Goal: Transaction & Acquisition: Subscribe to service/newsletter

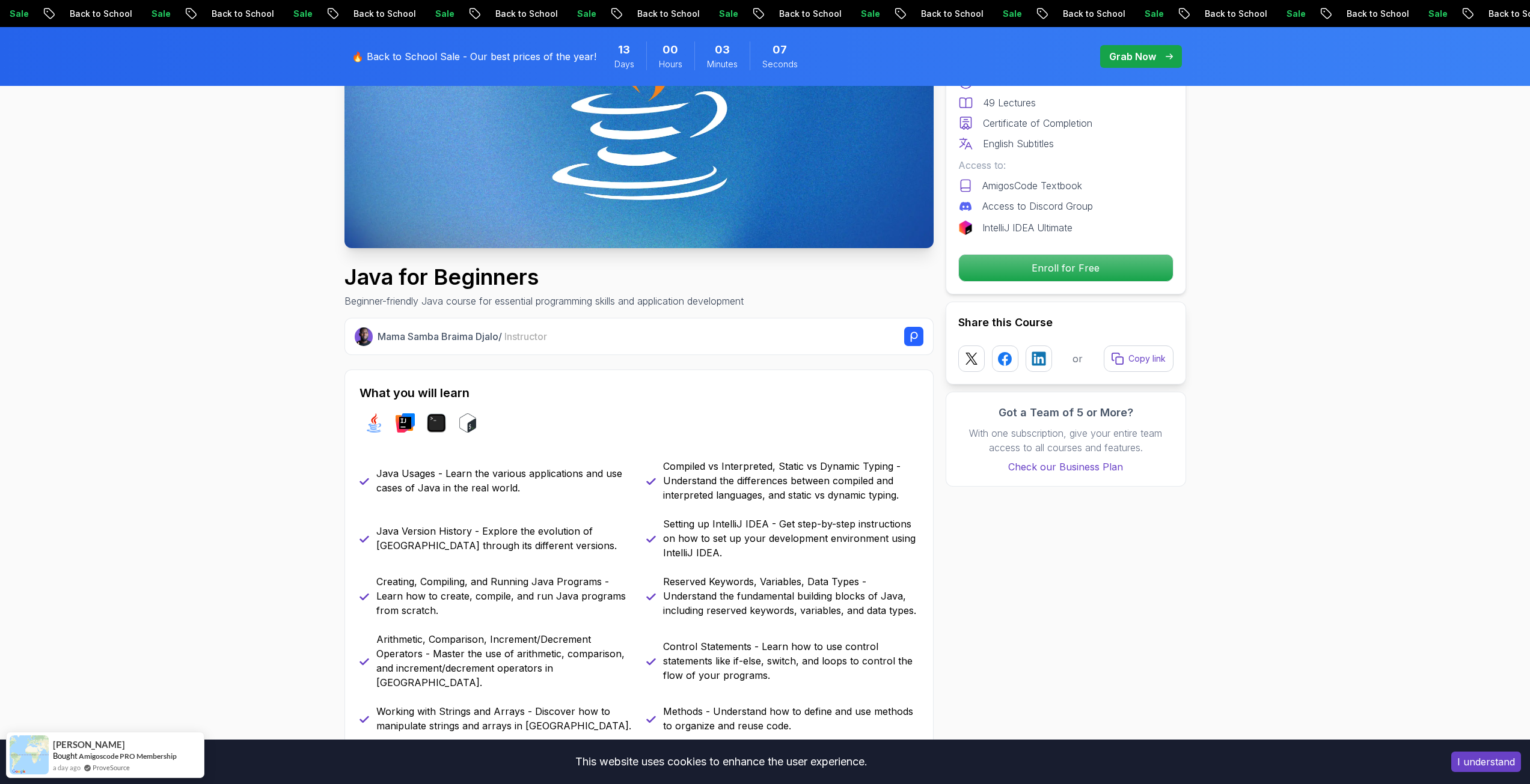
scroll to position [241, 0]
drag, startPoint x: 367, startPoint y: 297, endPoint x: 371, endPoint y: 292, distance: 6.4
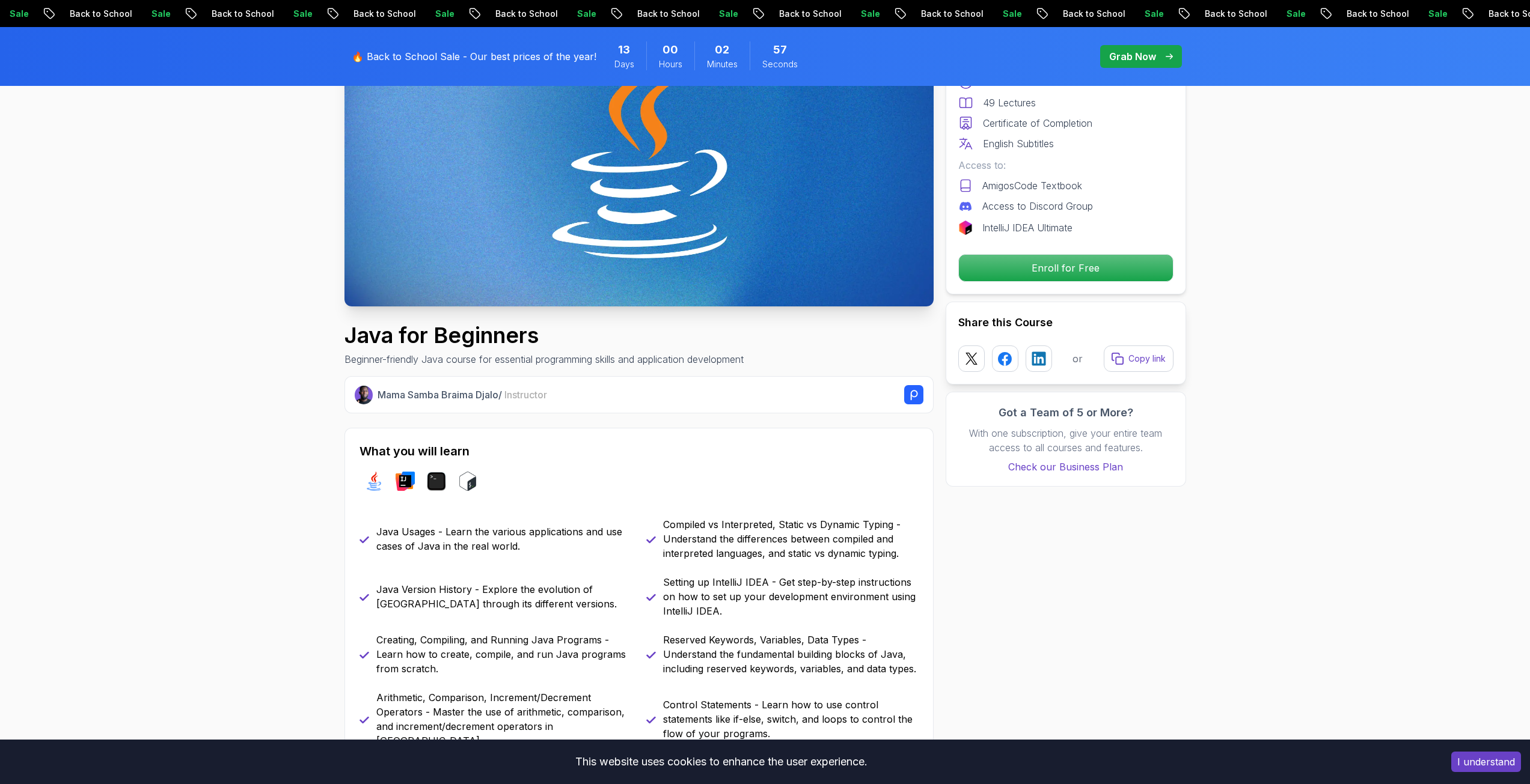
scroll to position [180, 0]
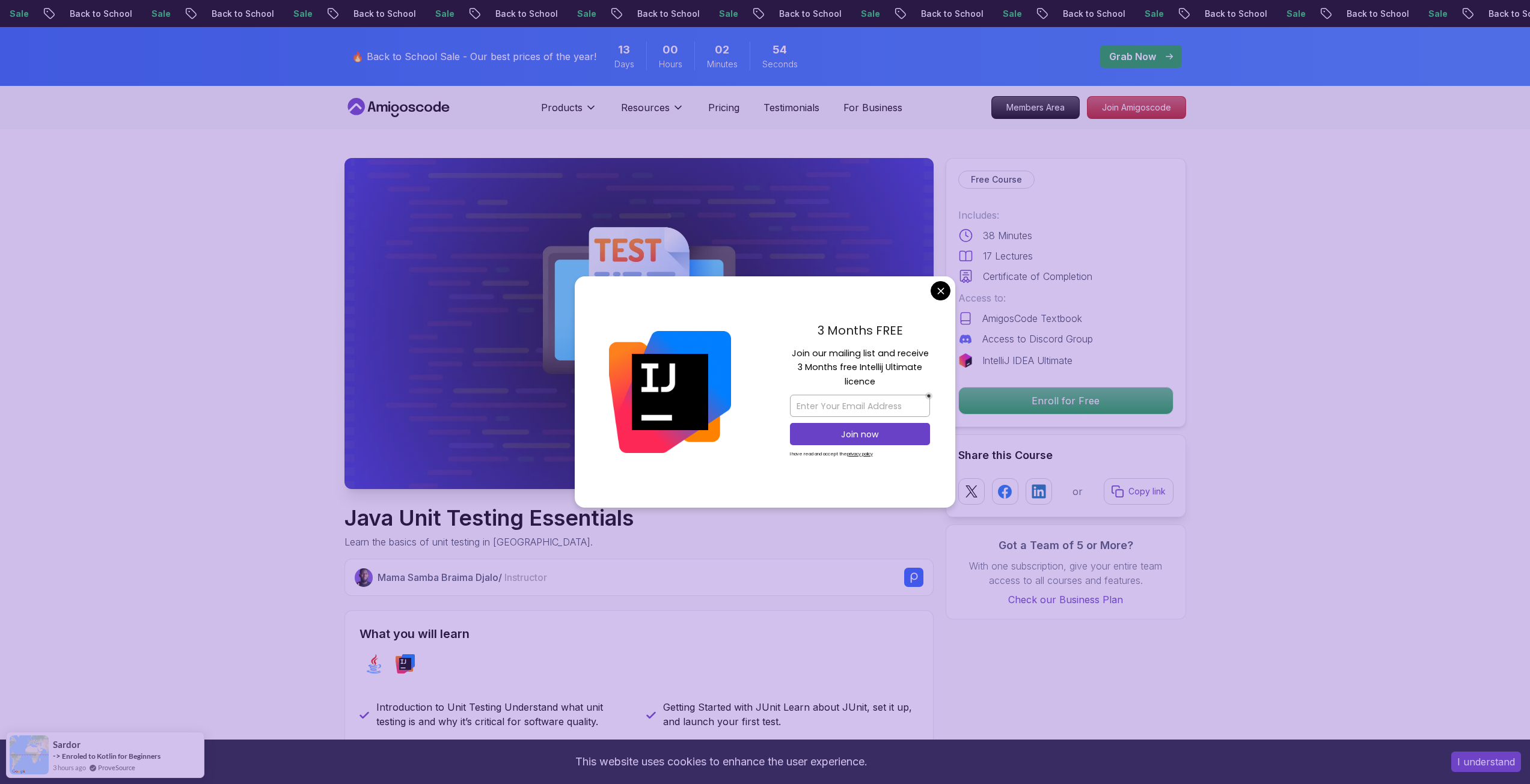
drag, startPoint x: 945, startPoint y: 287, endPoint x: 940, endPoint y: 284, distance: 5.8
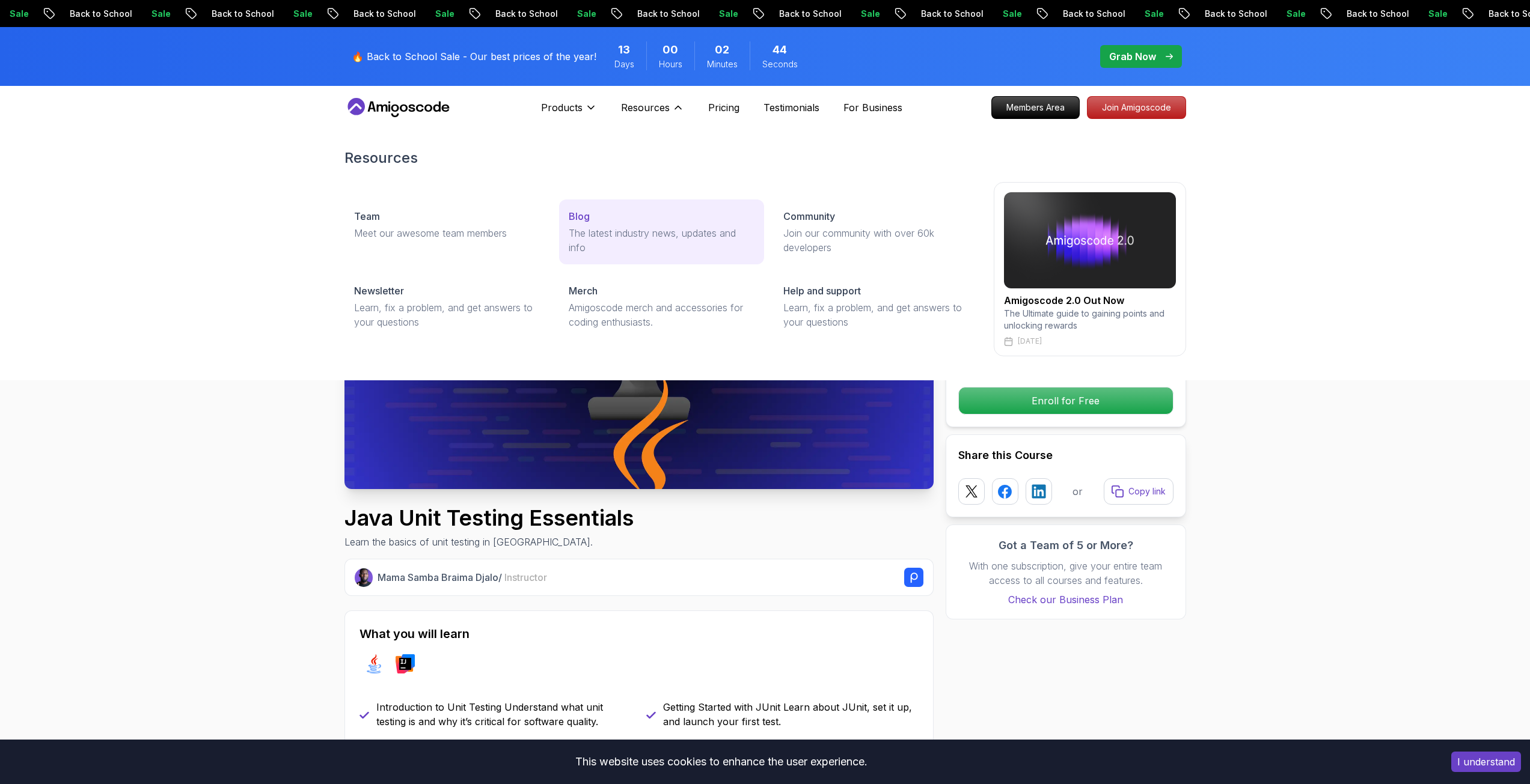
click at [581, 224] on link "Blog The latest industry news, updates and info" at bounding box center [662, 232] width 205 height 65
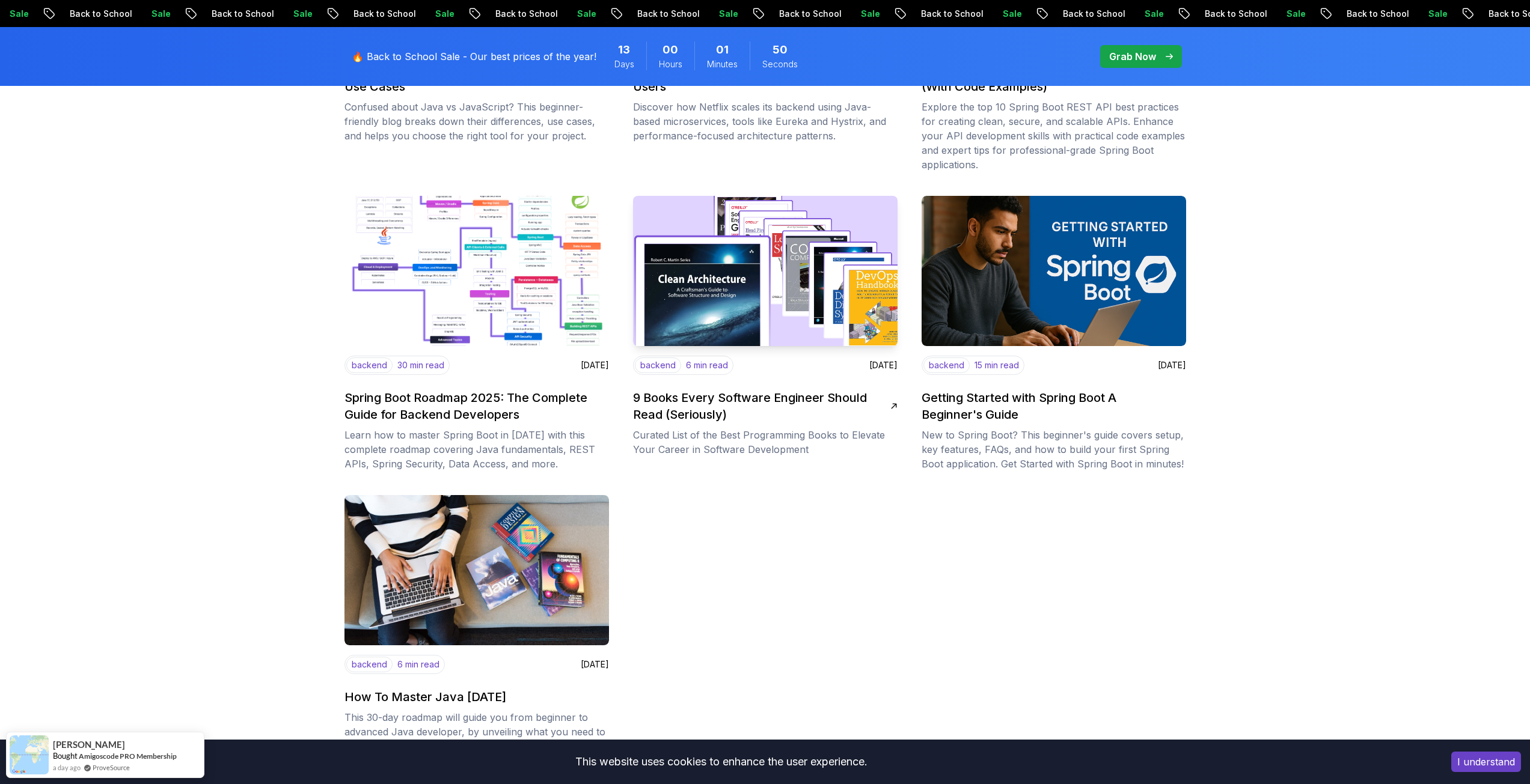
scroll to position [1442, 0]
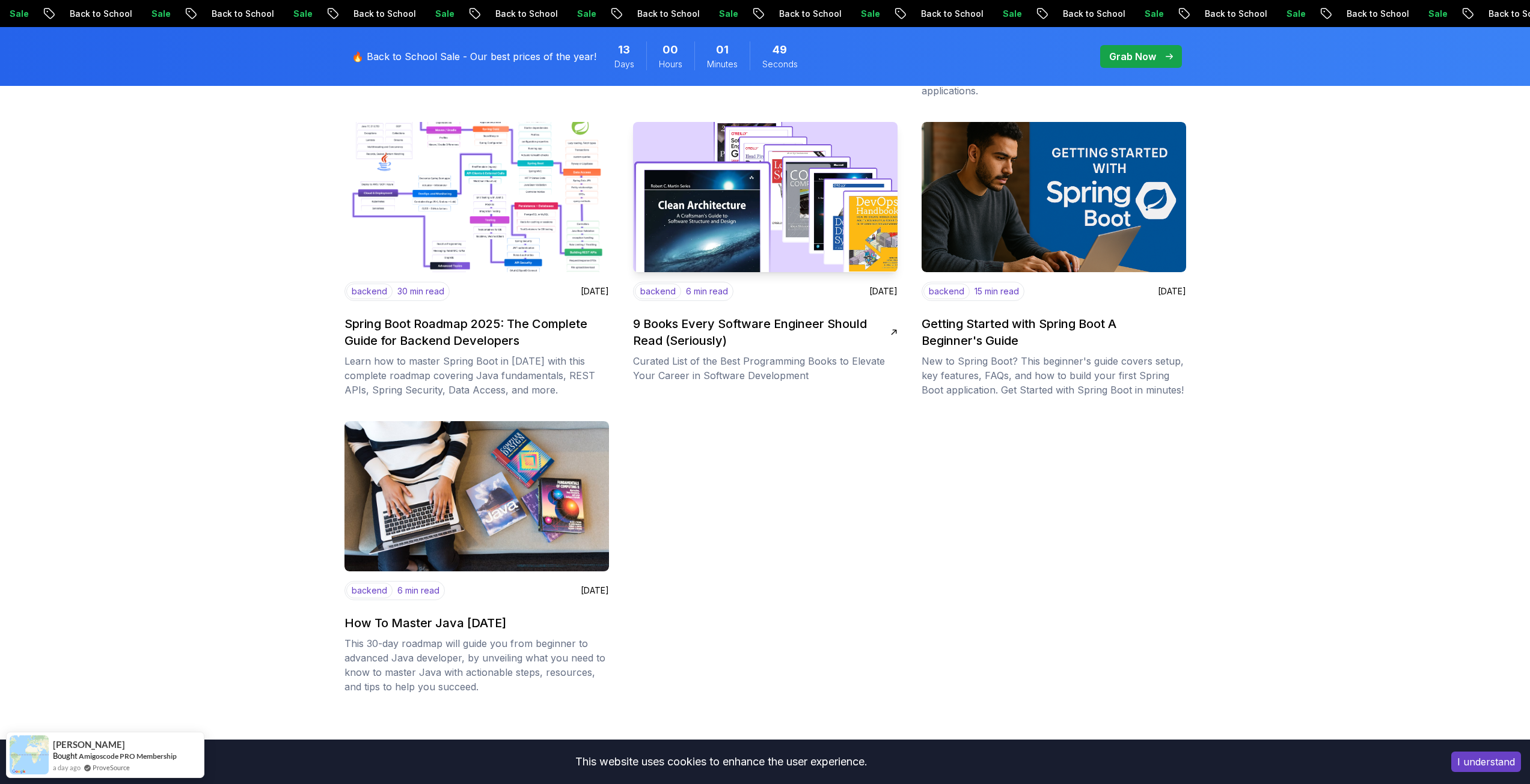
click at [730, 329] on h2 "9 Books Every Software Engineer Should Read (Seriously)" at bounding box center [762, 332] width 257 height 34
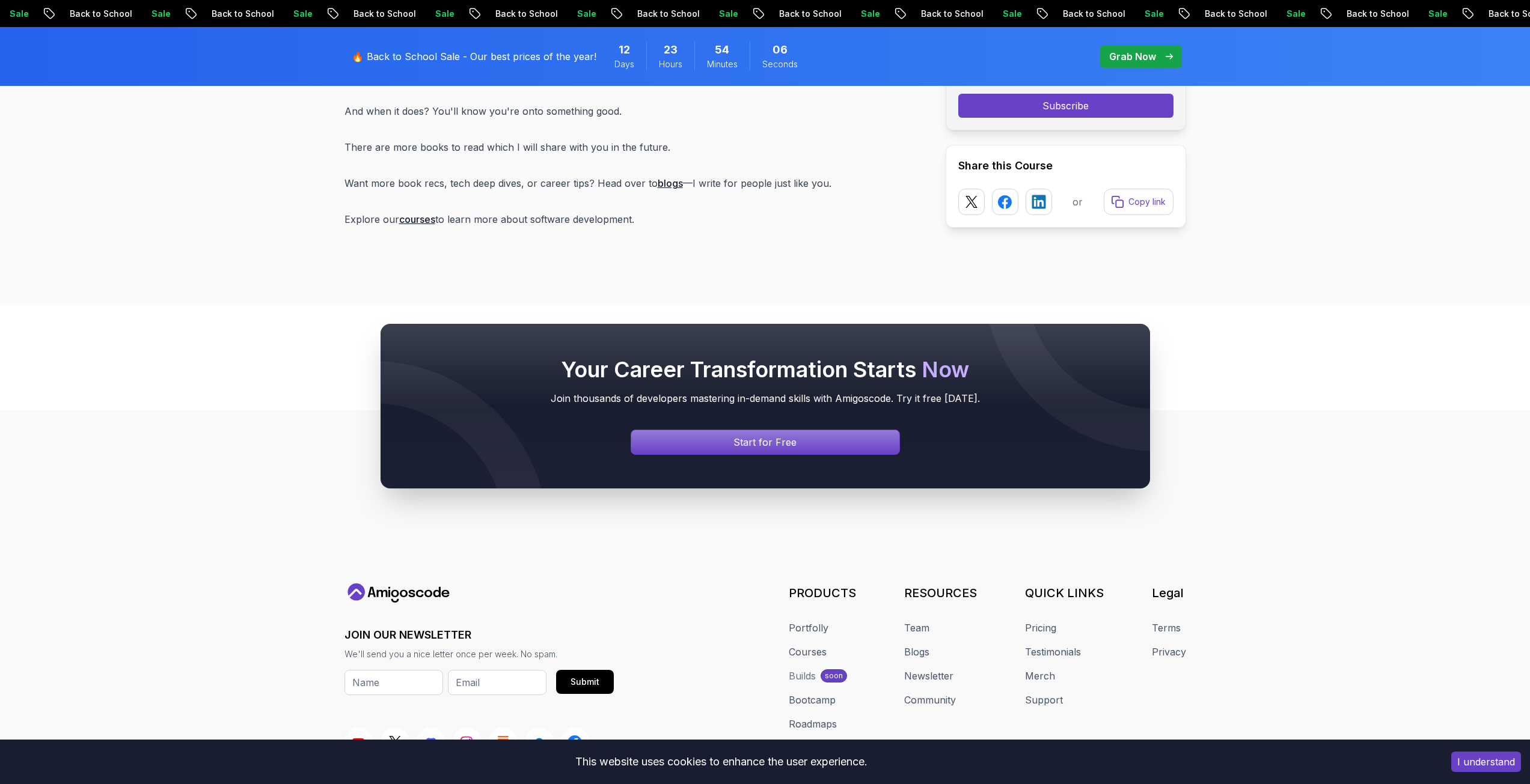
scroll to position [6635, 0]
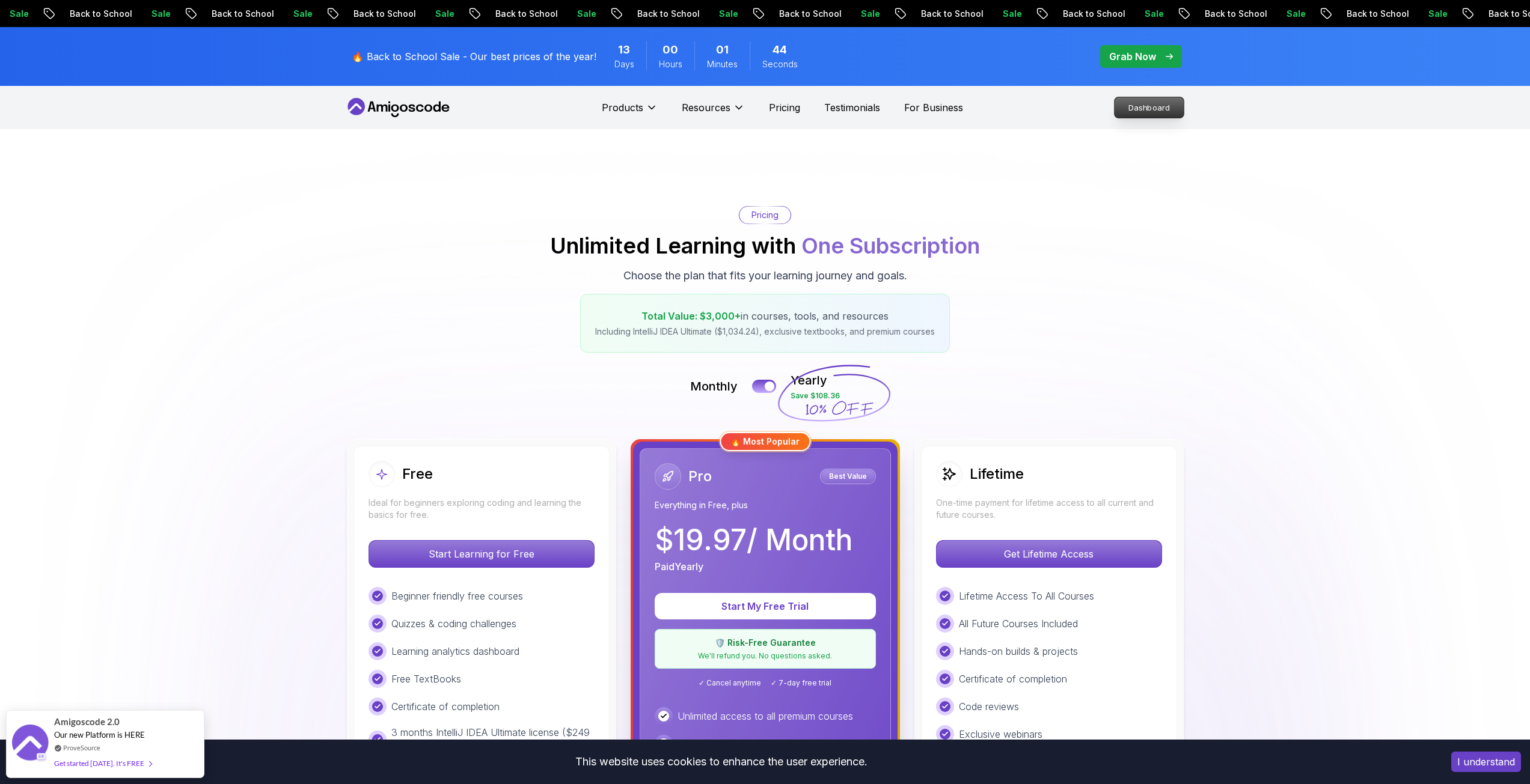
click at [1142, 110] on p "Dashboard" at bounding box center [1149, 107] width 69 height 20
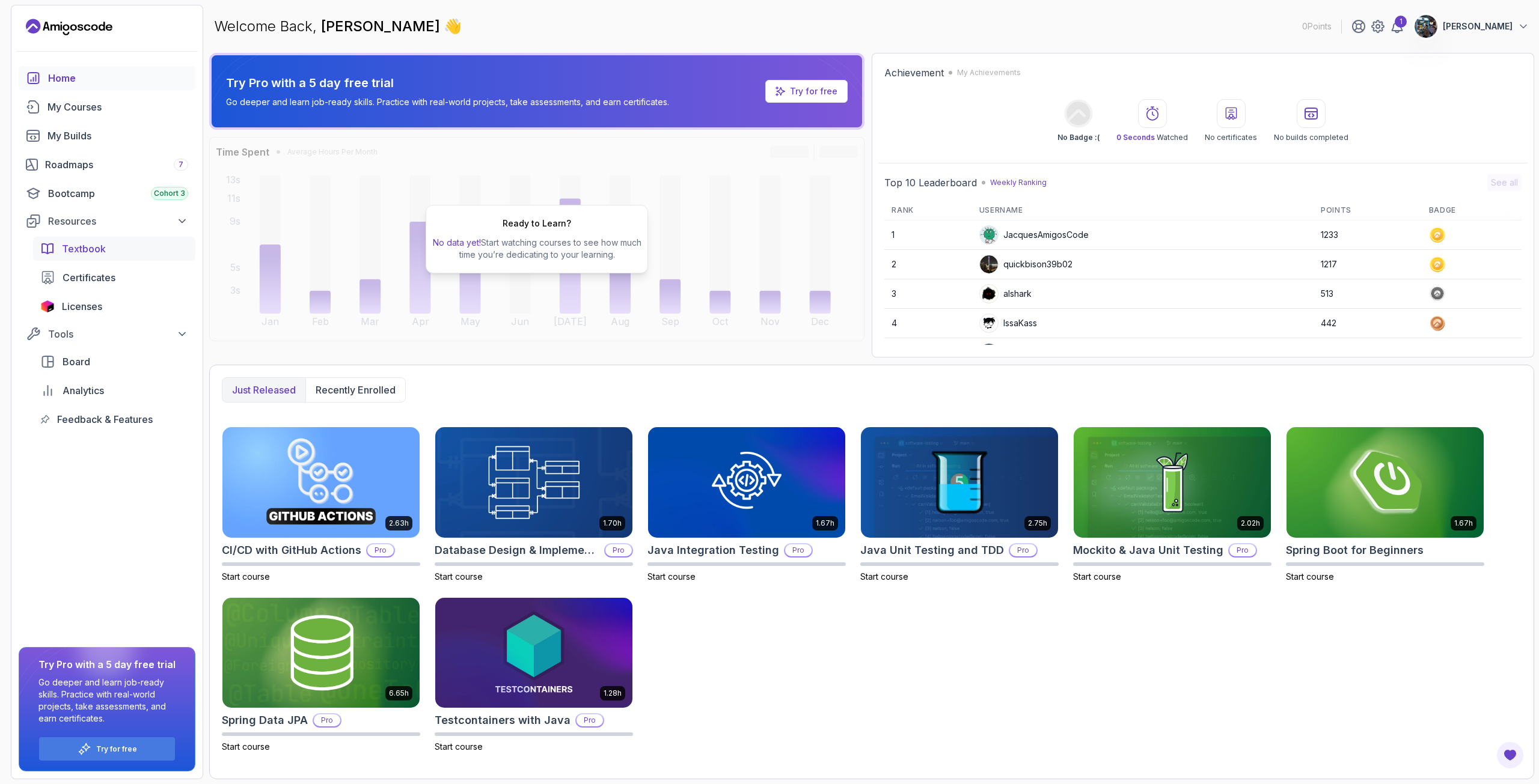
click at [80, 247] on span "Textbook" at bounding box center [83, 248] width 44 height 15
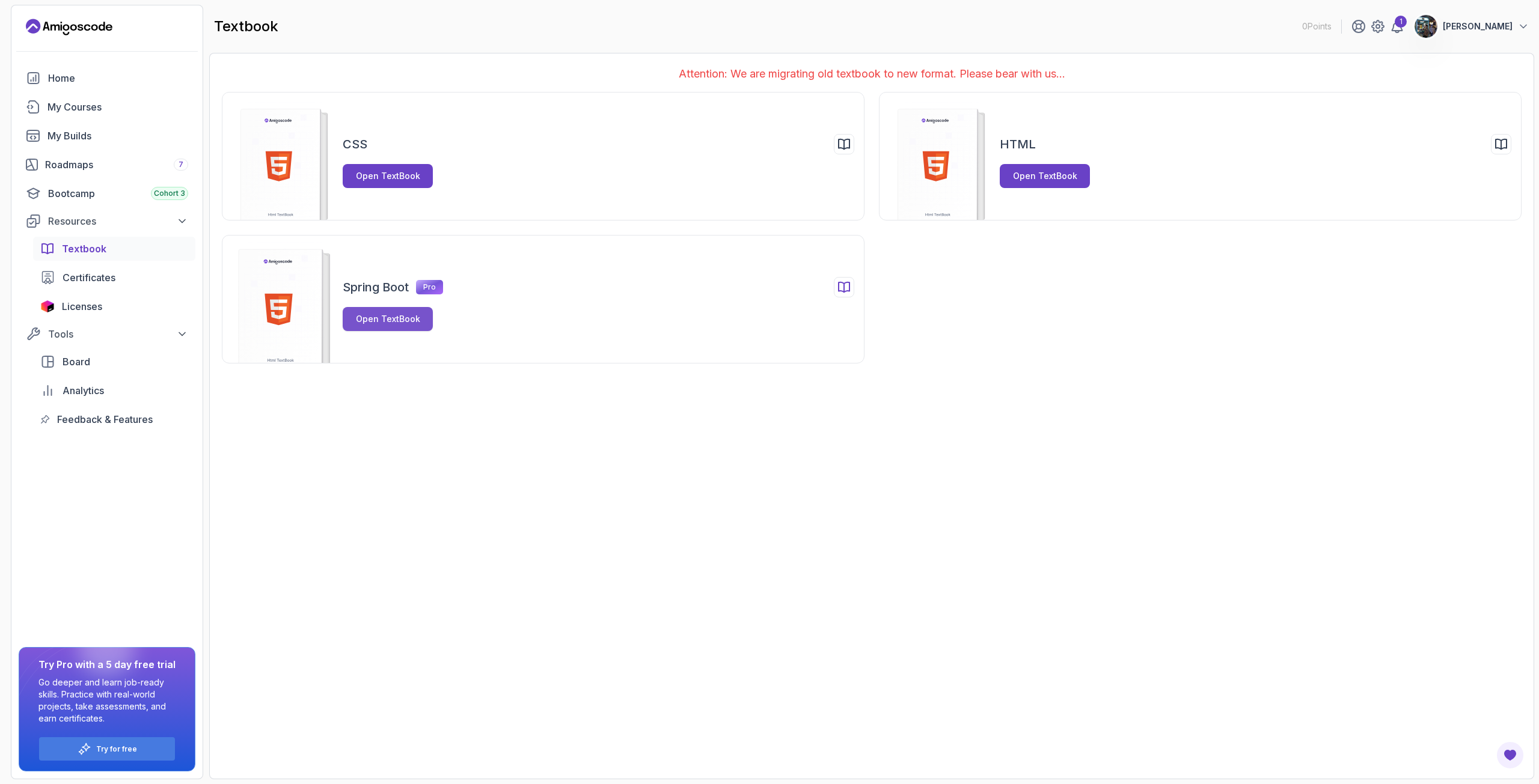
click at [382, 318] on div "Open TextBook" at bounding box center [388, 319] width 65 height 12
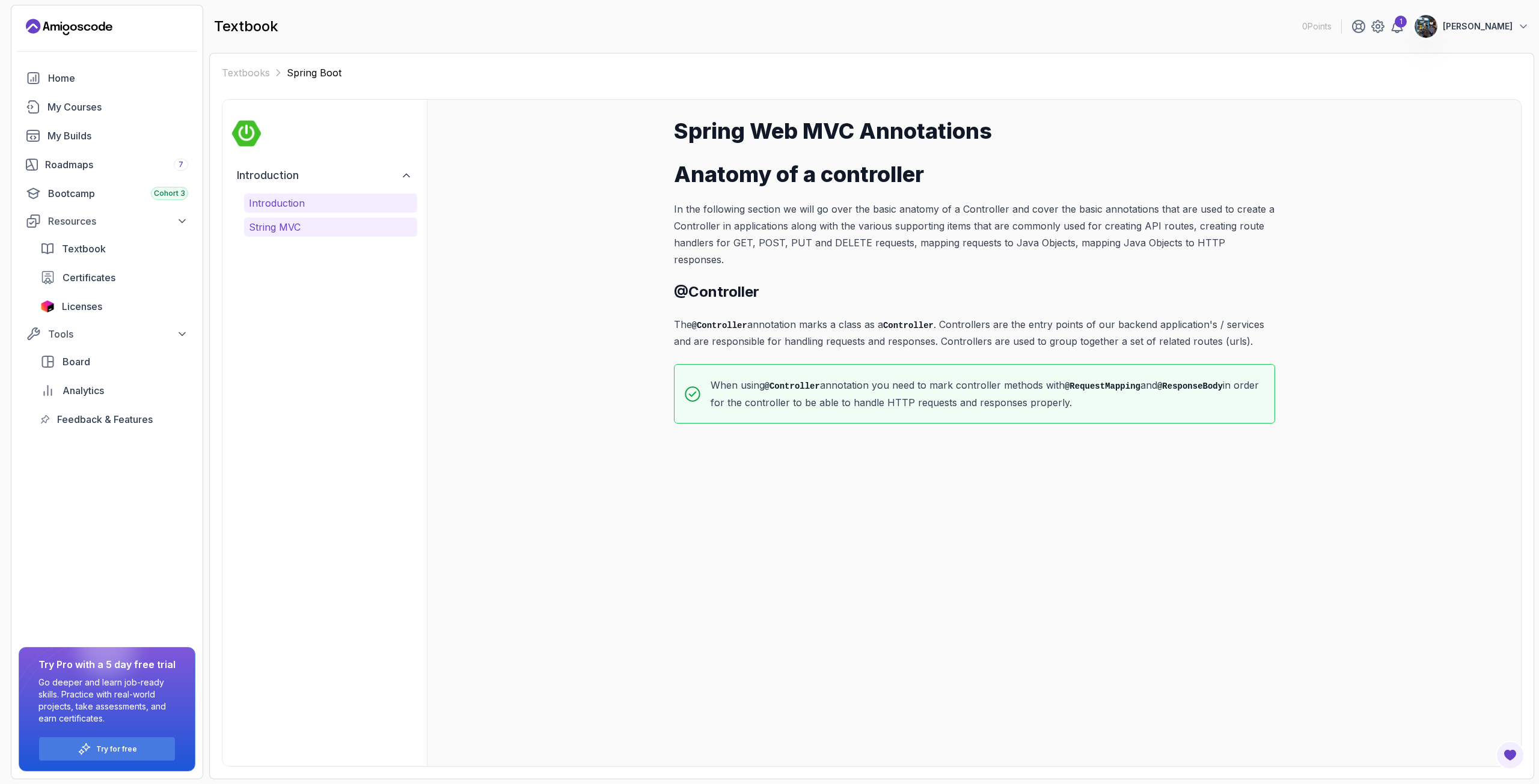
click at [282, 227] on p "String MVC" at bounding box center [331, 227] width 164 height 15
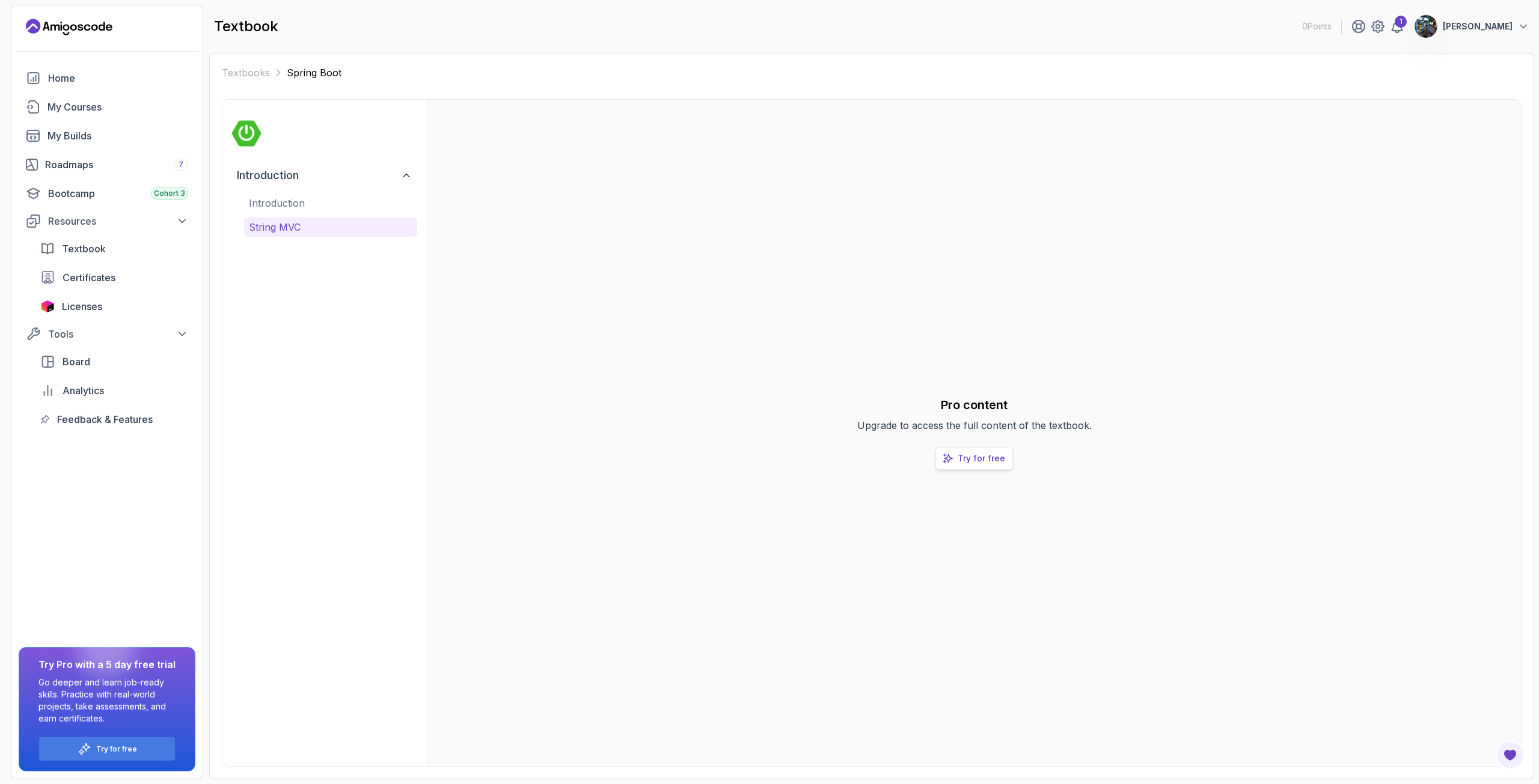
click at [965, 453] on p "Try for free" at bounding box center [981, 458] width 47 height 12
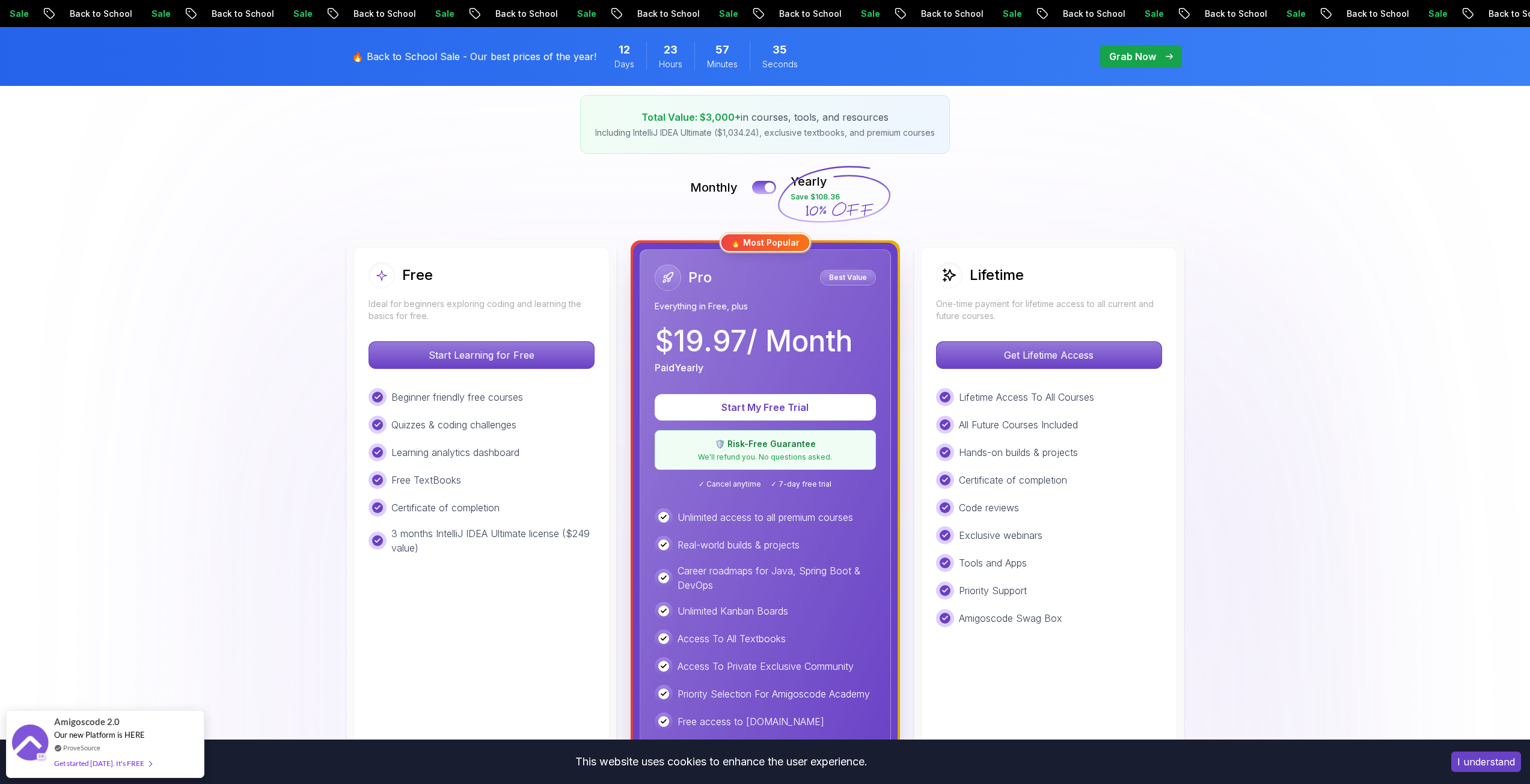
scroll to position [180, 0]
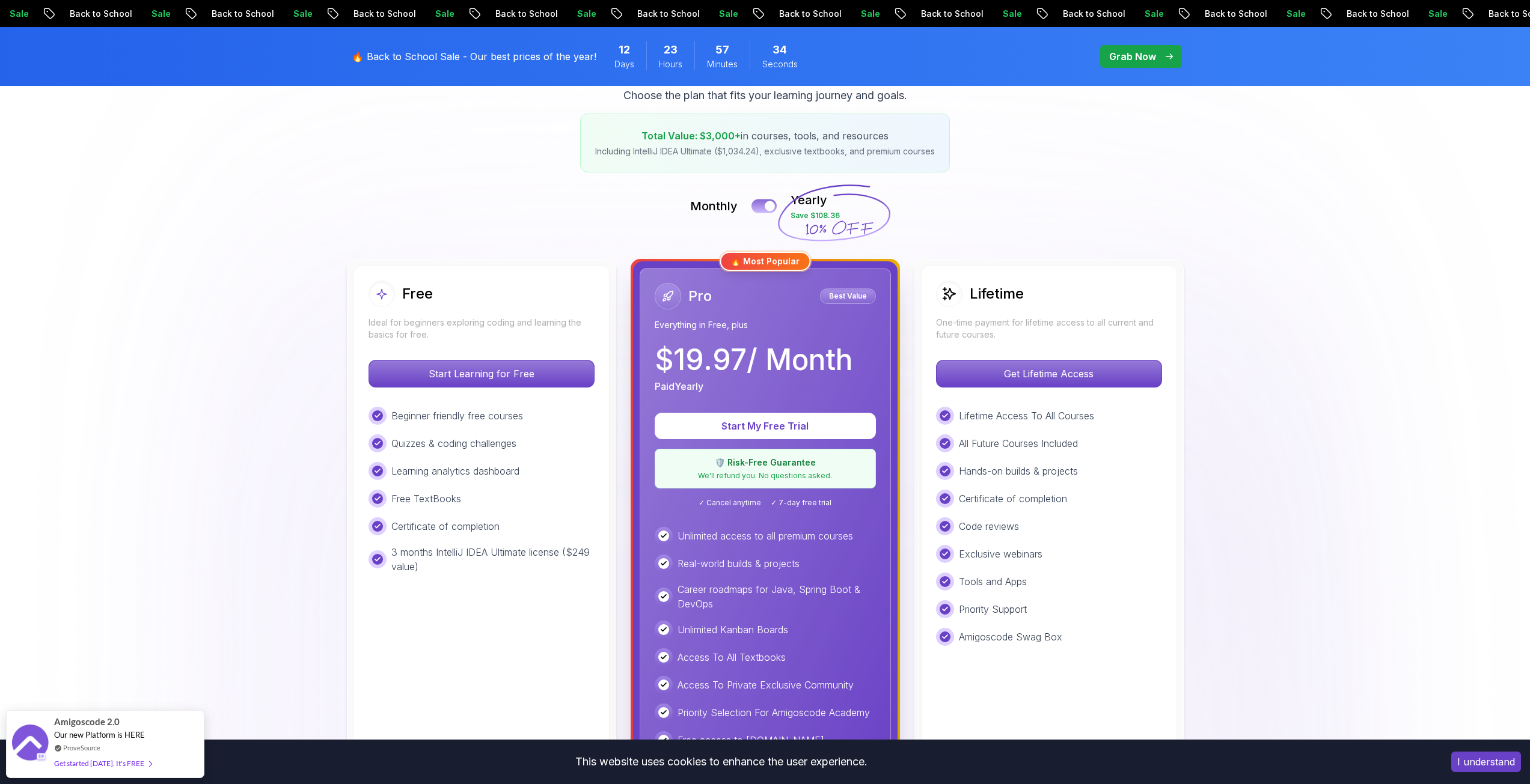
click at [771, 205] on div at bounding box center [769, 206] width 10 height 10
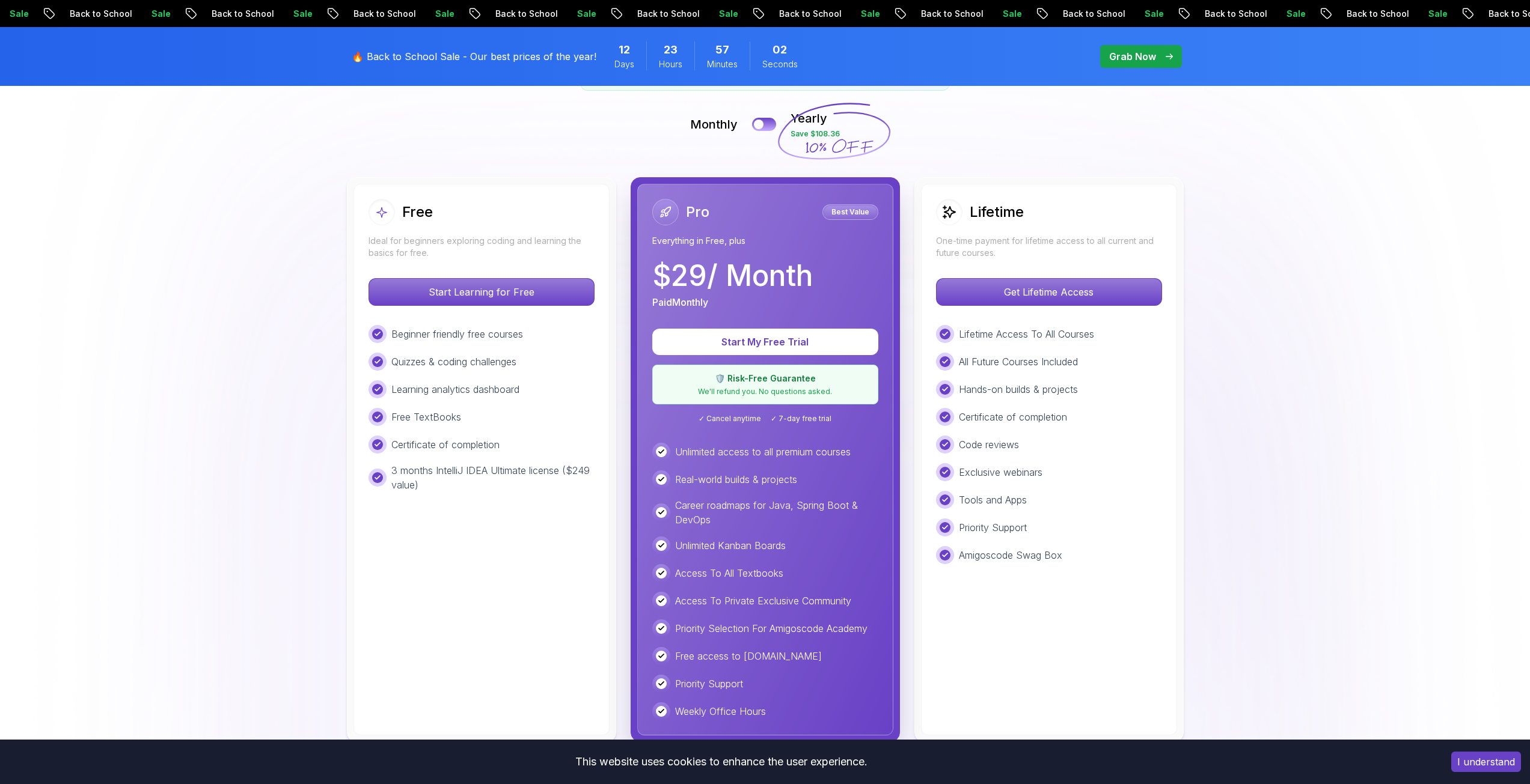
scroll to position [241, 0]
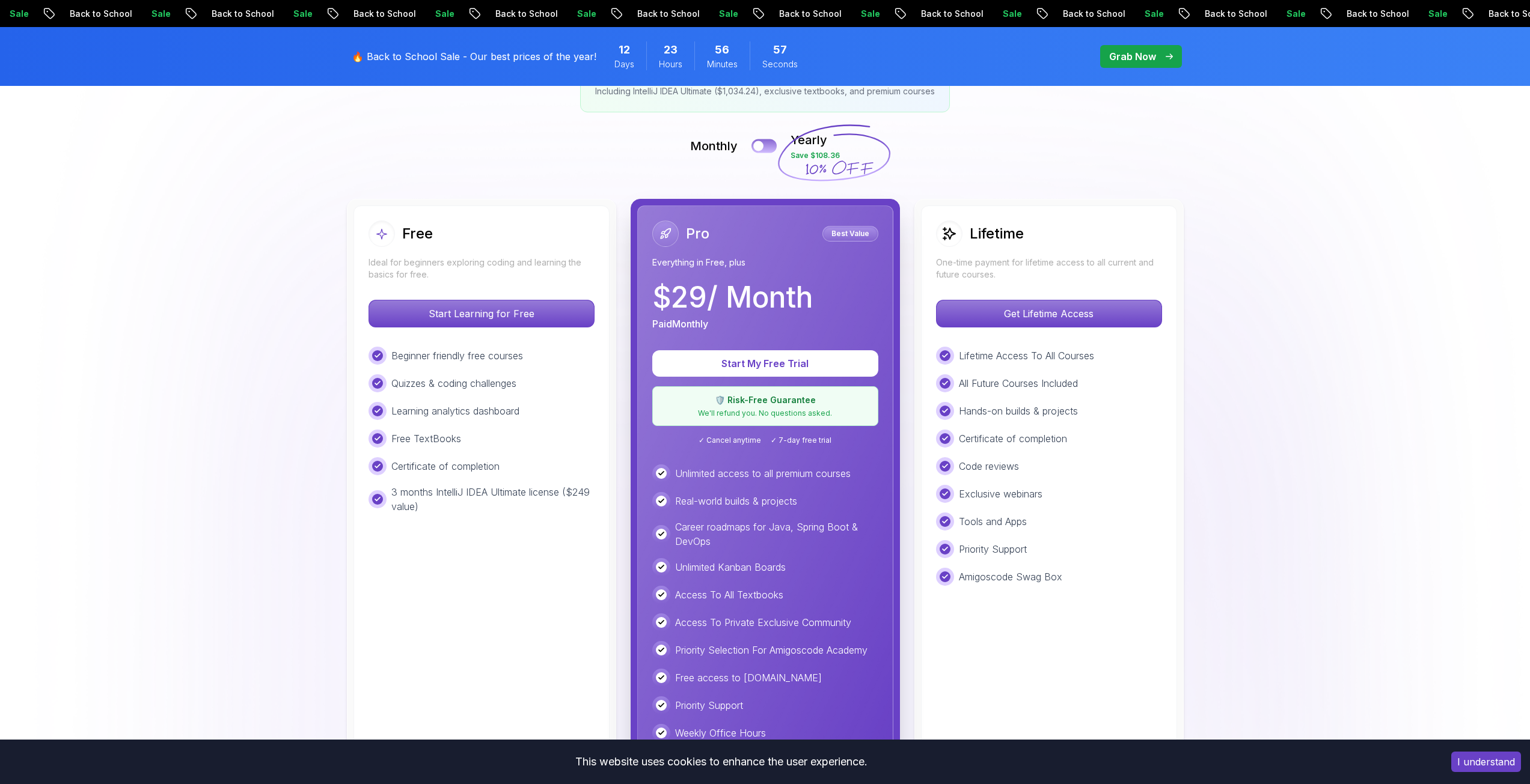
click at [773, 142] on button at bounding box center [764, 146] width 25 height 14
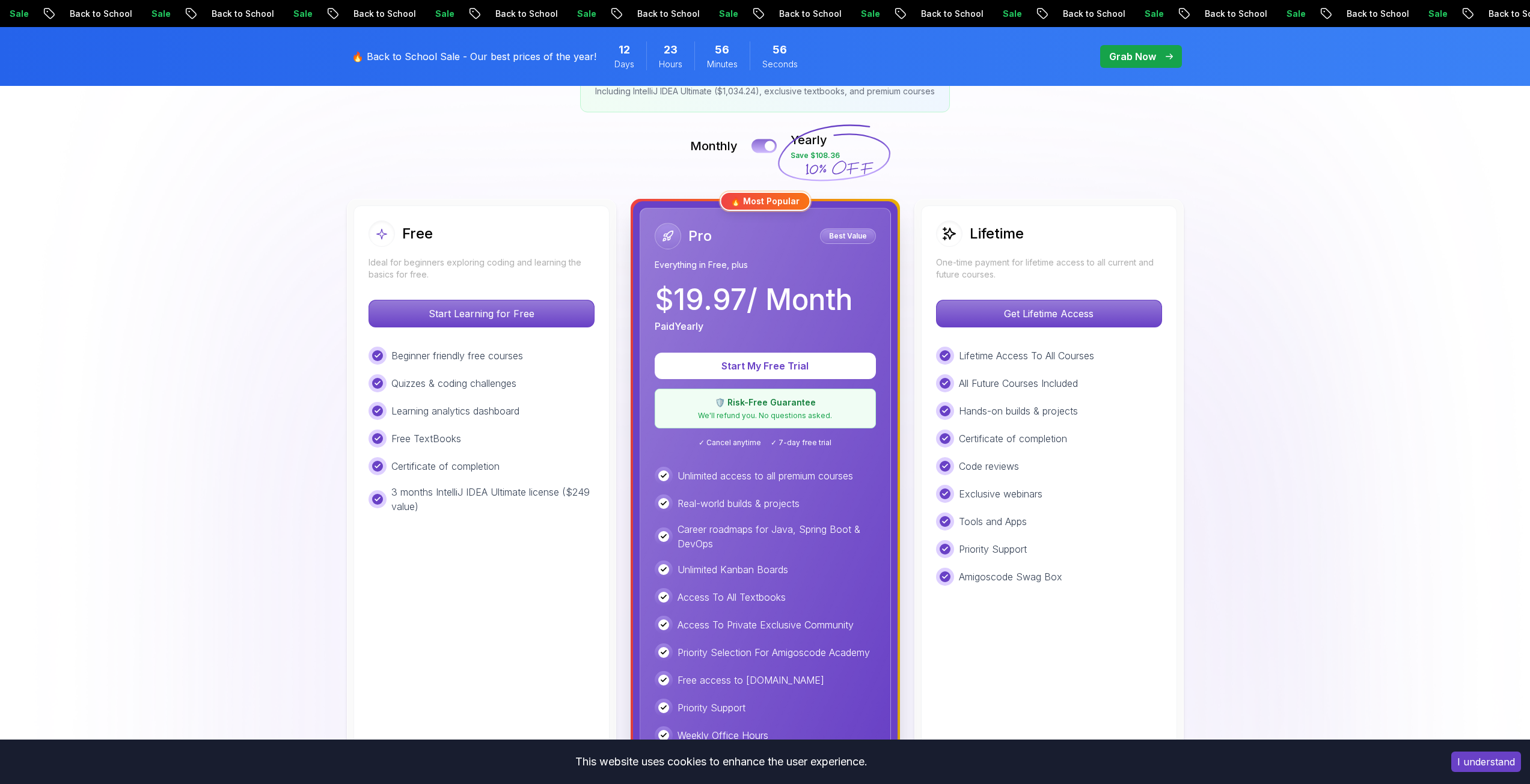
click at [773, 142] on div at bounding box center [769, 146] width 10 height 10
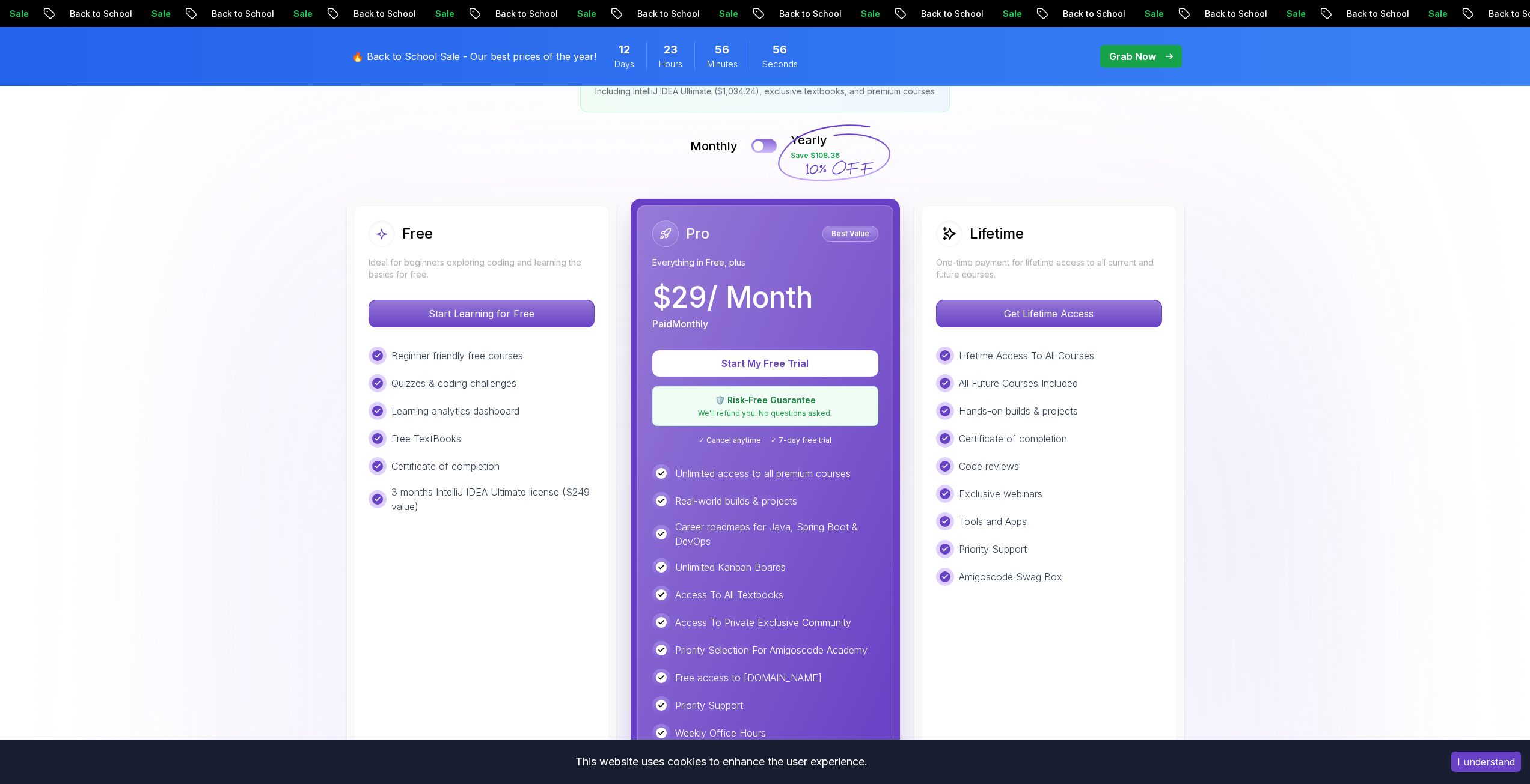
click at [773, 142] on button at bounding box center [764, 146] width 25 height 14
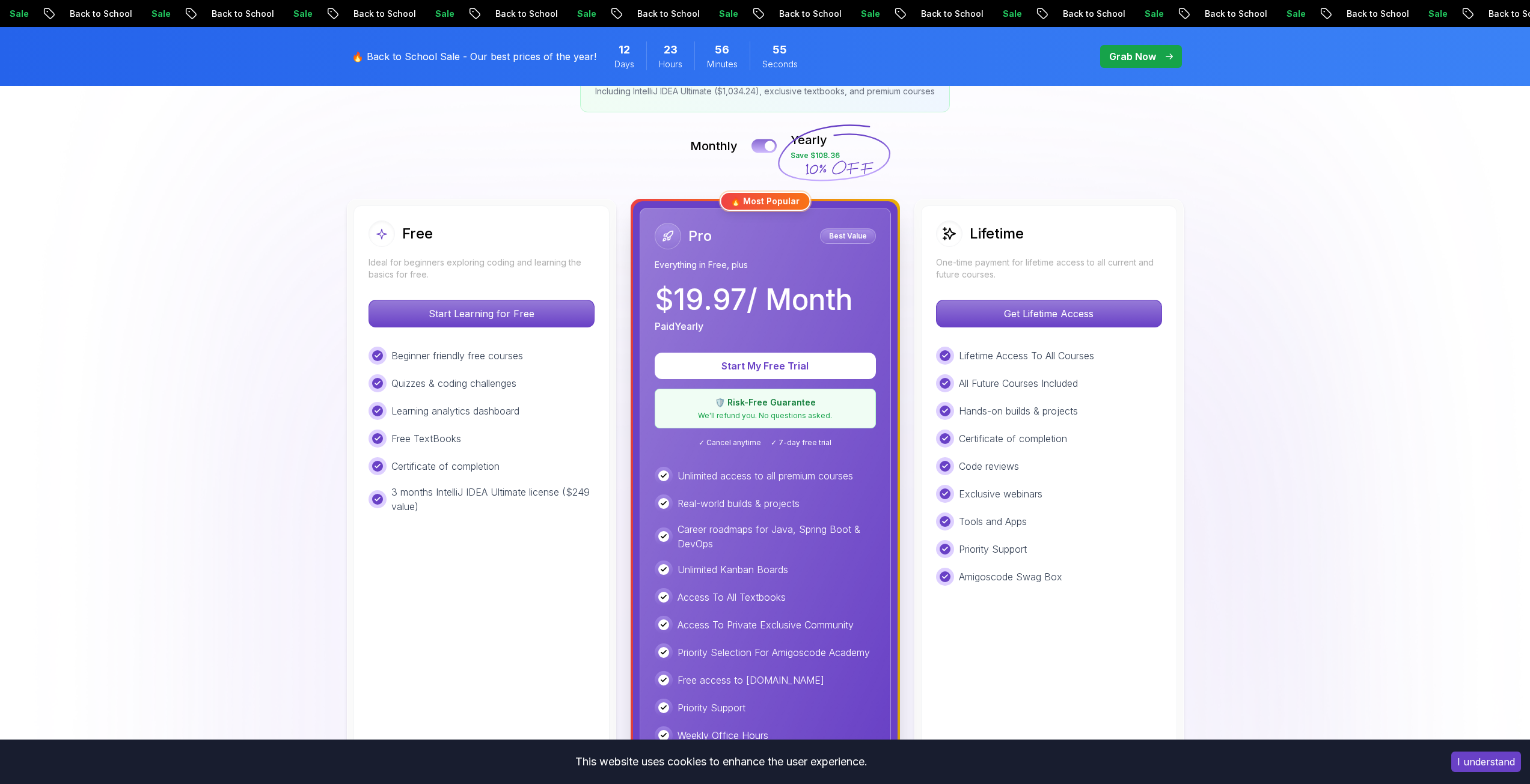
click at [773, 142] on div at bounding box center [769, 146] width 10 height 10
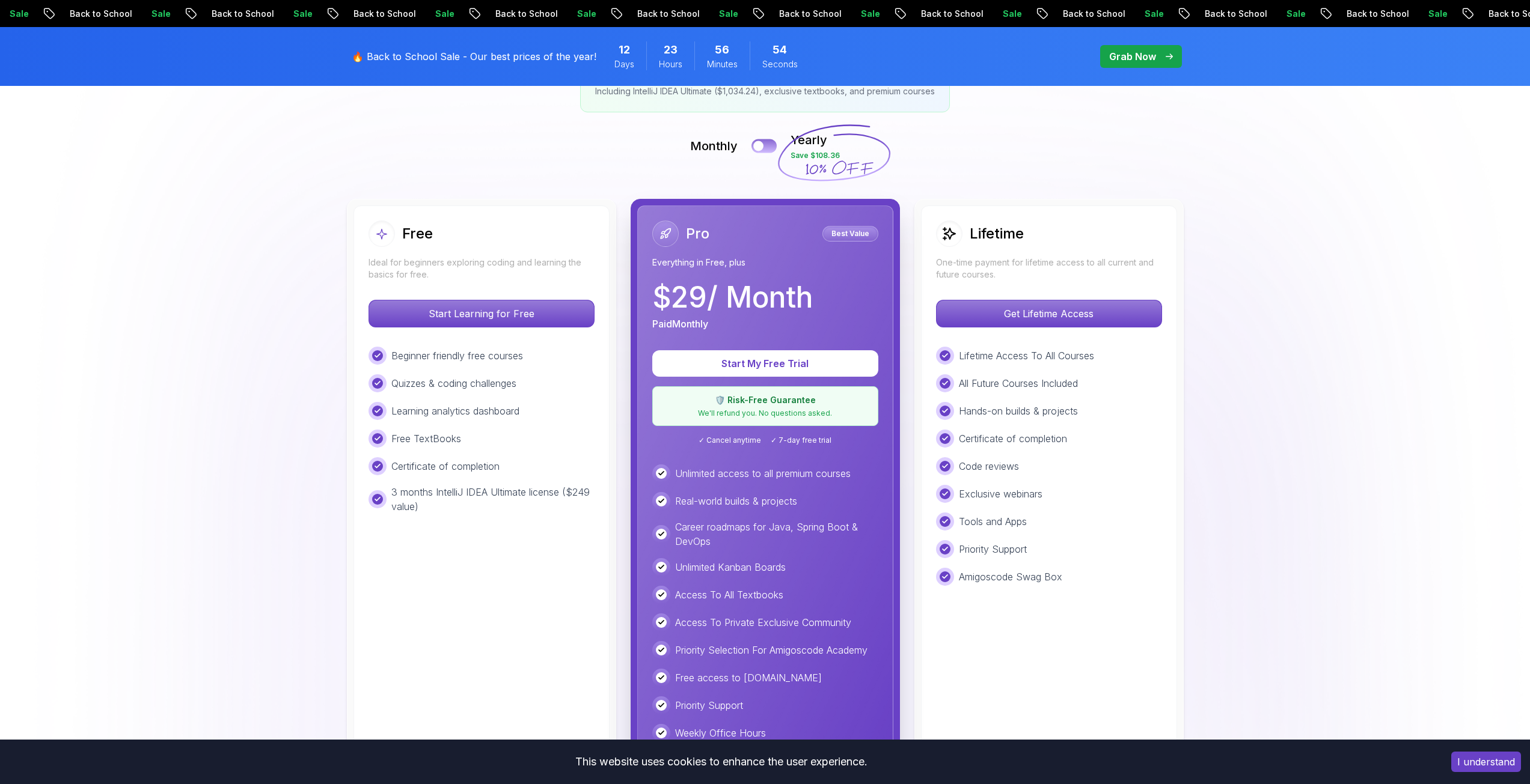
click at [773, 142] on button at bounding box center [764, 146] width 25 height 14
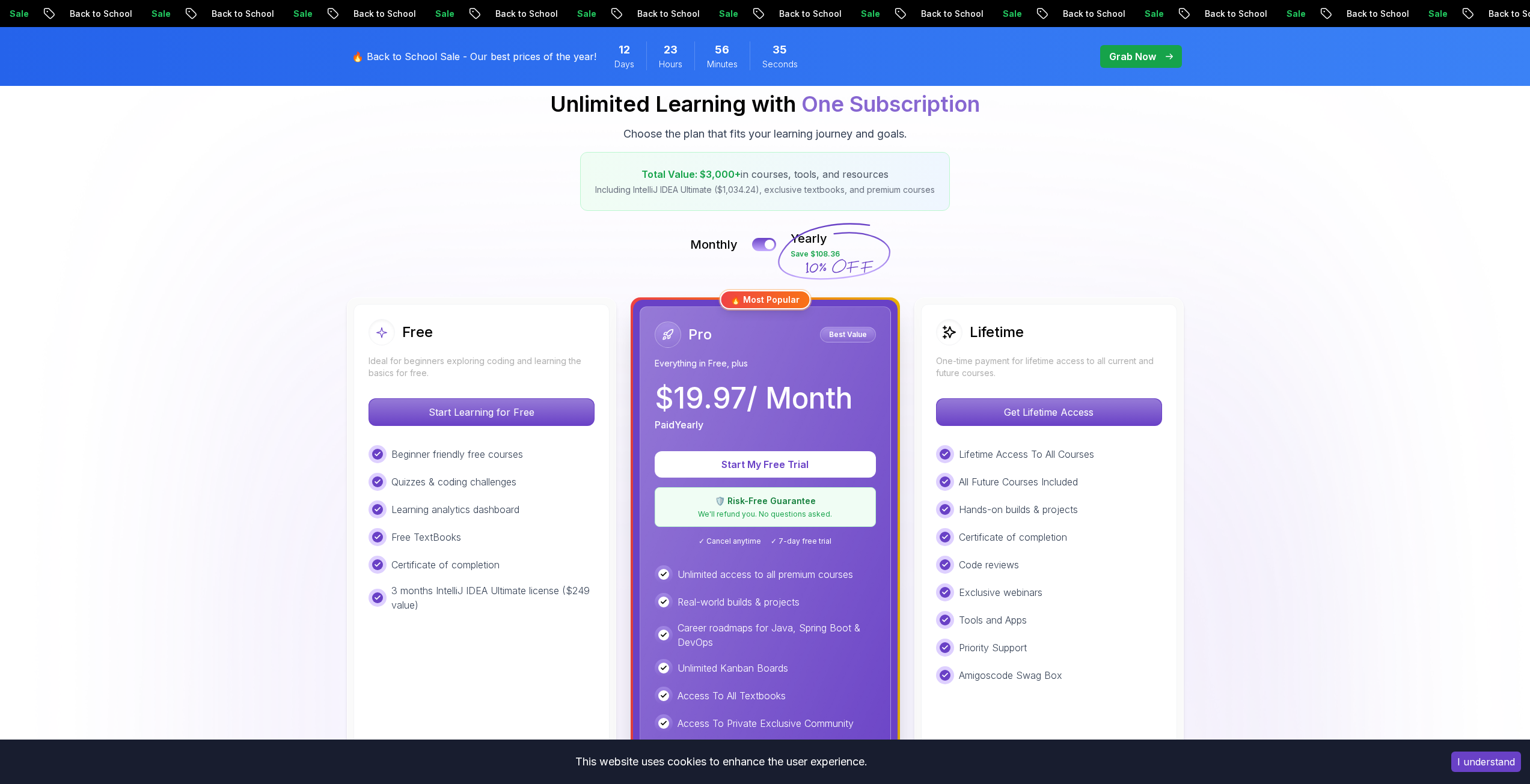
scroll to position [120, 0]
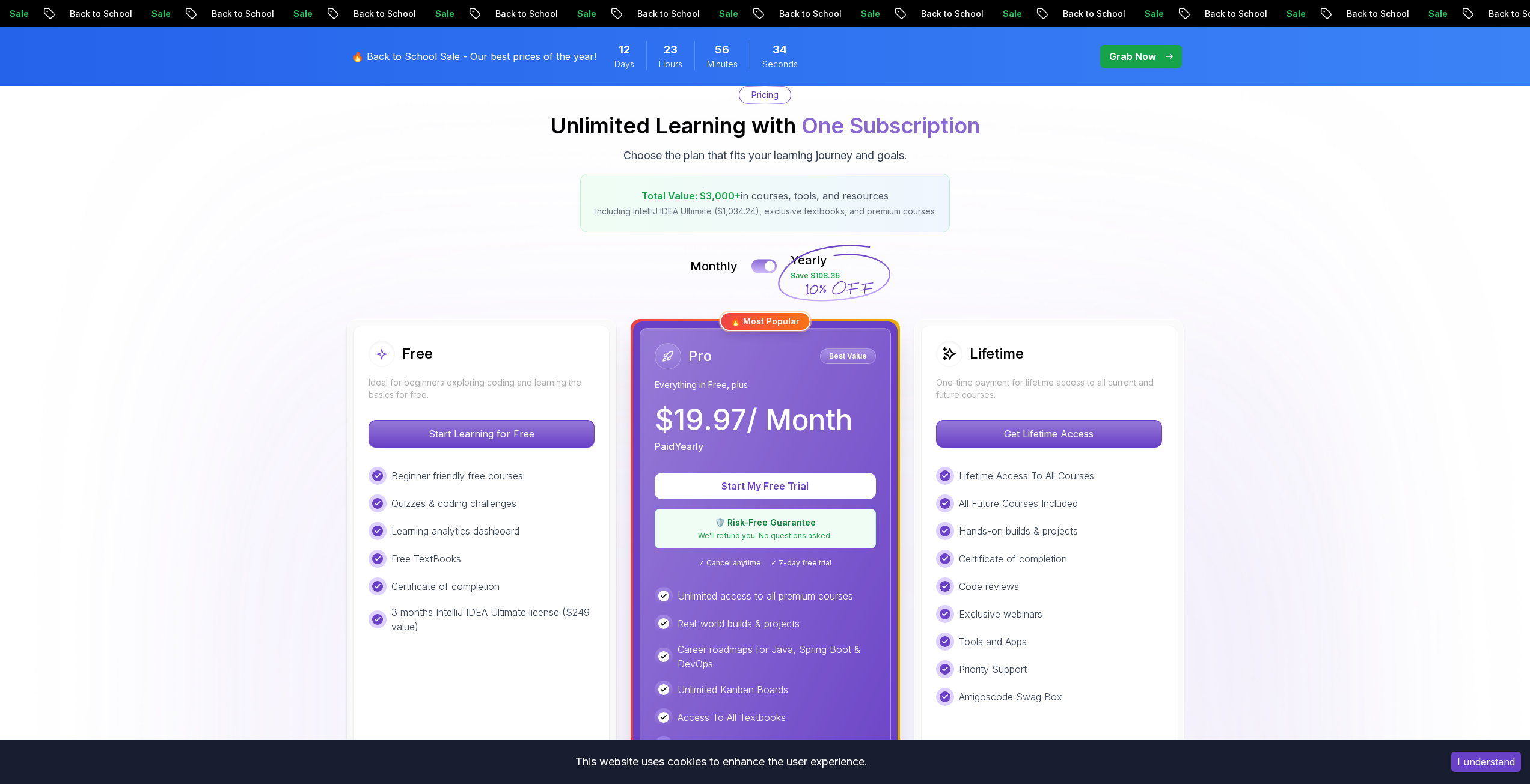
click at [764, 261] on button at bounding box center [764, 266] width 25 height 14
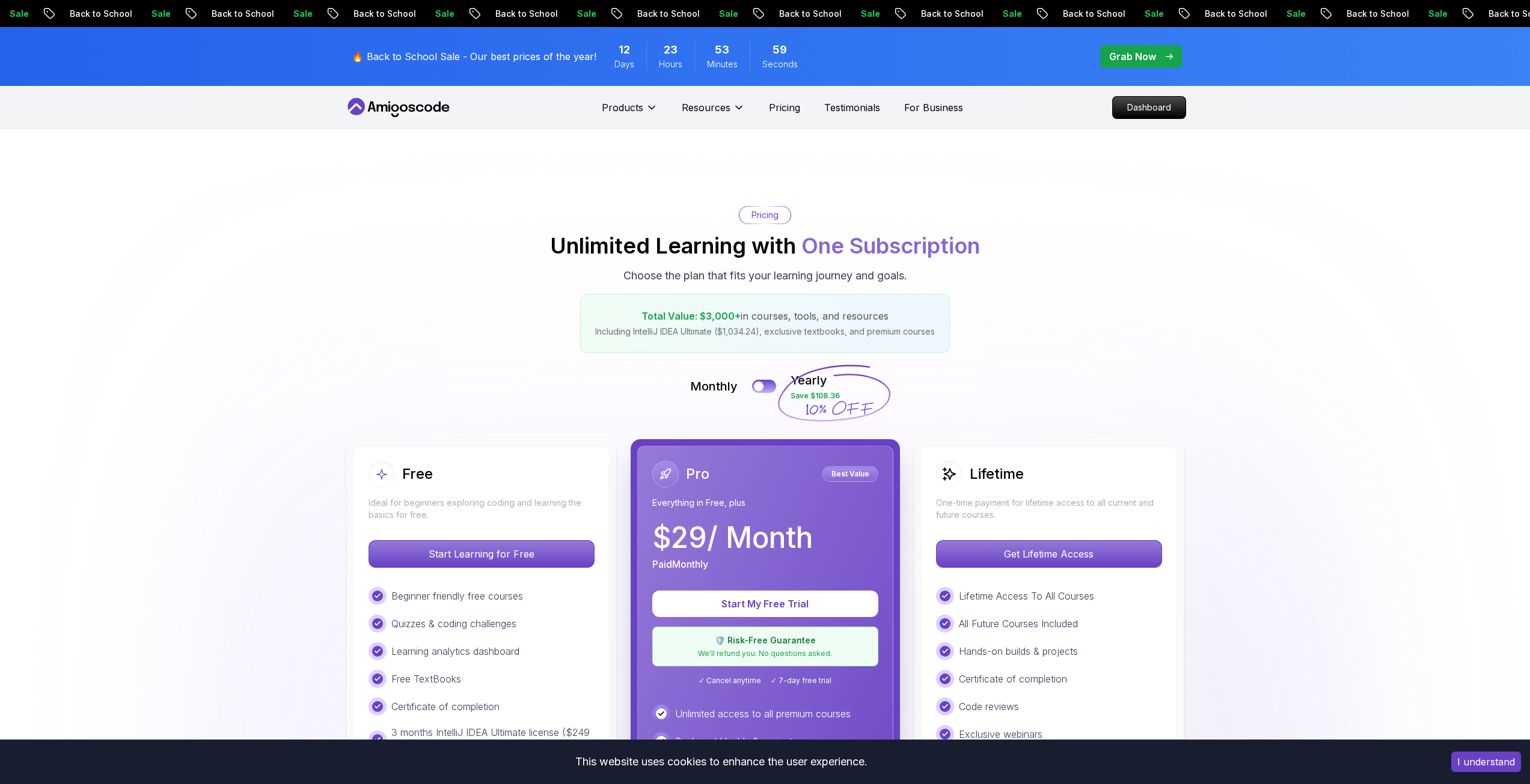
scroll to position [60, 0]
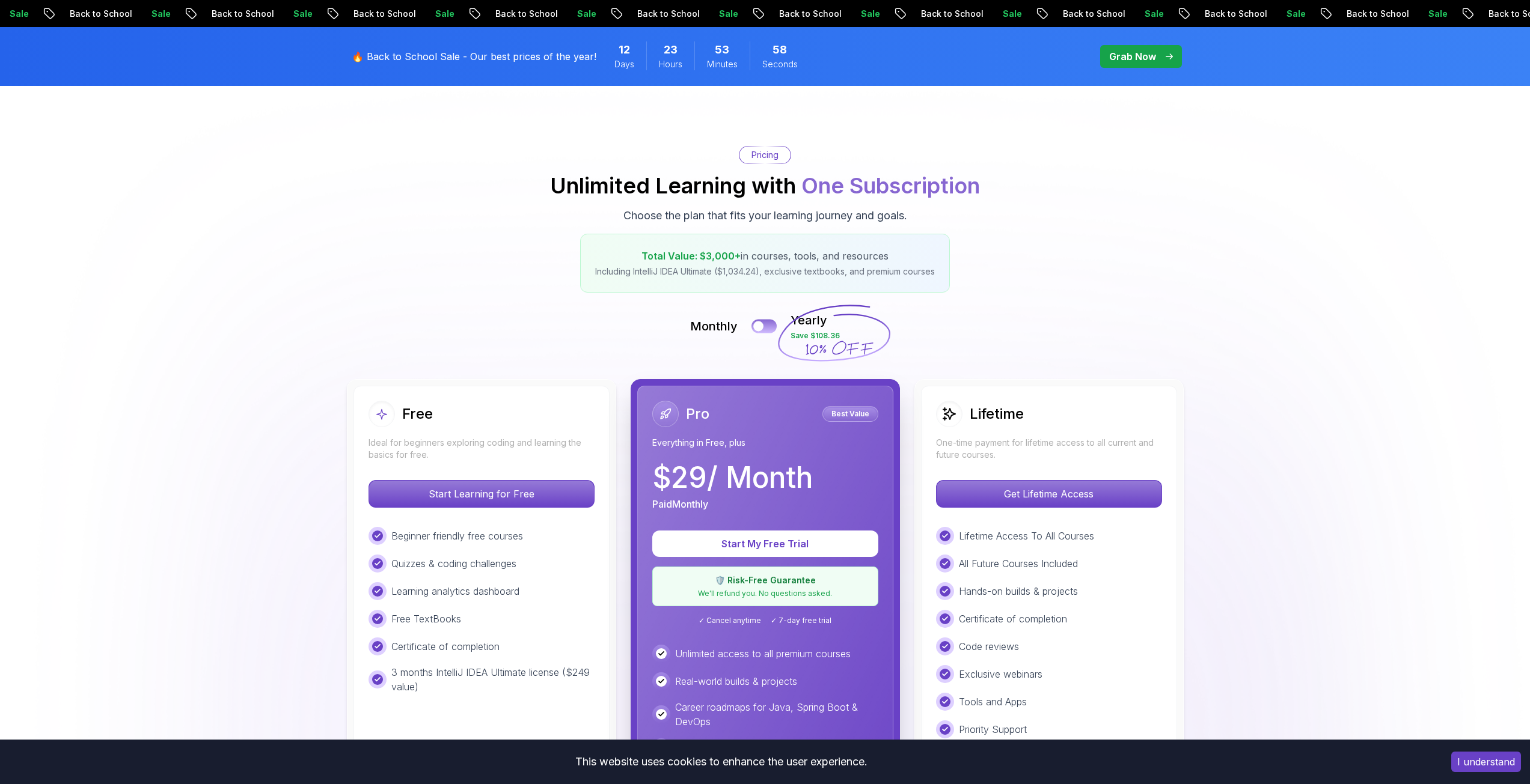
click at [763, 329] on div at bounding box center [758, 326] width 10 height 10
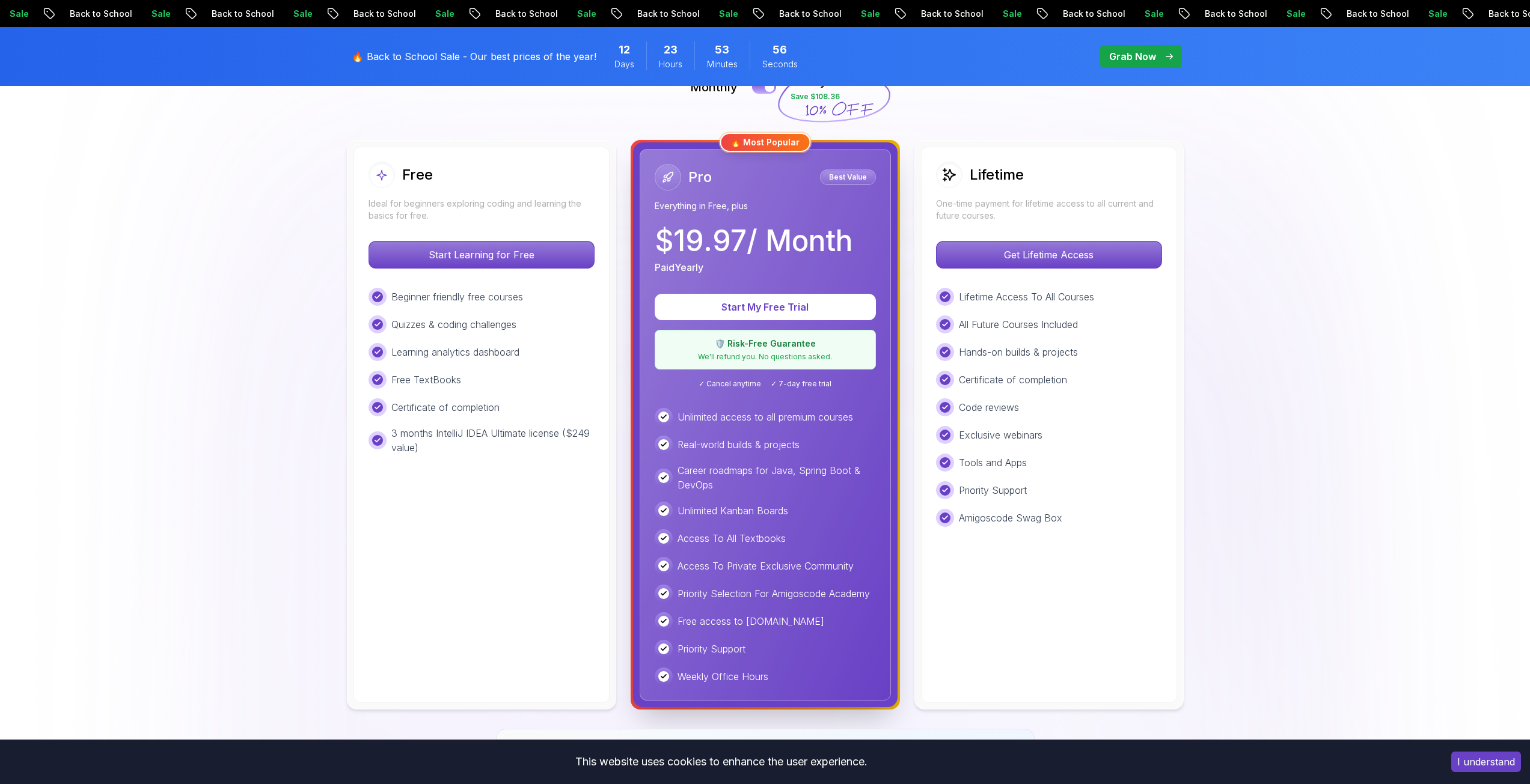
scroll to position [300, 0]
click at [719, 308] on p "Start My Free Trial" at bounding box center [765, 306] width 182 height 14
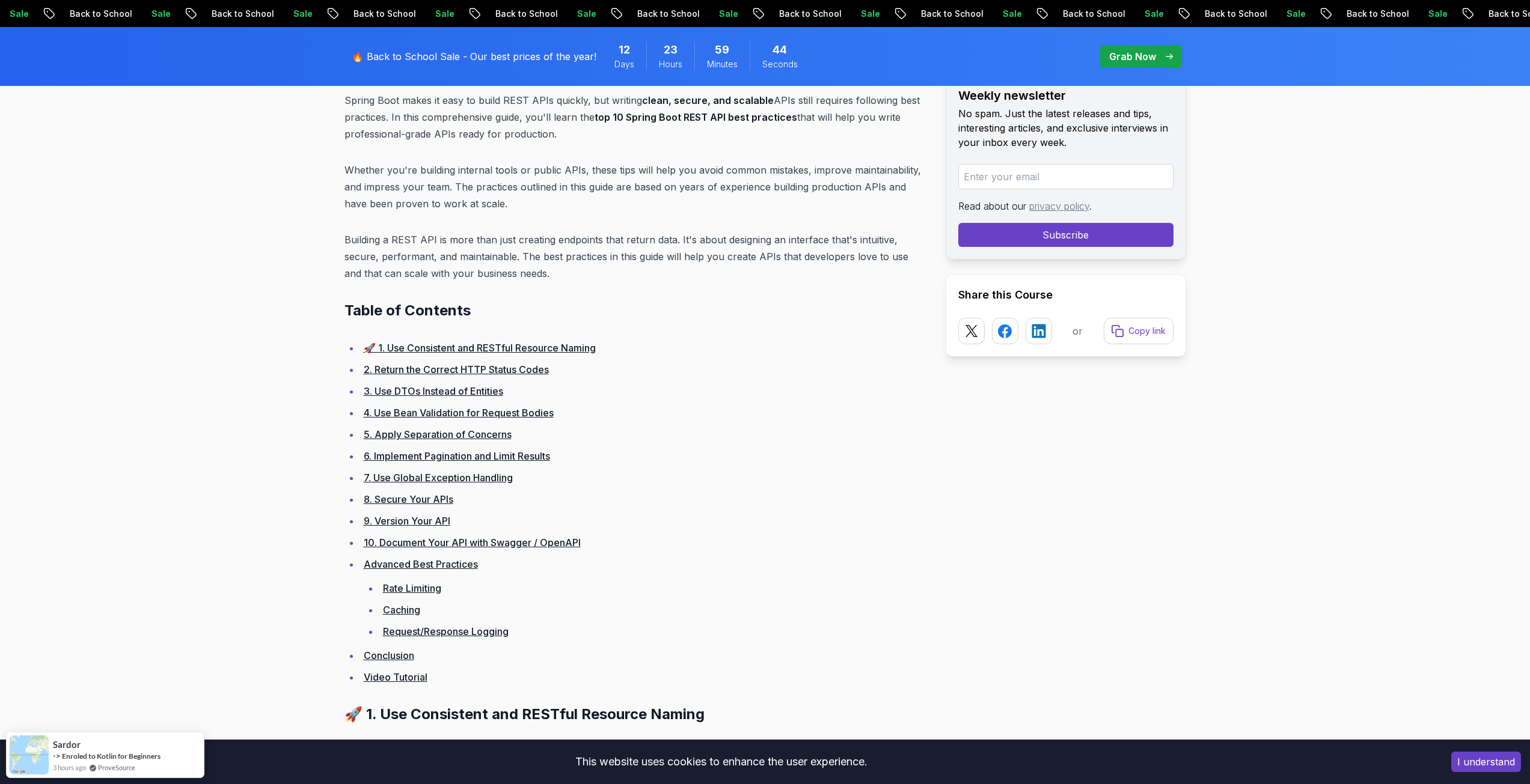
scroll to position [601, 0]
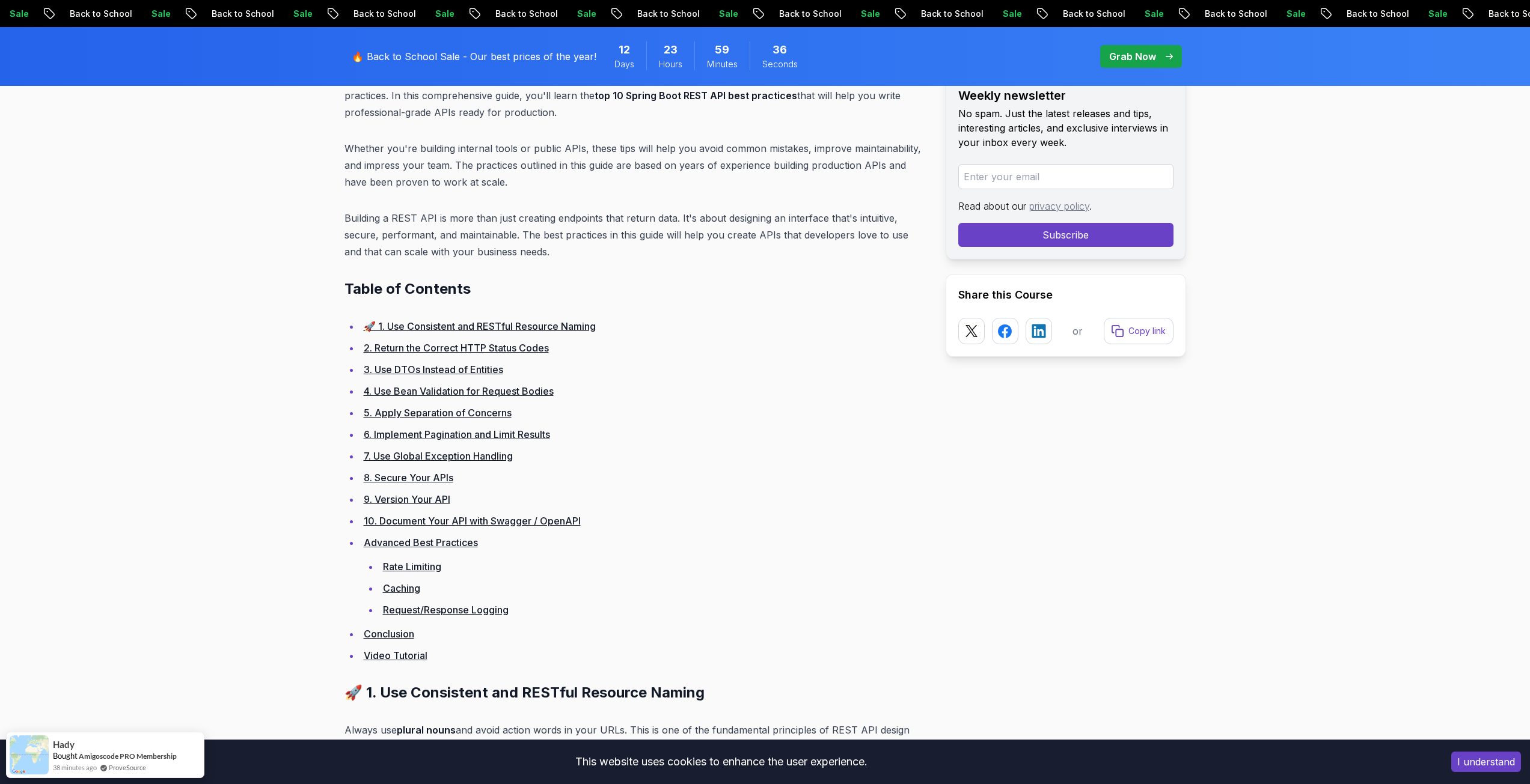
click at [454, 324] on link "🚀 1. Use Consistent and RESTful Resource Naming" at bounding box center [479, 326] width 232 height 12
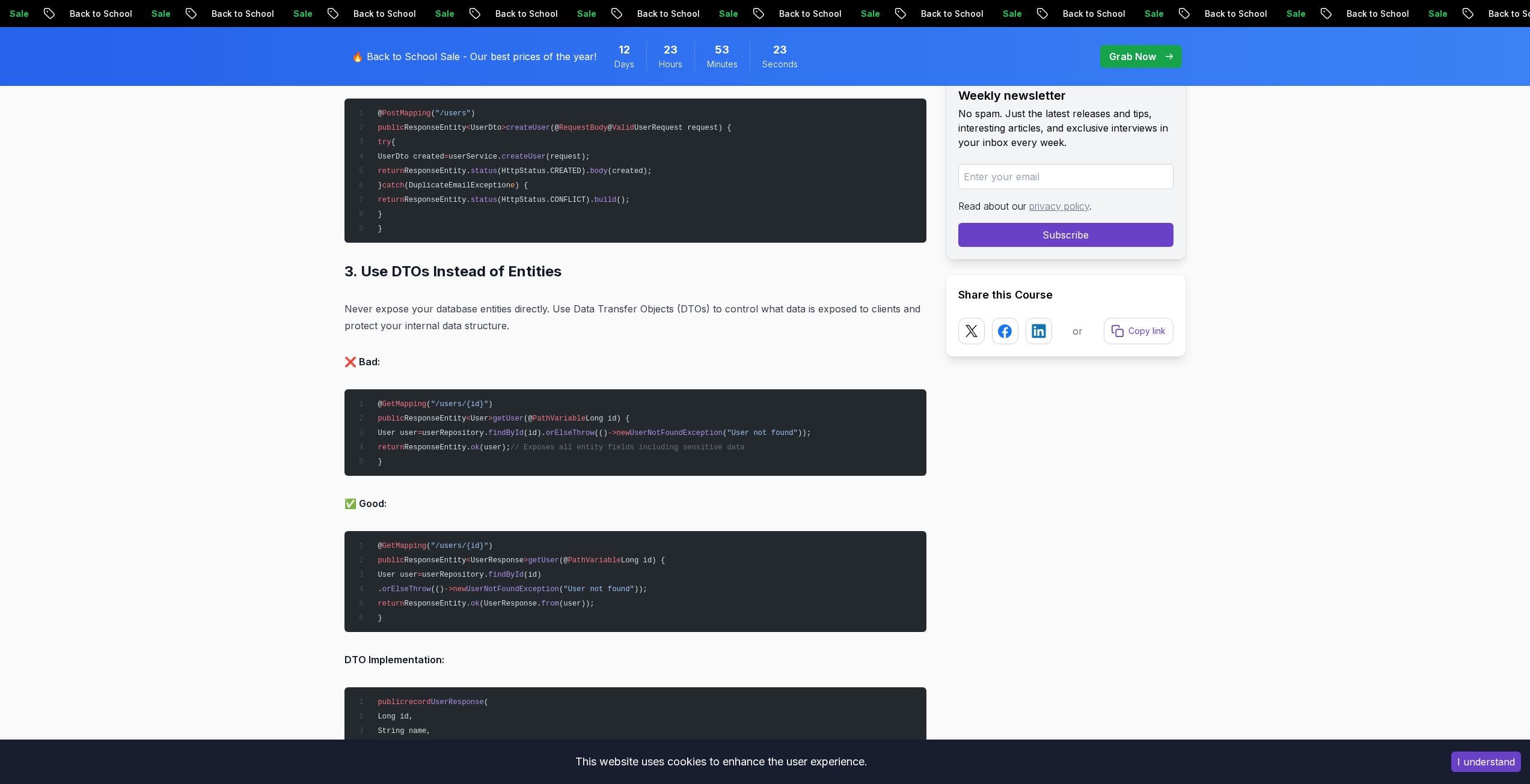
scroll to position [2846, 0]
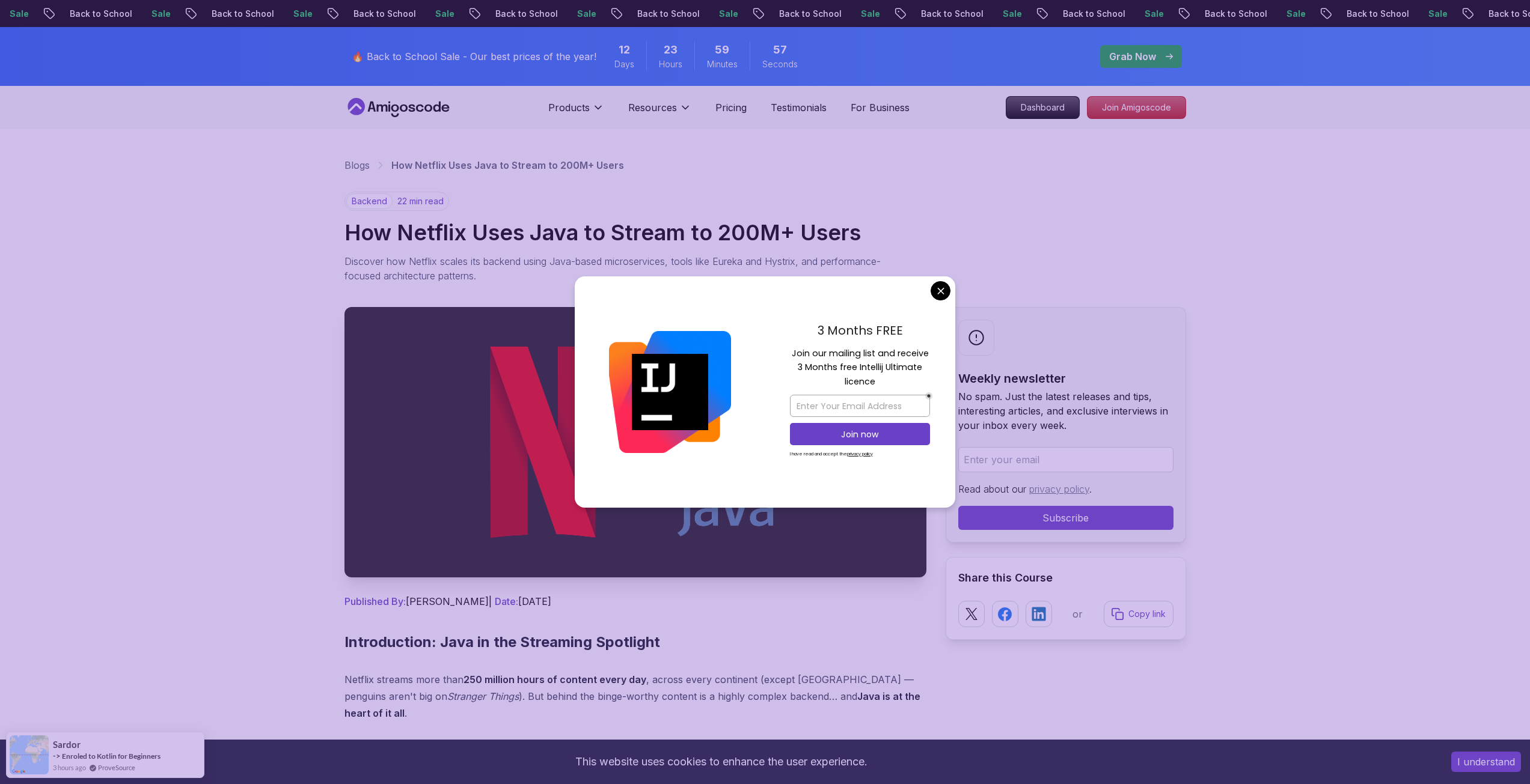
drag, startPoint x: 937, startPoint y: 284, endPoint x: 926, endPoint y: 286, distance: 11.2
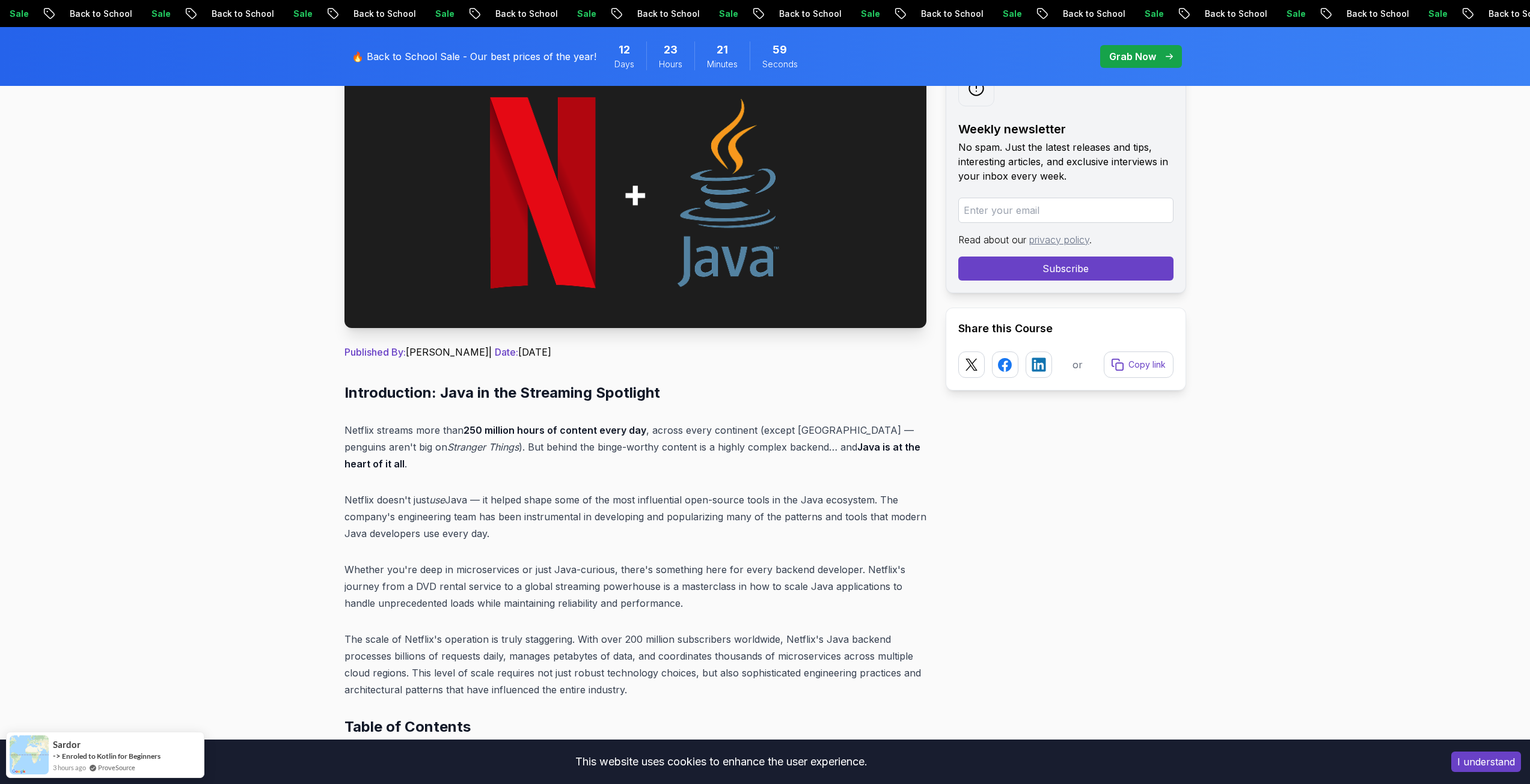
scroll to position [241, 0]
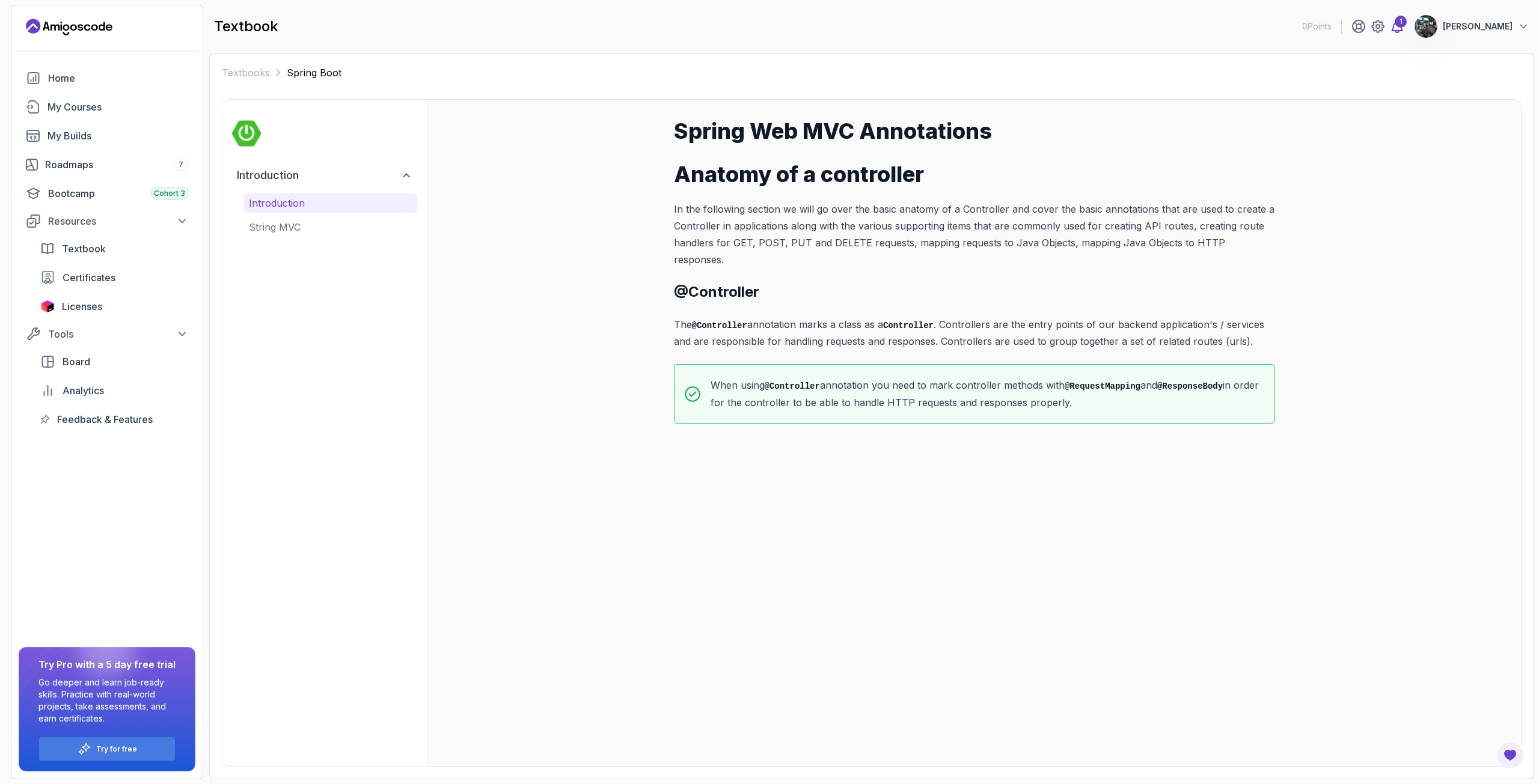
click at [1402, 31] on icon at bounding box center [1397, 26] width 10 height 12
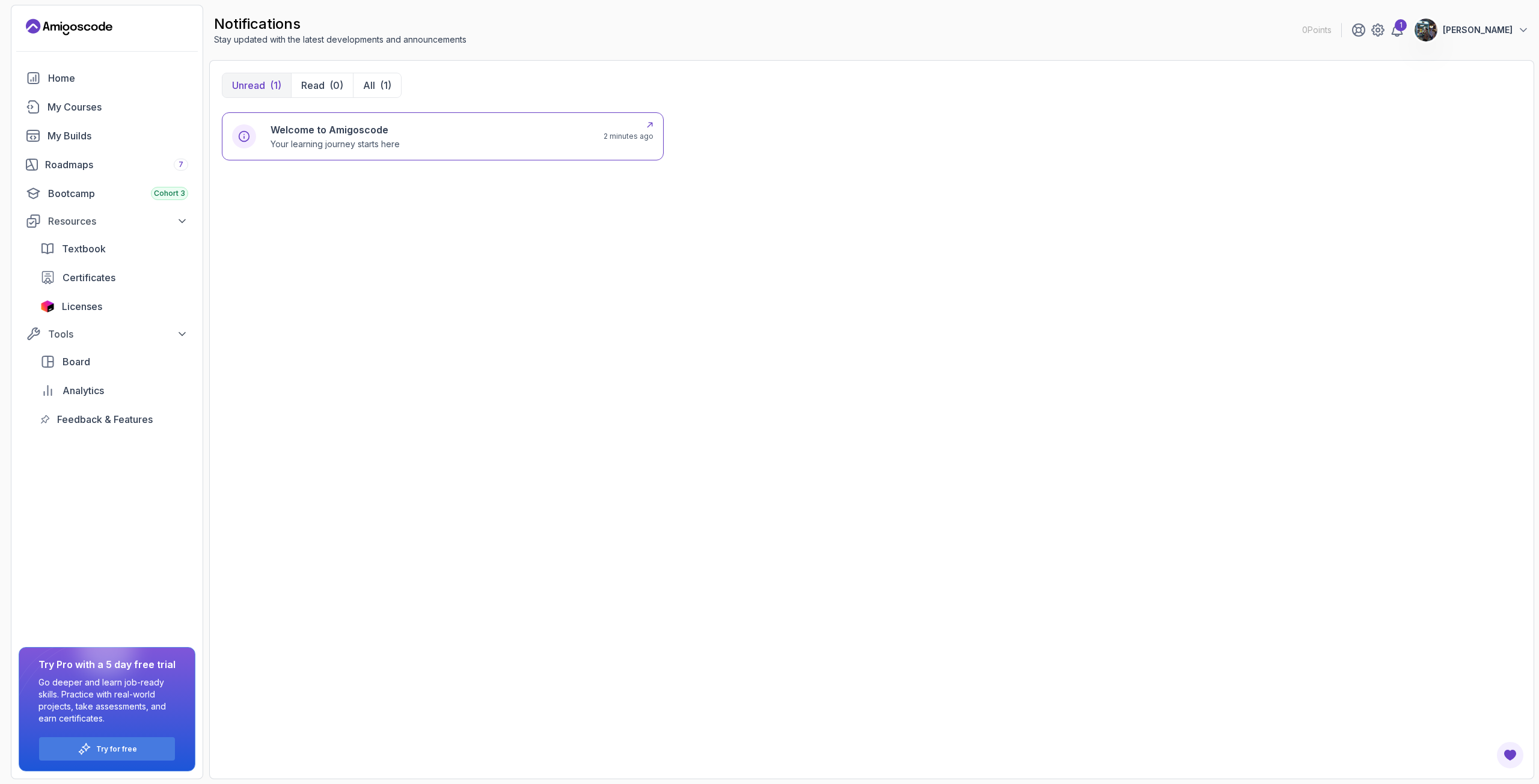
click at [528, 146] on div "Welcome to Amigoscode Your learning journey starts here" at bounding box center [429, 137] width 318 height 28
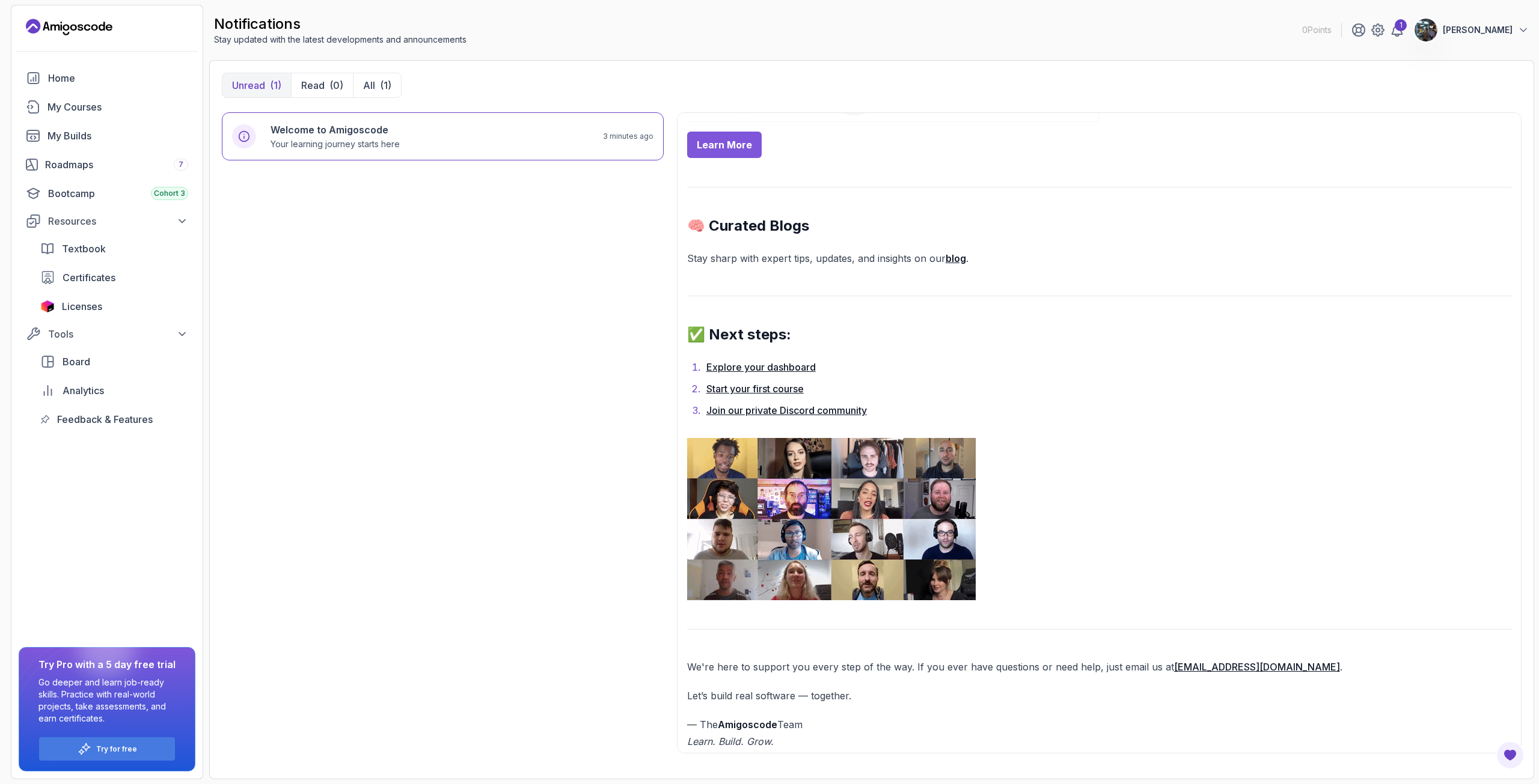
scroll to position [734, 0]
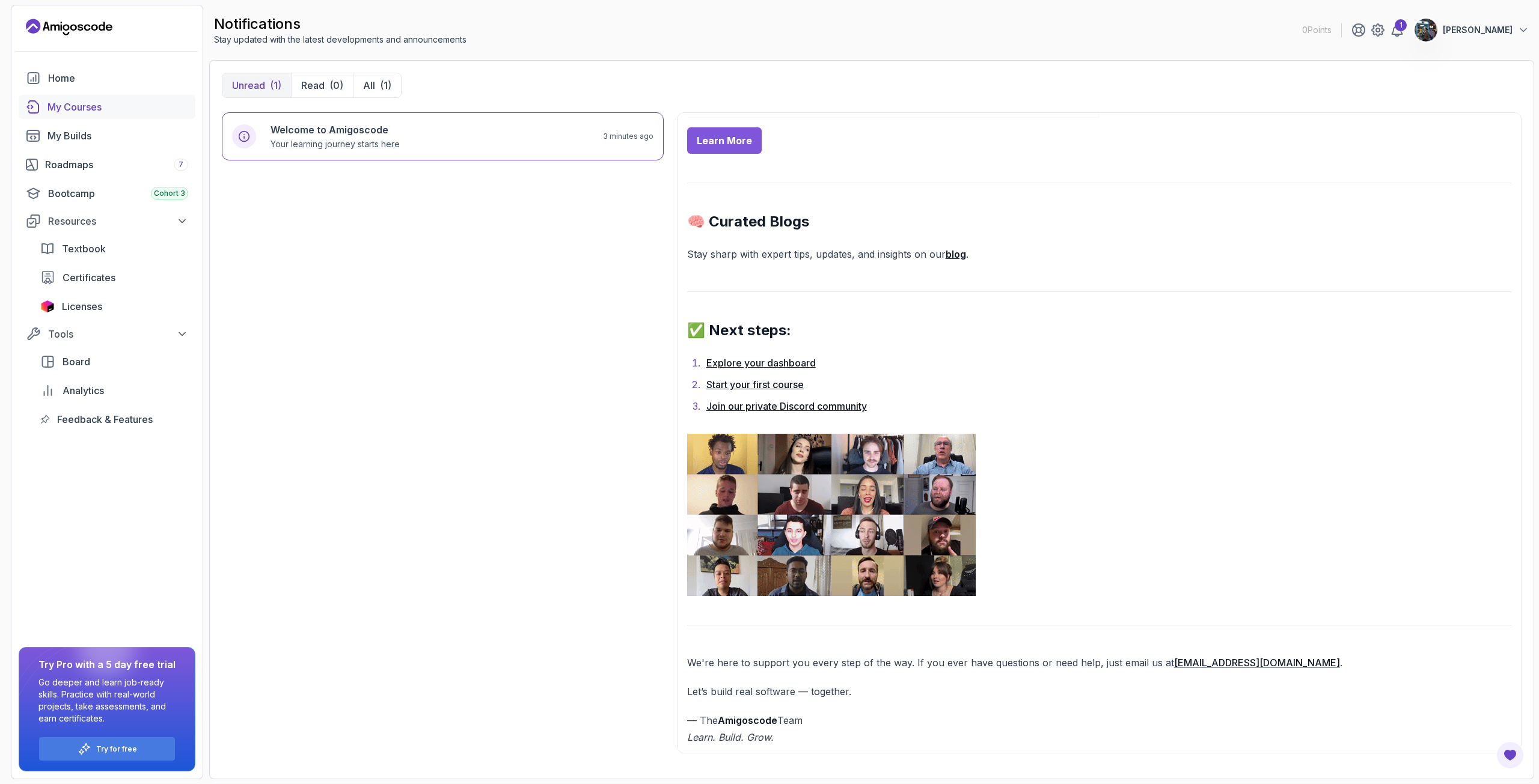
click at [87, 112] on div "My Courses" at bounding box center [117, 107] width 141 height 15
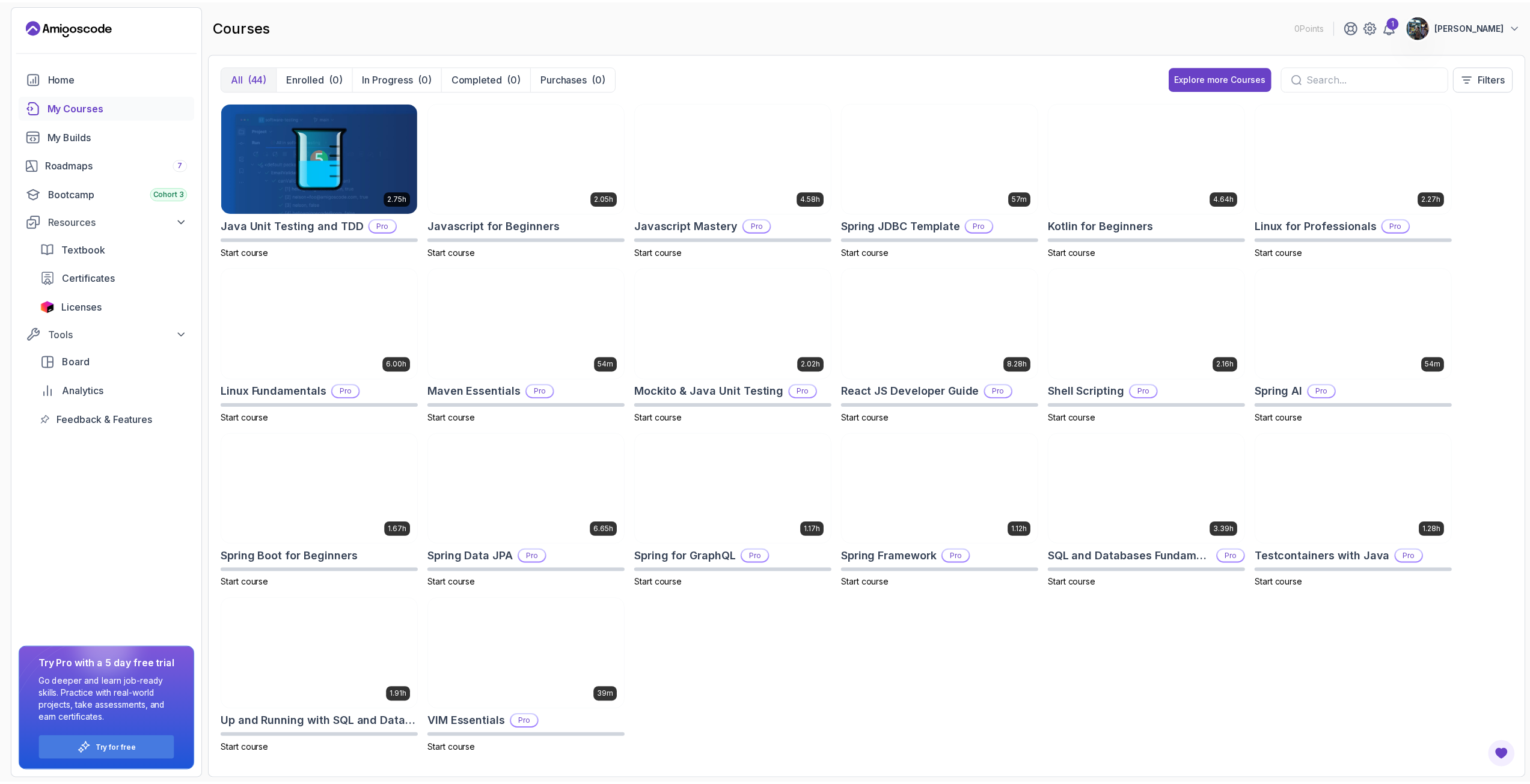
scroll to position [663, 0]
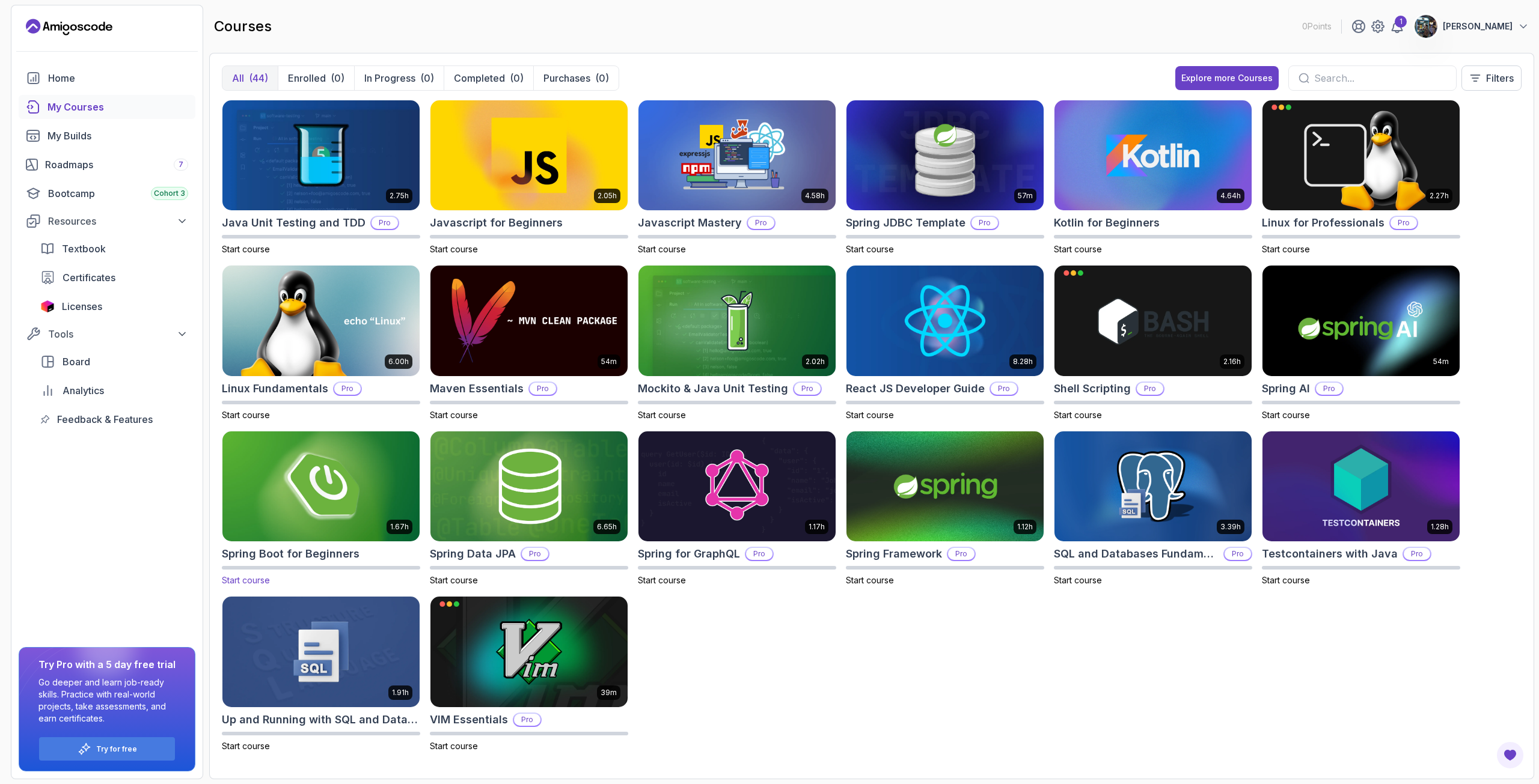
click at [343, 488] on img at bounding box center [321, 486] width 207 height 116
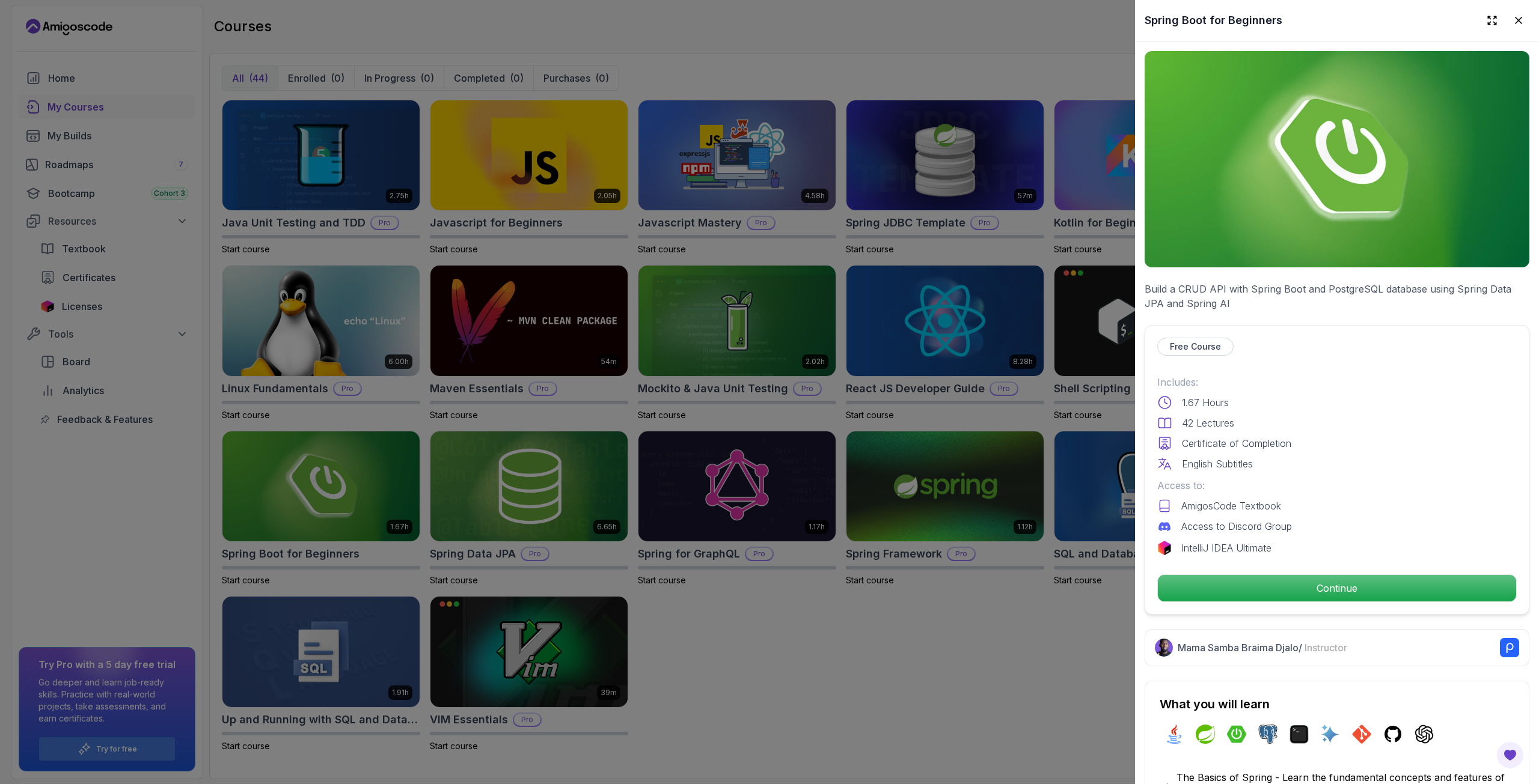
click at [723, 589] on div at bounding box center [769, 392] width 1539 height 784
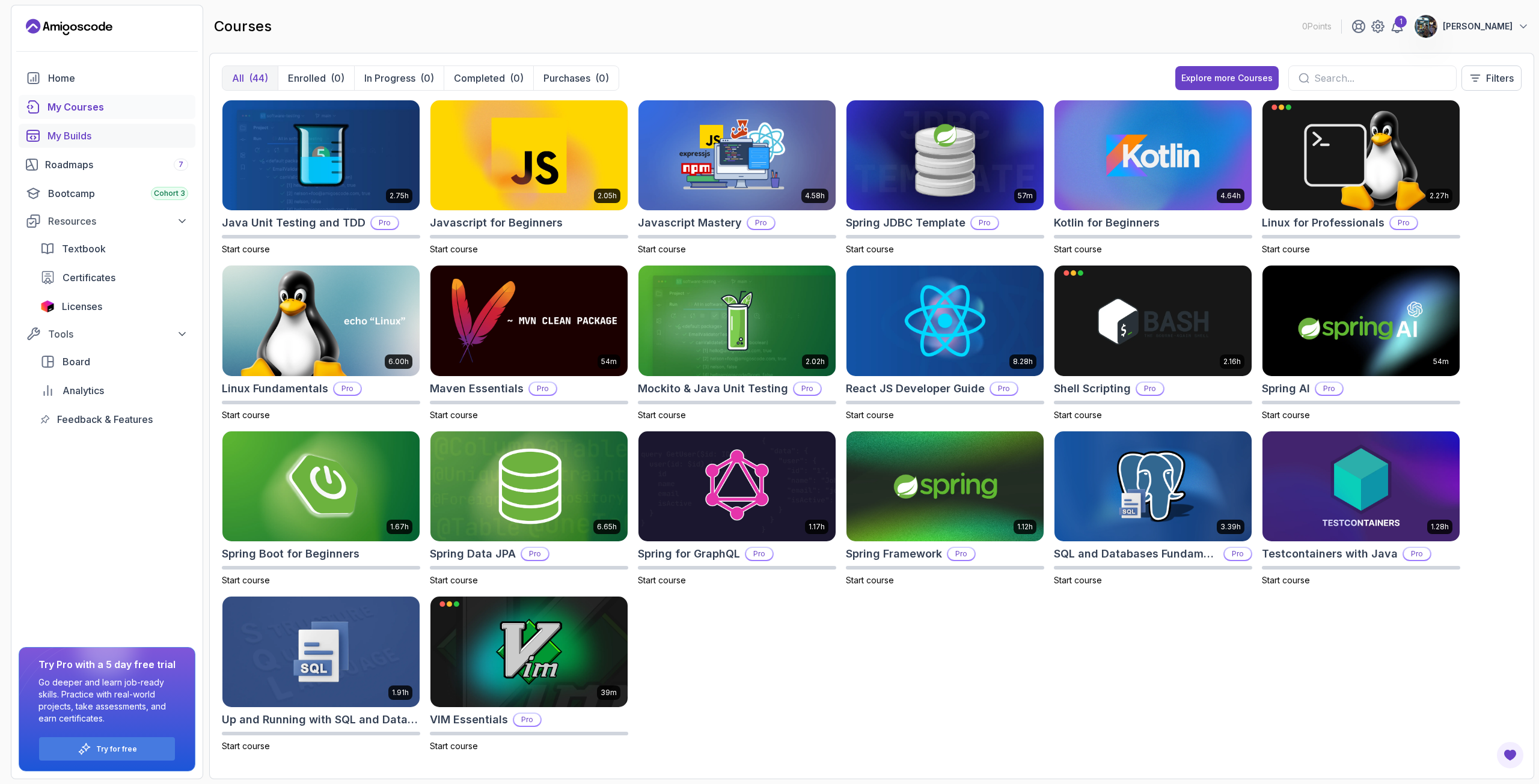
click at [79, 129] on div "My Builds" at bounding box center [117, 135] width 141 height 15
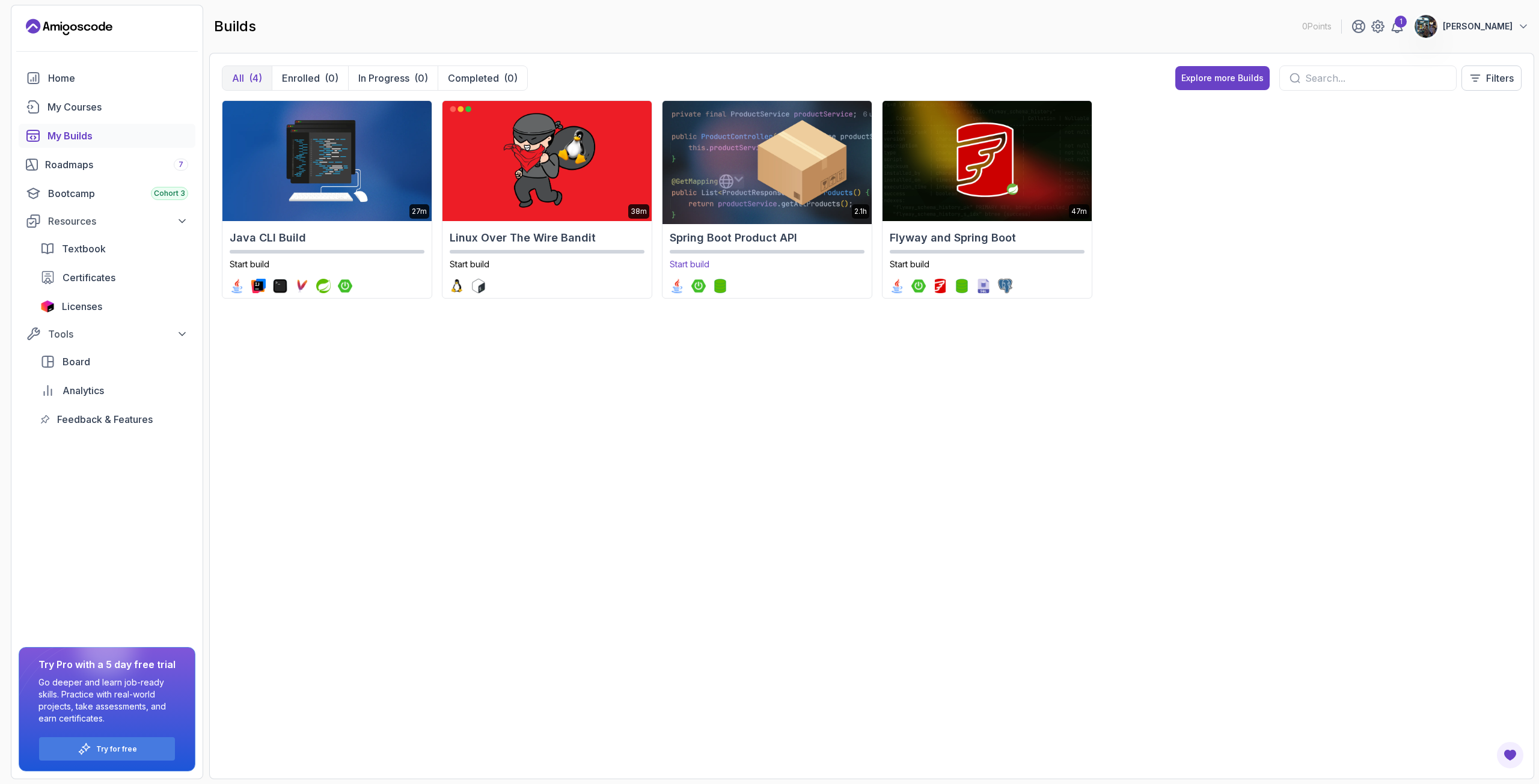
click at [755, 180] on img at bounding box center [766, 161] width 219 height 126
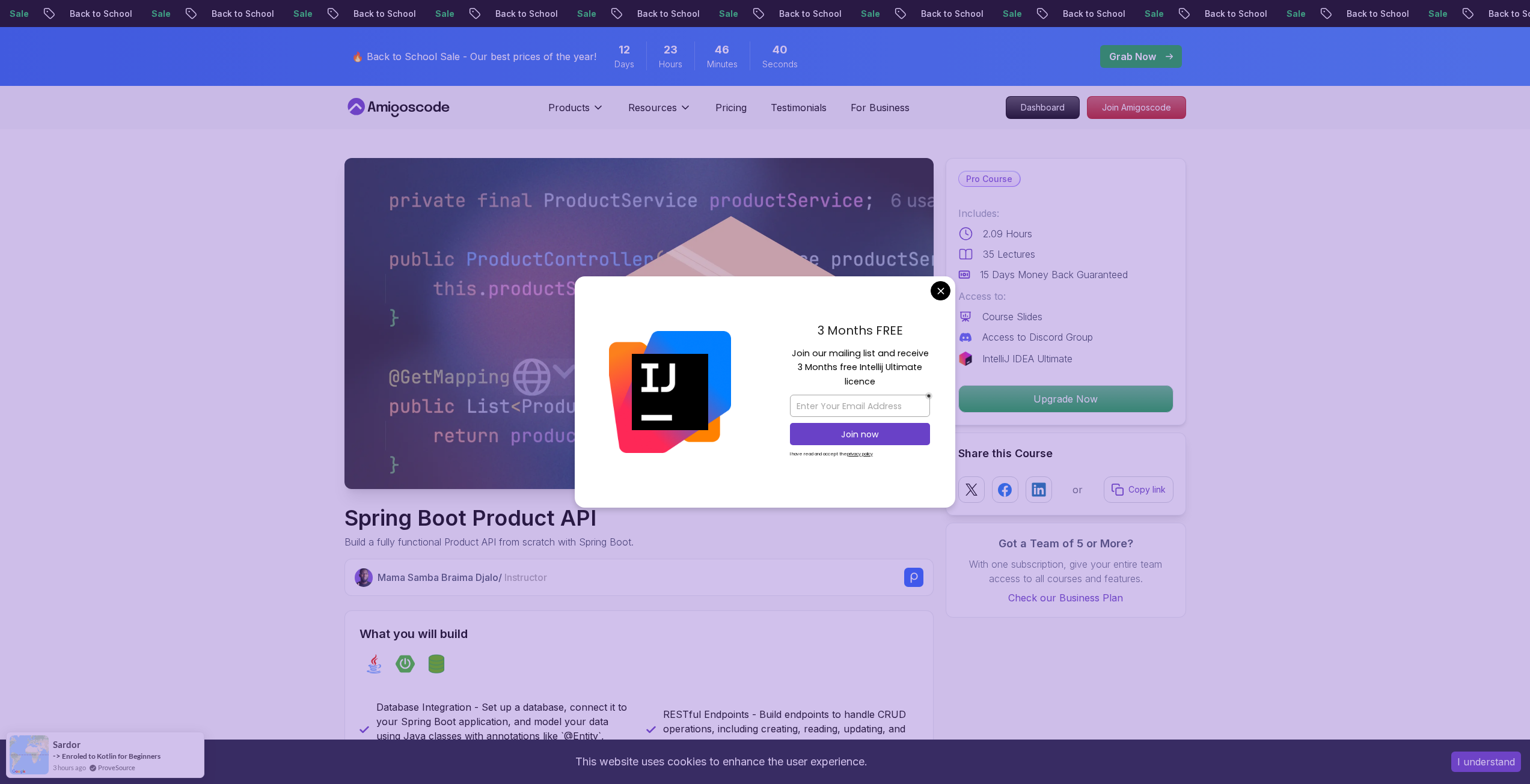
drag, startPoint x: 934, startPoint y: 290, endPoint x: 972, endPoint y: 266, distance: 44.9
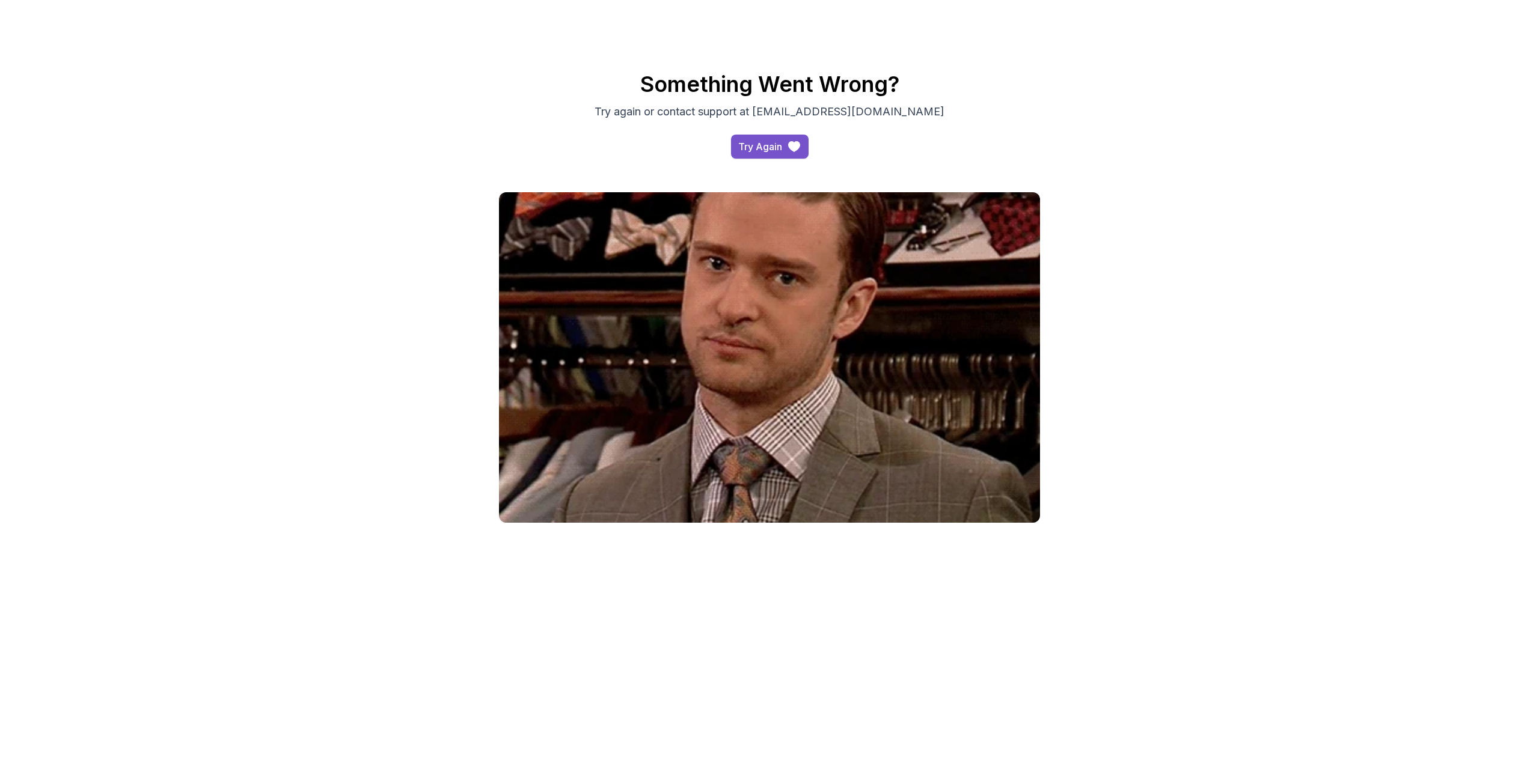
click at [742, 148] on div "Try Again" at bounding box center [759, 146] width 44 height 15
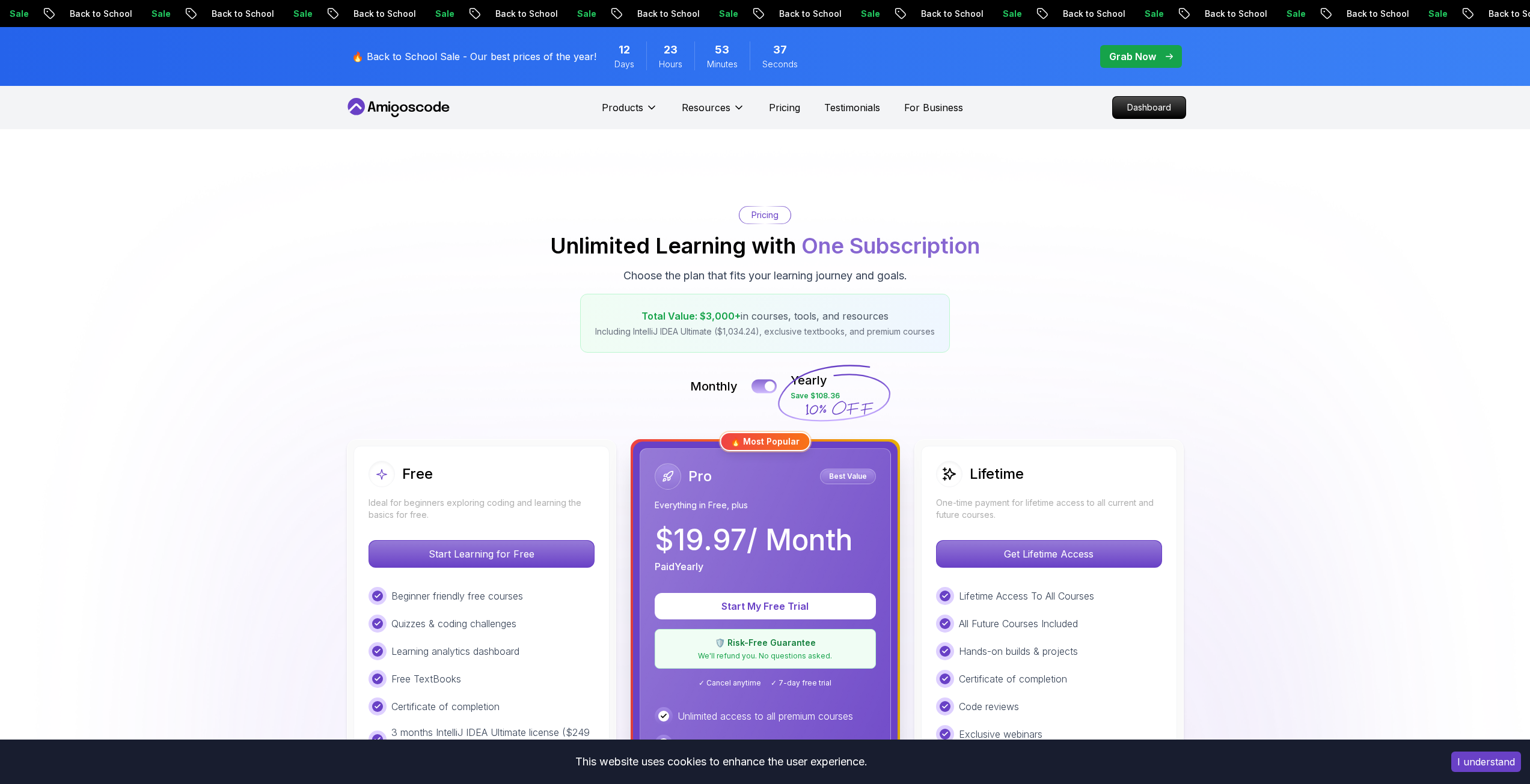
click at [759, 385] on button at bounding box center [764, 386] width 25 height 14
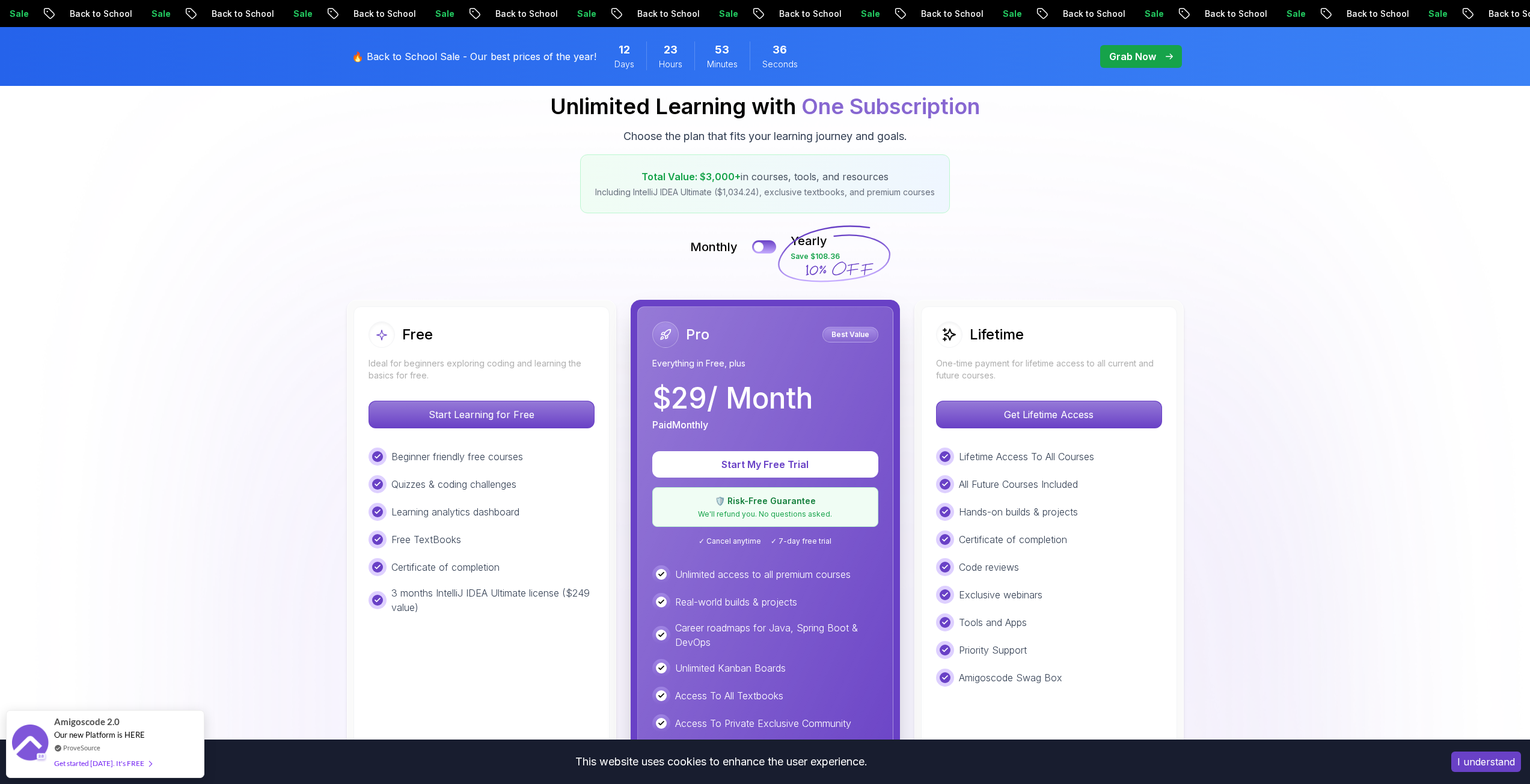
scroll to position [180, 0]
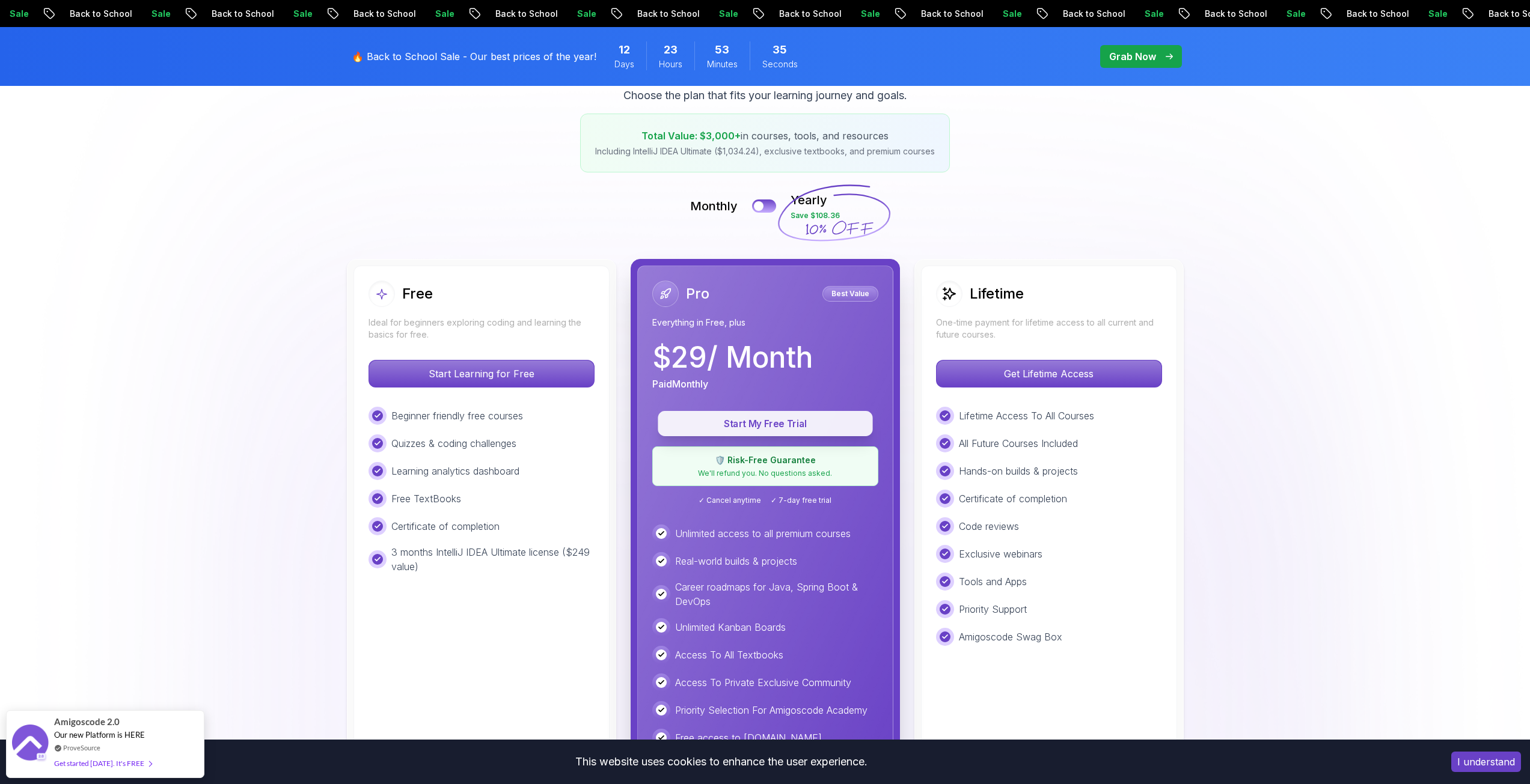
click at [773, 419] on p "Start My Free Trial" at bounding box center [765, 424] width 187 height 14
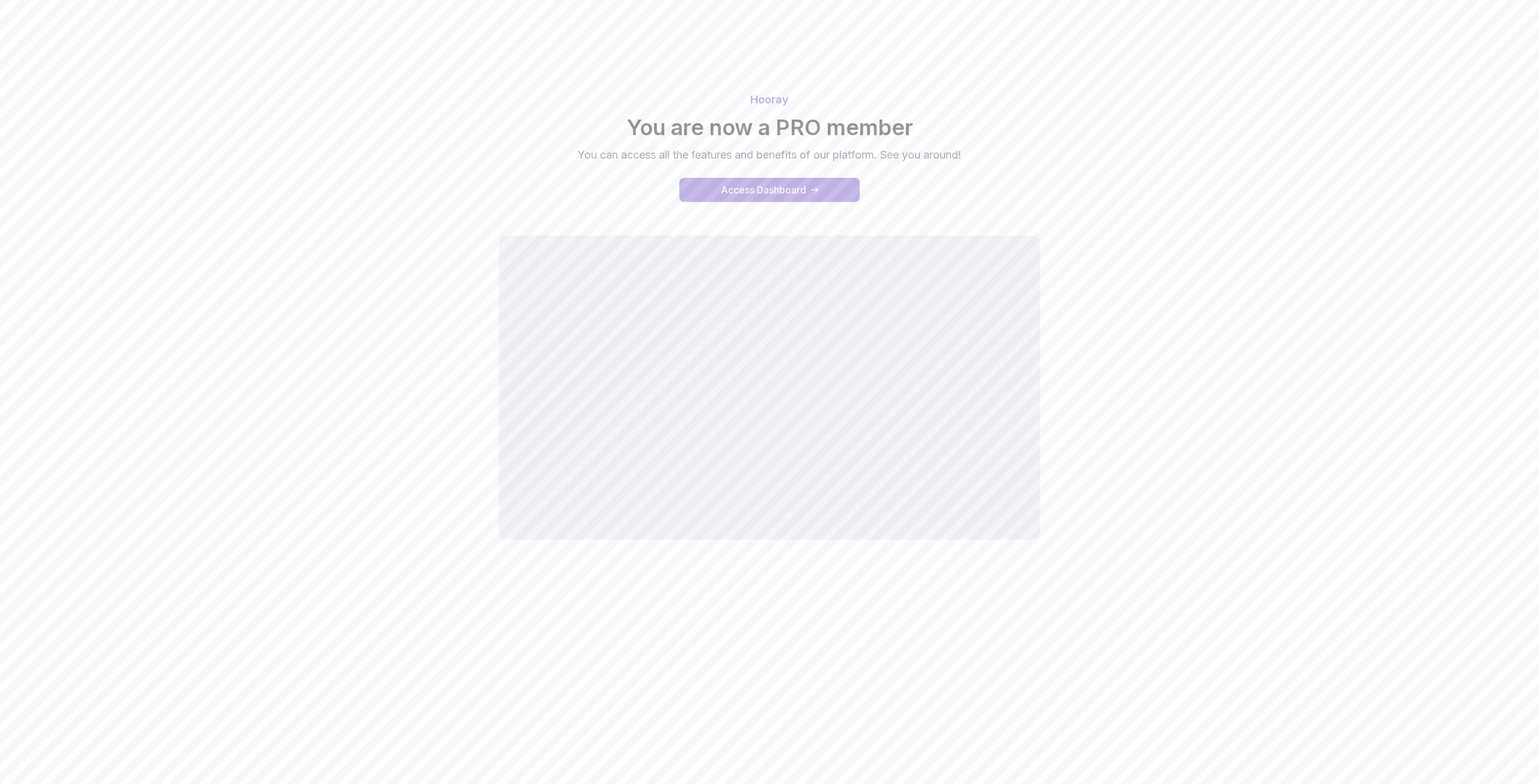
click at [756, 196] on div "Access Dashboard" at bounding box center [763, 189] width 85 height 15
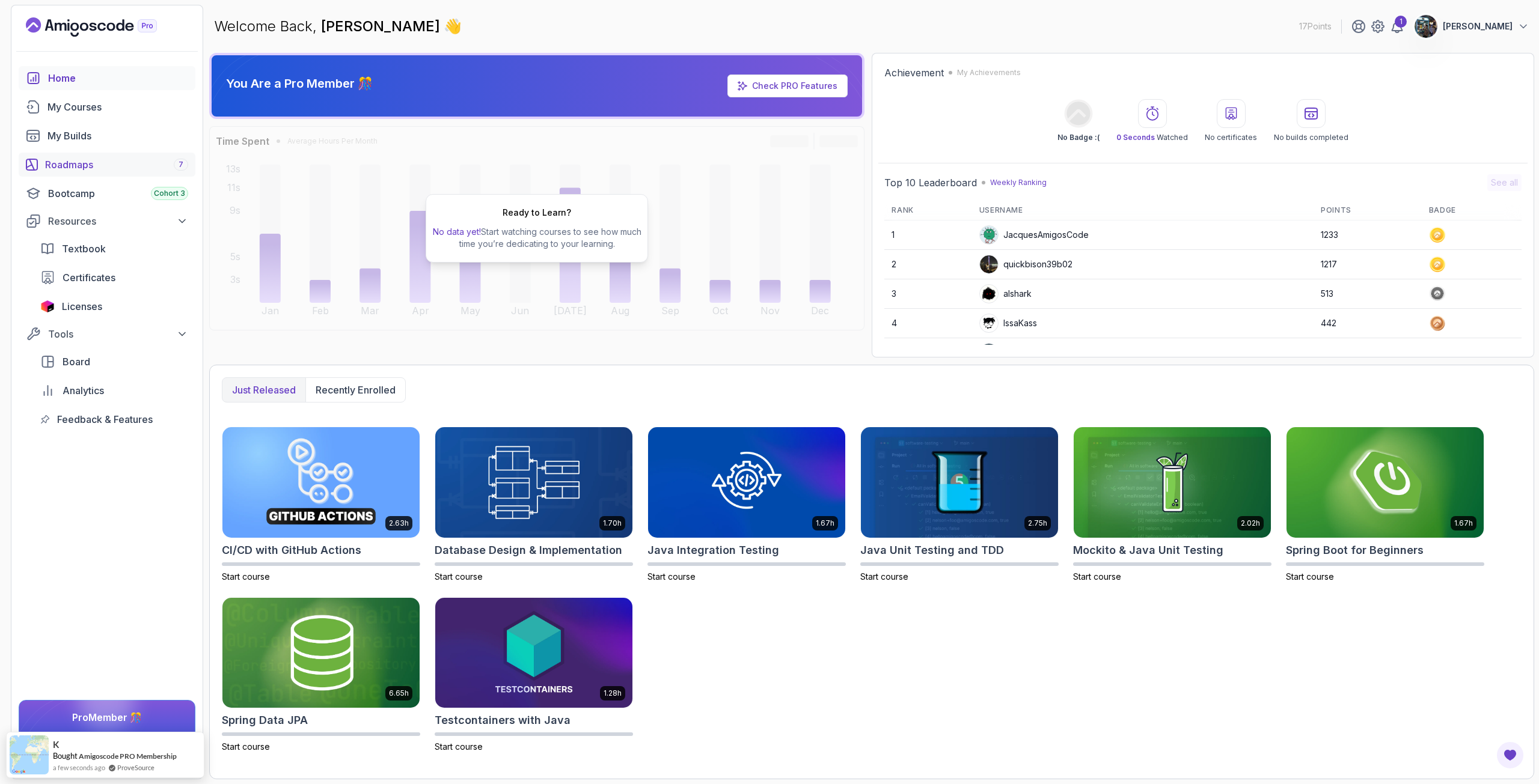
click at [87, 167] on div "Roadmaps 7" at bounding box center [117, 164] width 143 height 15
click at [751, 87] on link "Check PRO Features" at bounding box center [787, 85] width 120 height 23
click at [90, 159] on div "Roadmaps 7" at bounding box center [117, 164] width 143 height 15
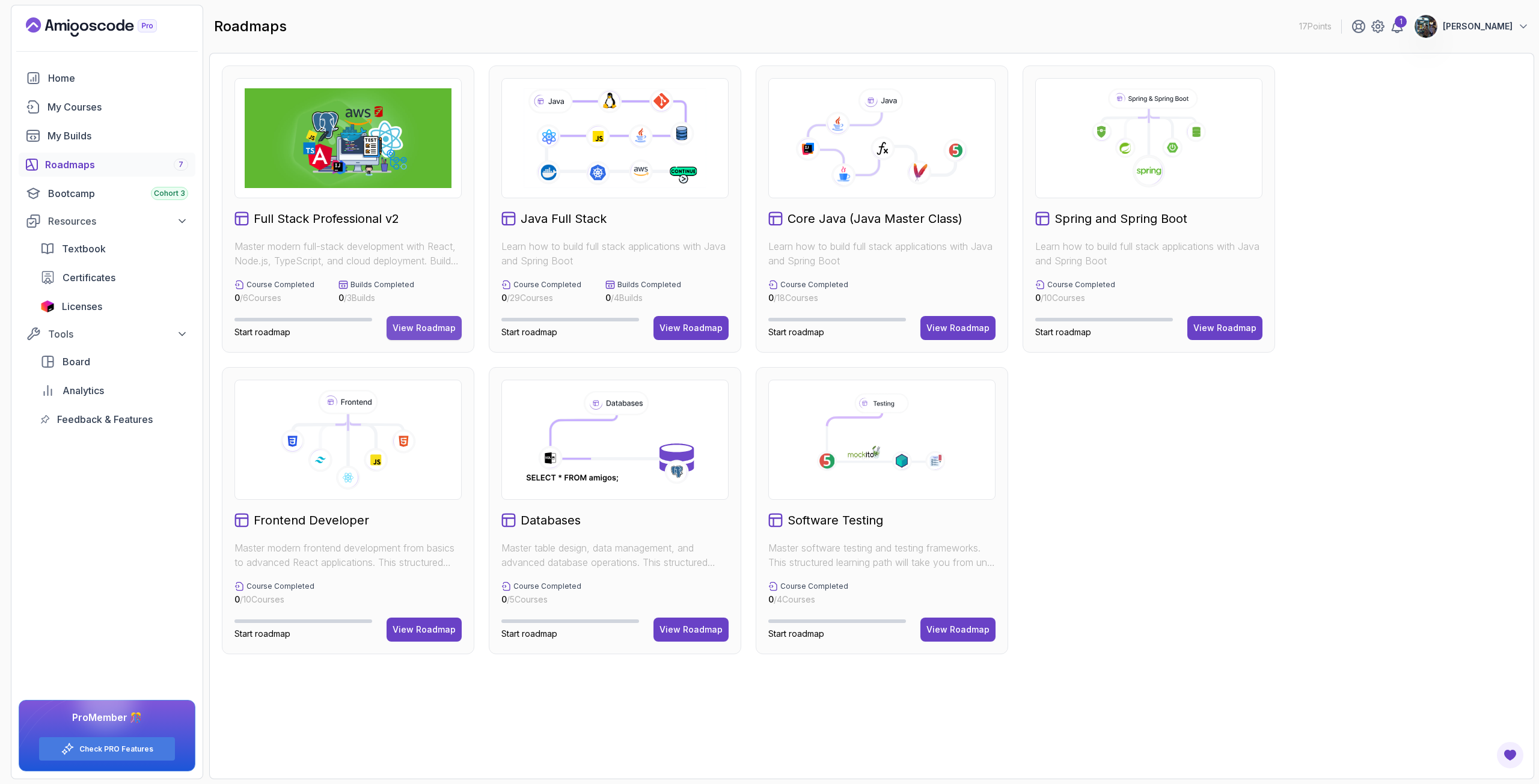
click at [397, 326] on div "View Roadmap" at bounding box center [424, 328] width 63 height 12
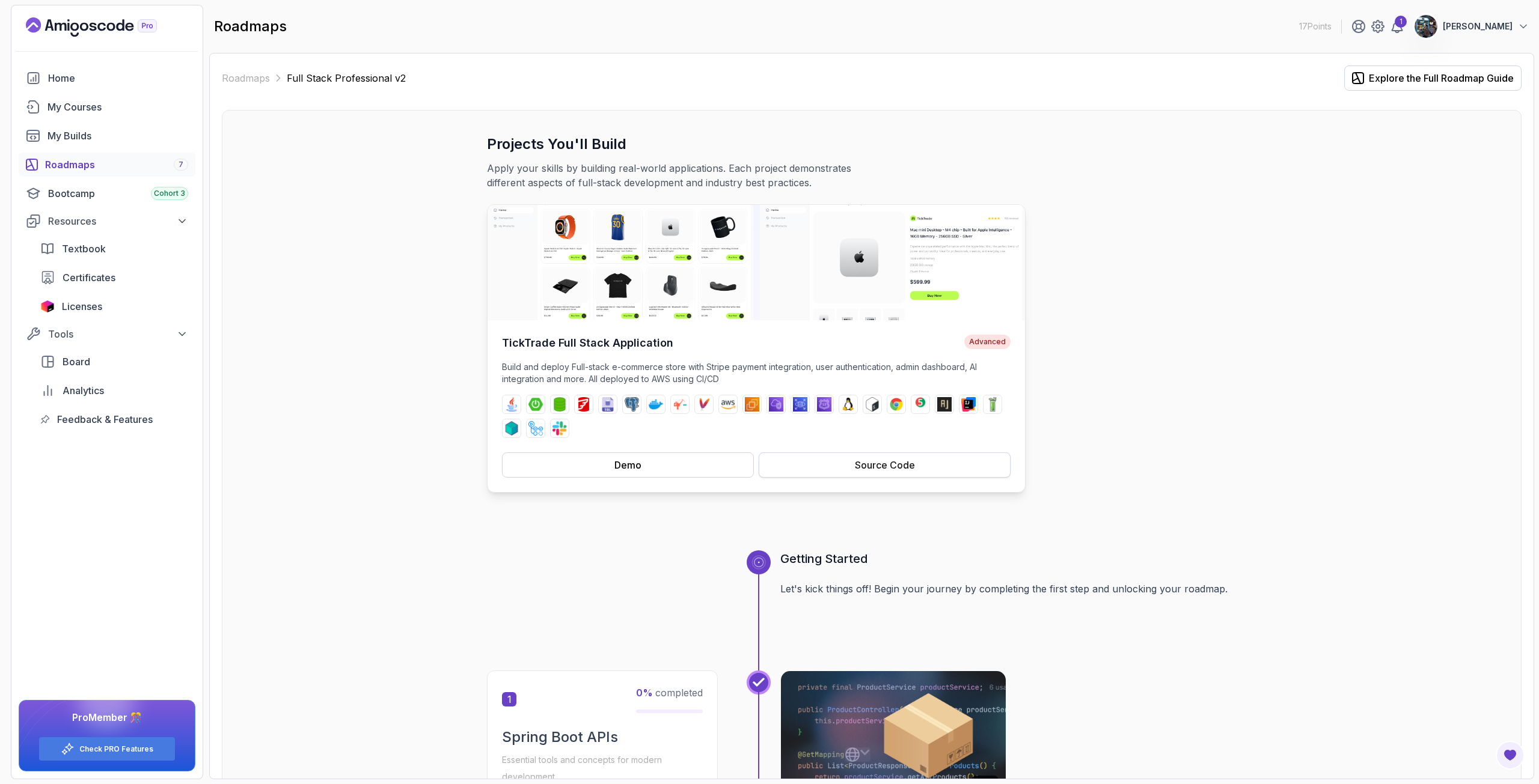
drag, startPoint x: 894, startPoint y: 467, endPoint x: 886, endPoint y: 461, distance: 10.0
click at [886, 462] on div "Source Code" at bounding box center [884, 464] width 60 height 15
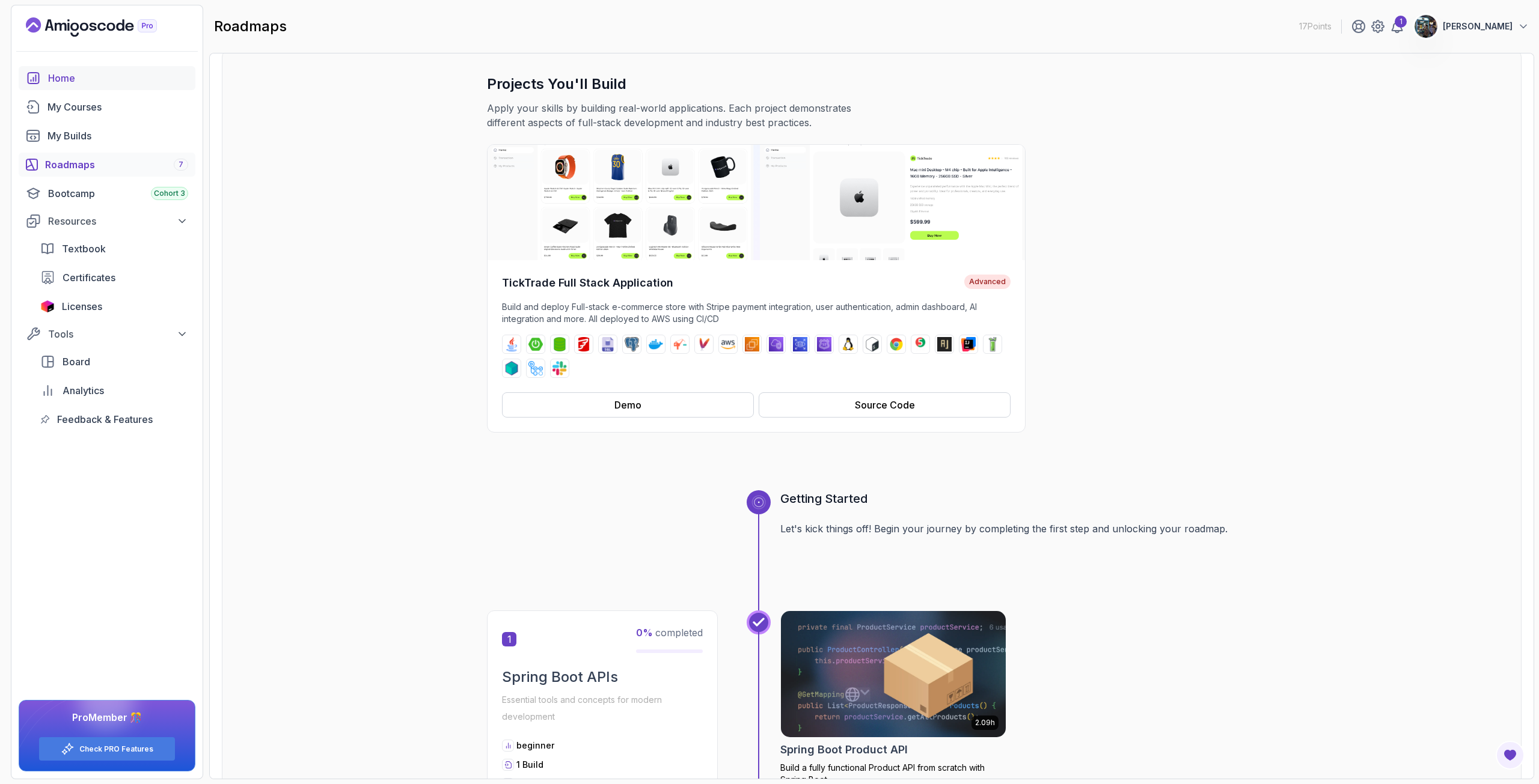
click at [99, 79] on div "Home" at bounding box center [118, 78] width 140 height 15
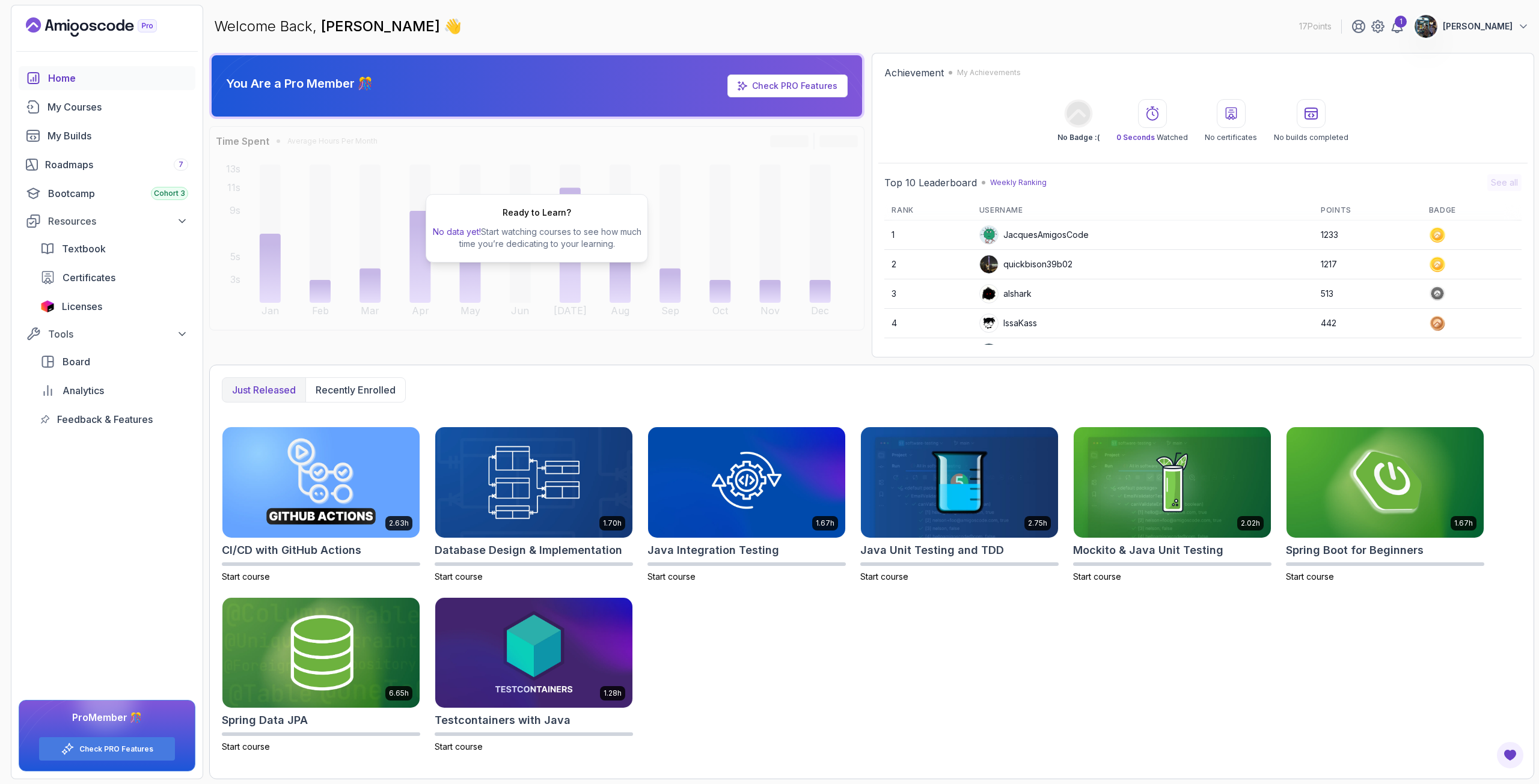
click at [784, 86] on link "Check PRO Features" at bounding box center [794, 85] width 85 height 10
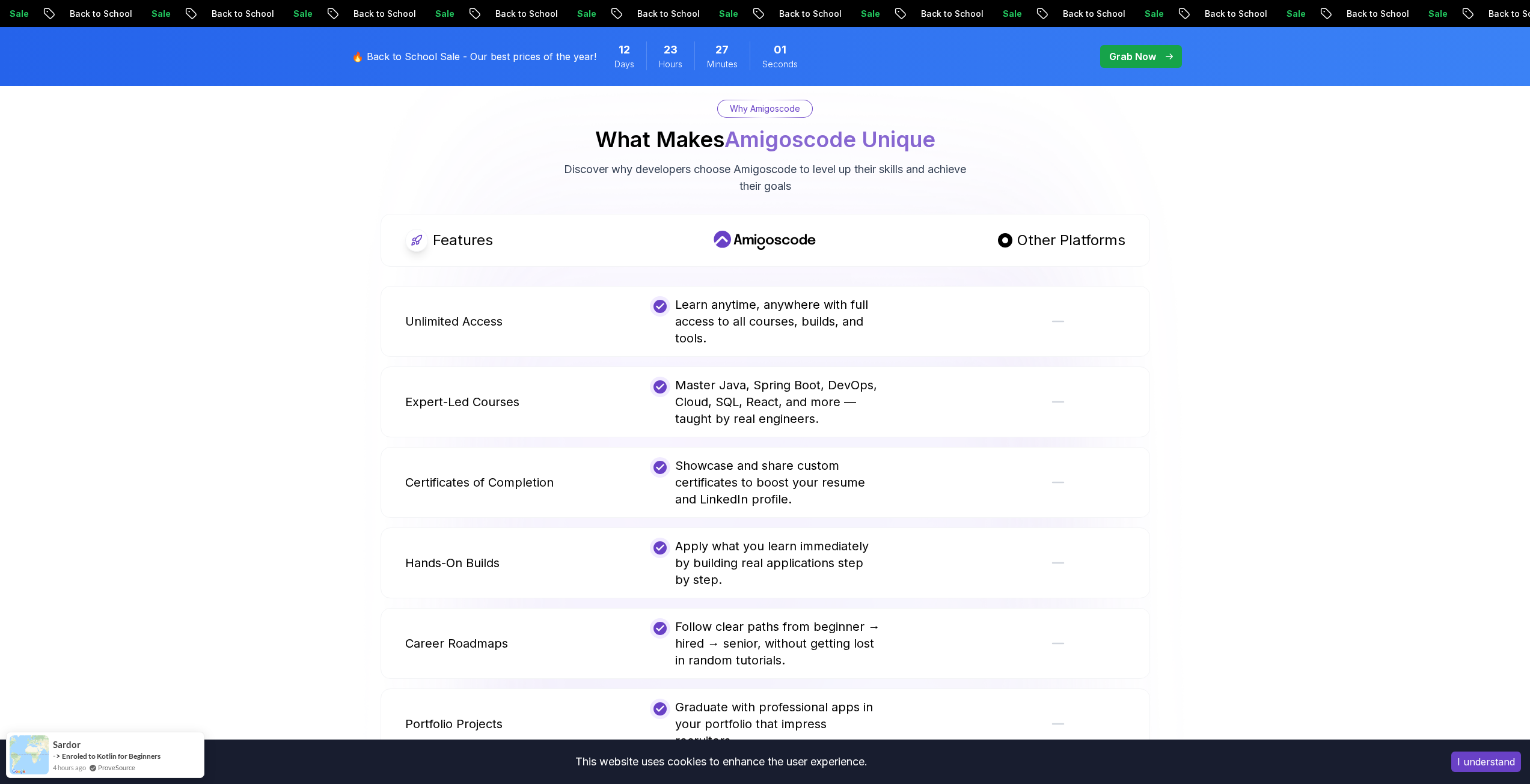
scroll to position [601, 0]
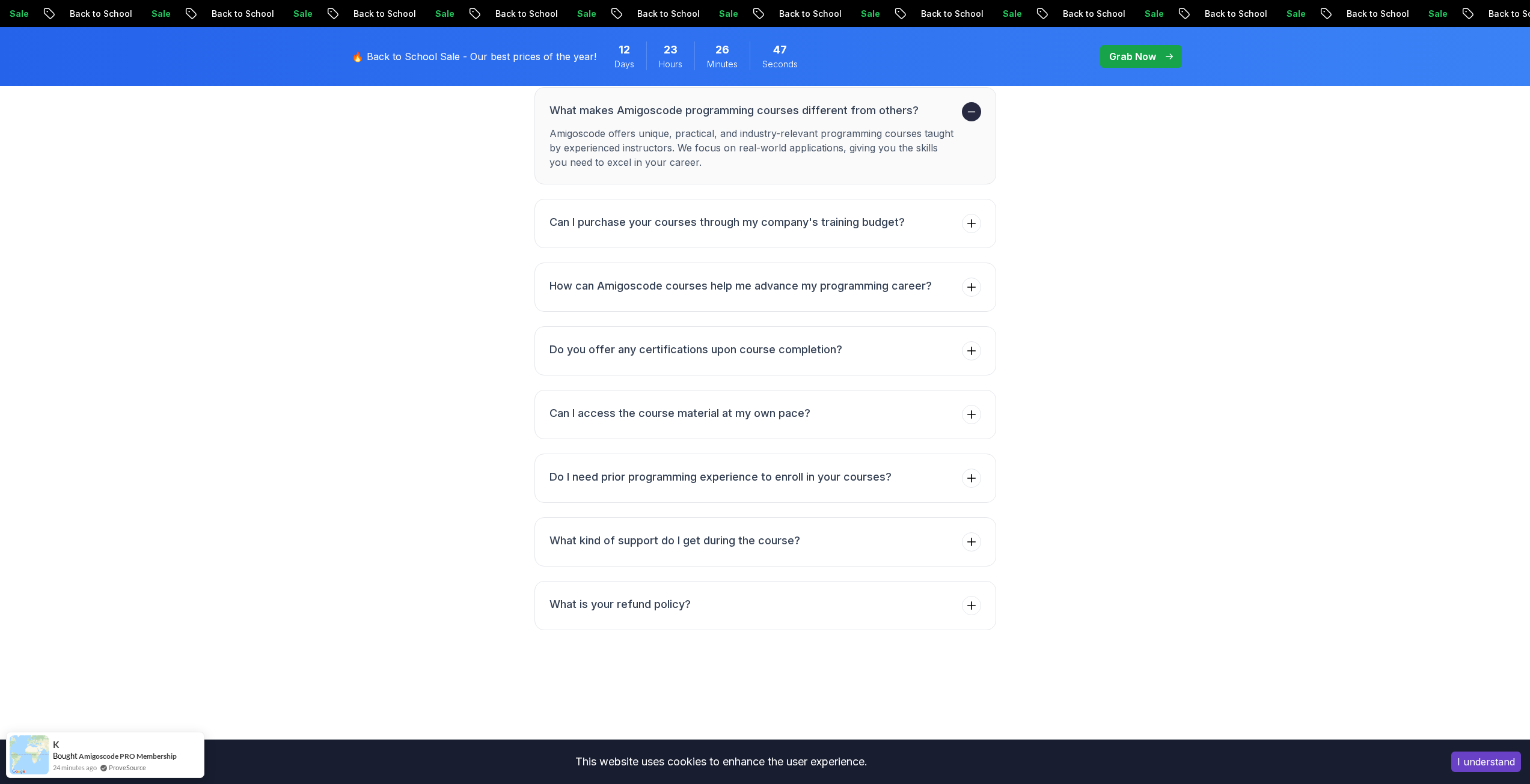
scroll to position [2223, 0]
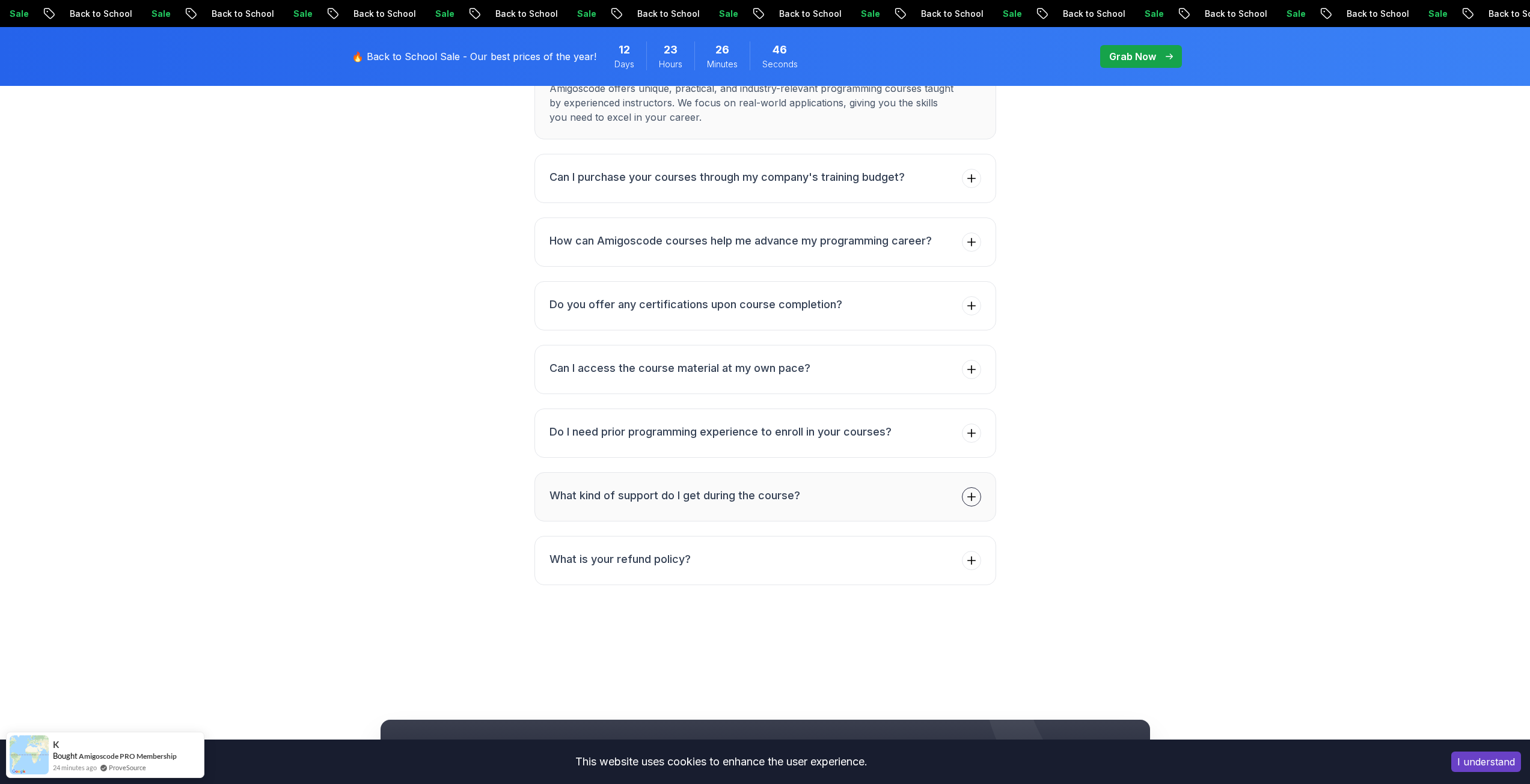
click at [622, 504] on h3 "What kind of support do I get during the course?" at bounding box center [674, 496] width 250 height 17
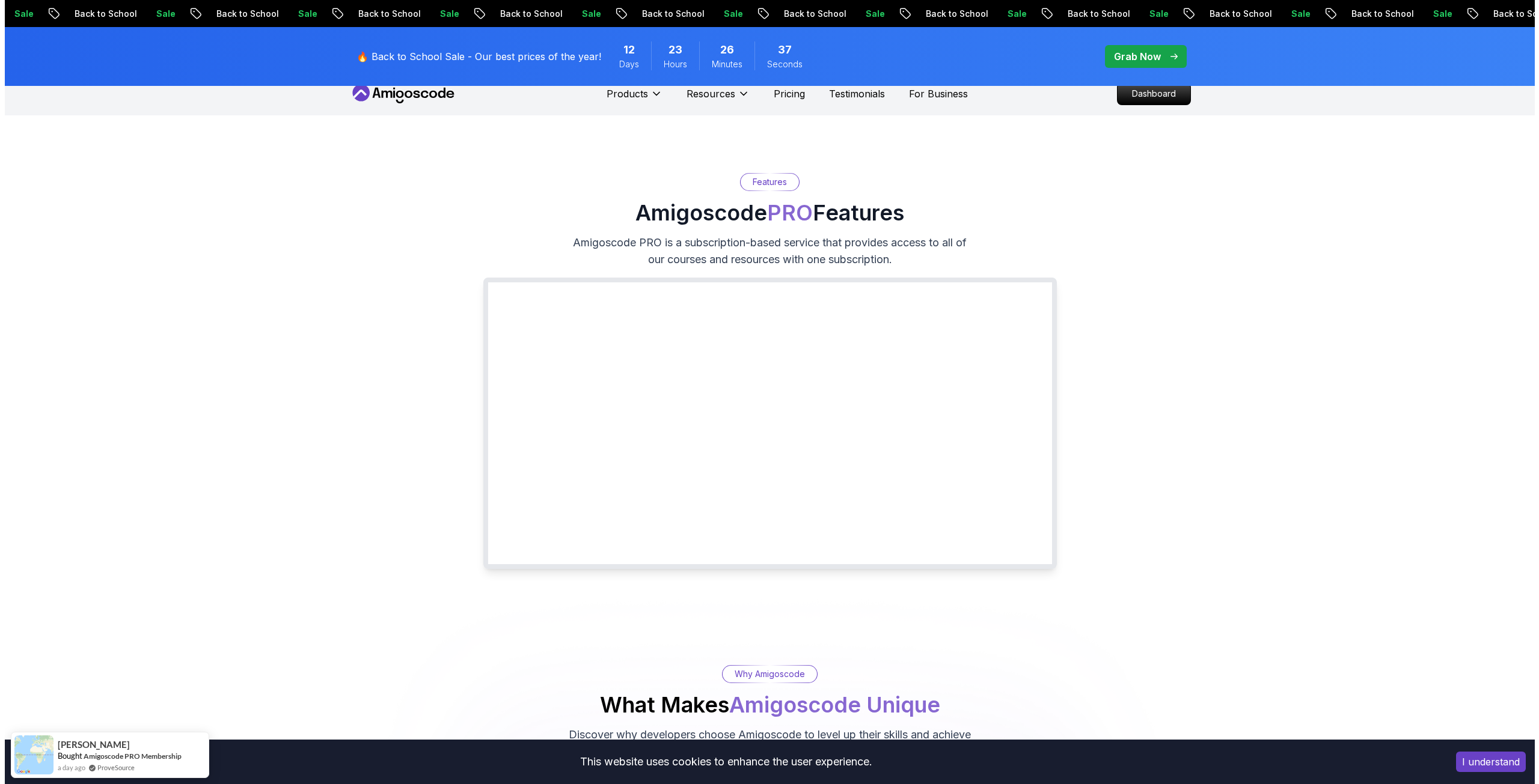
scroll to position [0, 0]
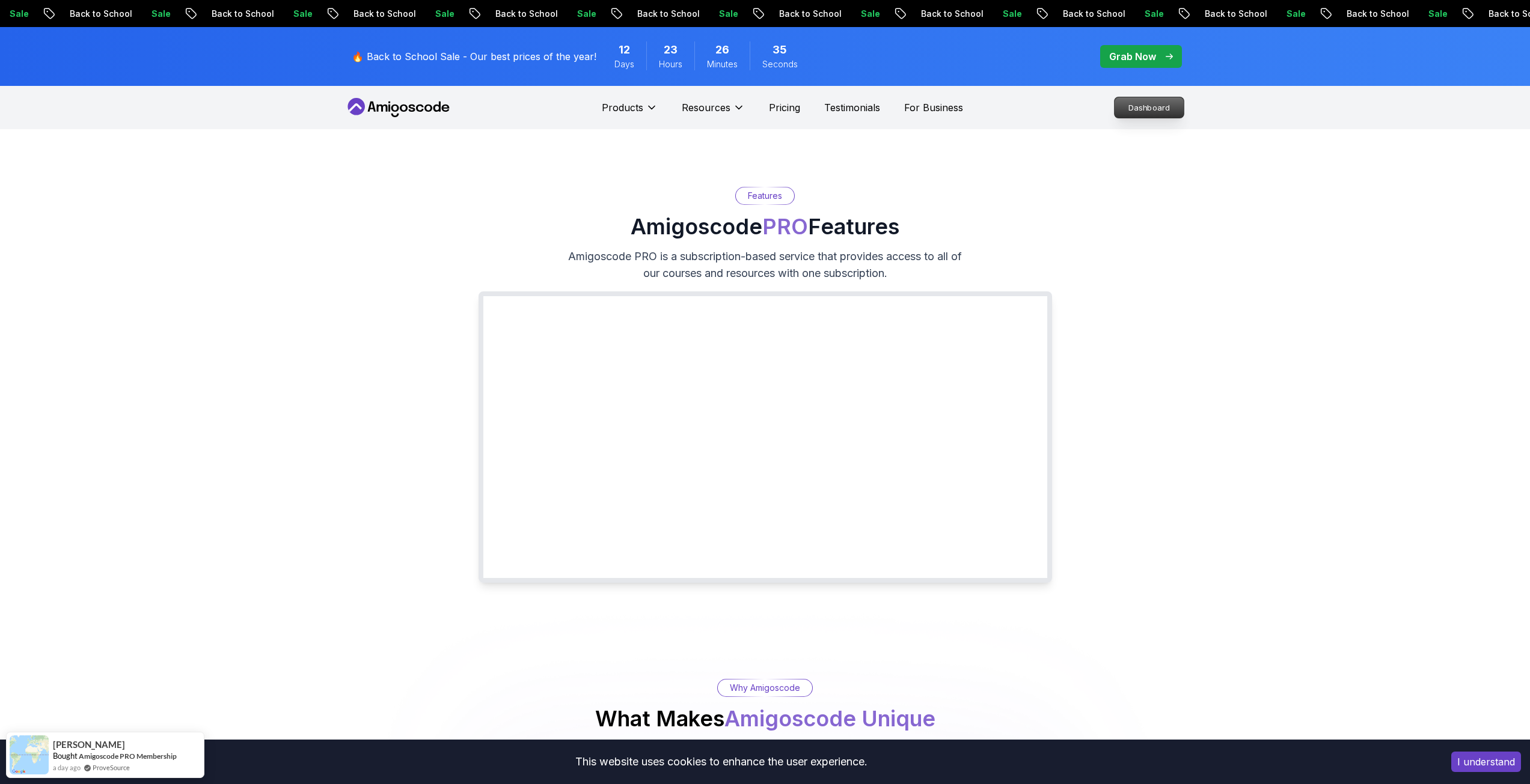
click at [1137, 103] on p "Dashboard" at bounding box center [1149, 107] width 69 height 20
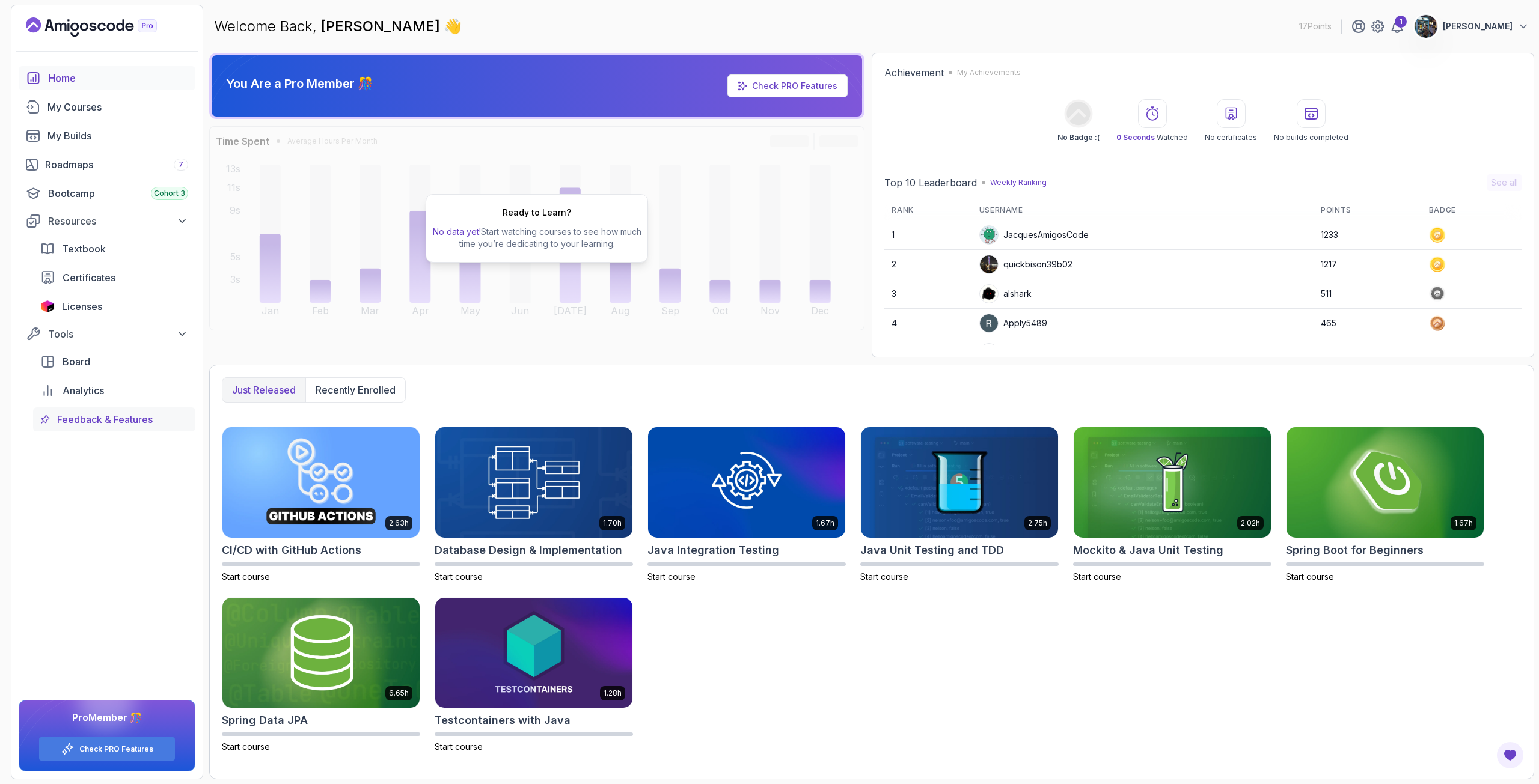
click at [80, 417] on span "Feedback & Features" at bounding box center [105, 419] width 96 height 15
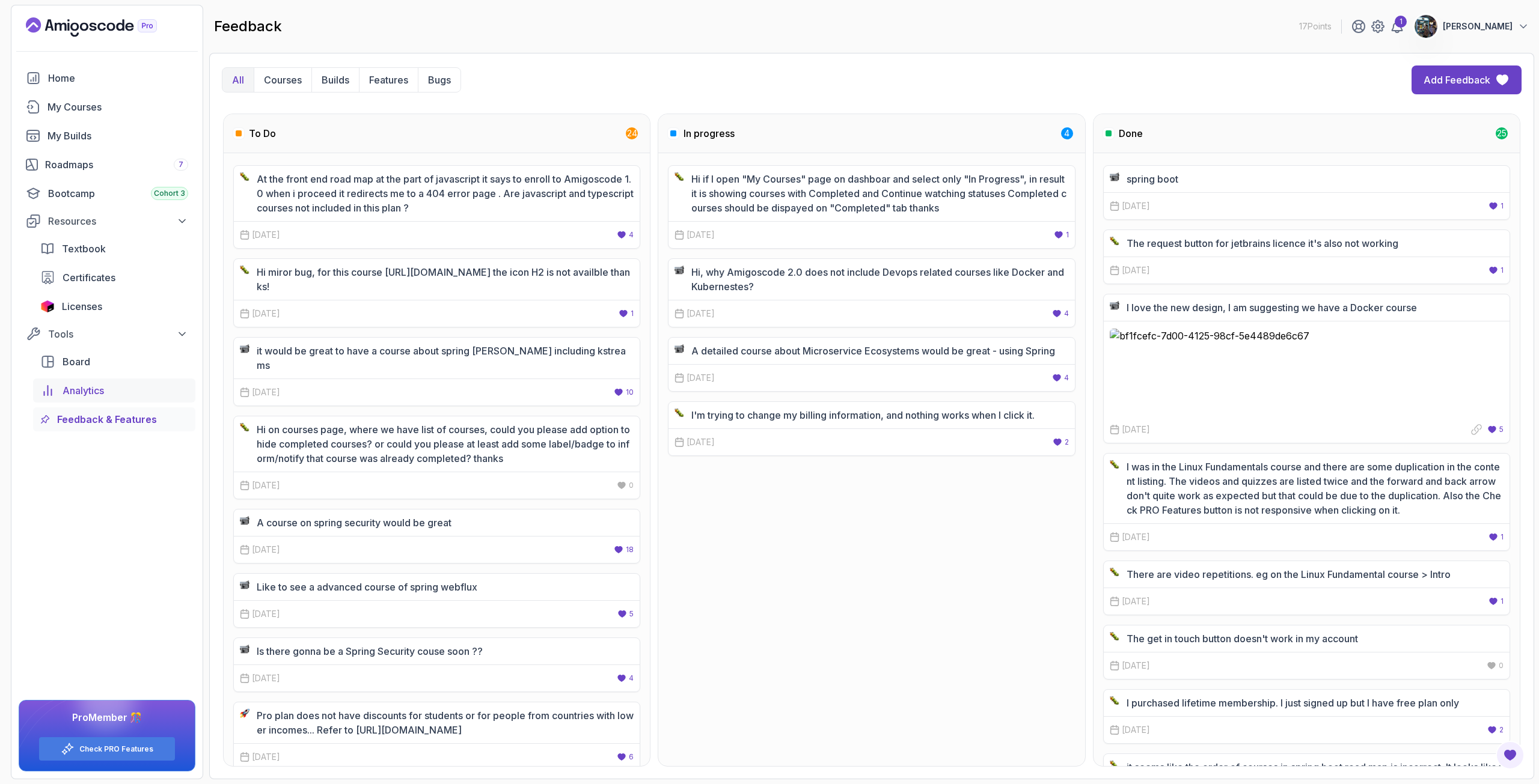
click at [119, 390] on div "Analytics" at bounding box center [125, 390] width 126 height 15
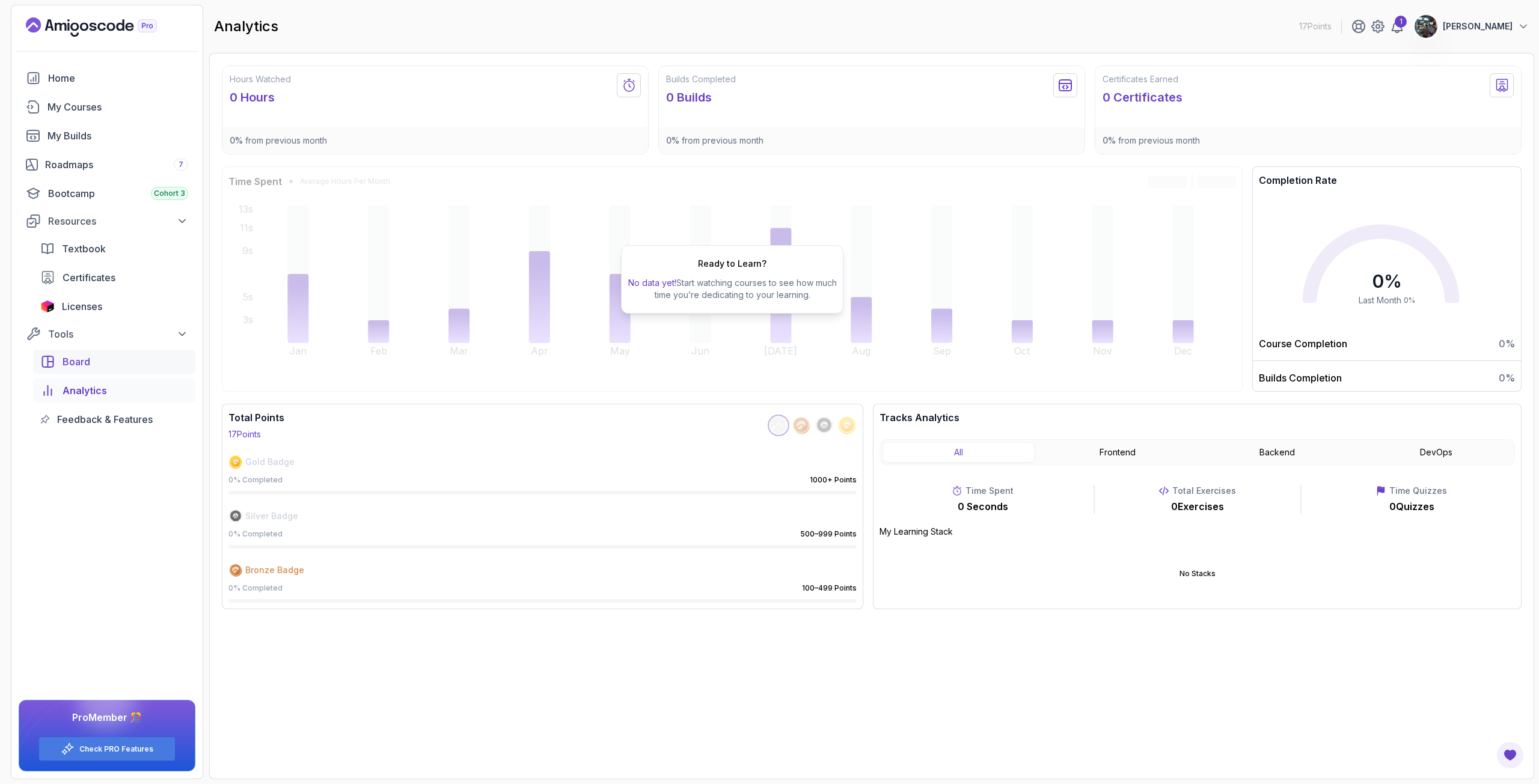
click at [122, 367] on div "Board" at bounding box center [125, 361] width 126 height 15
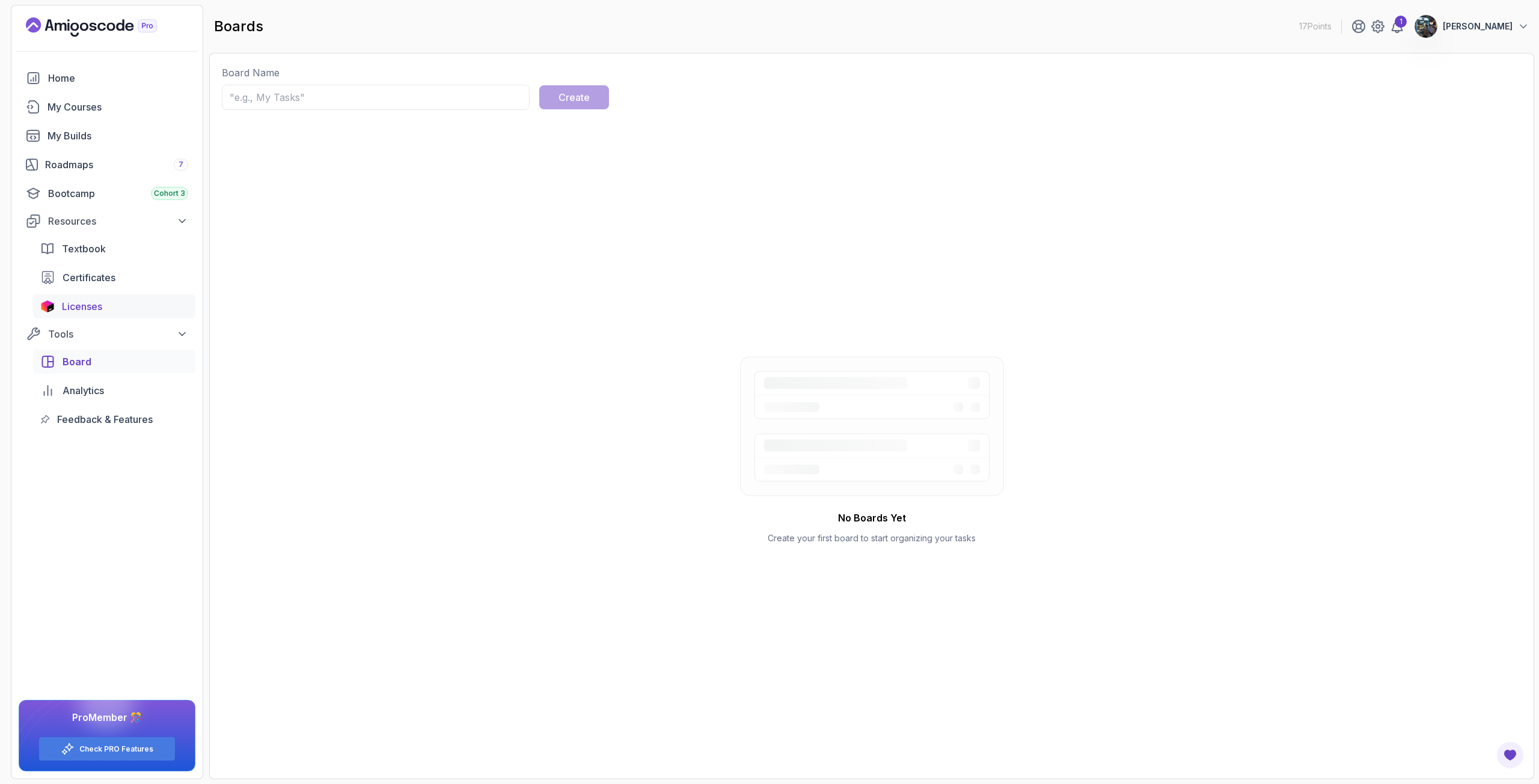
click at [130, 305] on div "Licenses" at bounding box center [125, 306] width 126 height 15
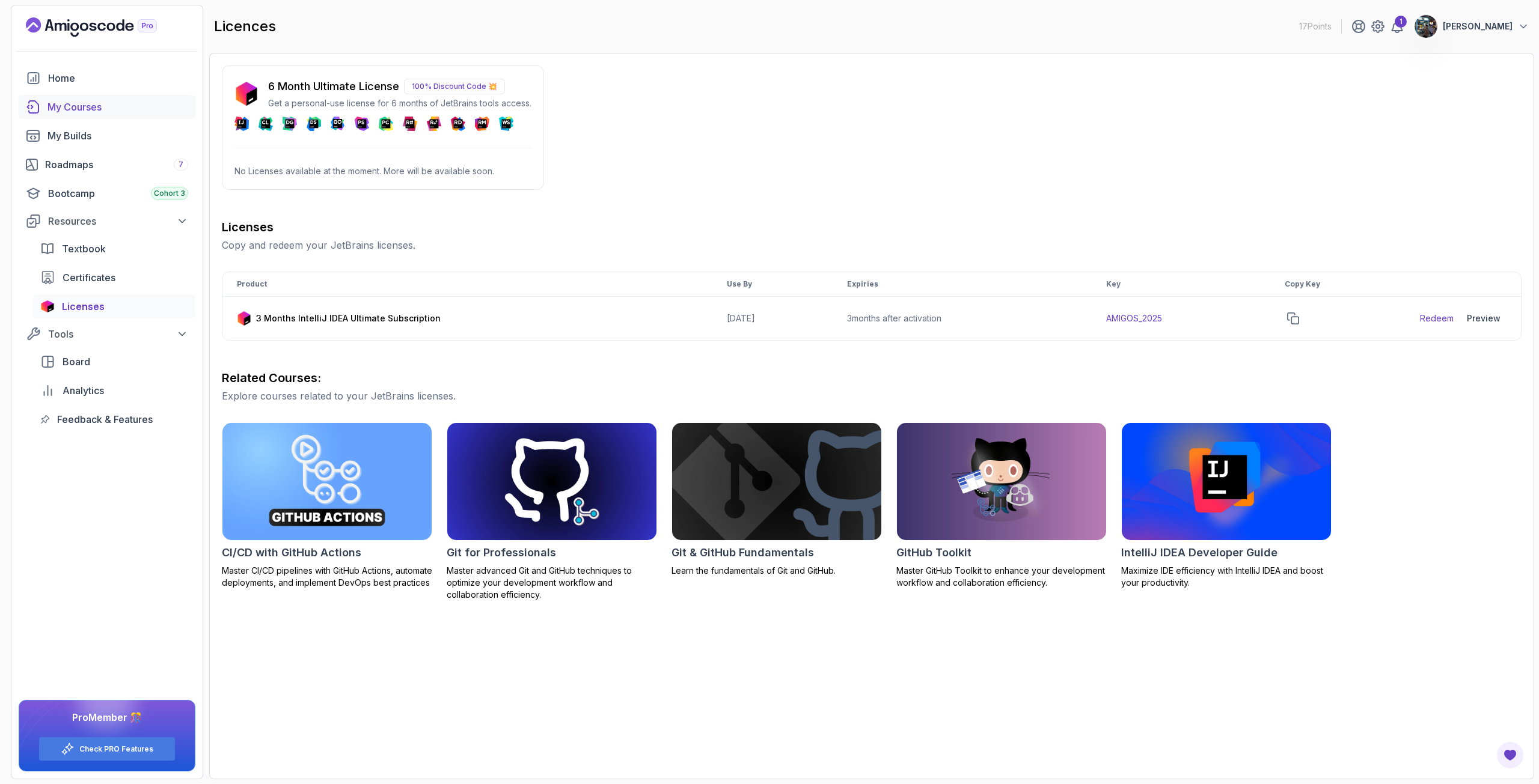
click at [101, 98] on link "My Courses" at bounding box center [107, 107] width 177 height 24
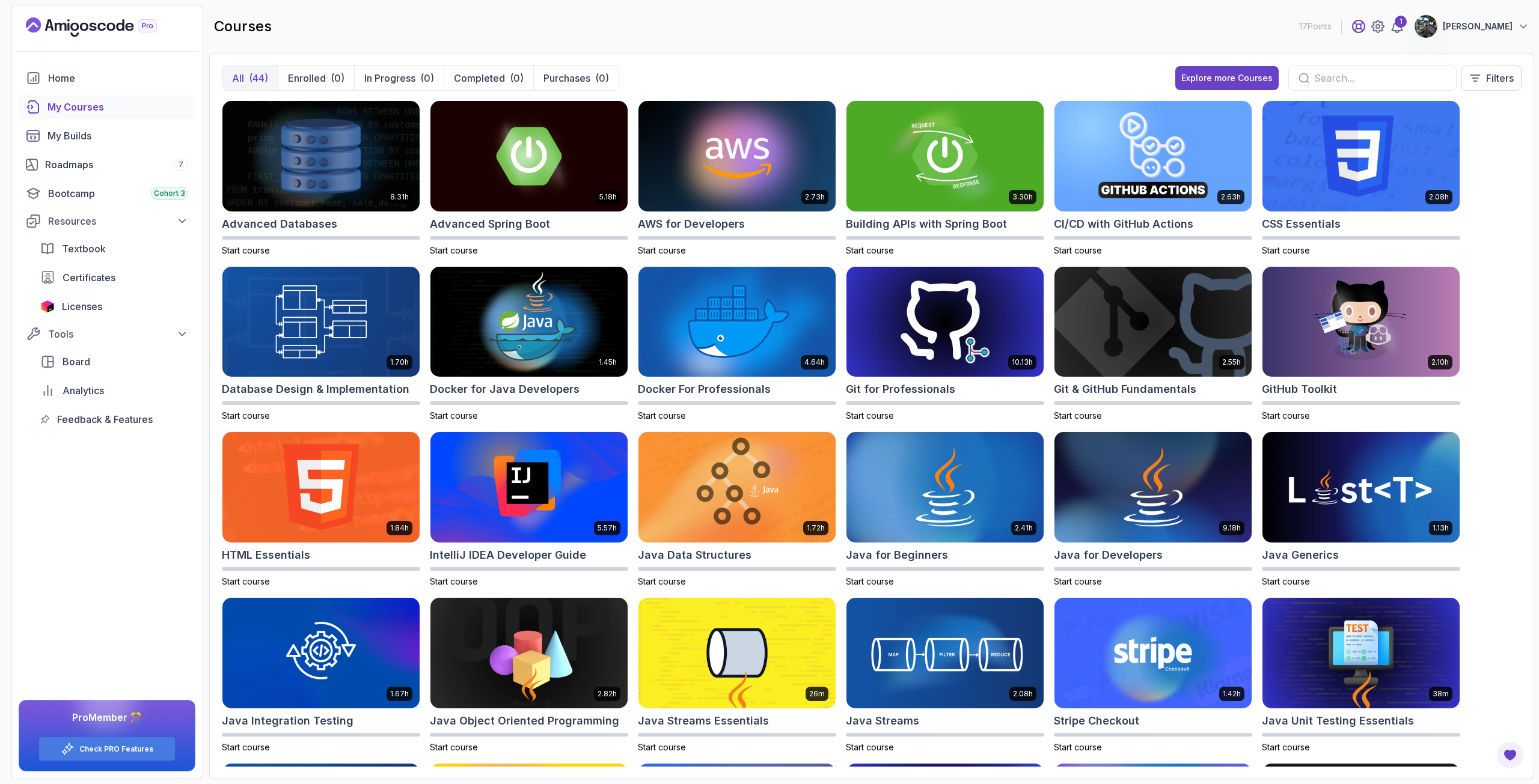
click at [1366, 26] on icon at bounding box center [1358, 26] width 15 height 15
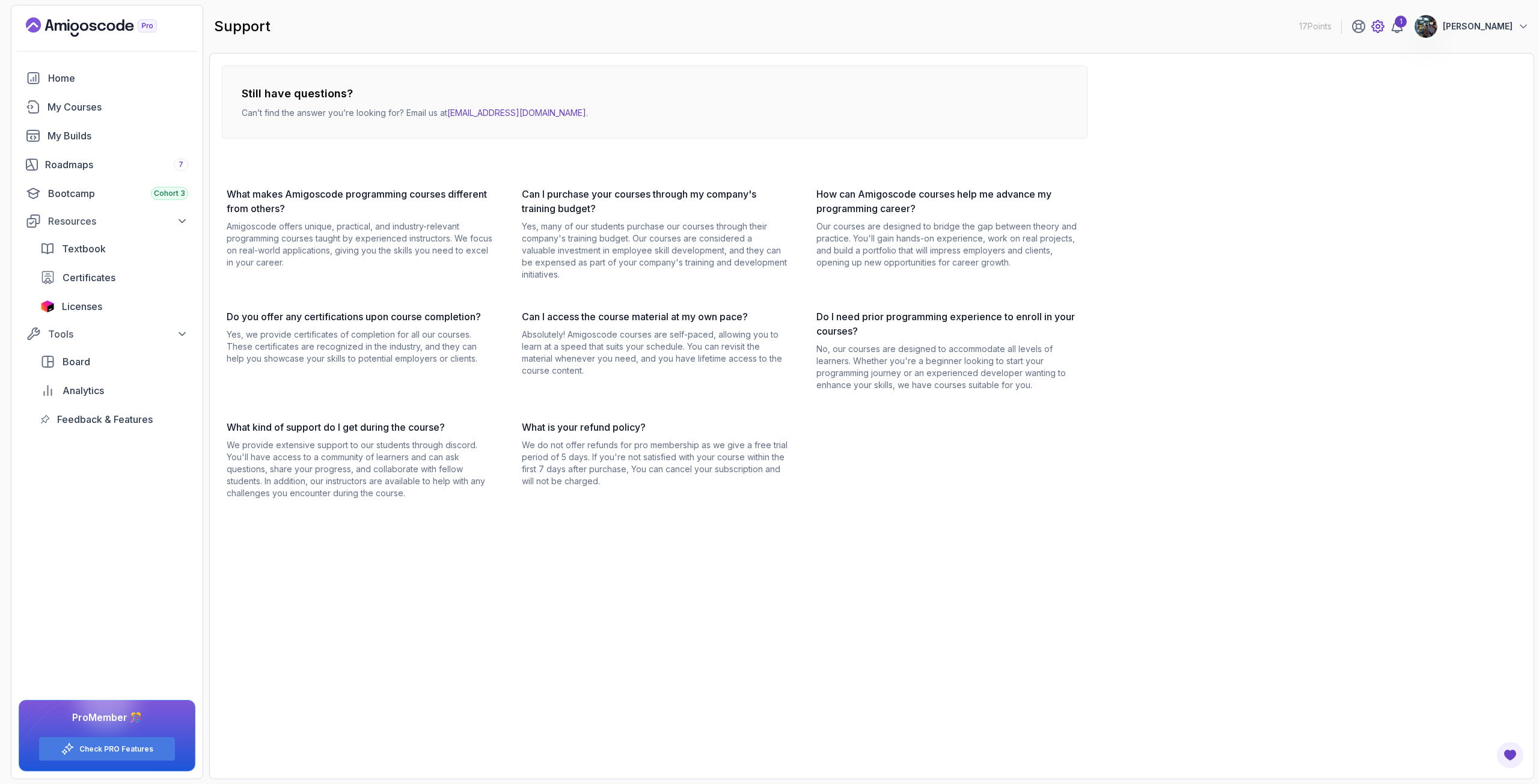
click at [1385, 26] on icon at bounding box center [1377, 26] width 15 height 15
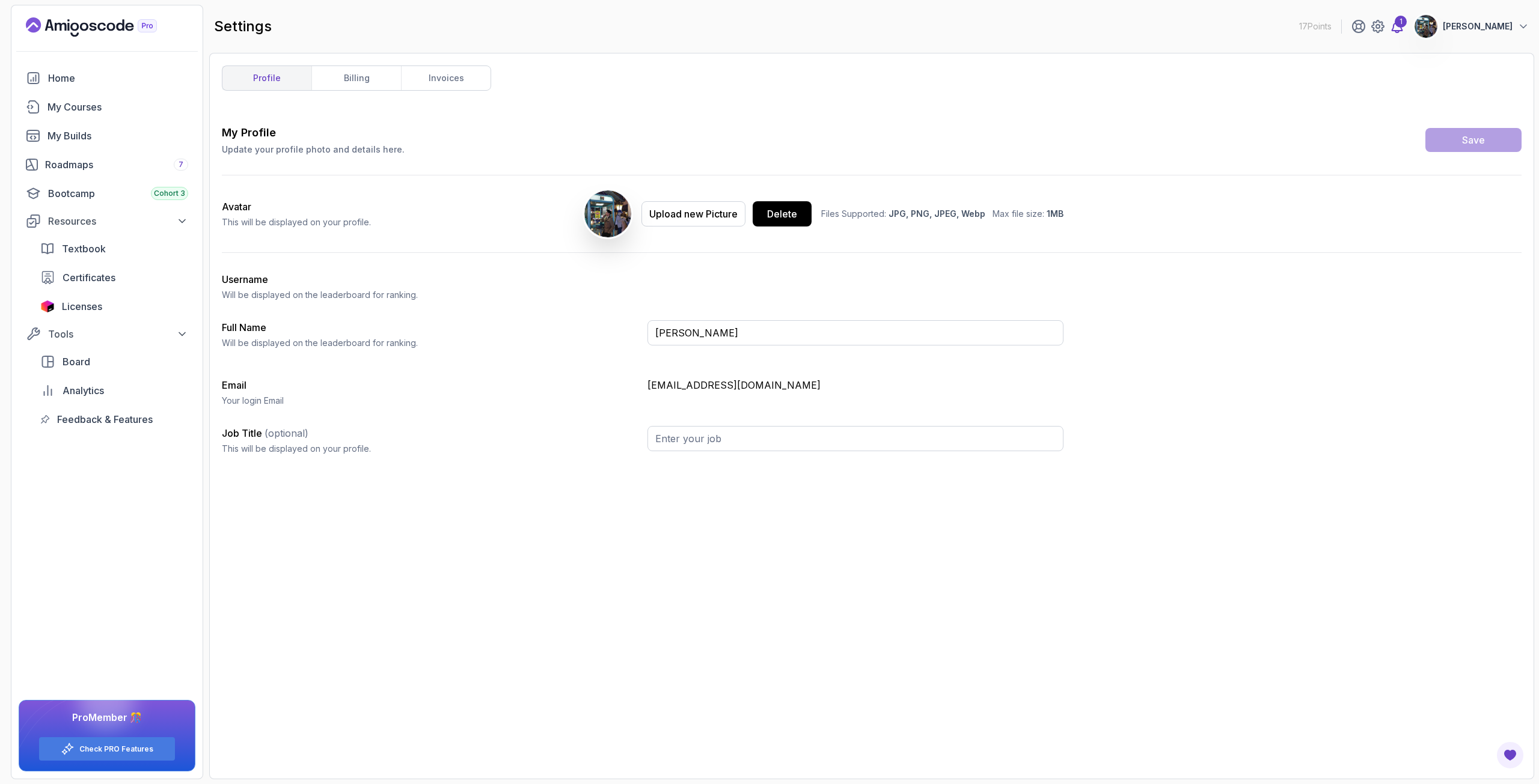
click at [1402, 28] on icon at bounding box center [1397, 26] width 10 height 12
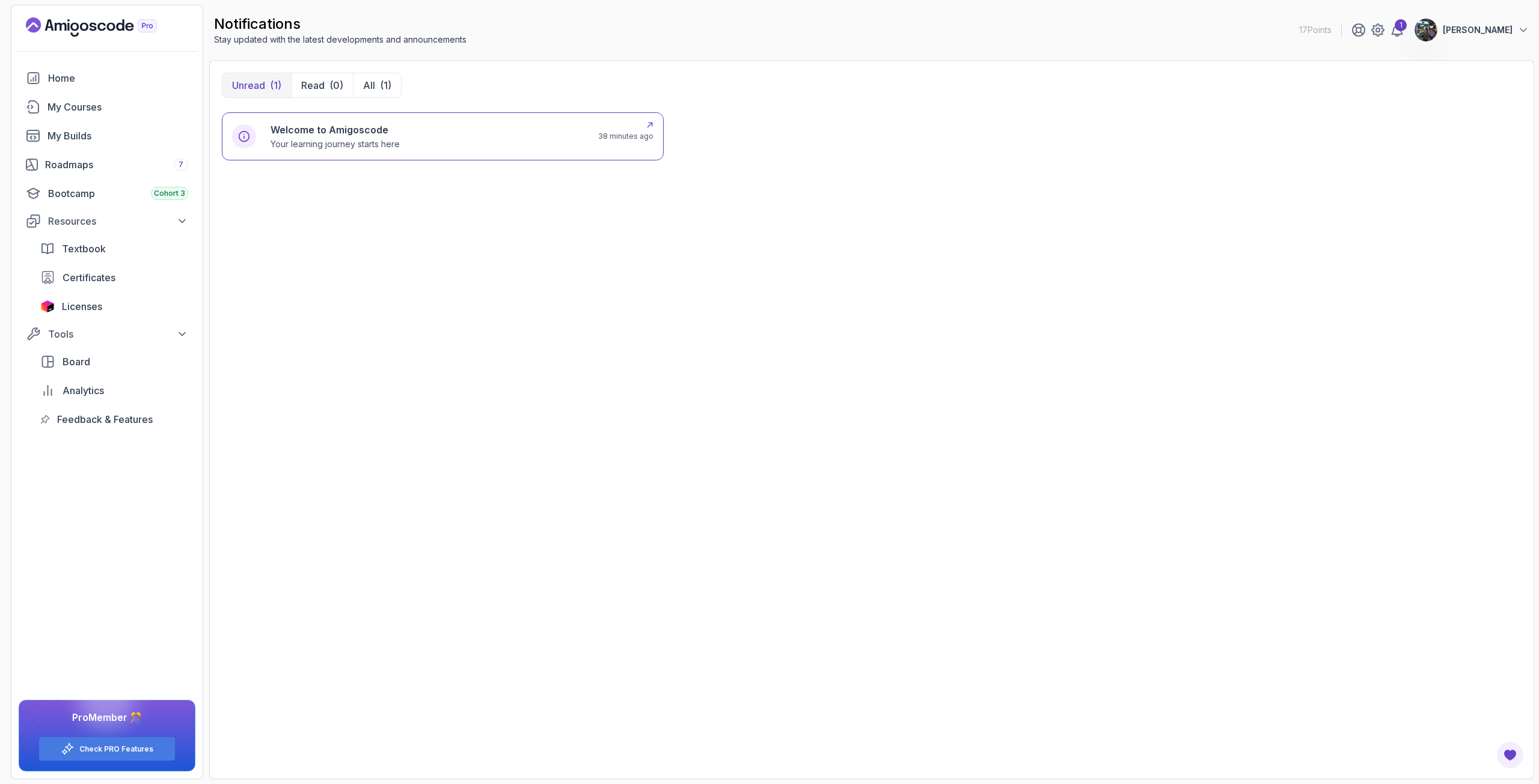
click at [422, 142] on div "Welcome to Amigoscode Your learning journey starts here" at bounding box center [427, 137] width 313 height 28
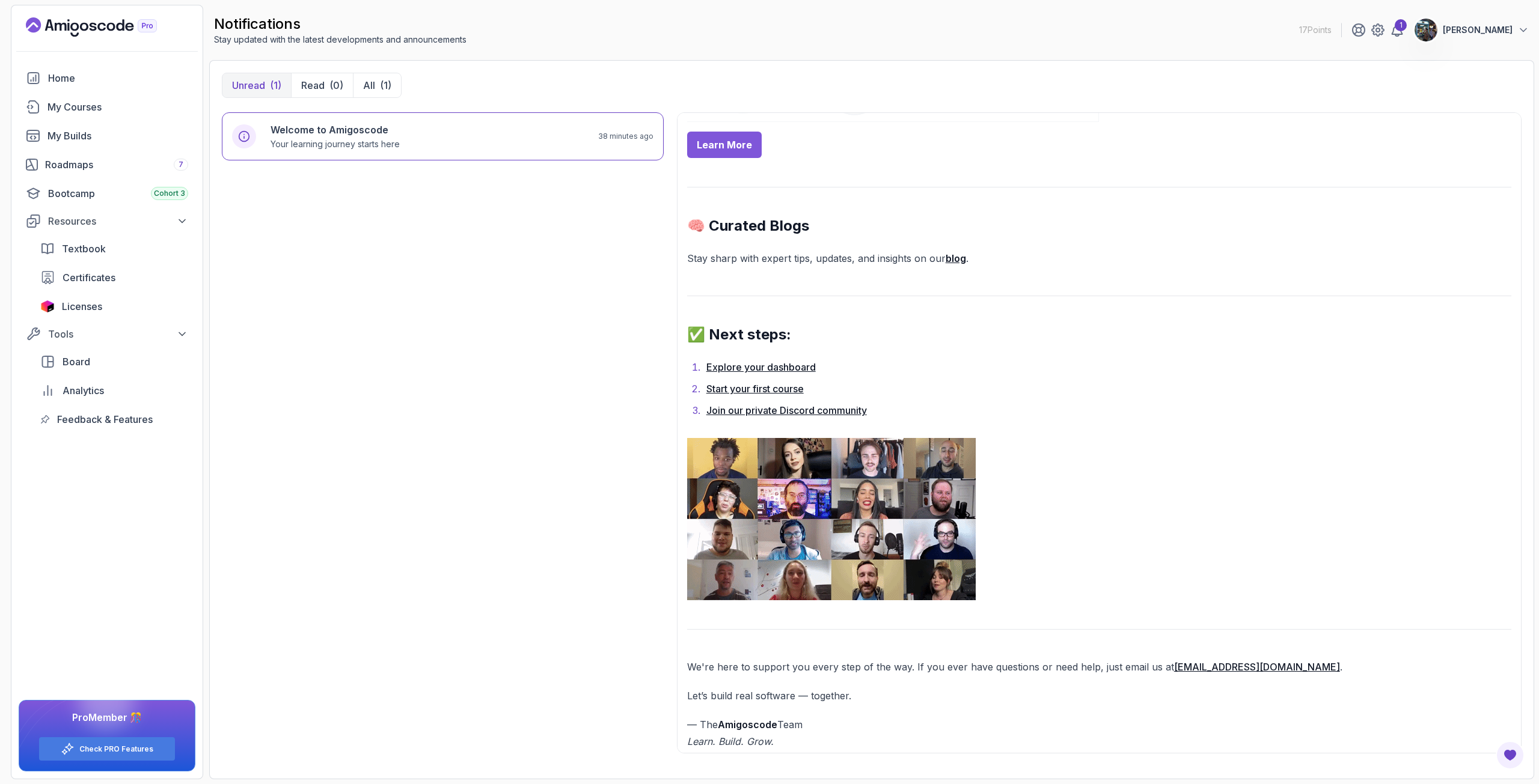
scroll to position [734, 0]
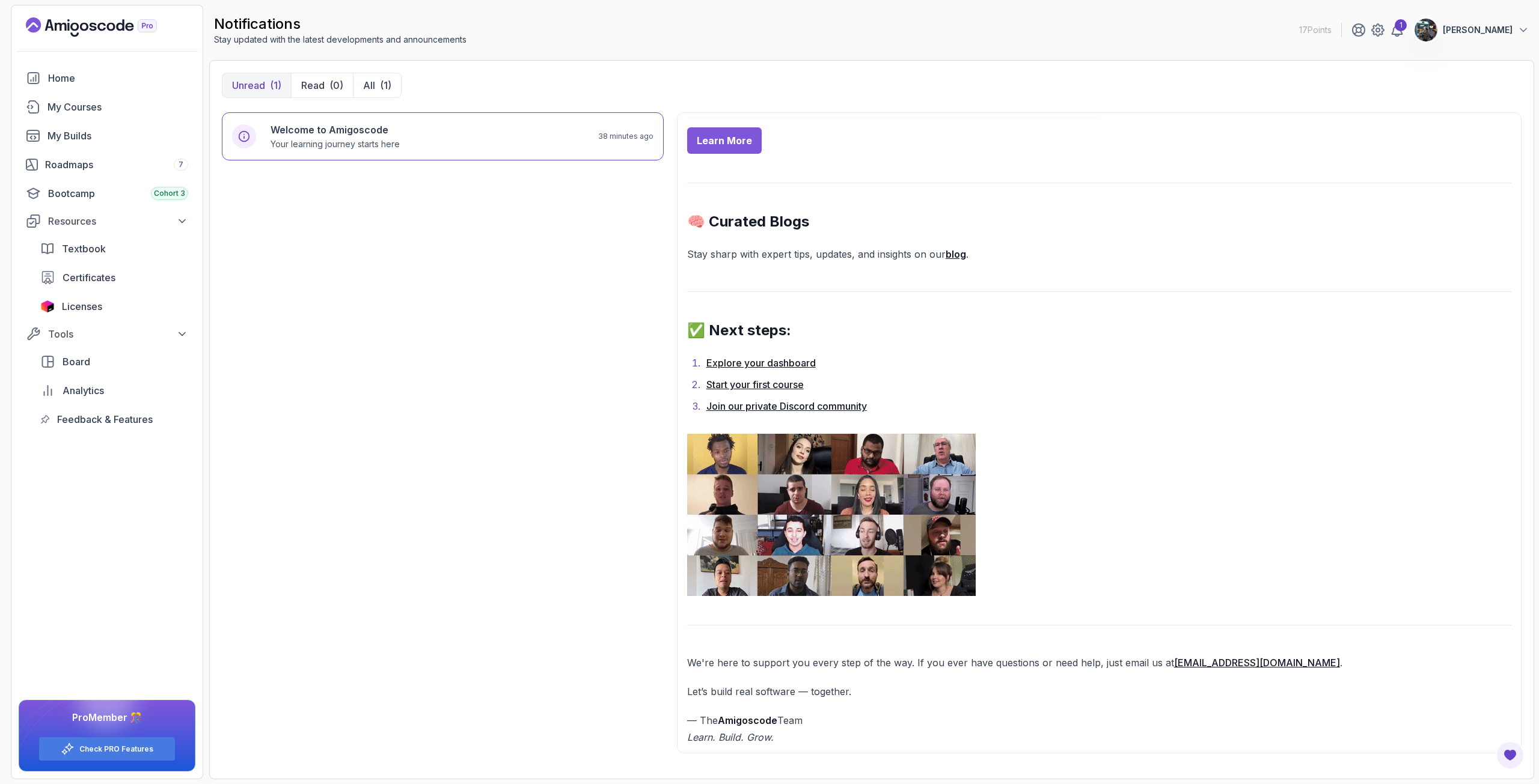
click at [755, 403] on link "Join our private Discord community" at bounding box center [786, 406] width 160 height 12
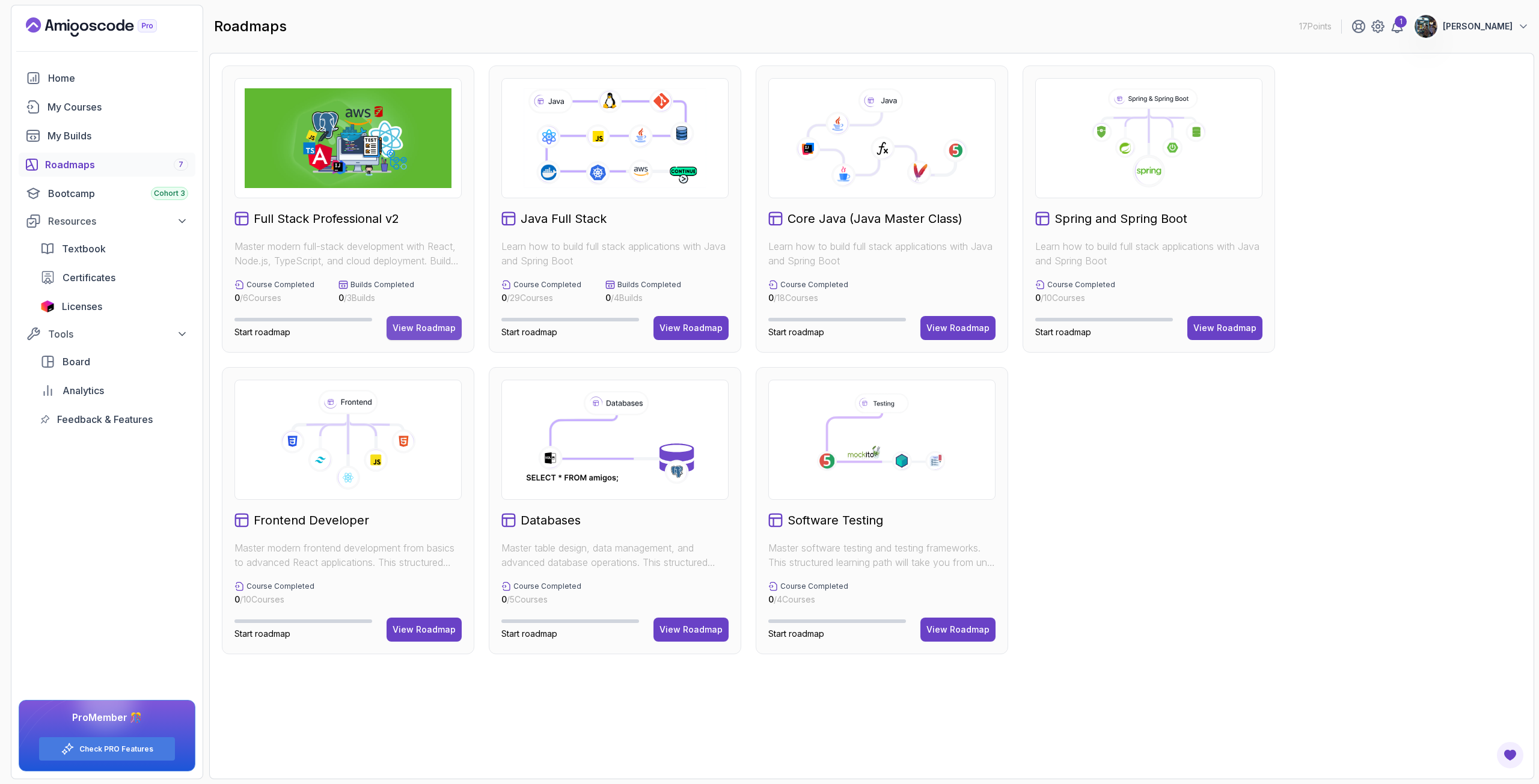
click at [413, 320] on button "View Roadmap" at bounding box center [424, 328] width 75 height 24
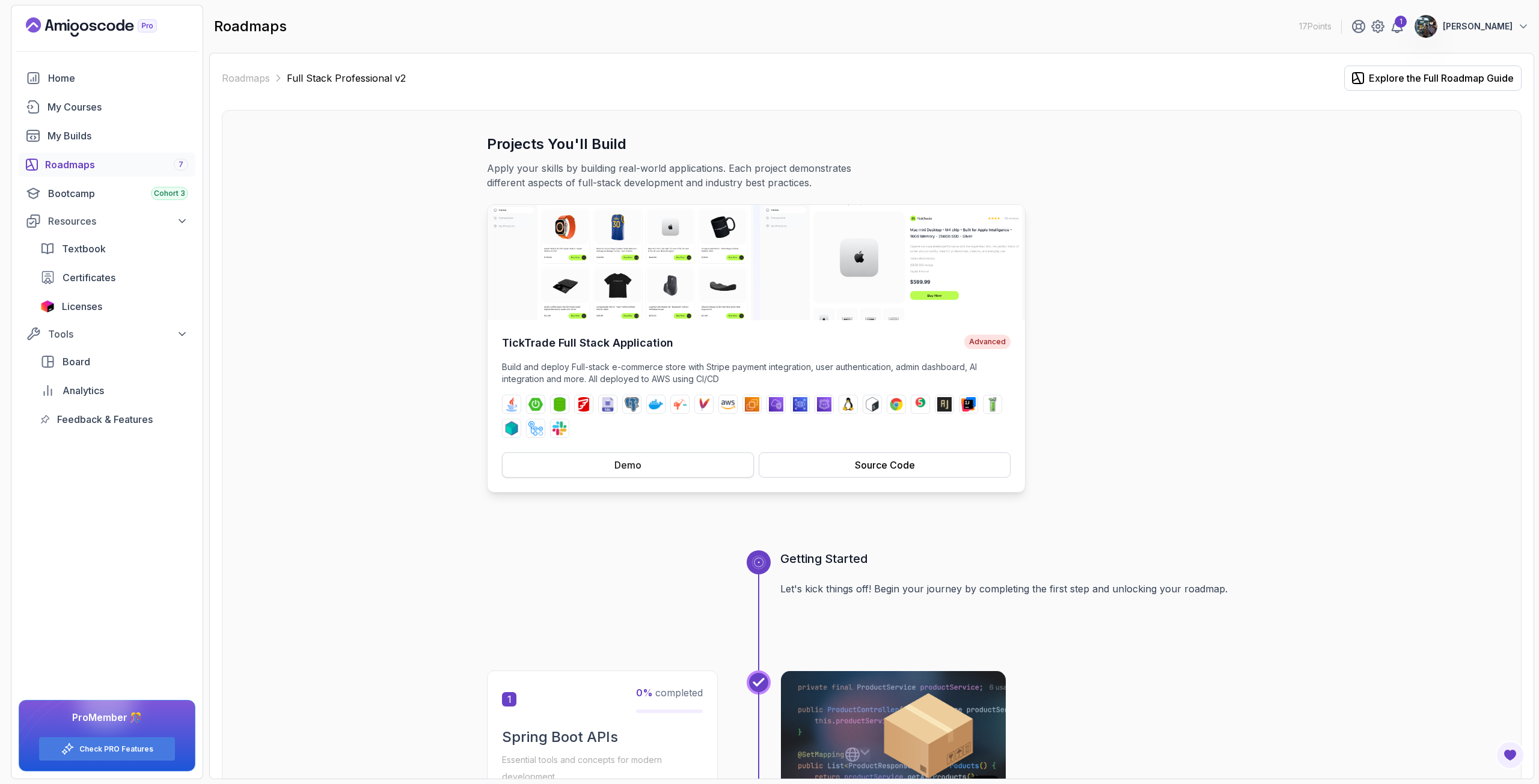
click at [566, 469] on button "Demo" at bounding box center [628, 465] width 252 height 25
click at [1440, 79] on div "Explore the Full Roadmap Guide" at bounding box center [1441, 78] width 145 height 15
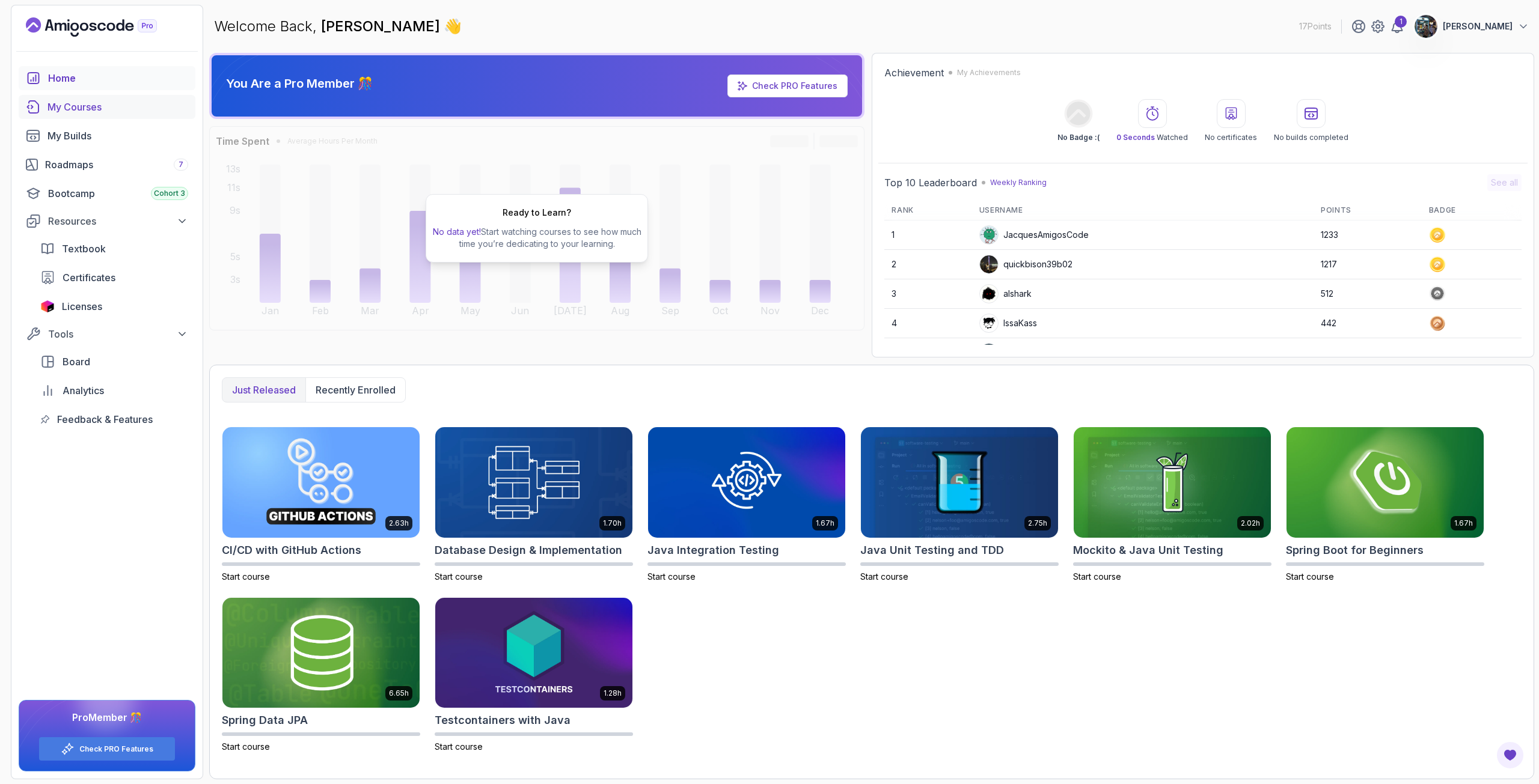
click at [83, 110] on div "My Courses" at bounding box center [117, 107] width 141 height 15
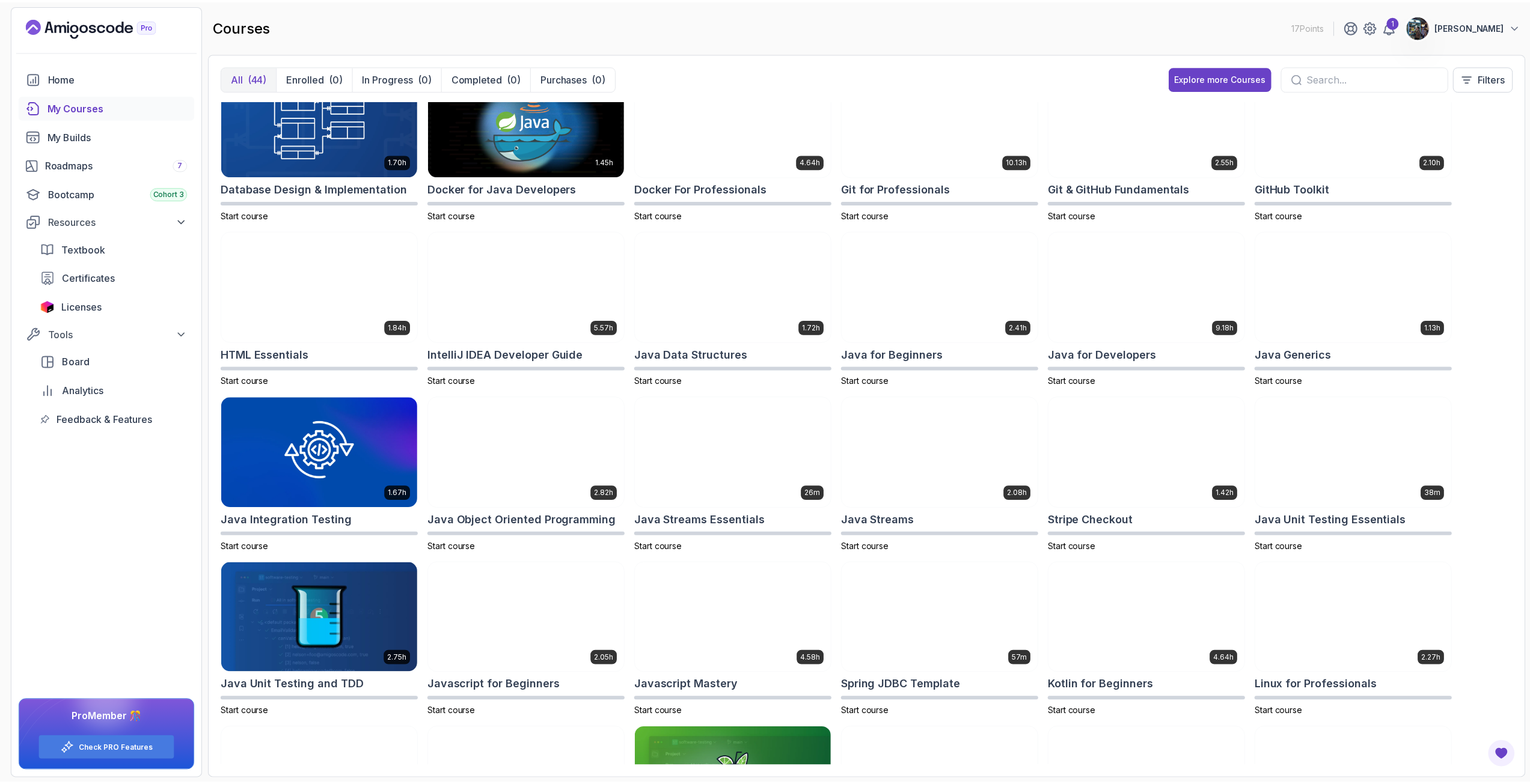
scroll to position [2, 0]
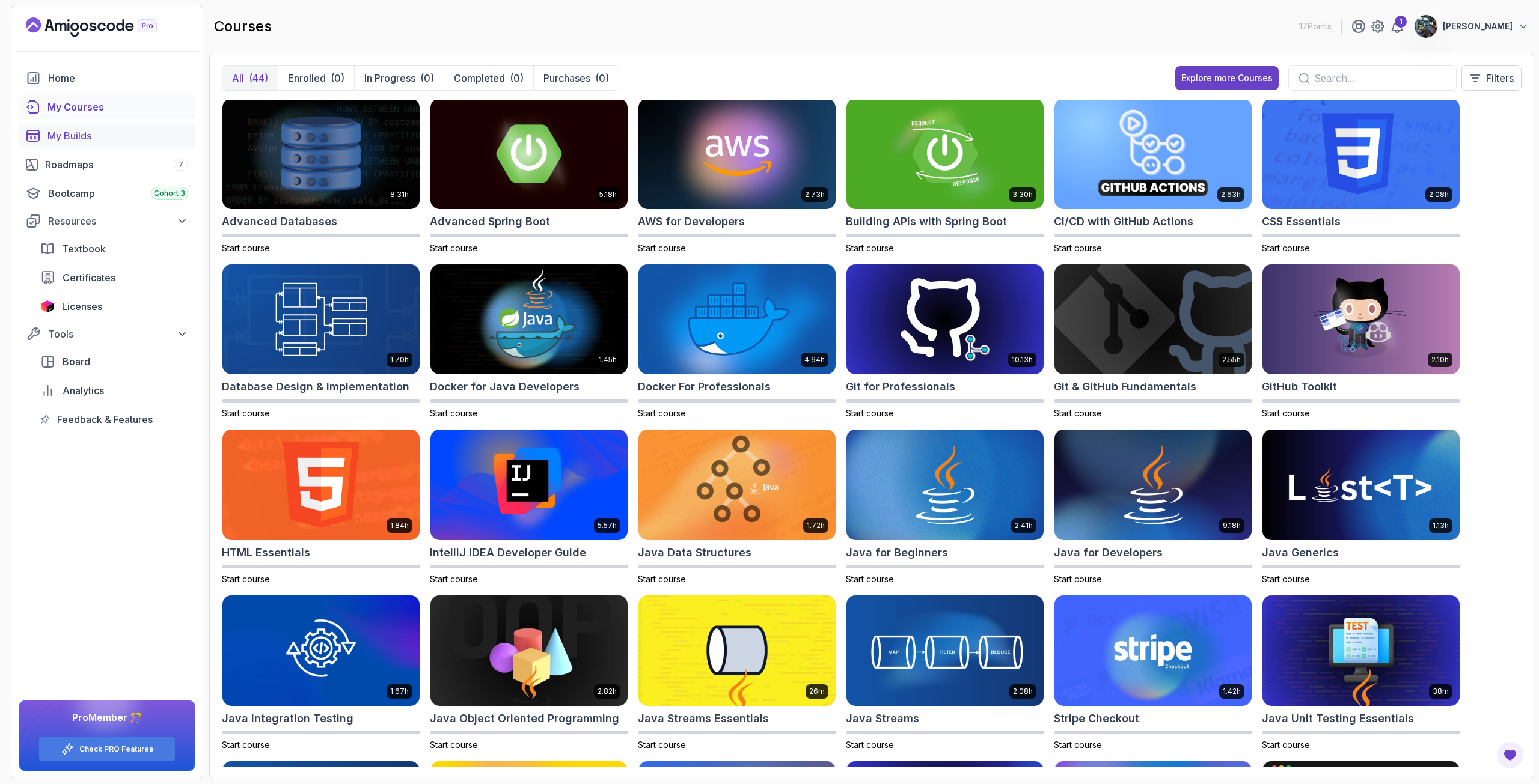
click at [106, 140] on div "My Builds" at bounding box center [117, 135] width 141 height 15
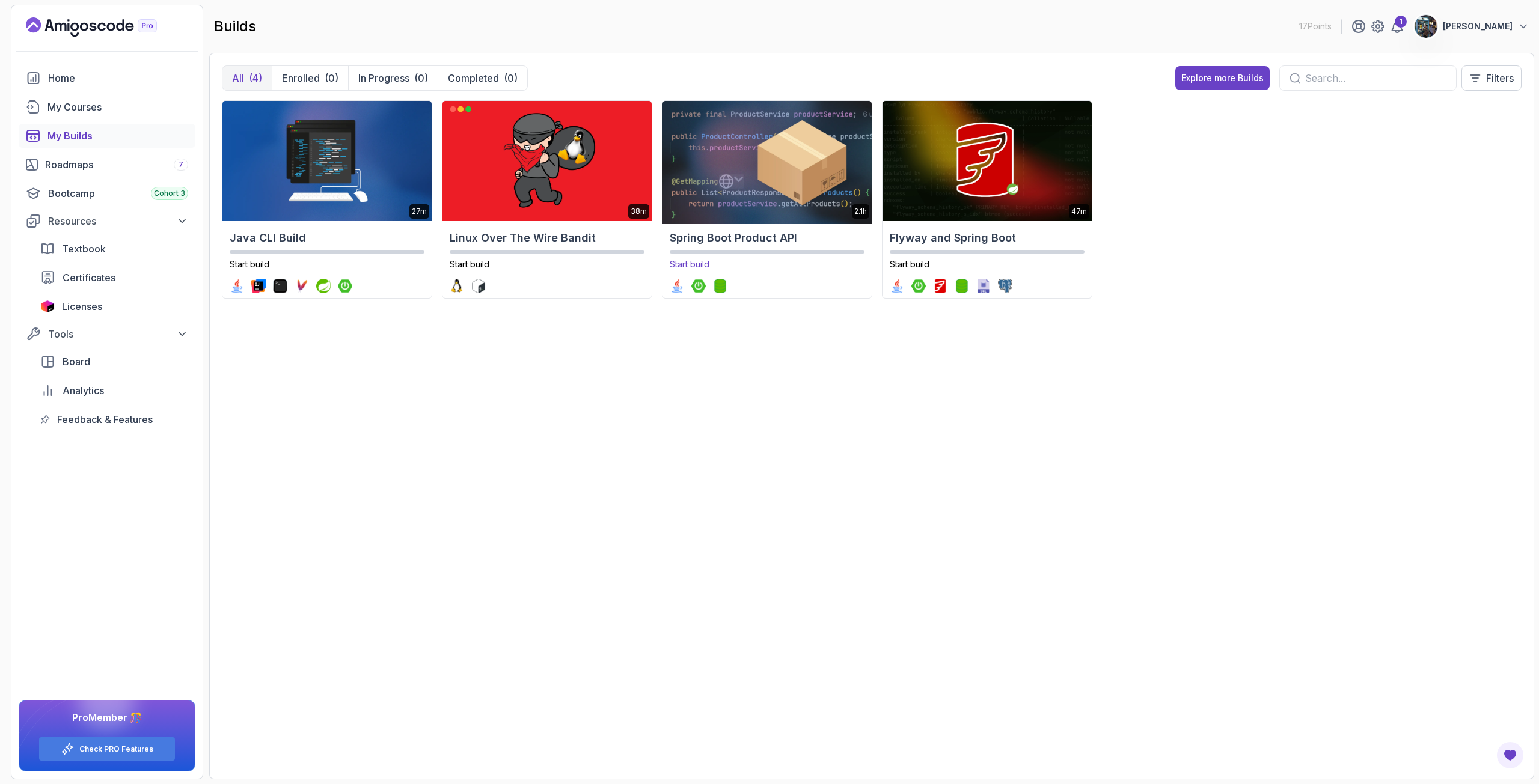
click at [719, 160] on img at bounding box center [766, 161] width 219 height 126
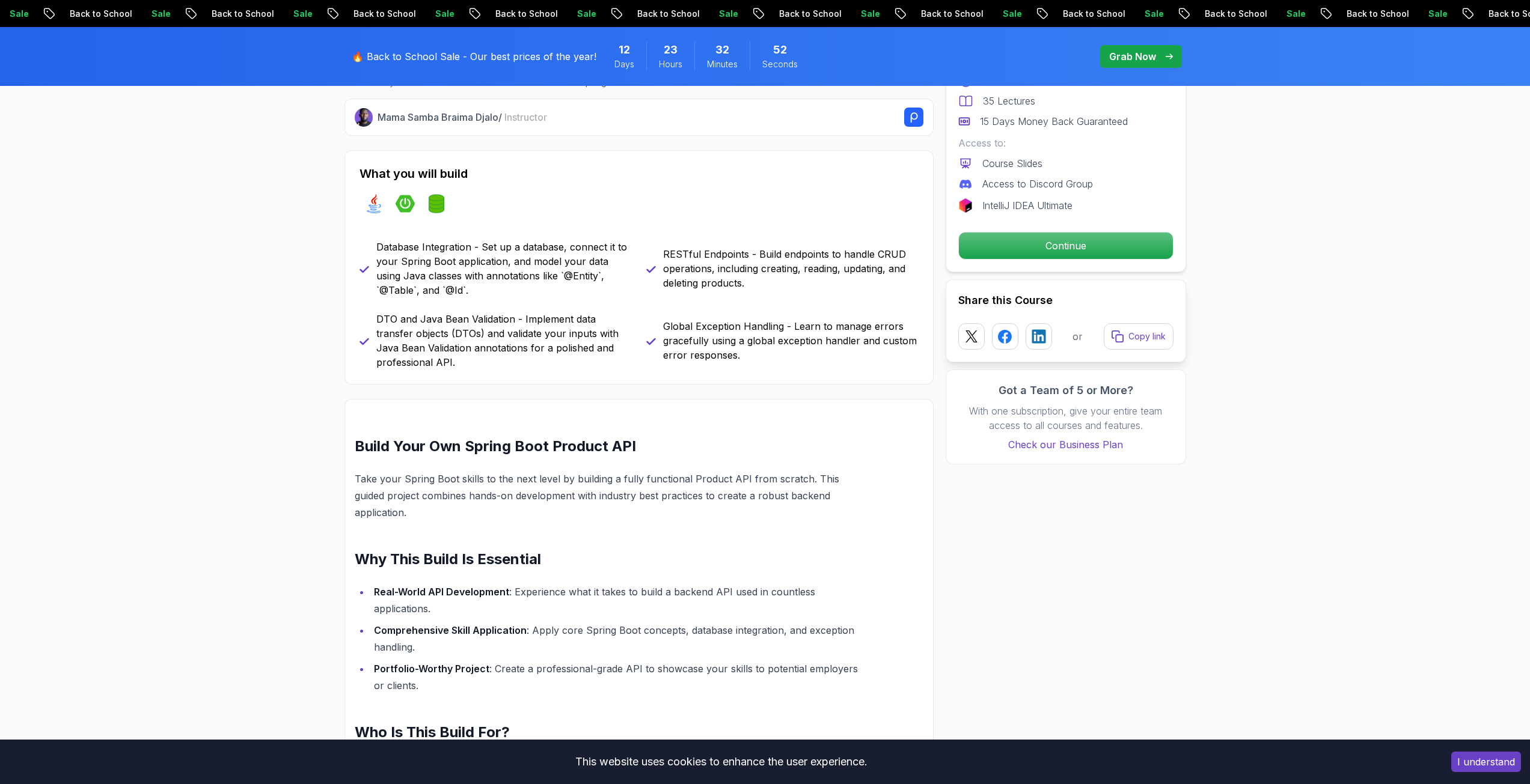
scroll to position [480, 0]
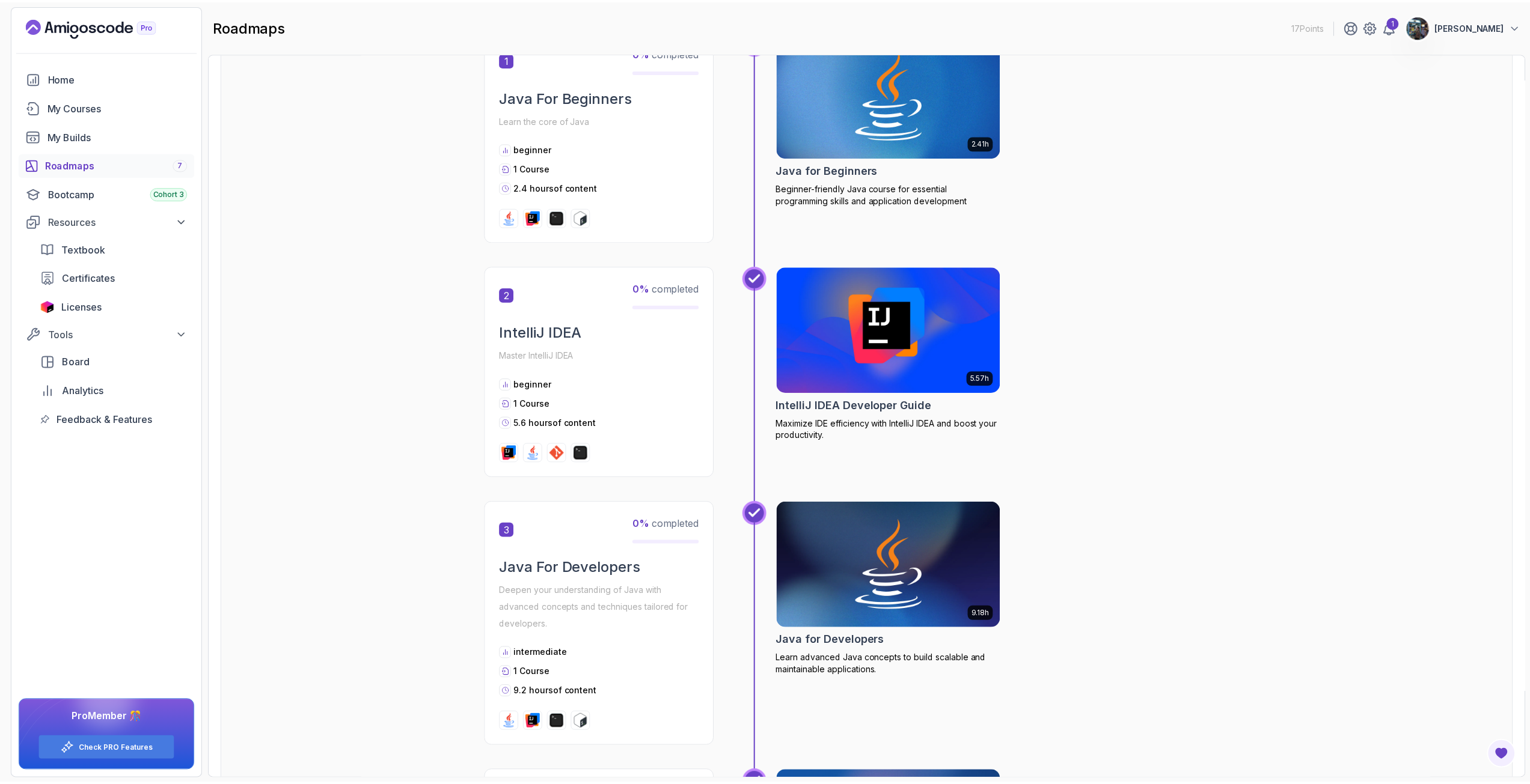
scroll to position [300, 0]
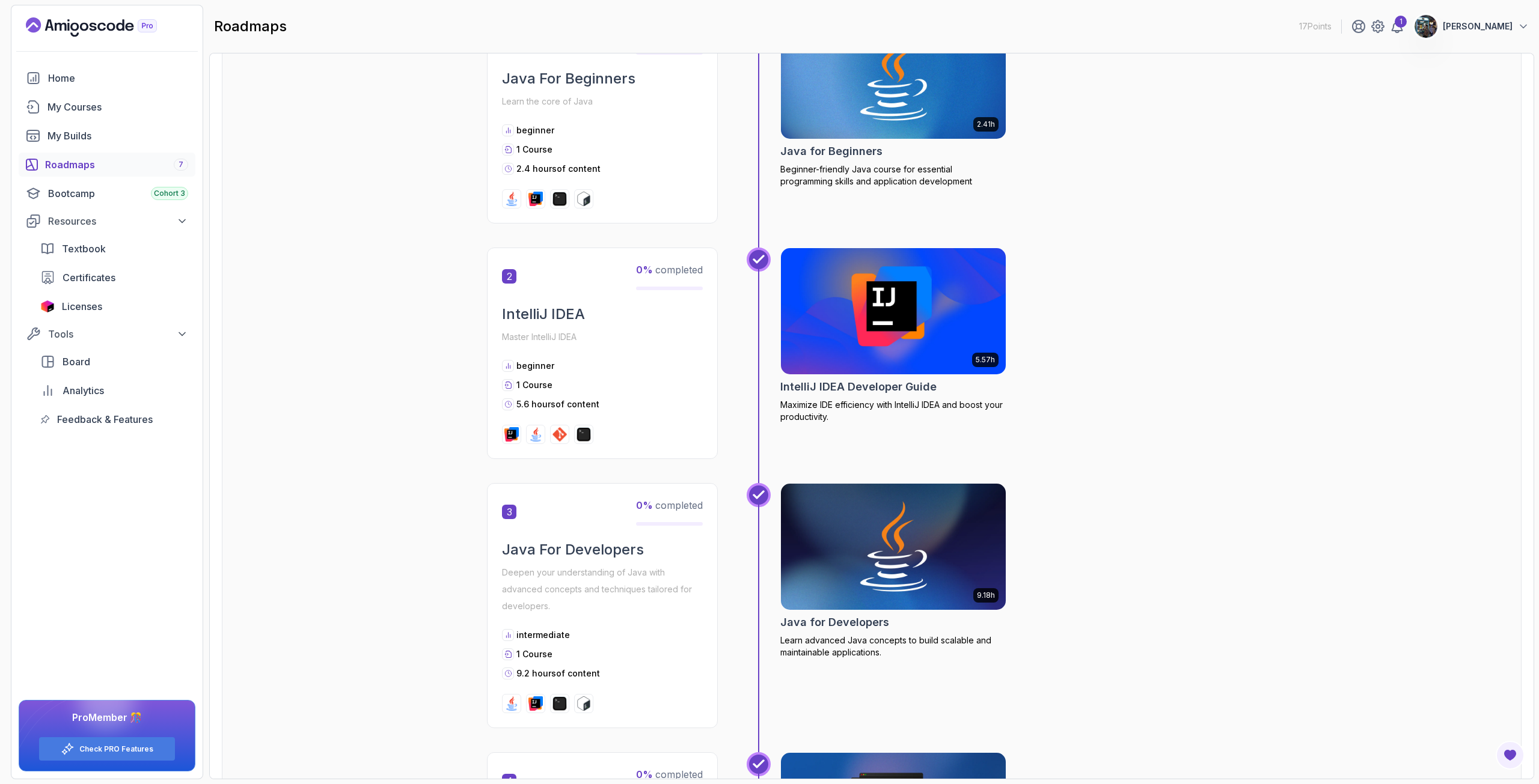
click at [873, 318] on img at bounding box center [893, 311] width 237 height 132
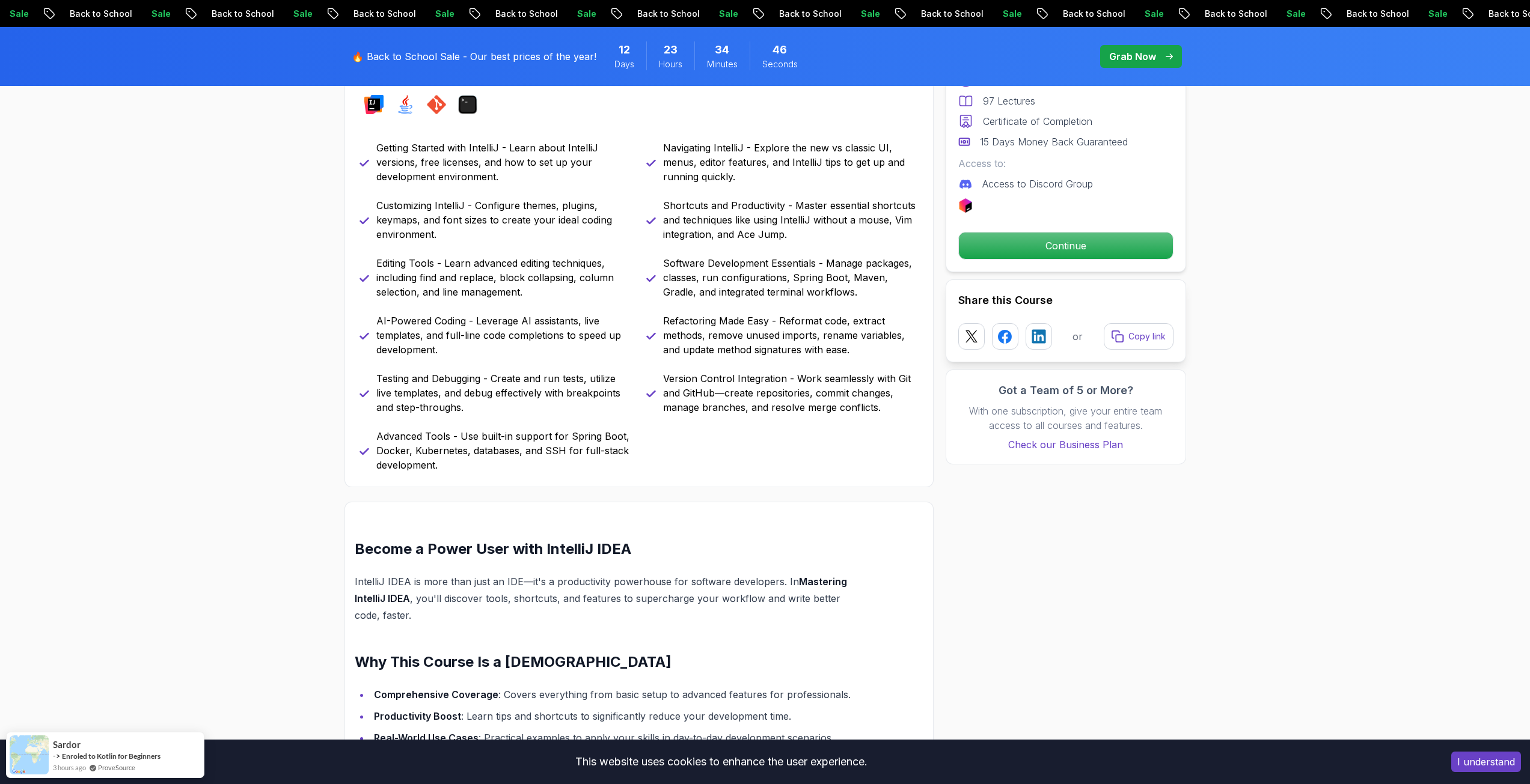
scroll to position [541, 0]
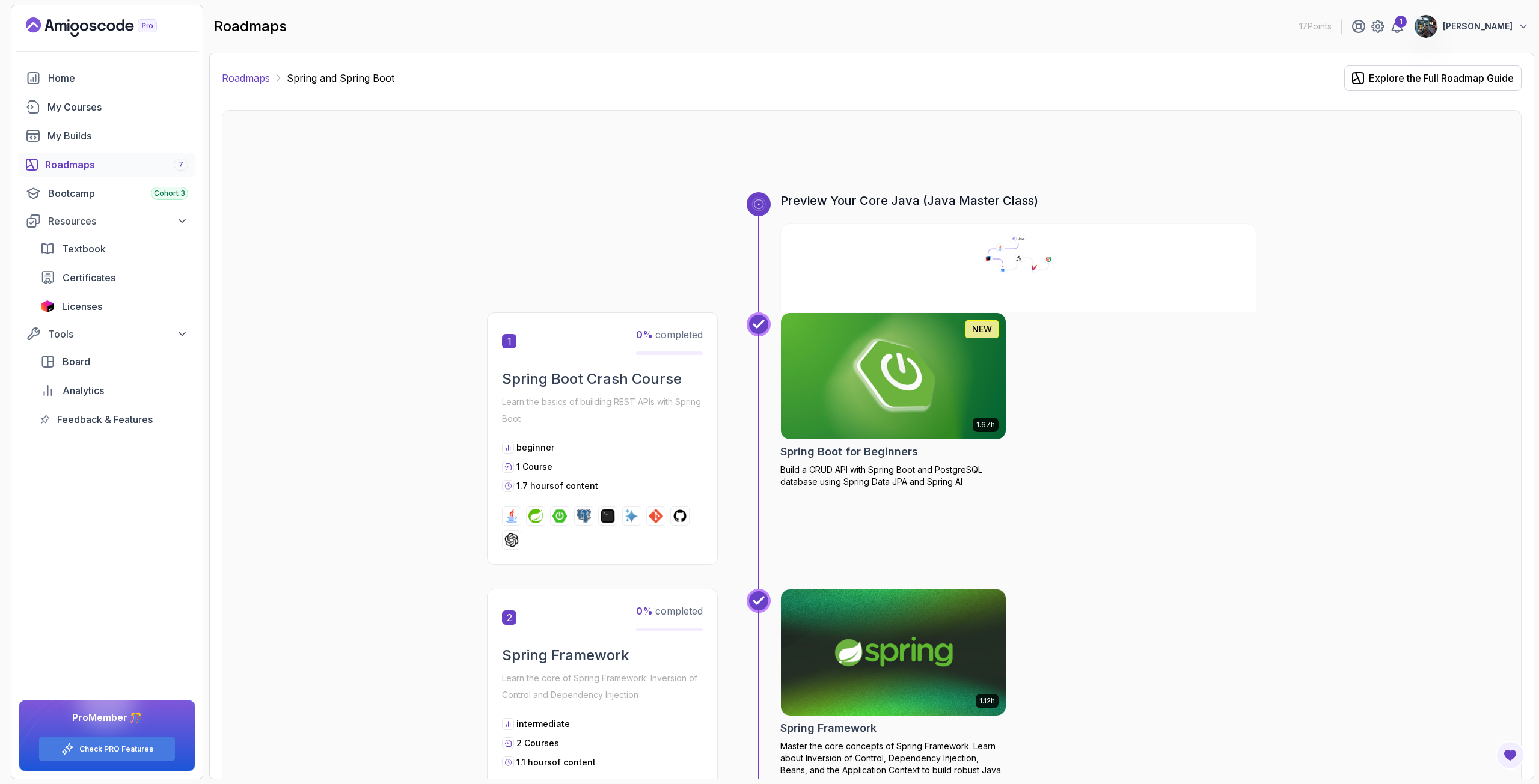
click at [264, 73] on link "Roadmaps" at bounding box center [246, 78] width 48 height 15
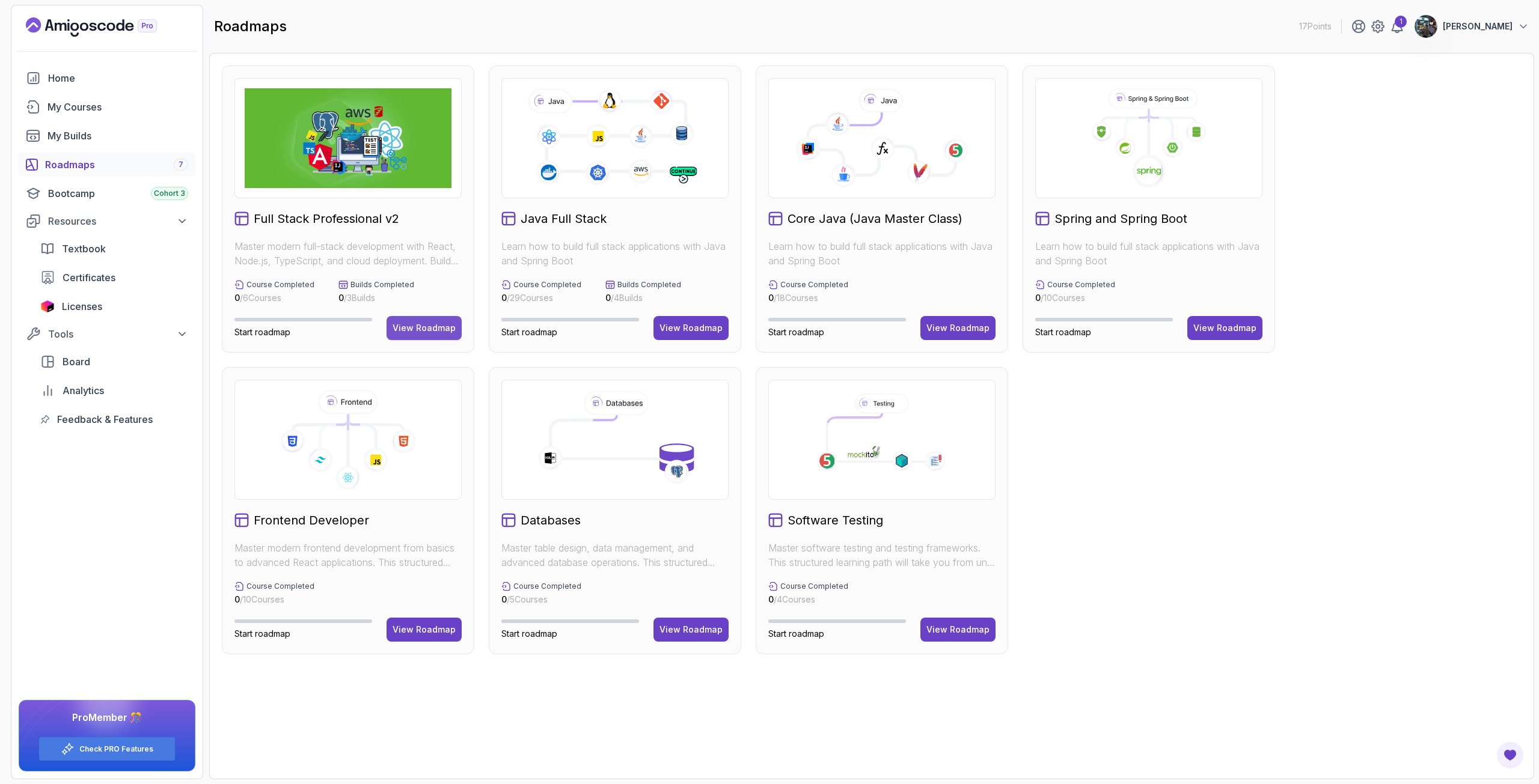
click at [404, 321] on button "View Roadmap" at bounding box center [424, 328] width 75 height 24
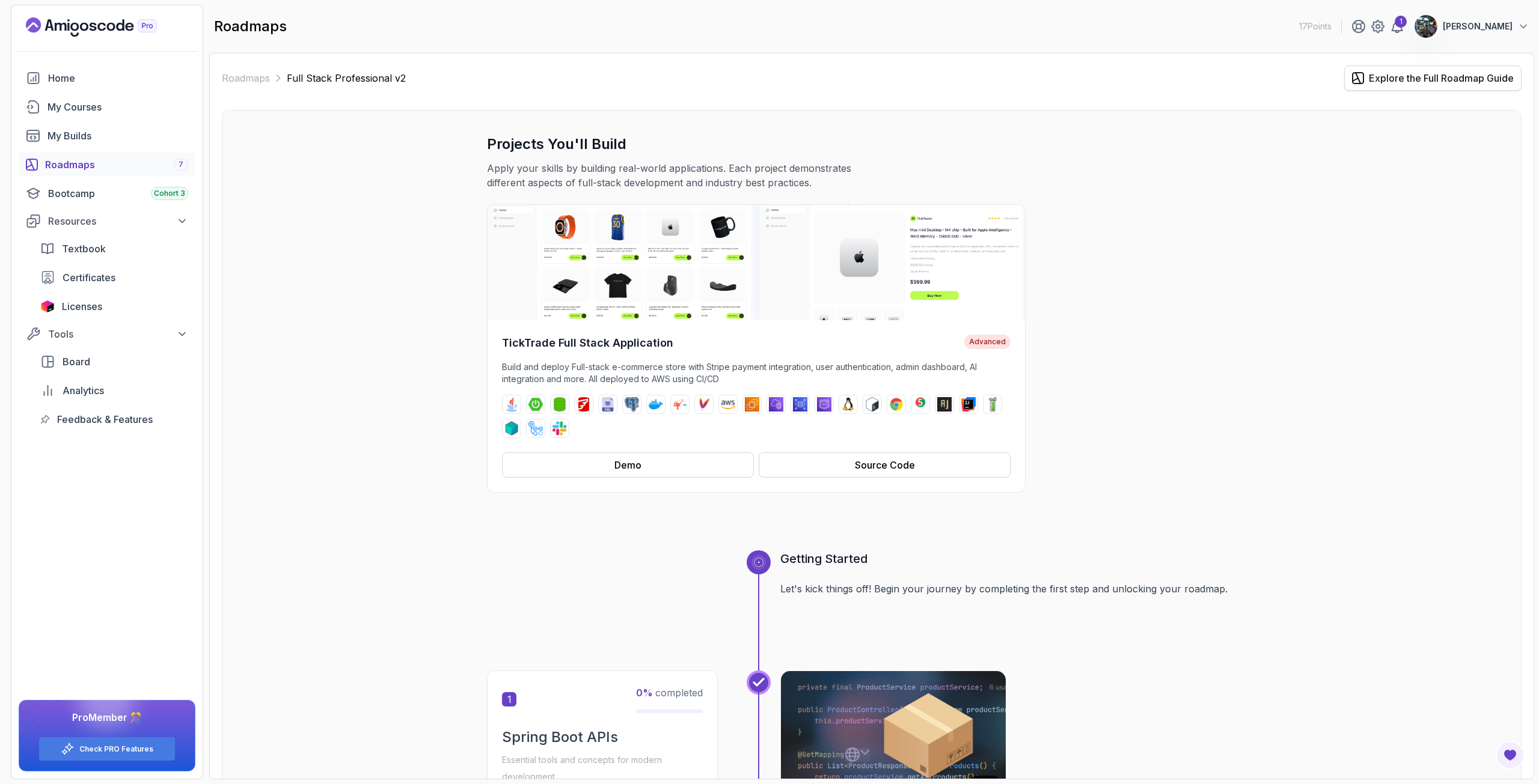
click at [1440, 66] on button "Explore the Full Roadmap Guide" at bounding box center [1433, 78] width 178 height 25
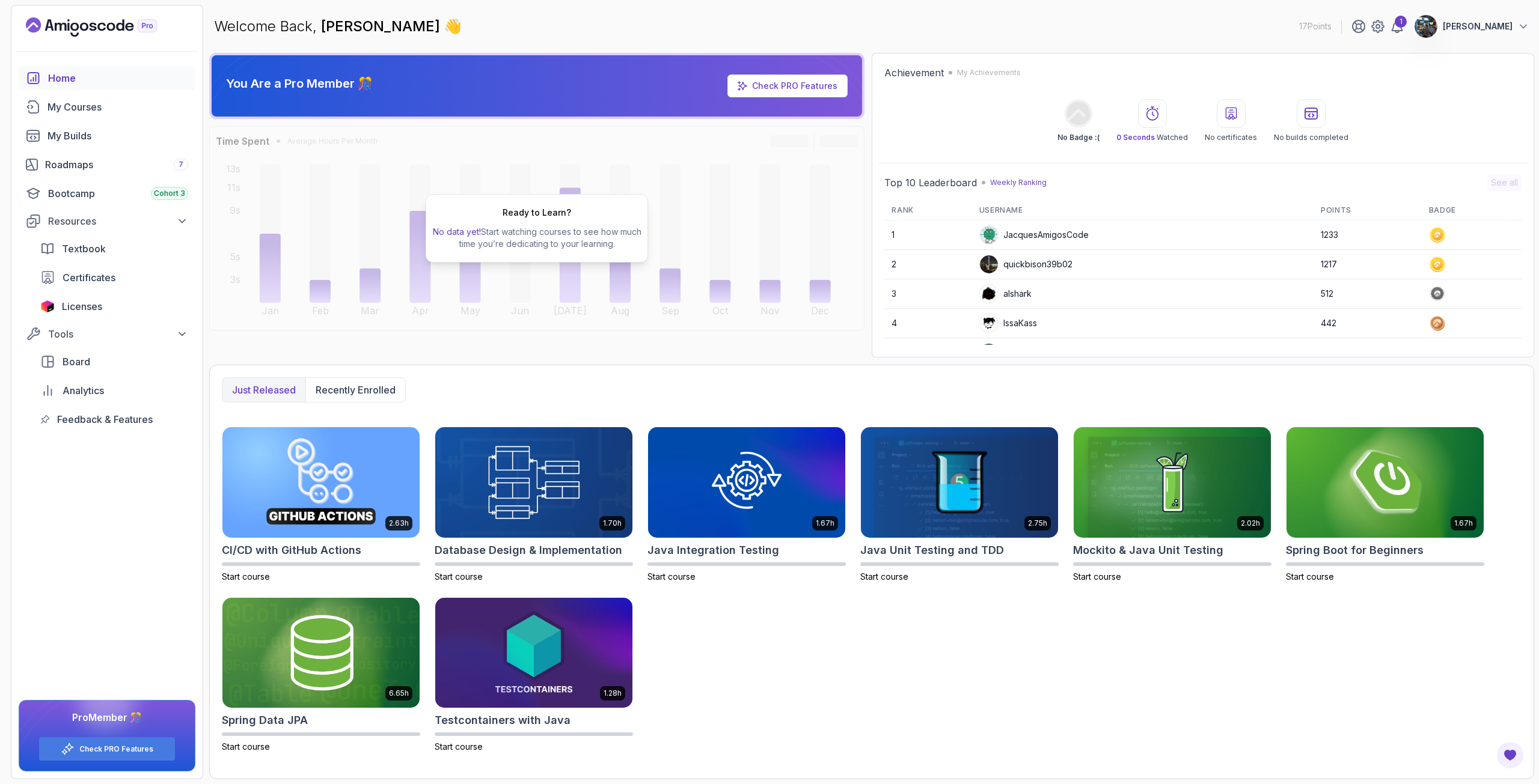
scroll to position [60, 0]
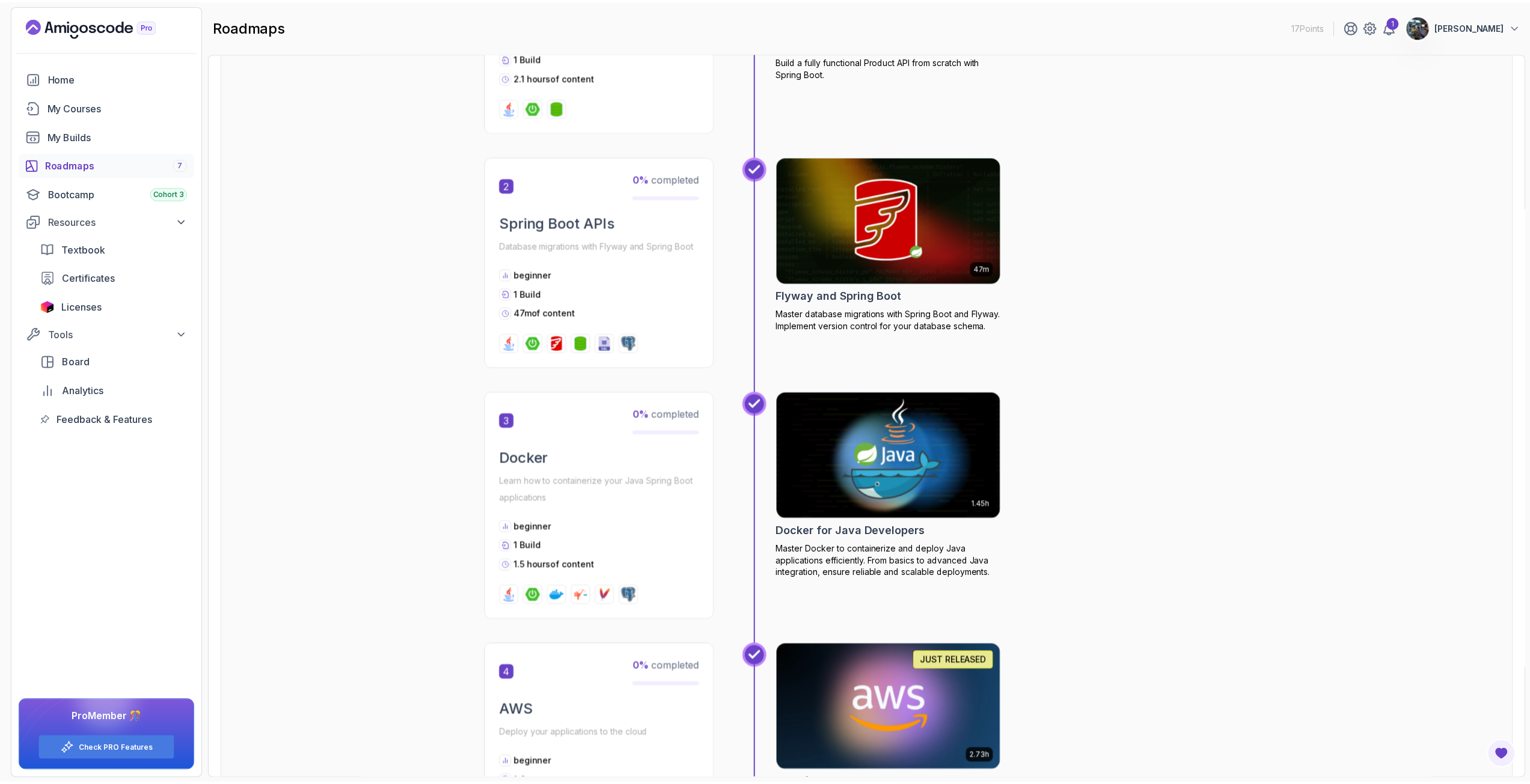
scroll to position [781, 0]
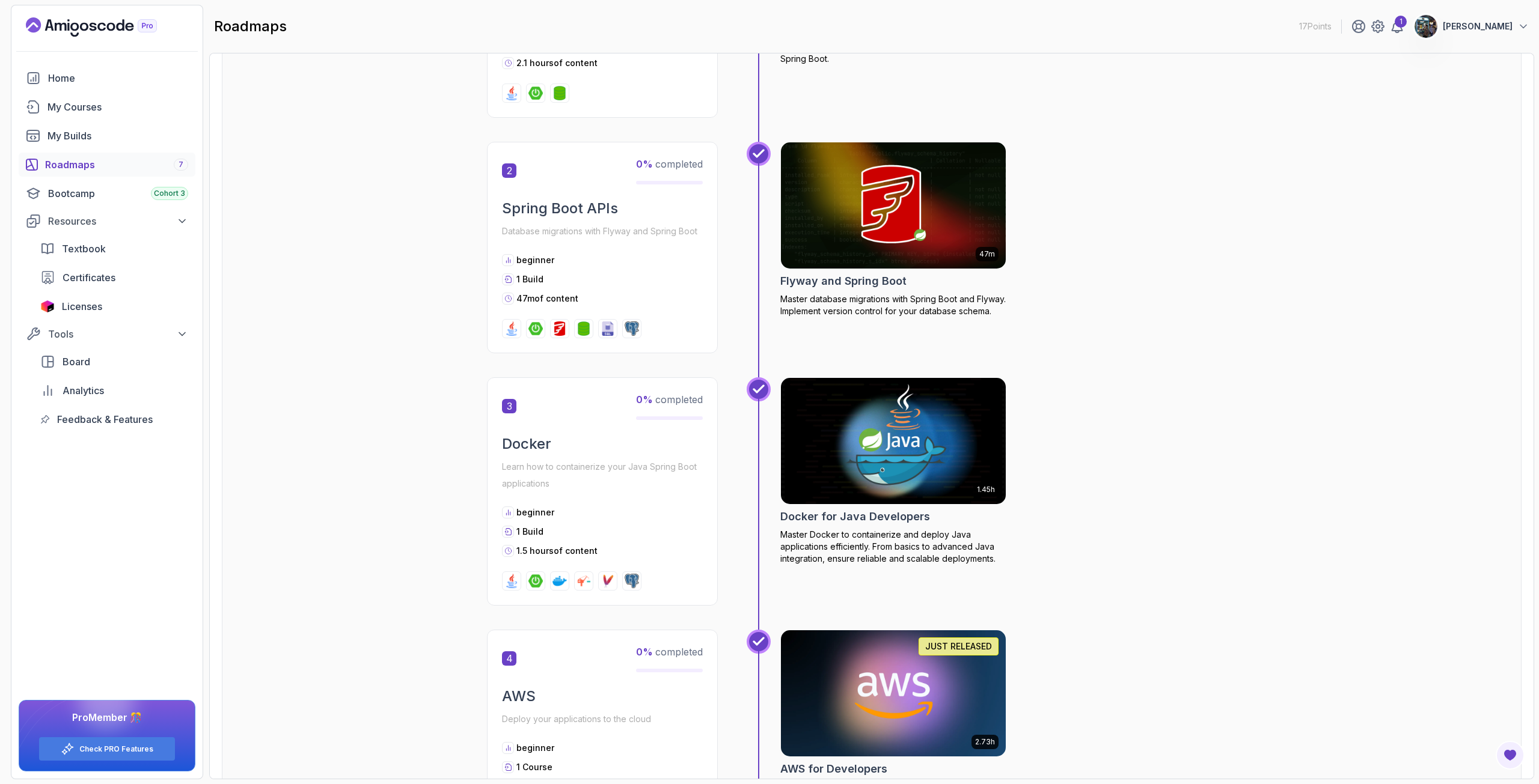
click at [631, 580] on img at bounding box center [632, 581] width 15 height 15
click at [874, 473] on img at bounding box center [893, 441] width 237 height 132
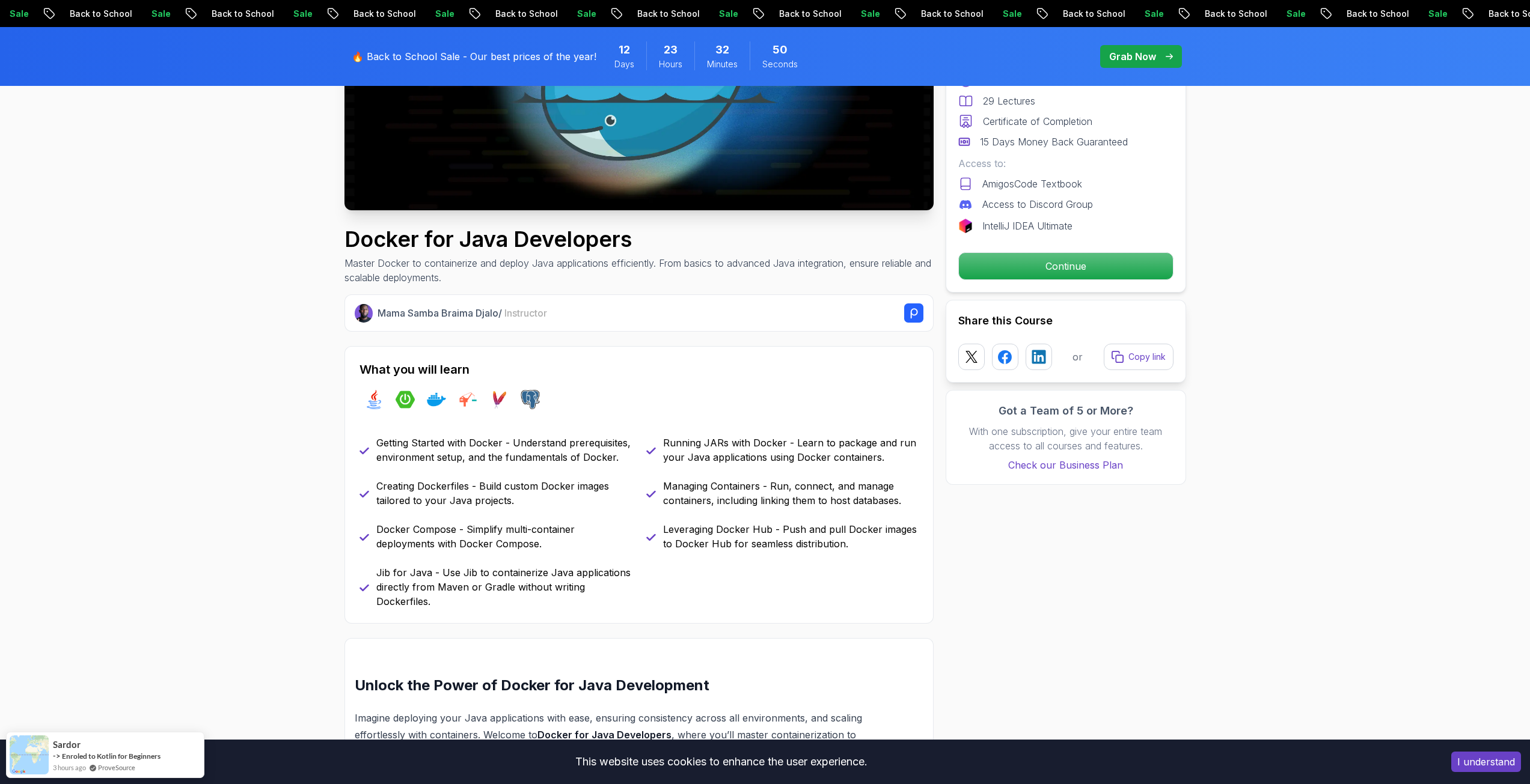
scroll to position [300, 0]
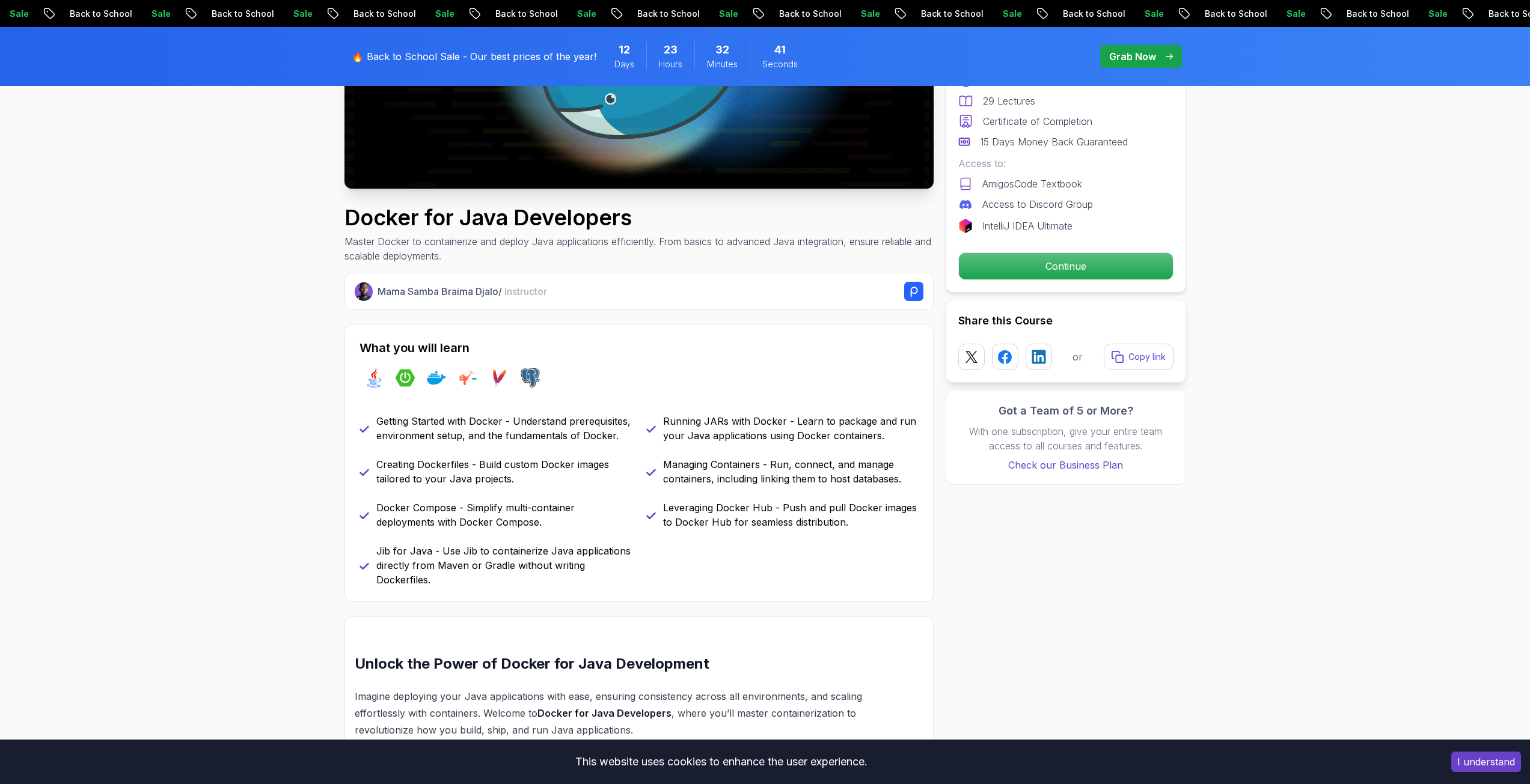
drag, startPoint x: 712, startPoint y: 331, endPoint x: 675, endPoint y: 336, distance: 37.3
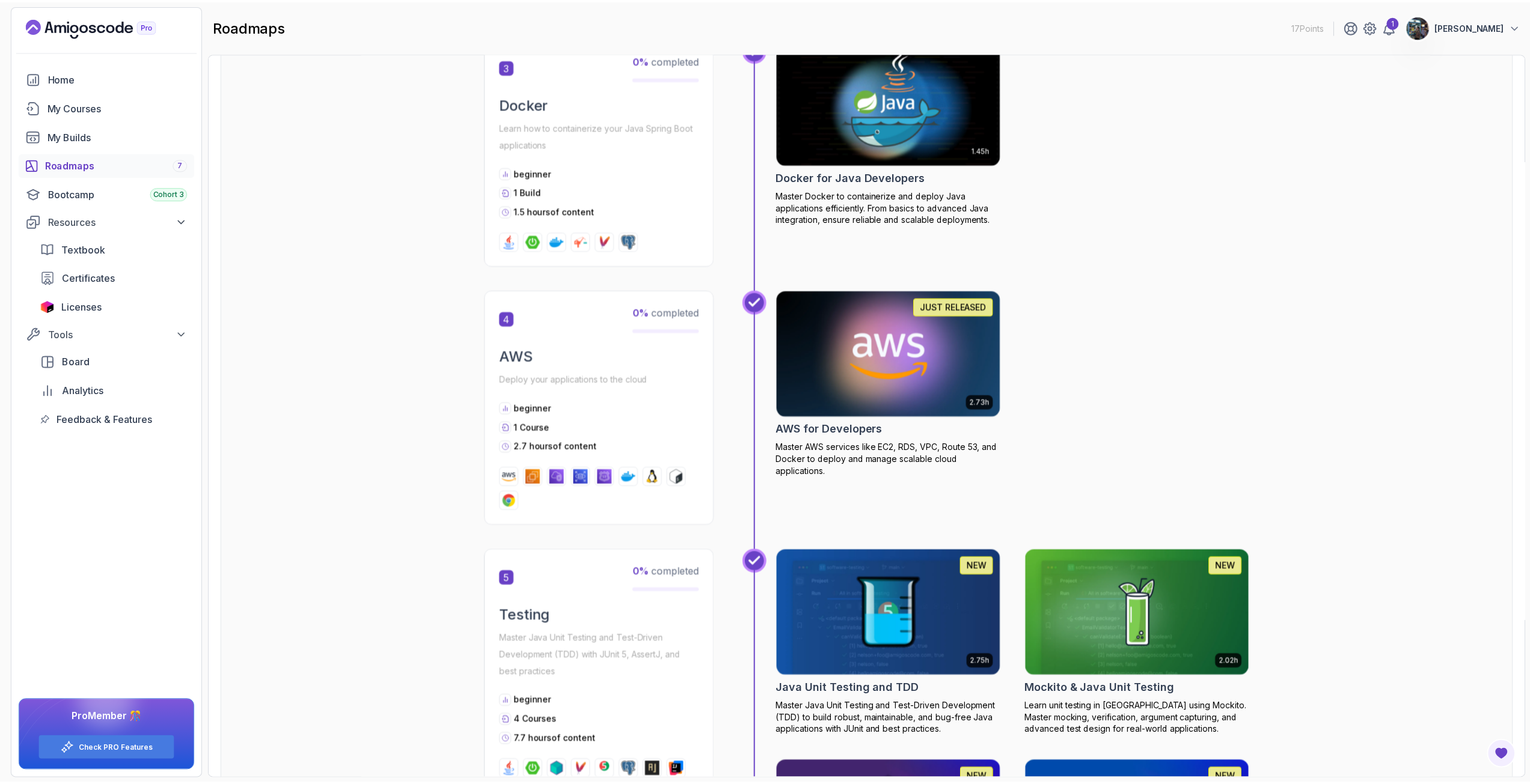
scroll to position [1142, 0]
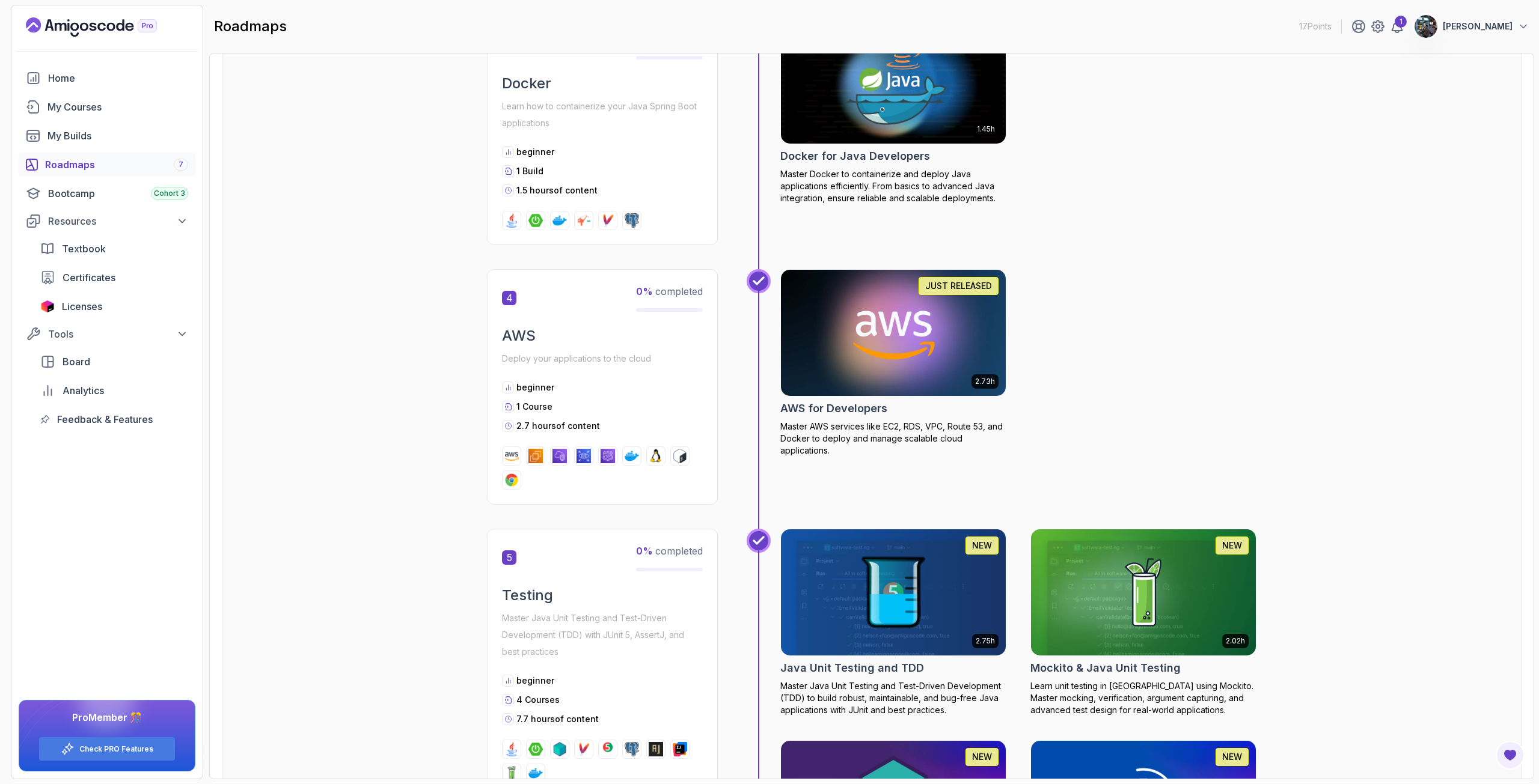
click at [911, 322] on img at bounding box center [893, 333] width 237 height 132
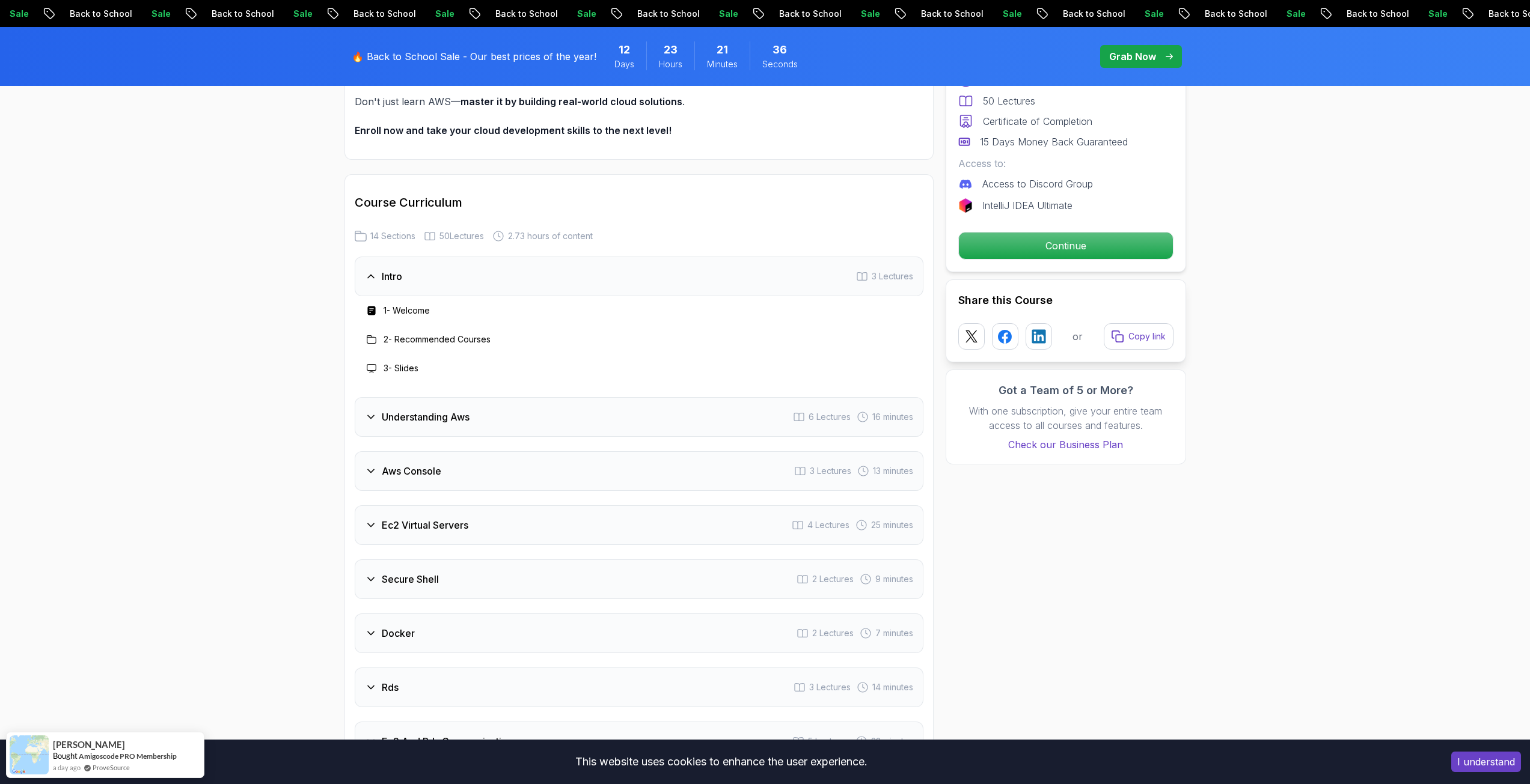
scroll to position [1382, 0]
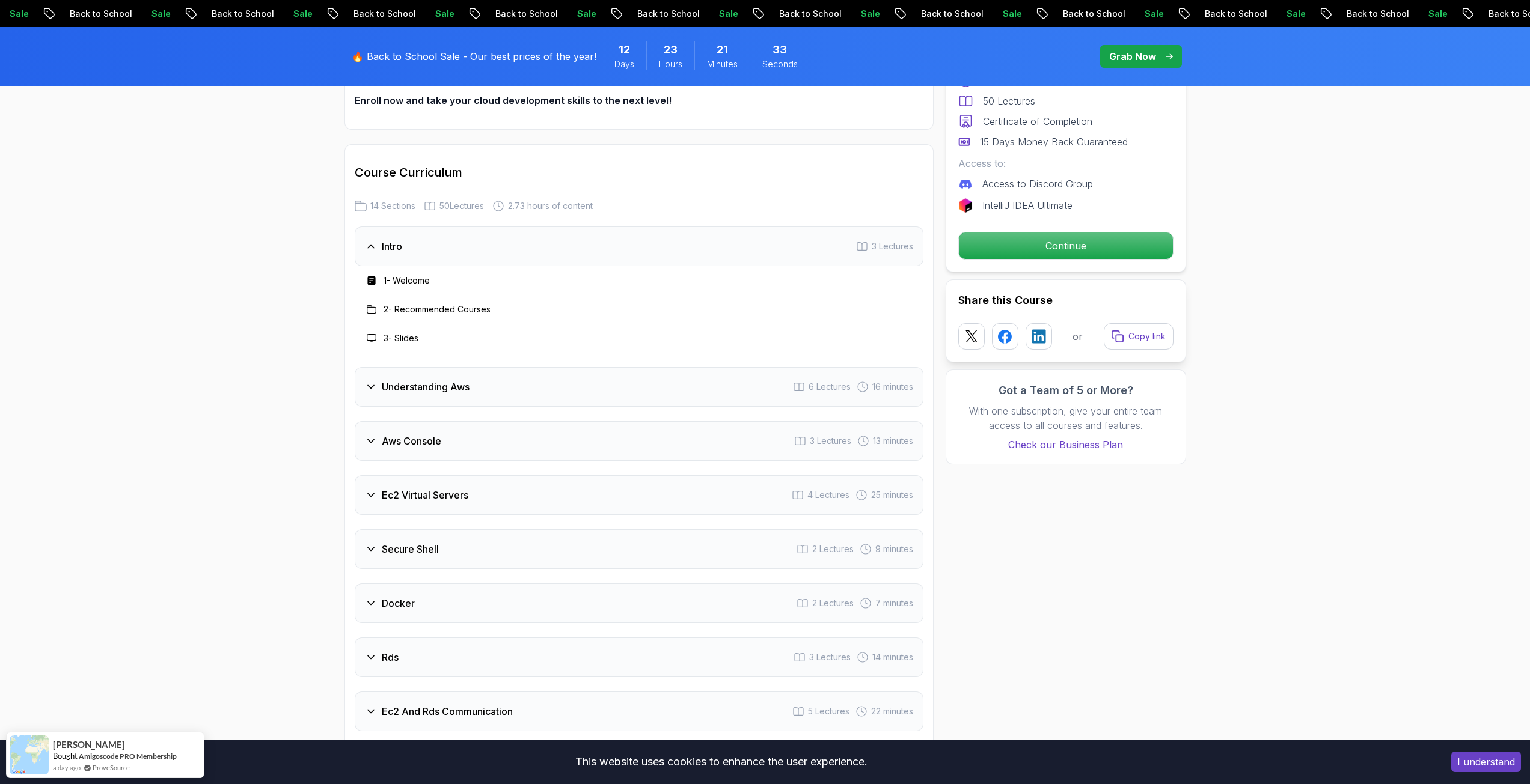
click at [402, 381] on h3 "Understanding Aws" at bounding box center [425, 387] width 88 height 15
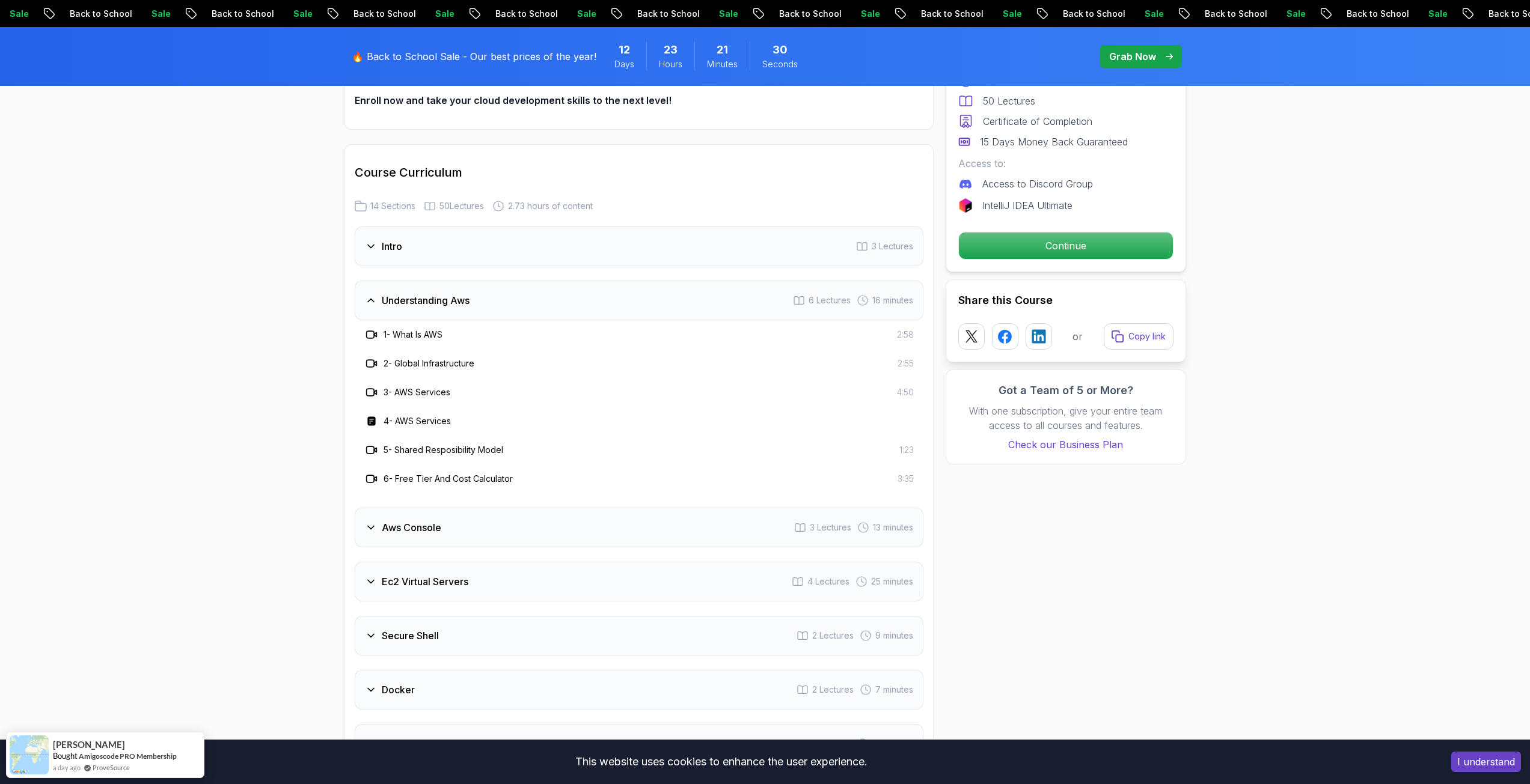
click at [409, 532] on h3 "Aws Console" at bounding box center [411, 528] width 60 height 15
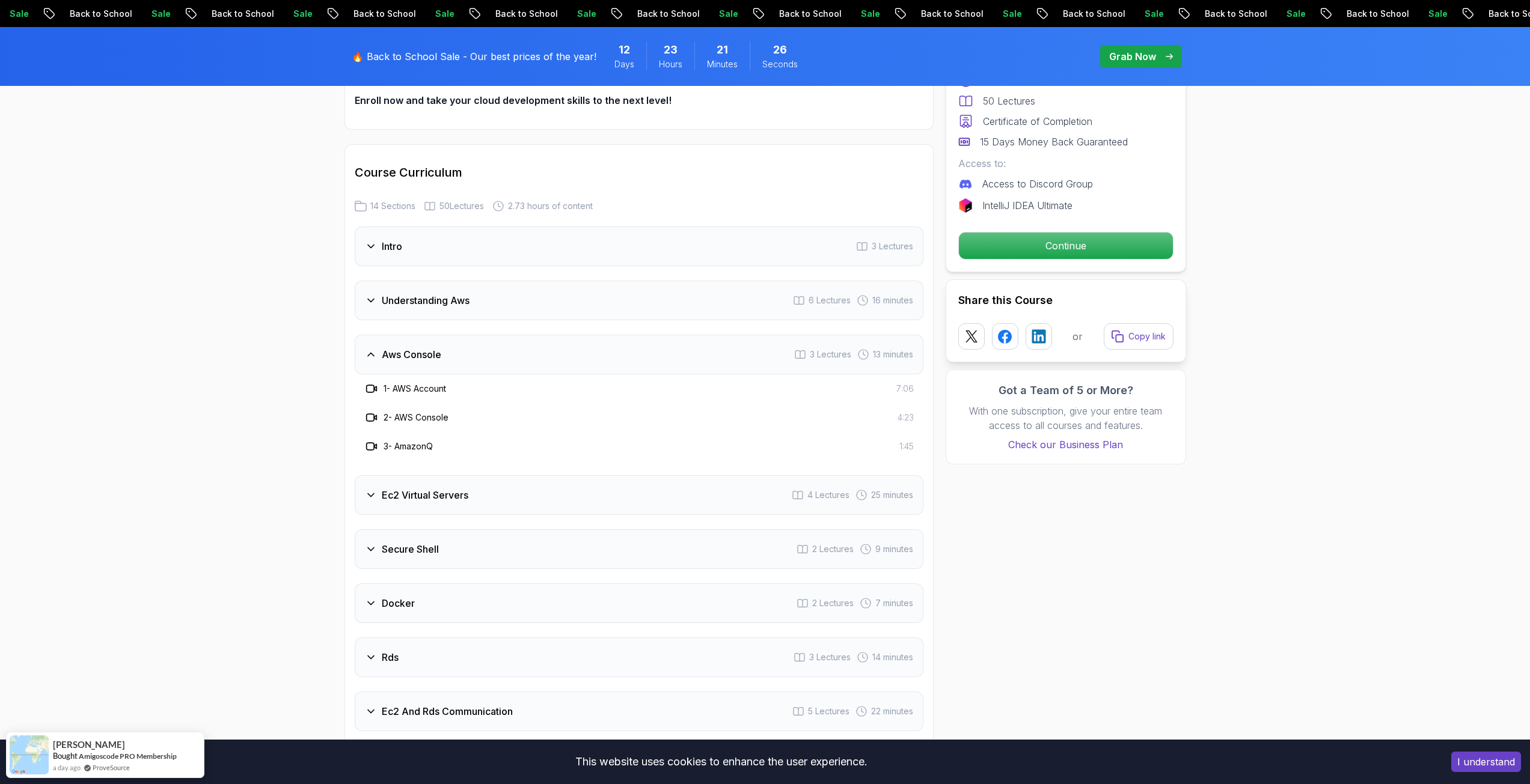
click at [415, 505] on div "Ec2 Virtual Servers 4 Lectures 25 minutes" at bounding box center [639, 495] width 569 height 40
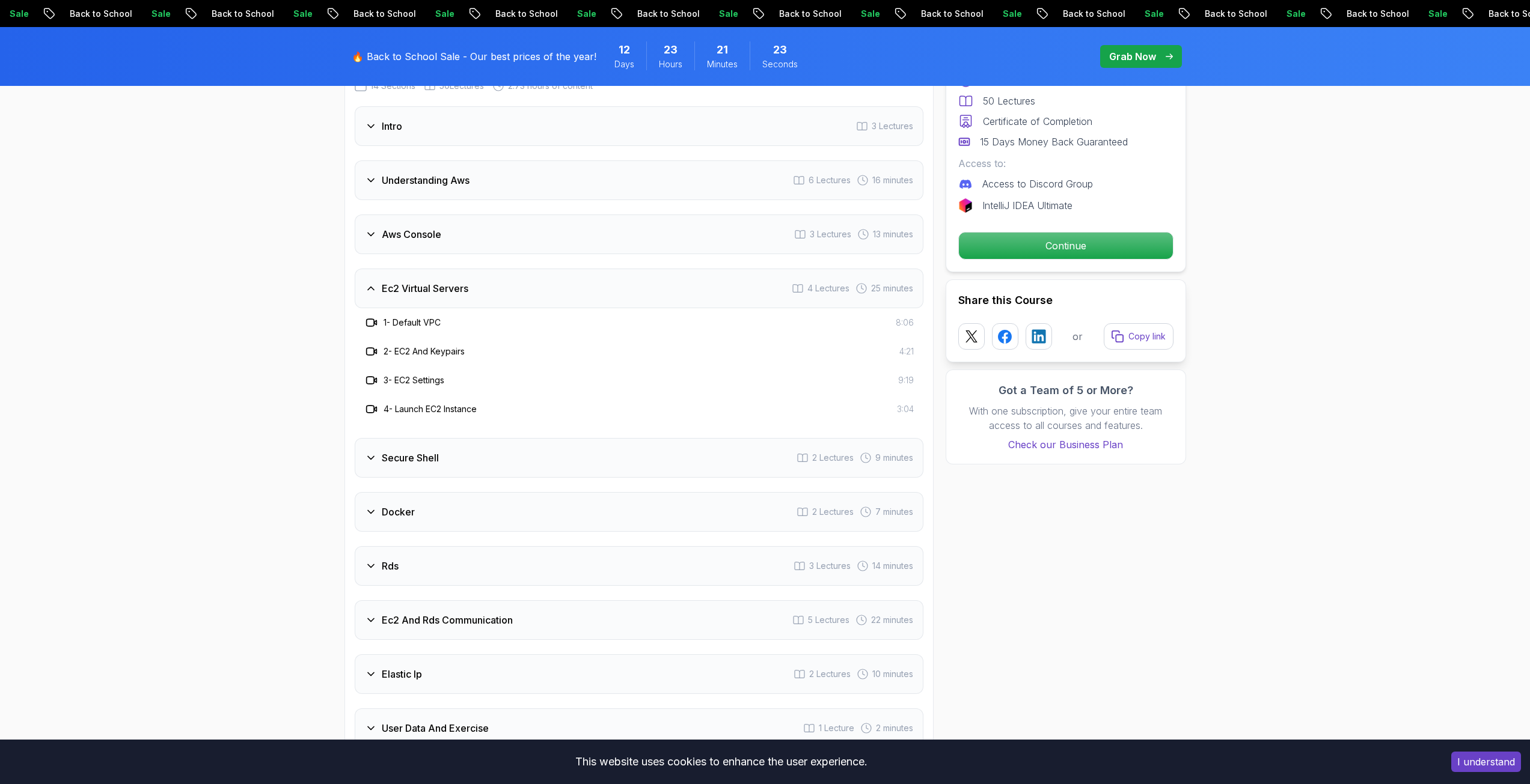
scroll to position [1562, 0]
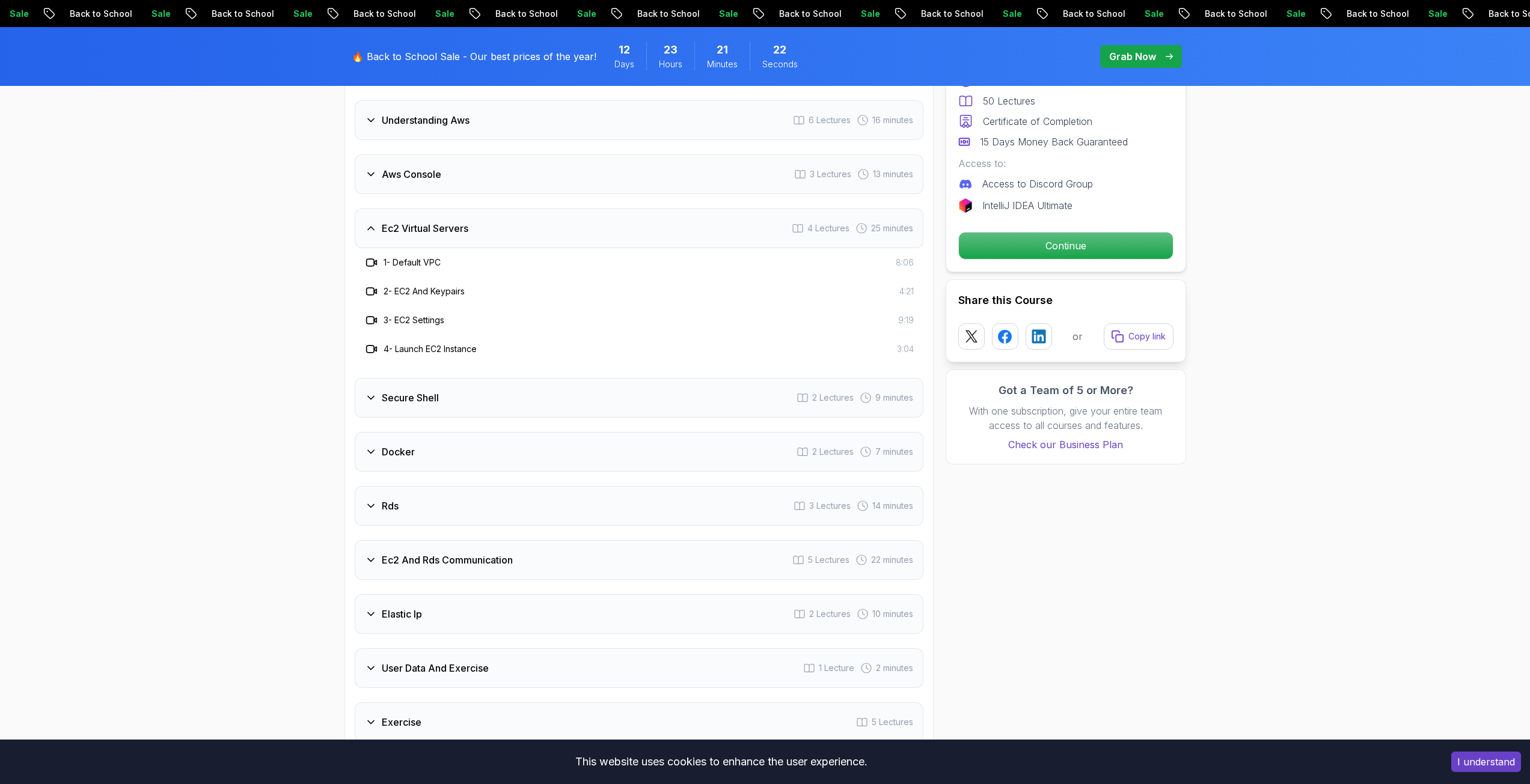
click at [436, 406] on div "Secure Shell 2 Lectures 9 minutes" at bounding box center [639, 397] width 569 height 40
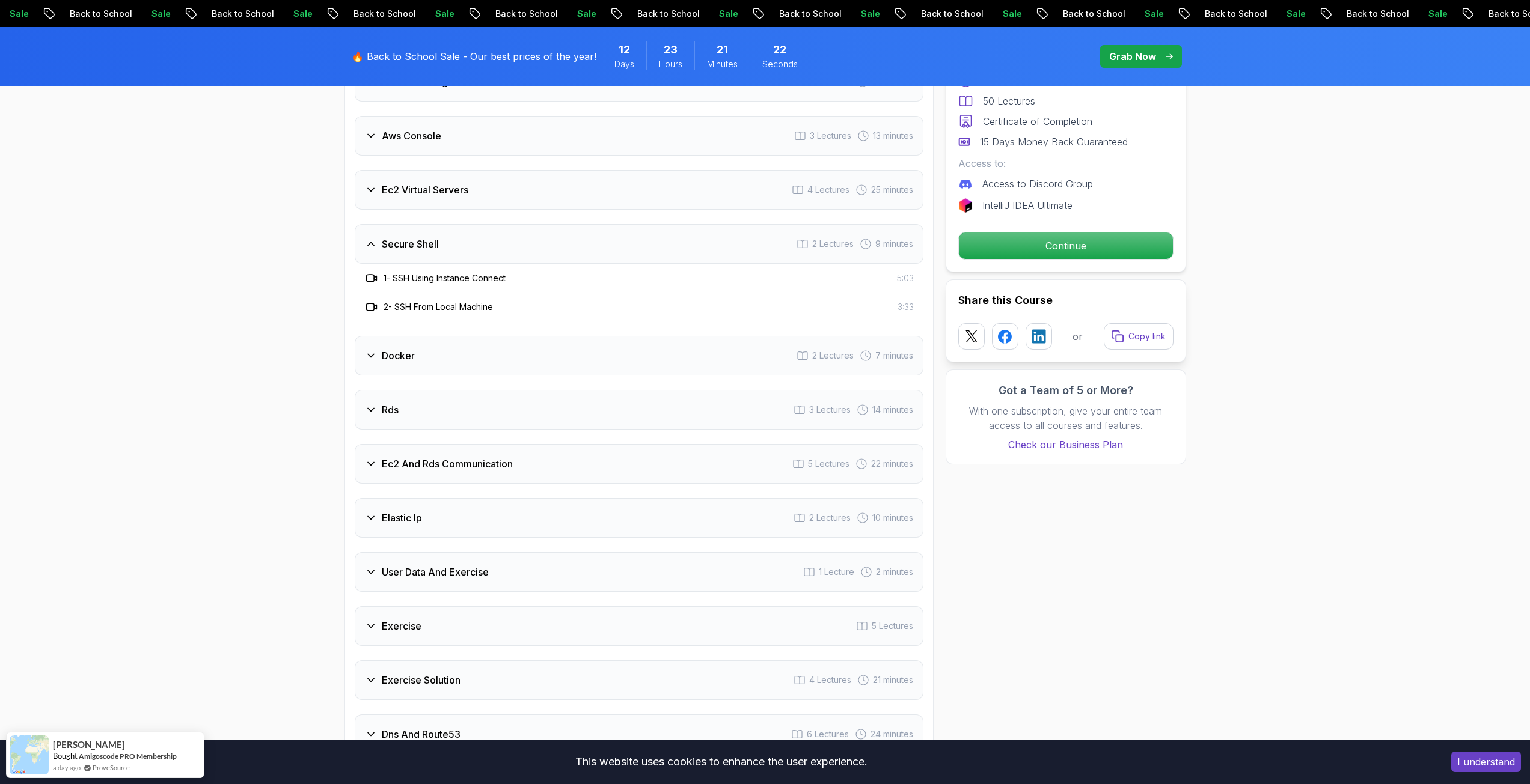
scroll to position [1622, 0]
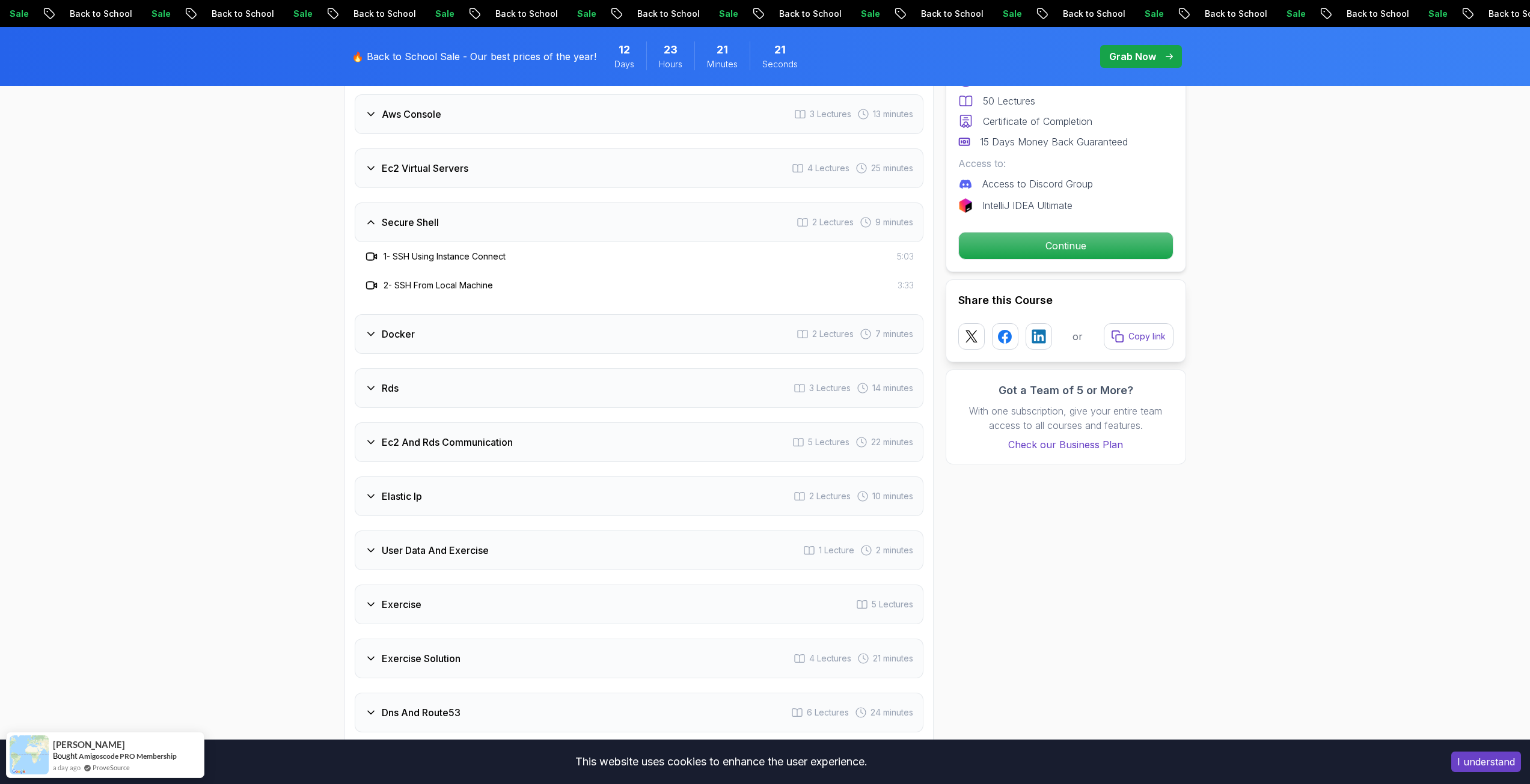
click at [422, 330] on div "Docker 2 Lectures 7 minutes" at bounding box center [639, 333] width 569 height 40
click at [409, 386] on div "Rds 3 Lectures 14 minutes" at bounding box center [639, 387] width 569 height 40
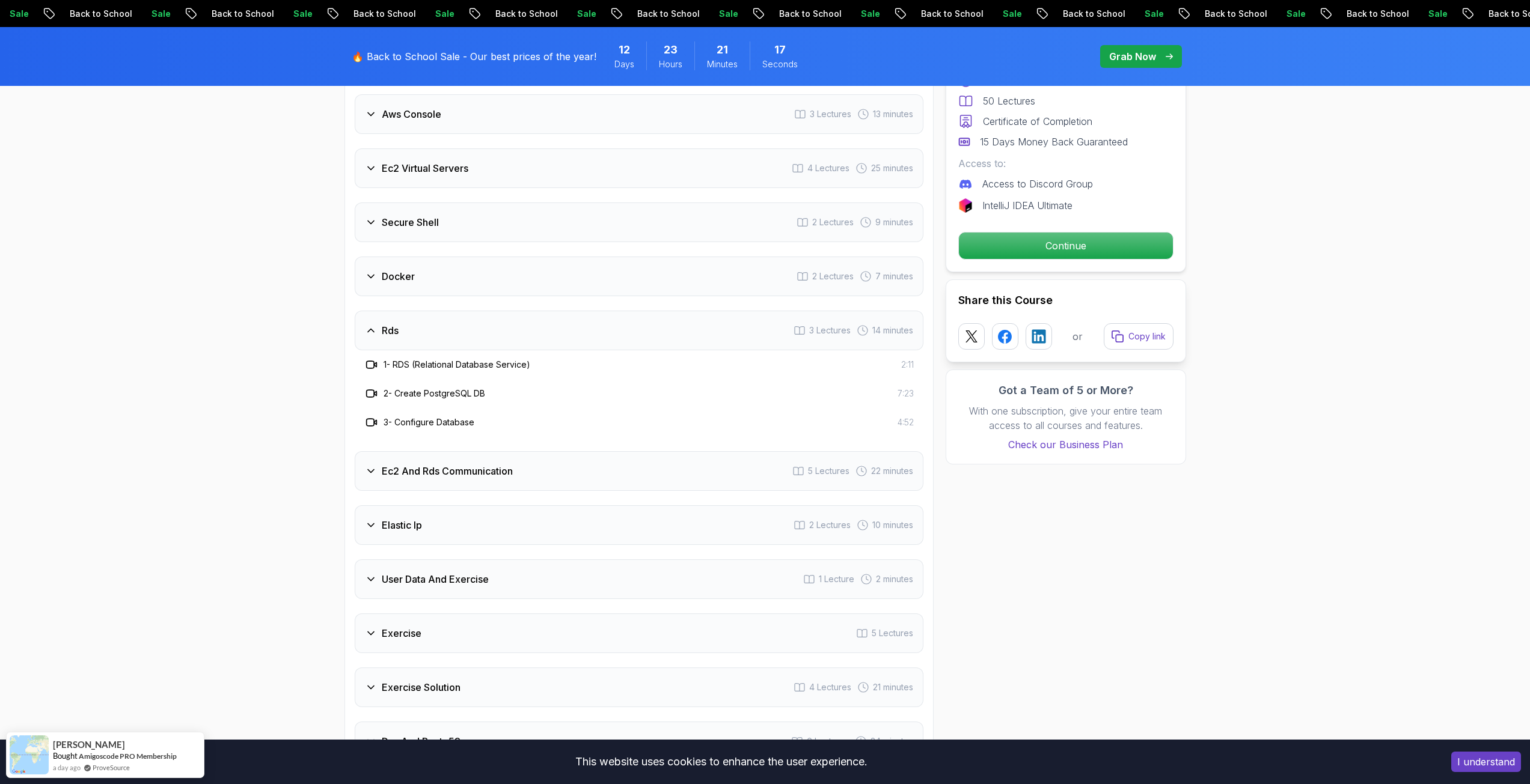
click at [413, 468] on h3 "Ec2 And Rds Communication" at bounding box center [447, 471] width 131 height 15
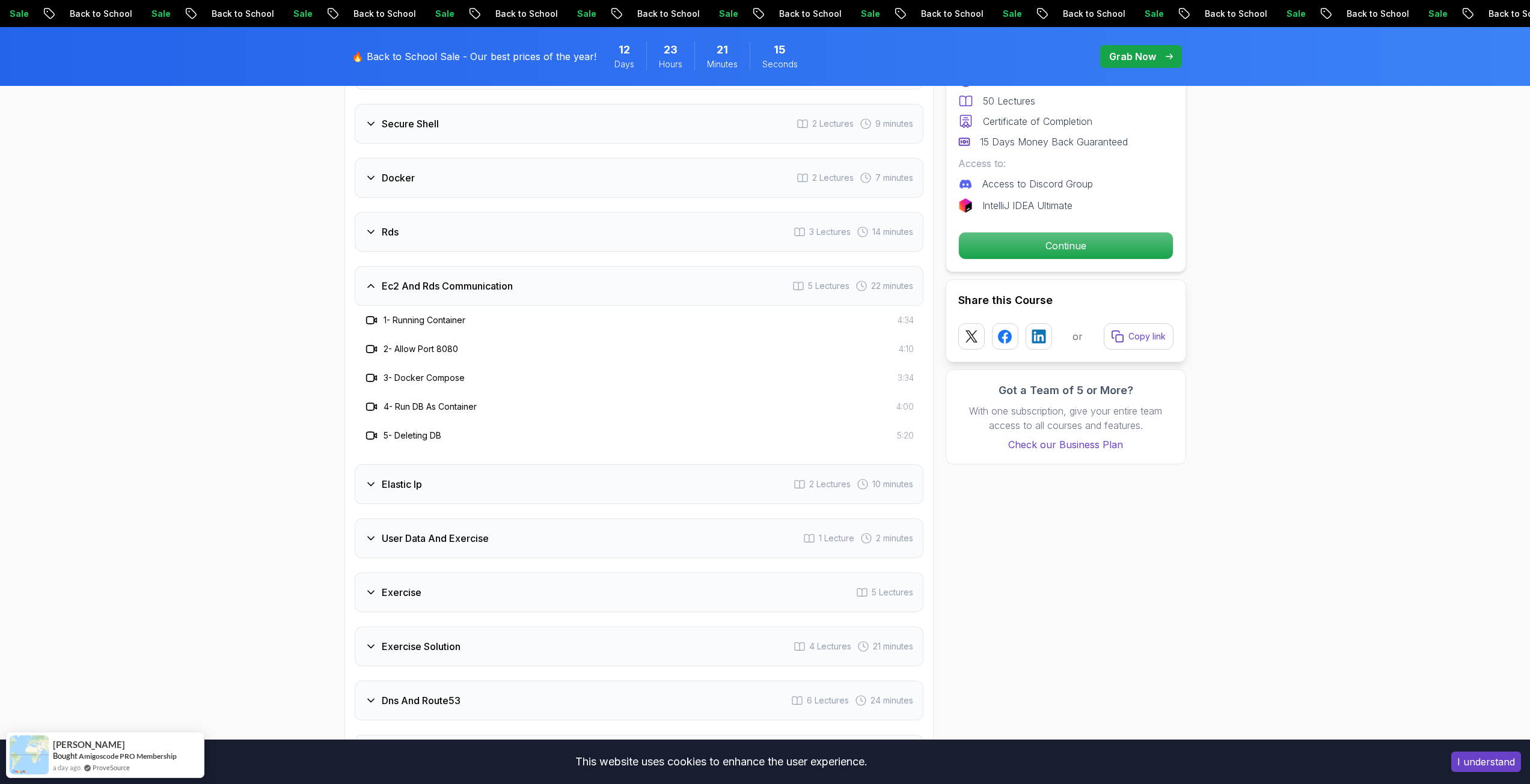
scroll to position [1743, 0]
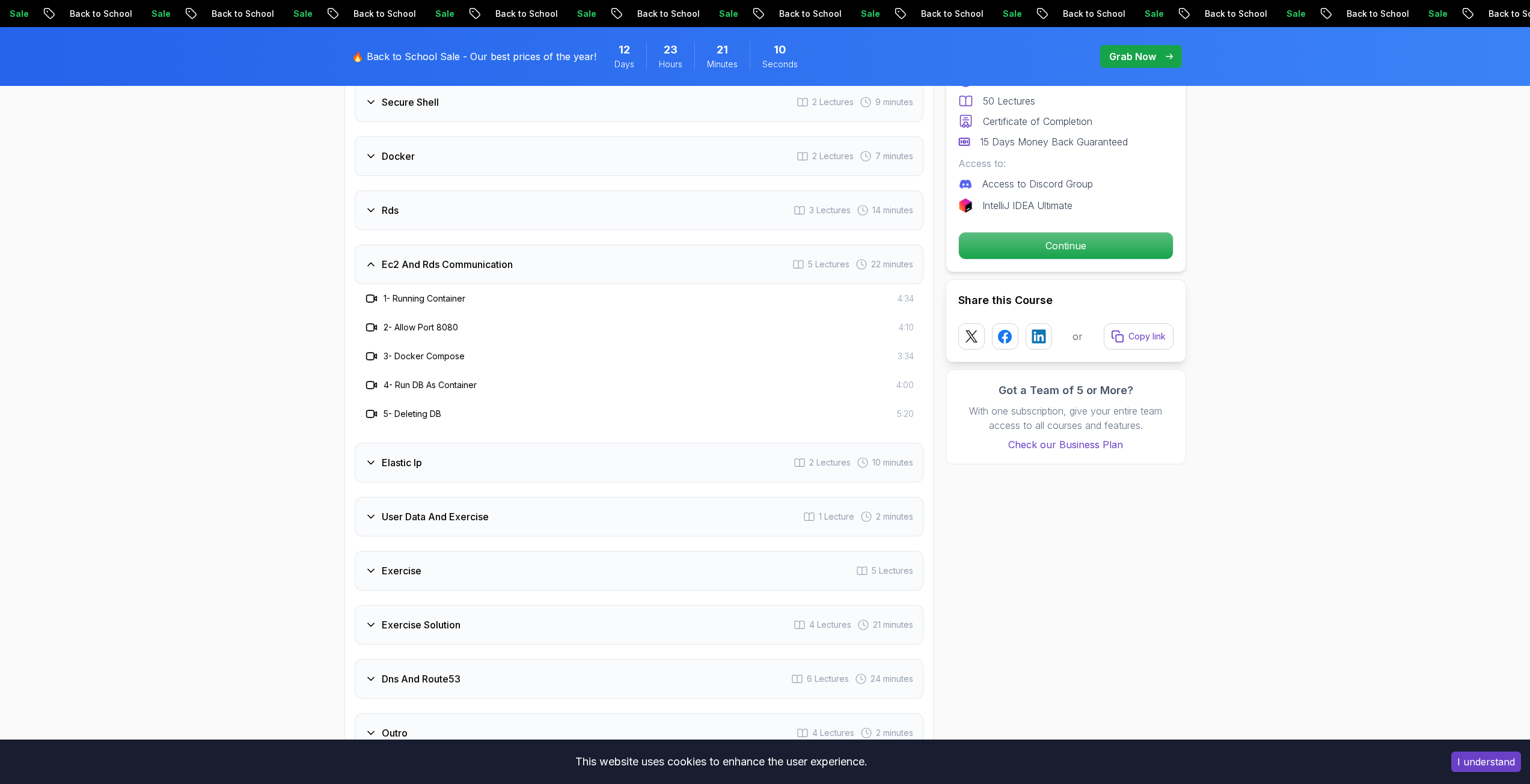
click at [407, 469] on h3 "Elastic Ip" at bounding box center [402, 462] width 40 height 15
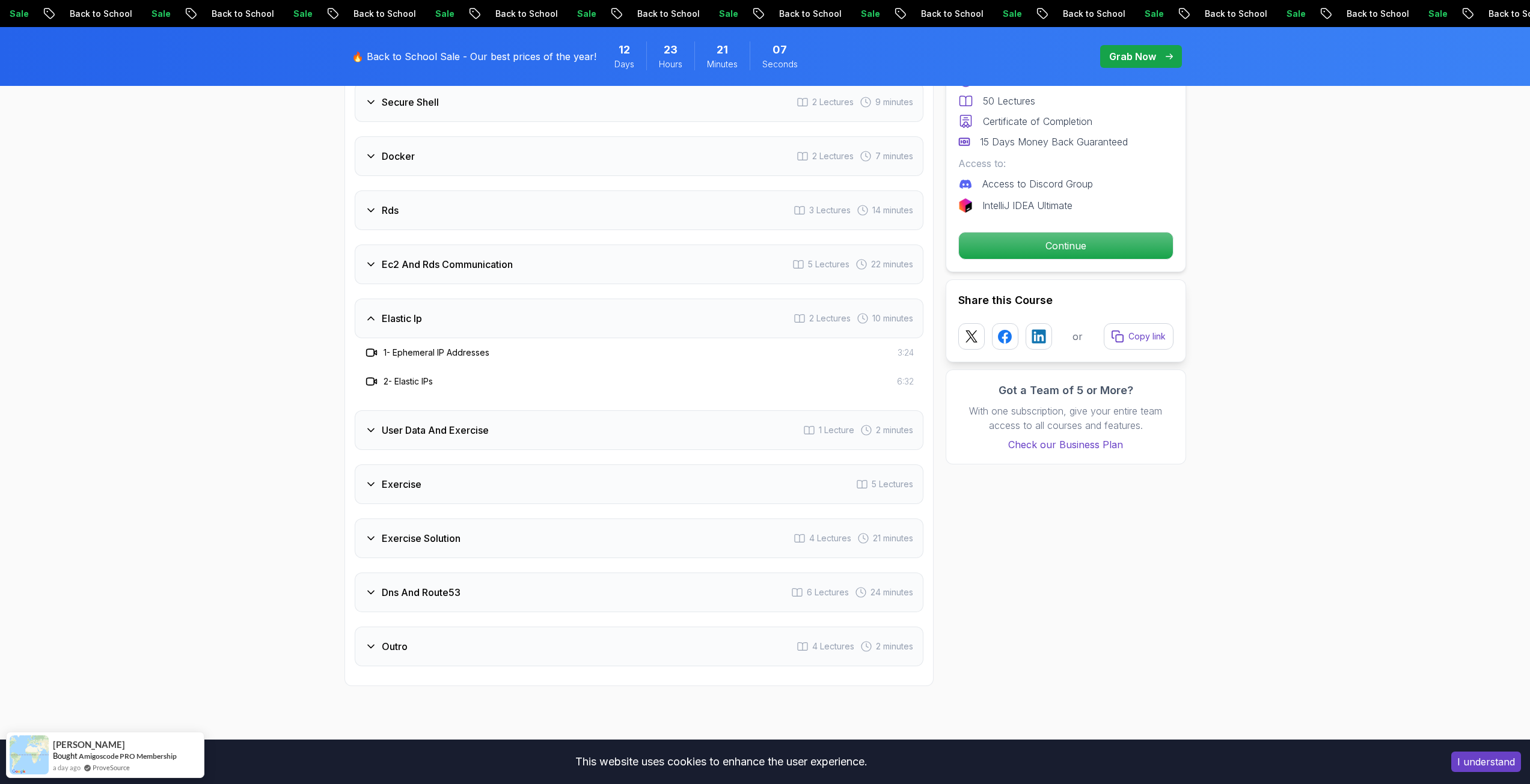
click at [438, 442] on div "User Data And Exercise 1 Lecture 2 minutes" at bounding box center [639, 430] width 569 height 40
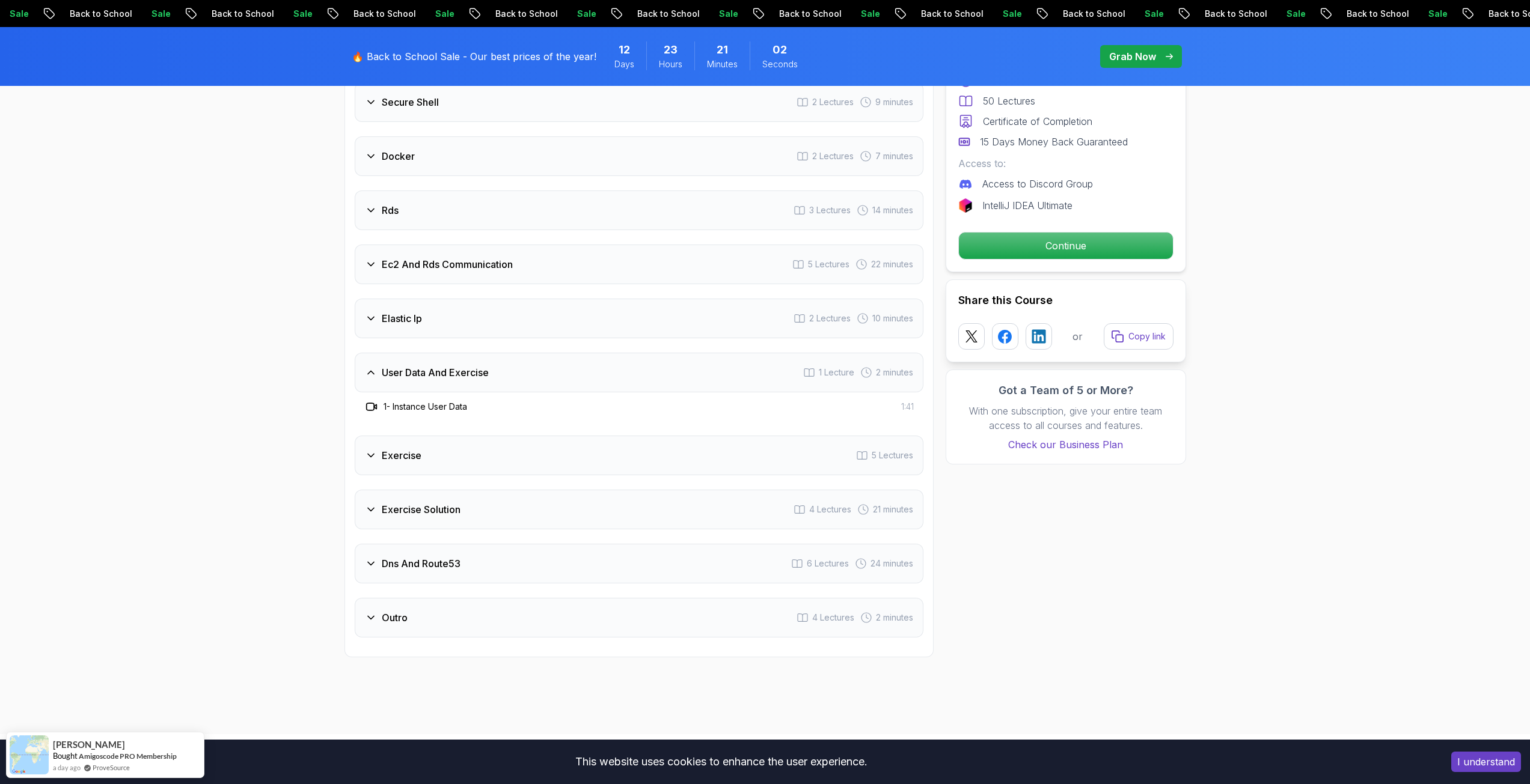
click at [382, 454] on h3 "Exercise" at bounding box center [401, 455] width 40 height 15
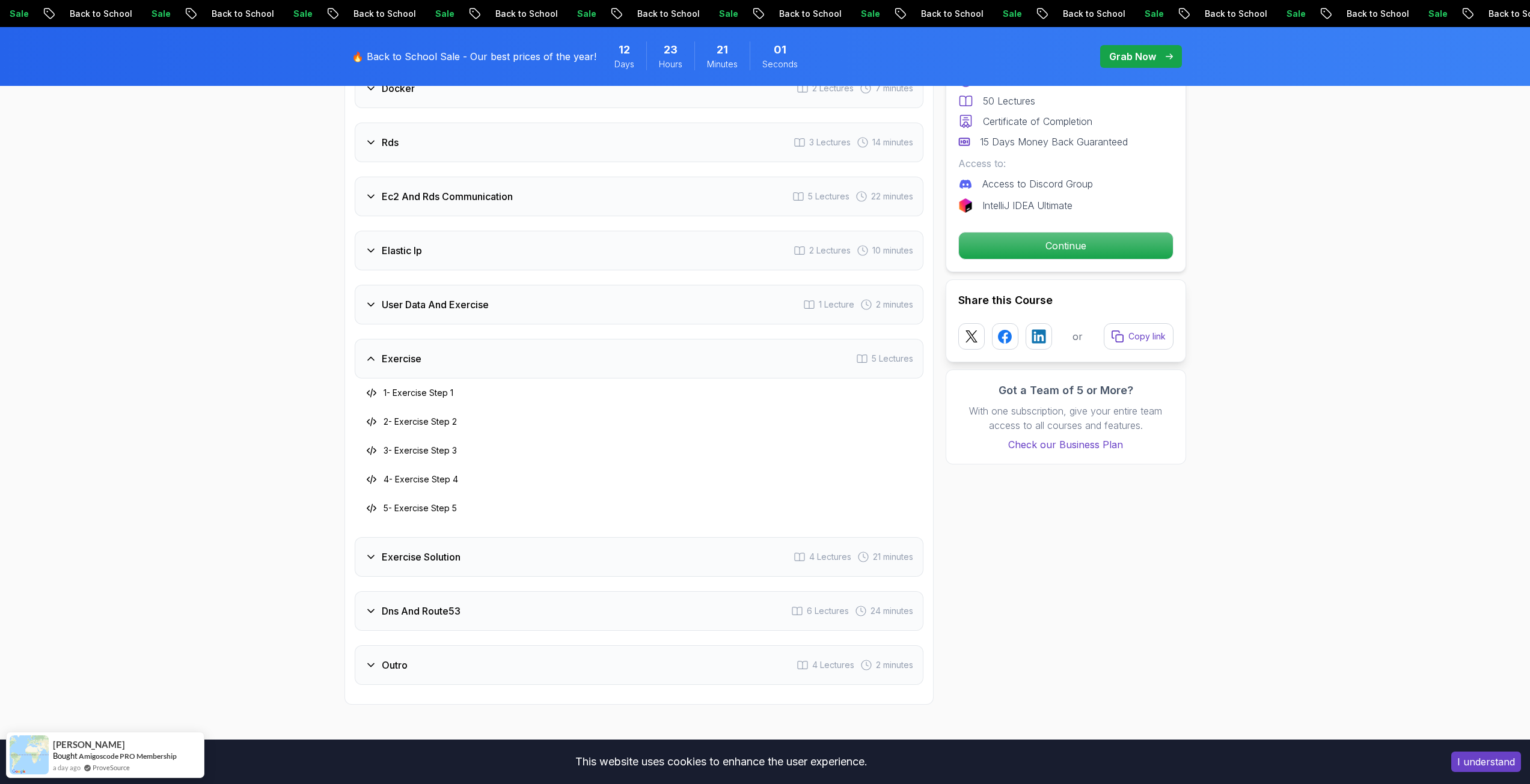
scroll to position [1863, 0]
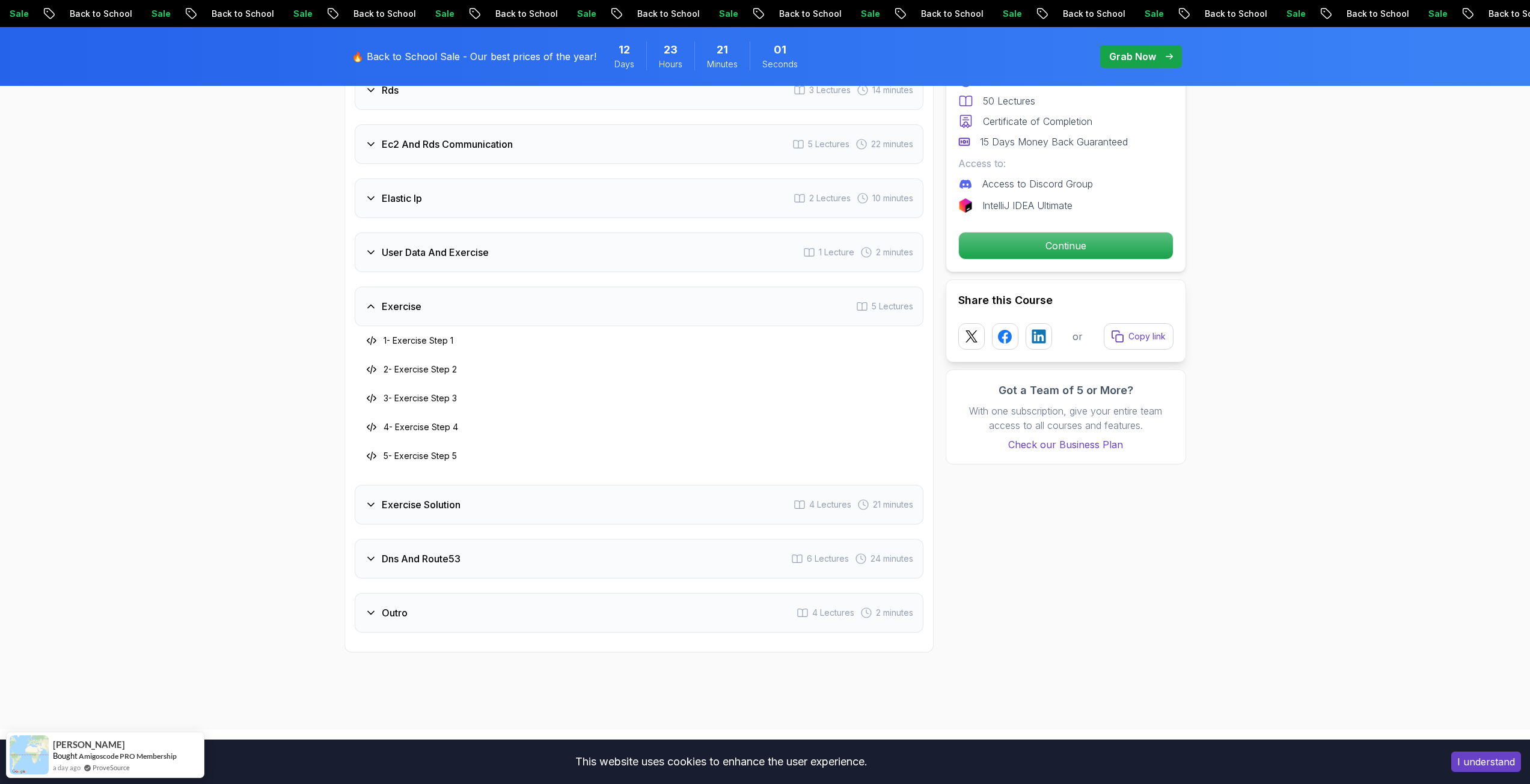
click at [406, 505] on h3 "Exercise Solution" at bounding box center [421, 505] width 79 height 15
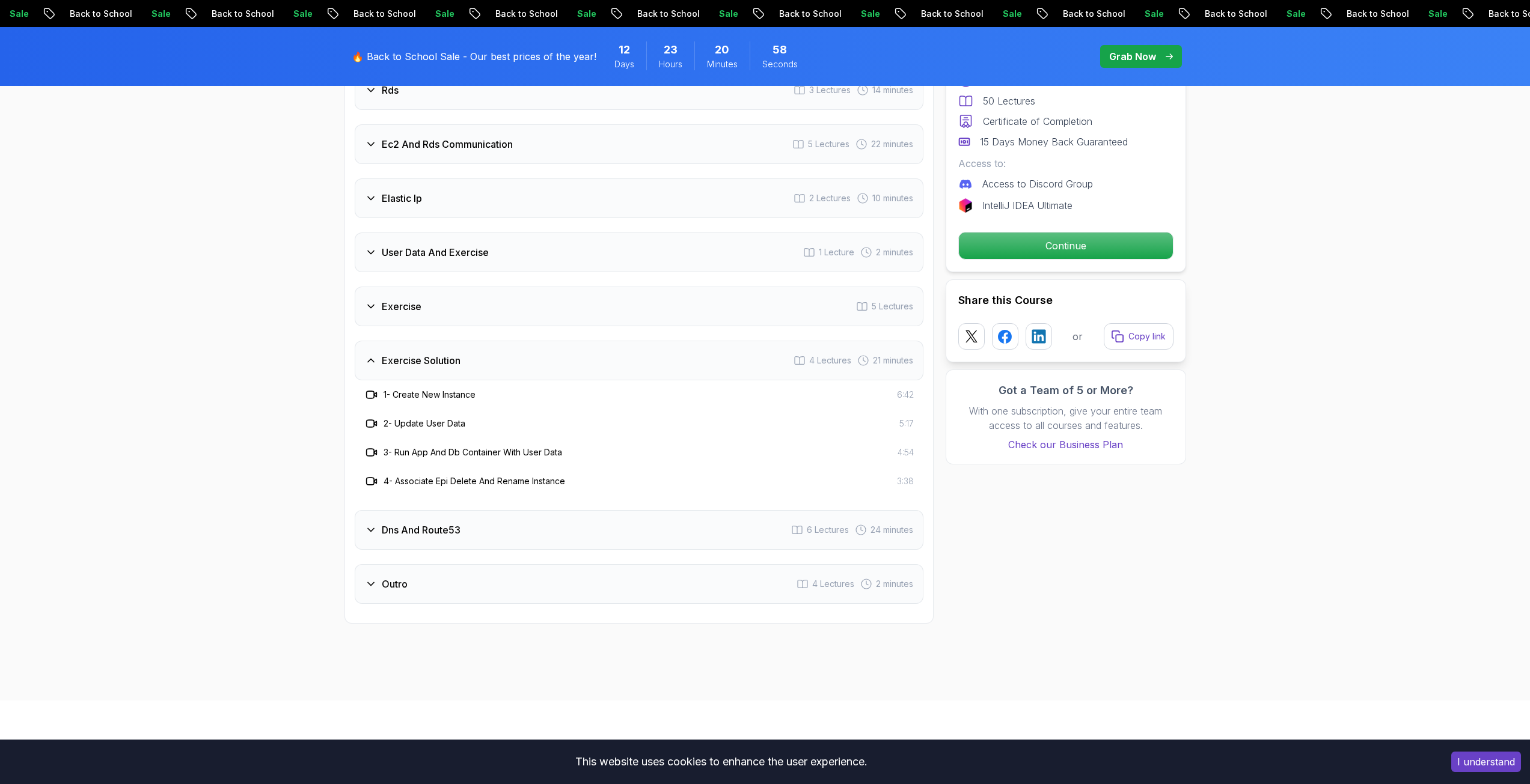
click at [399, 537] on h3 "Dns And Route53" at bounding box center [421, 530] width 79 height 15
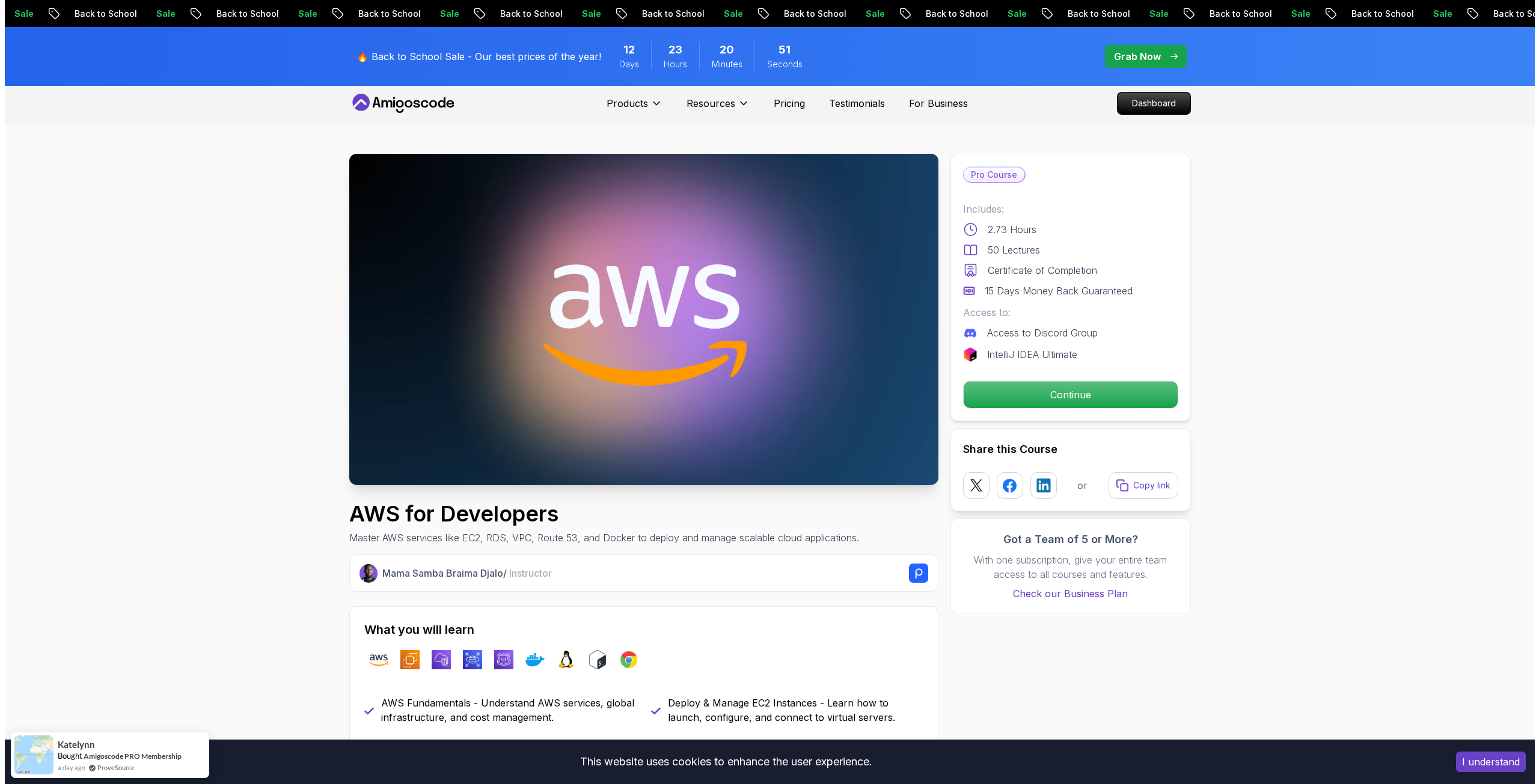
scroll to position [0, 0]
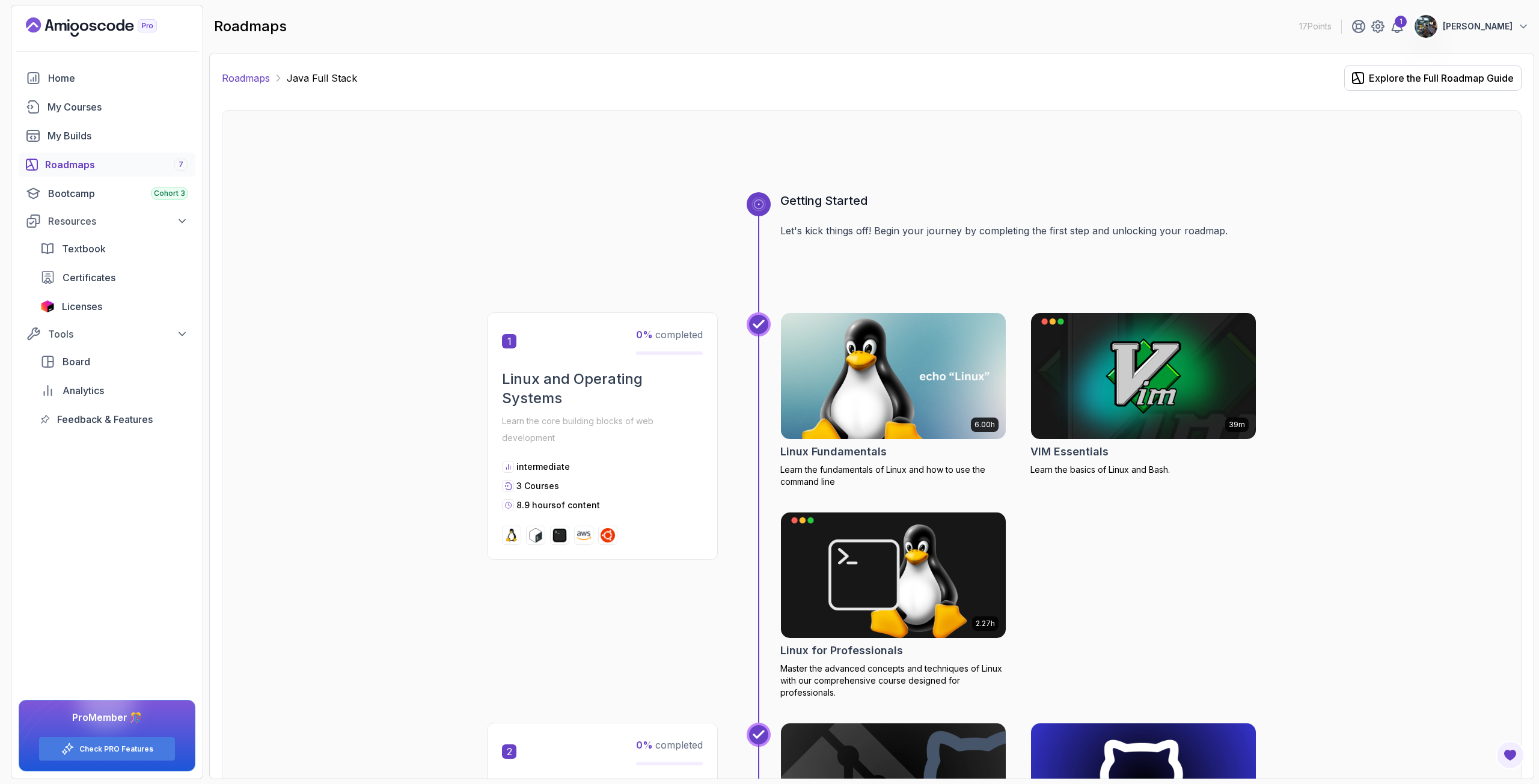
click at [241, 74] on link "Roadmaps" at bounding box center [246, 78] width 48 height 15
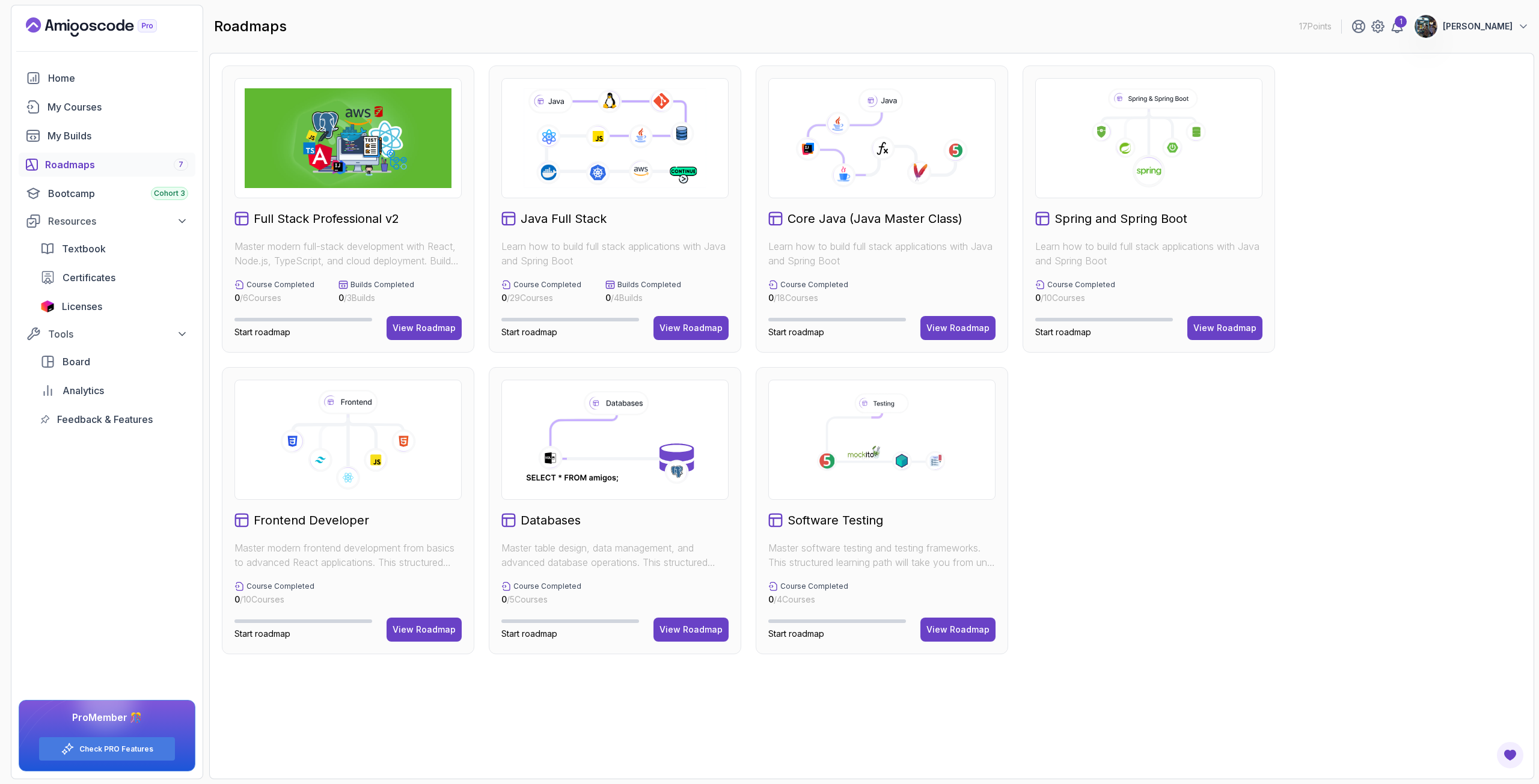
drag, startPoint x: 686, startPoint y: 326, endPoint x: 676, endPoint y: 296, distance: 31.6
click at [686, 326] on div "View Roadmap" at bounding box center [691, 328] width 63 height 12
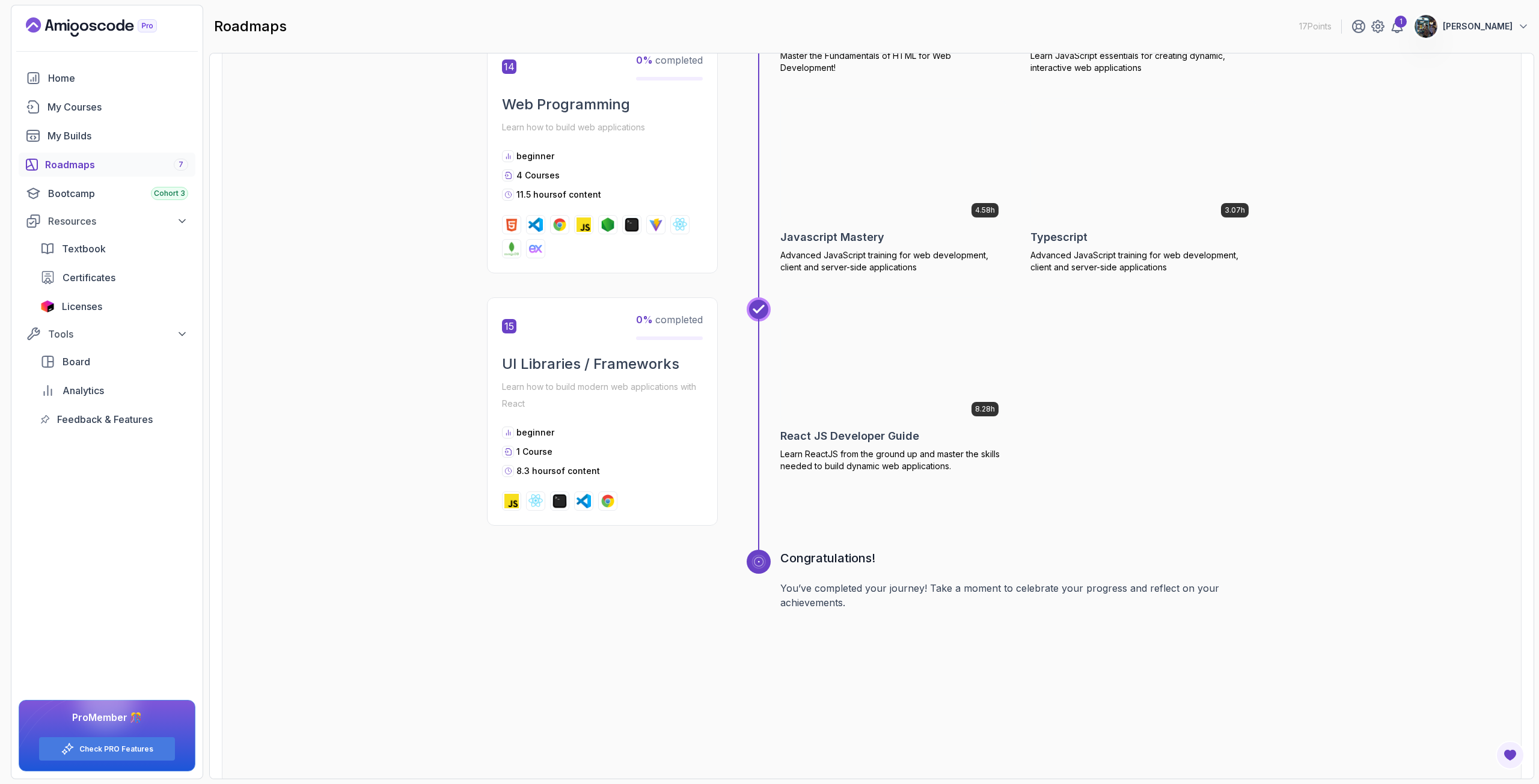
scroll to position [4025, 0]
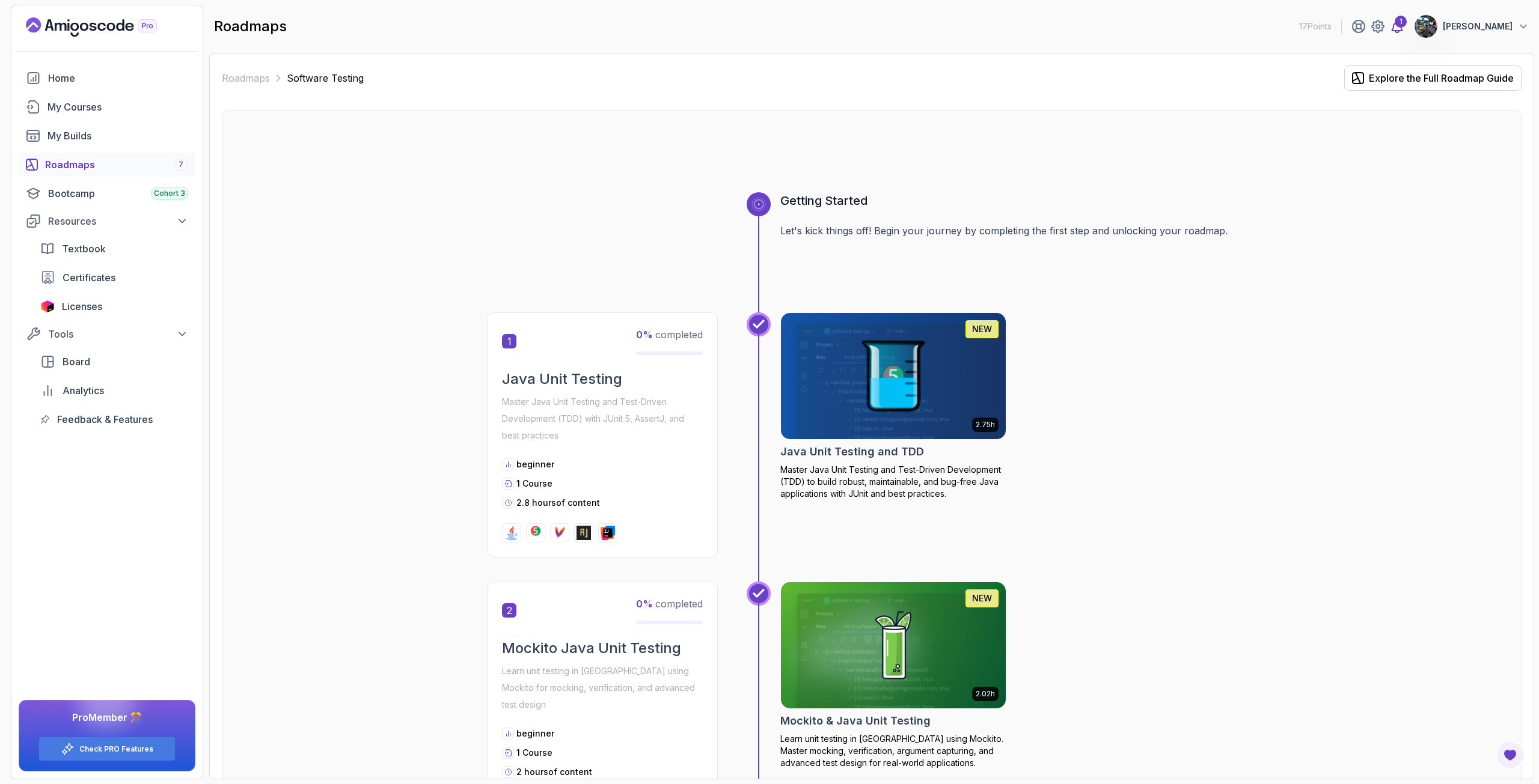
click at [1407, 21] on div "1" at bounding box center [1400, 21] width 12 height 12
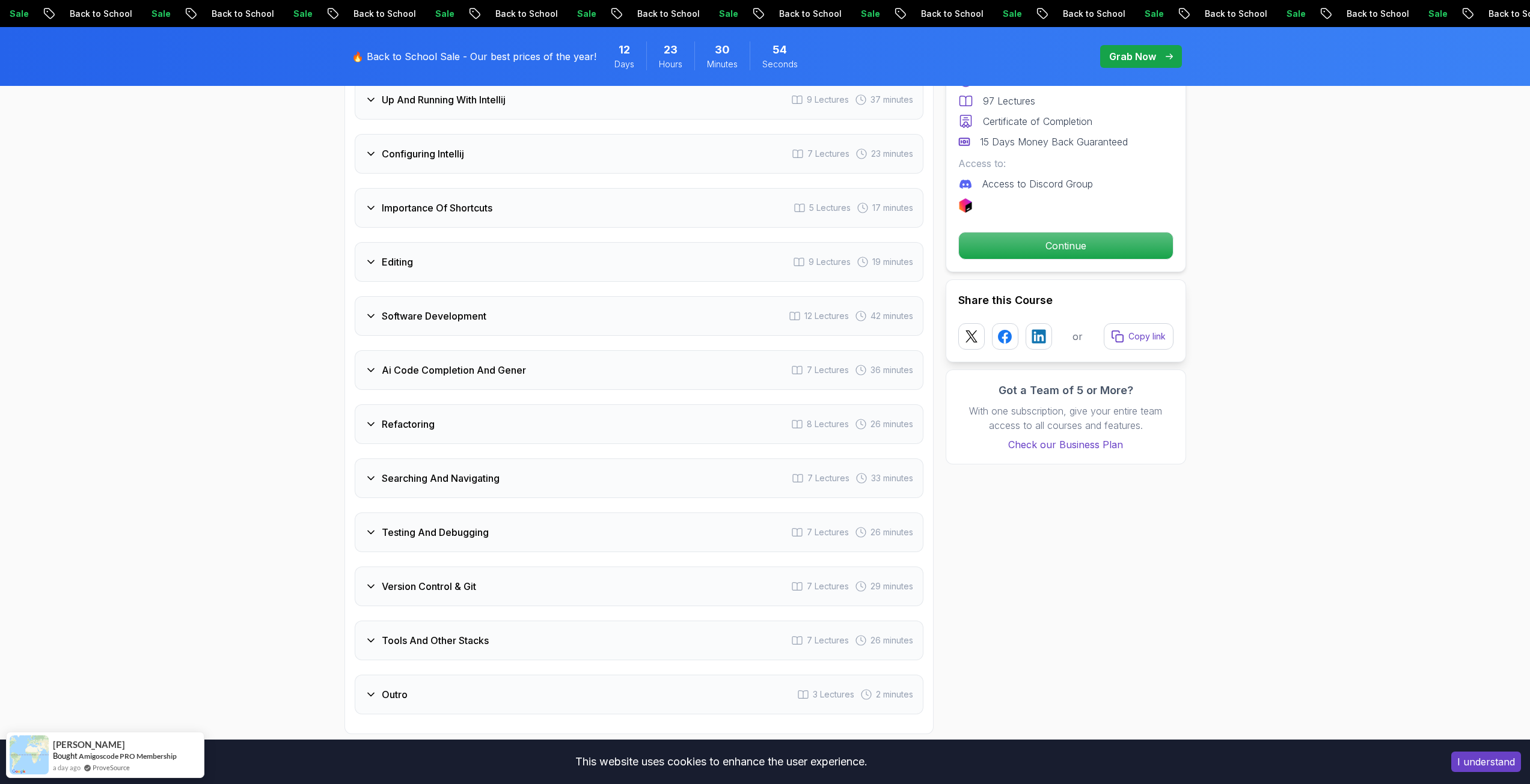
scroll to position [1983, 0]
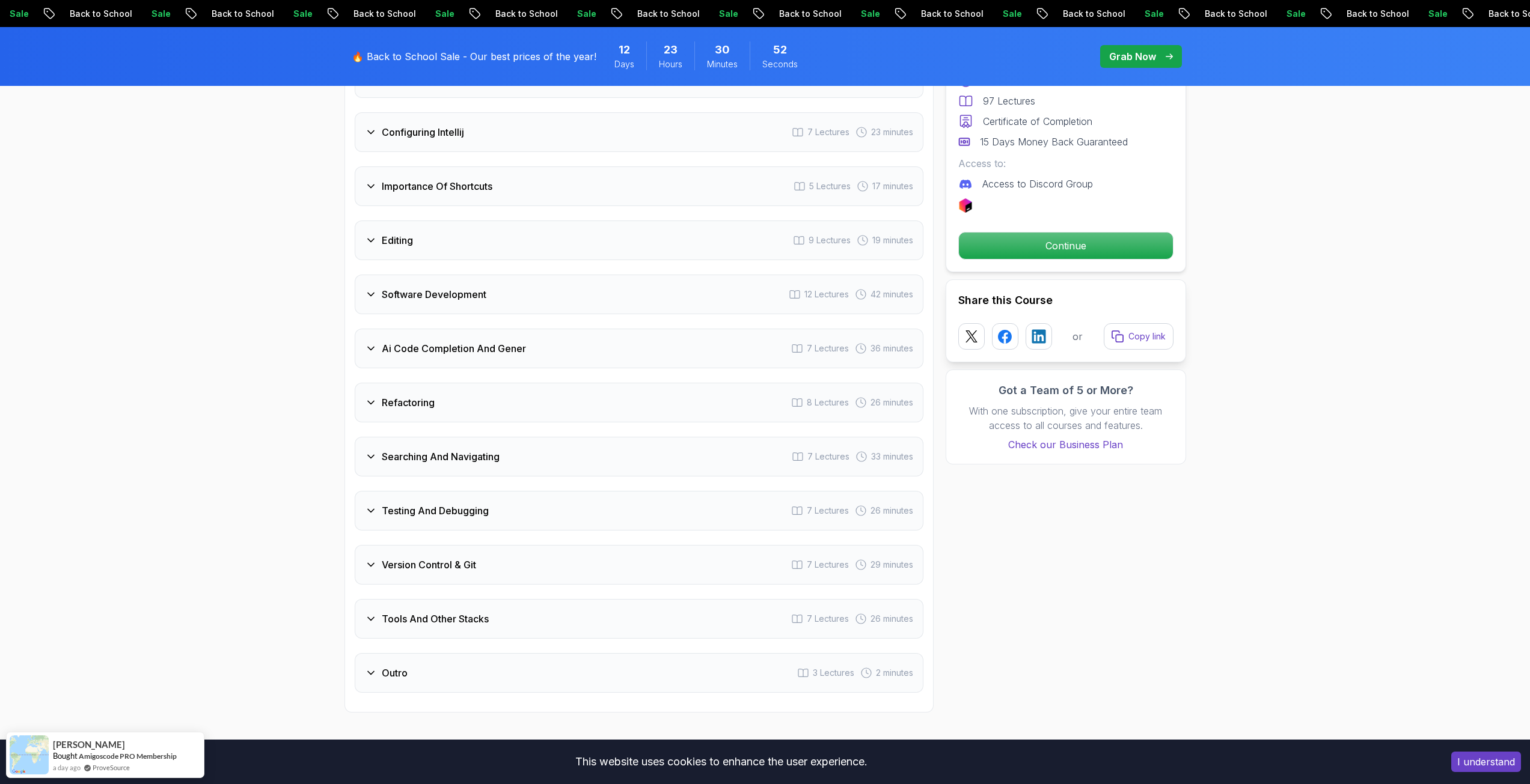
click at [418, 503] on h3 "Testing And Debugging" at bounding box center [435, 510] width 107 height 15
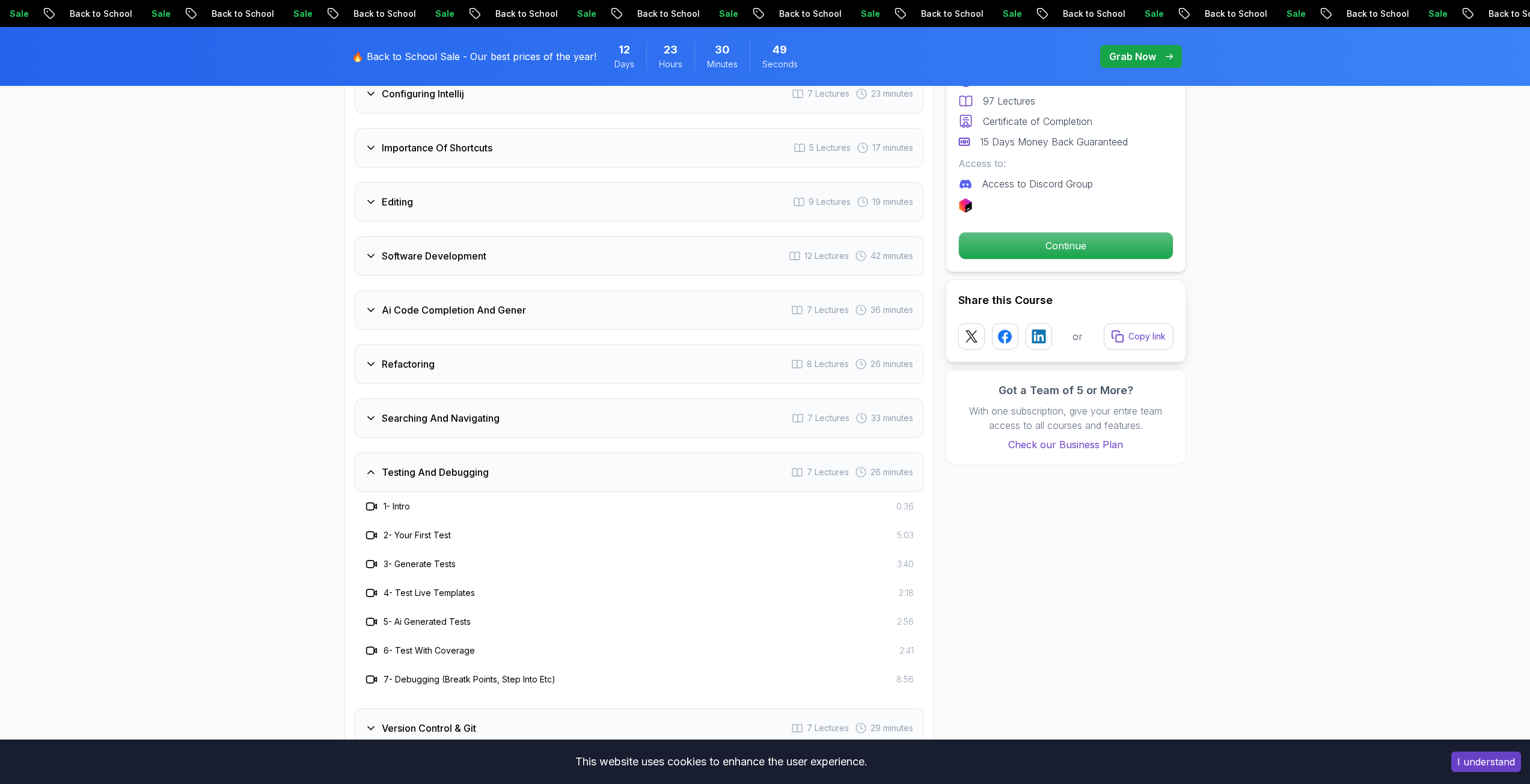
scroll to position [1956, 0]
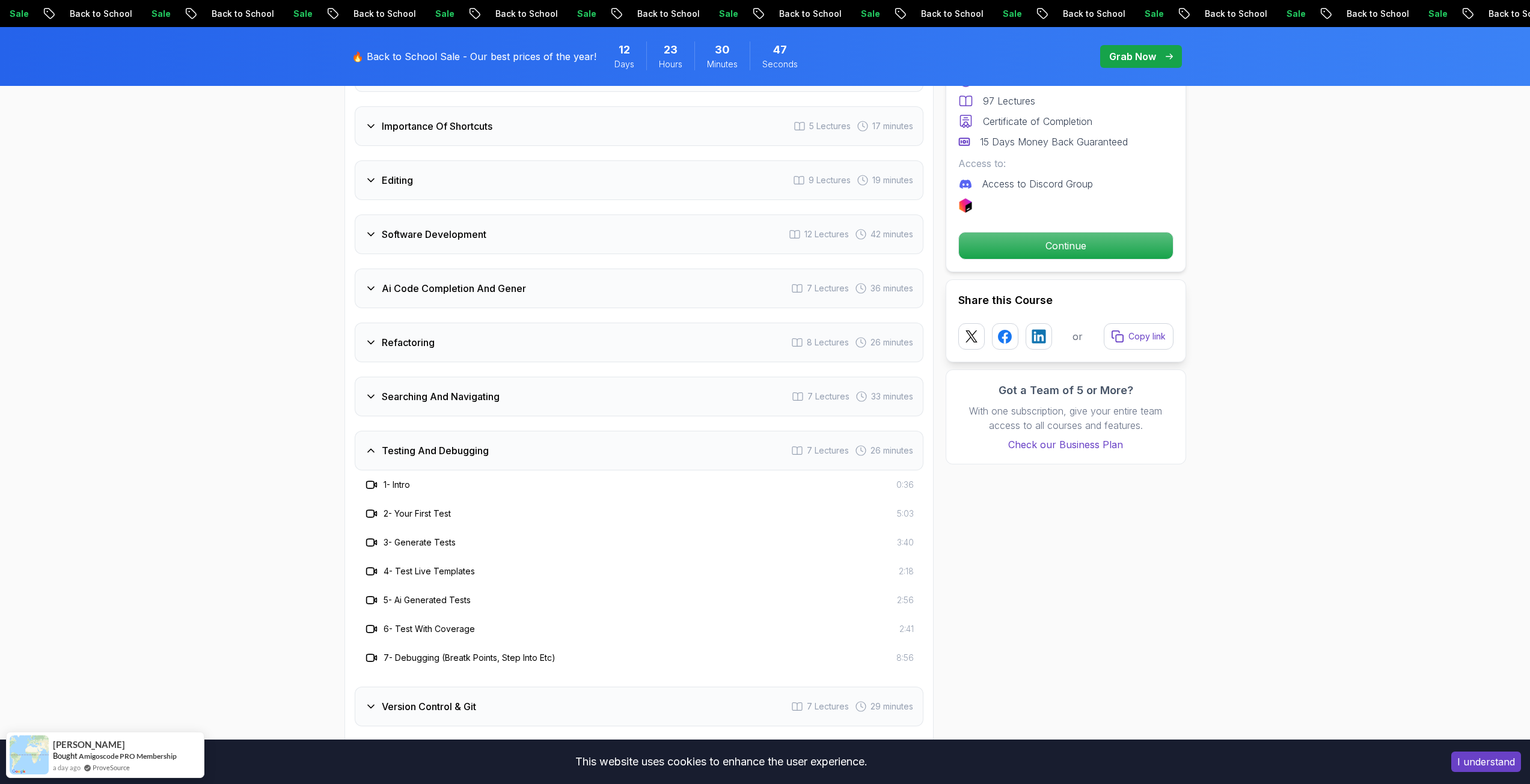
click at [421, 443] on div "Testing And Debugging 7 Lectures 26 minutes" at bounding box center [639, 450] width 569 height 40
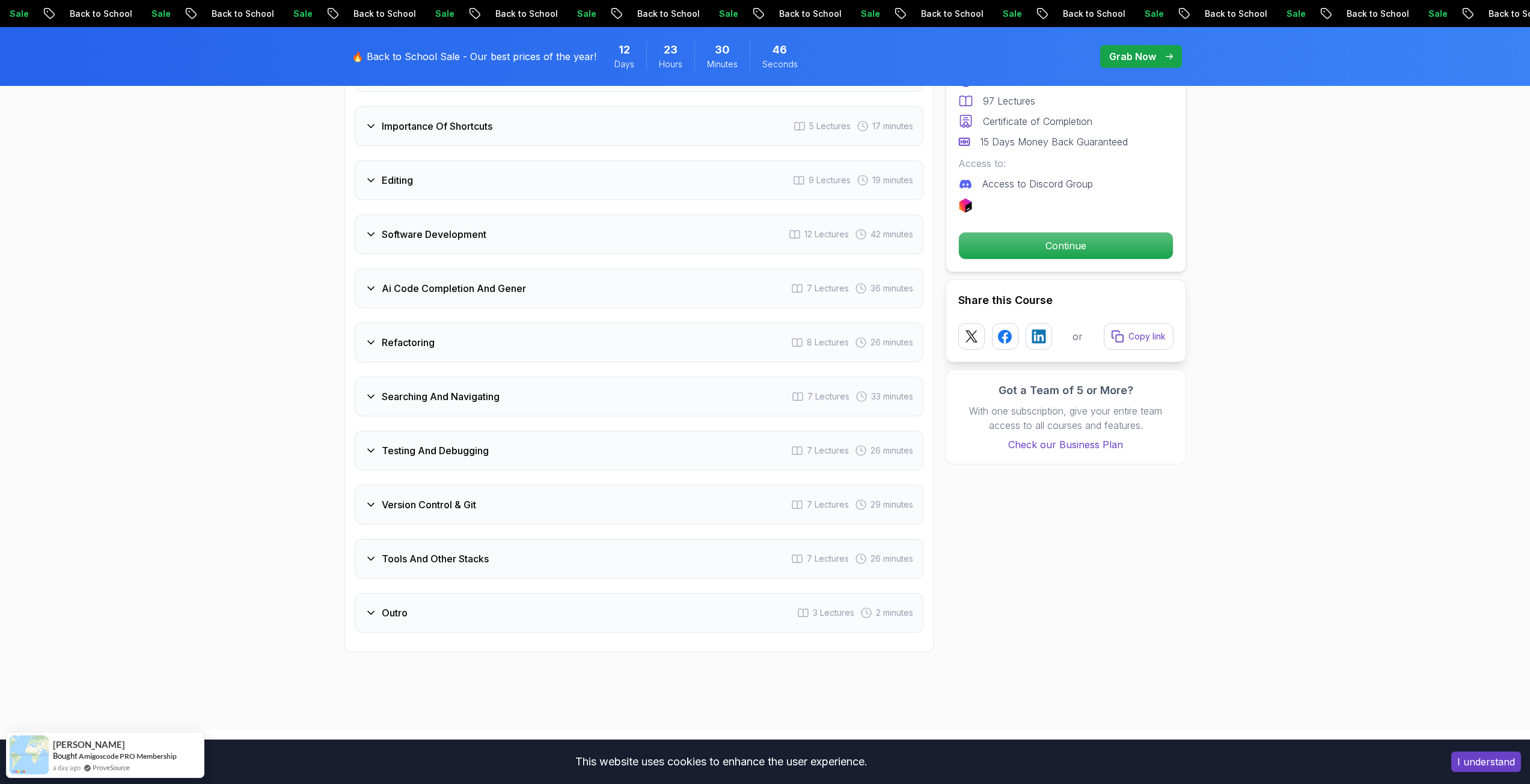
click at [436, 390] on h3 "Searching And Navigating" at bounding box center [440, 397] width 118 height 15
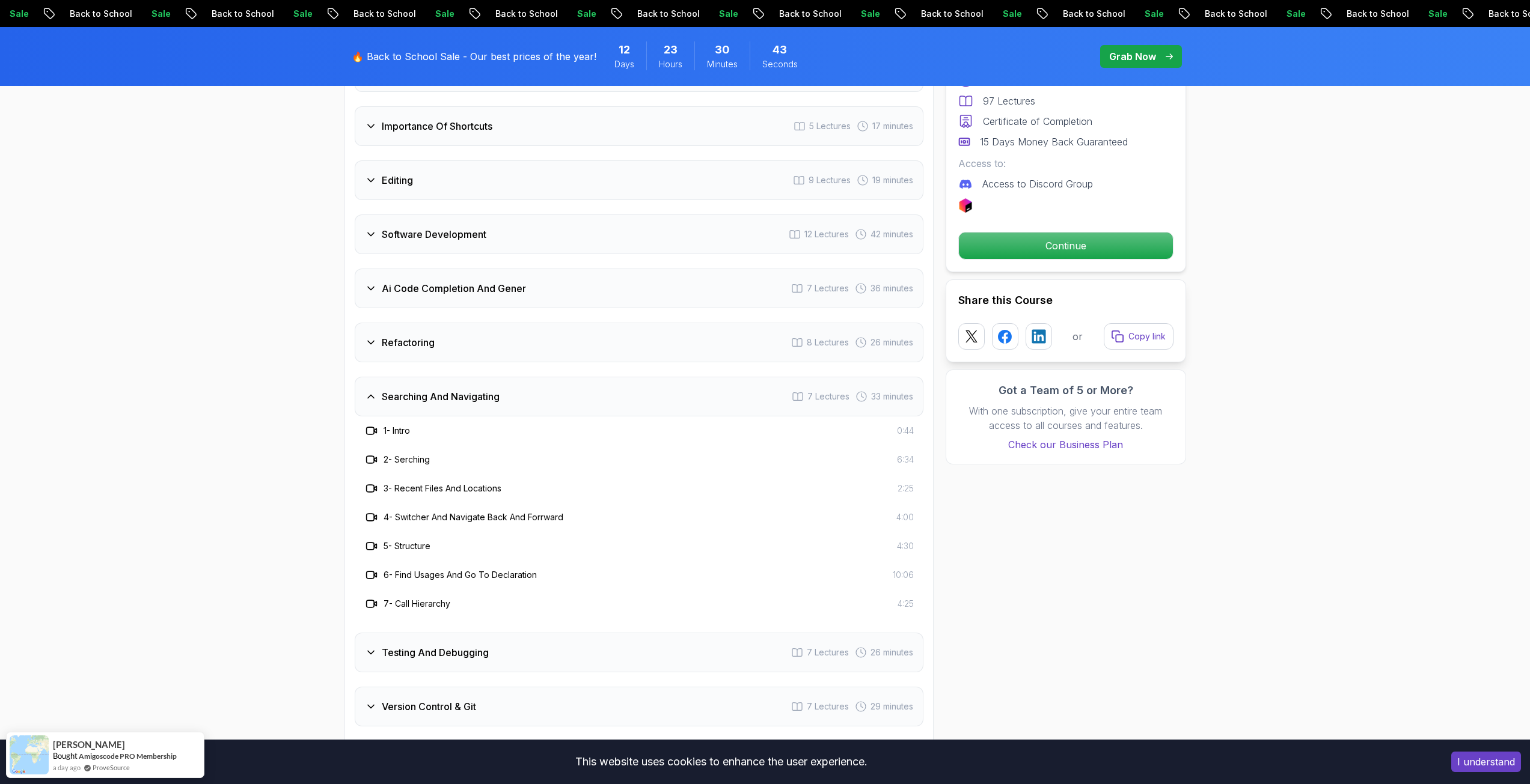
click at [436, 390] on h3 "Searching And Navigating" at bounding box center [440, 397] width 118 height 15
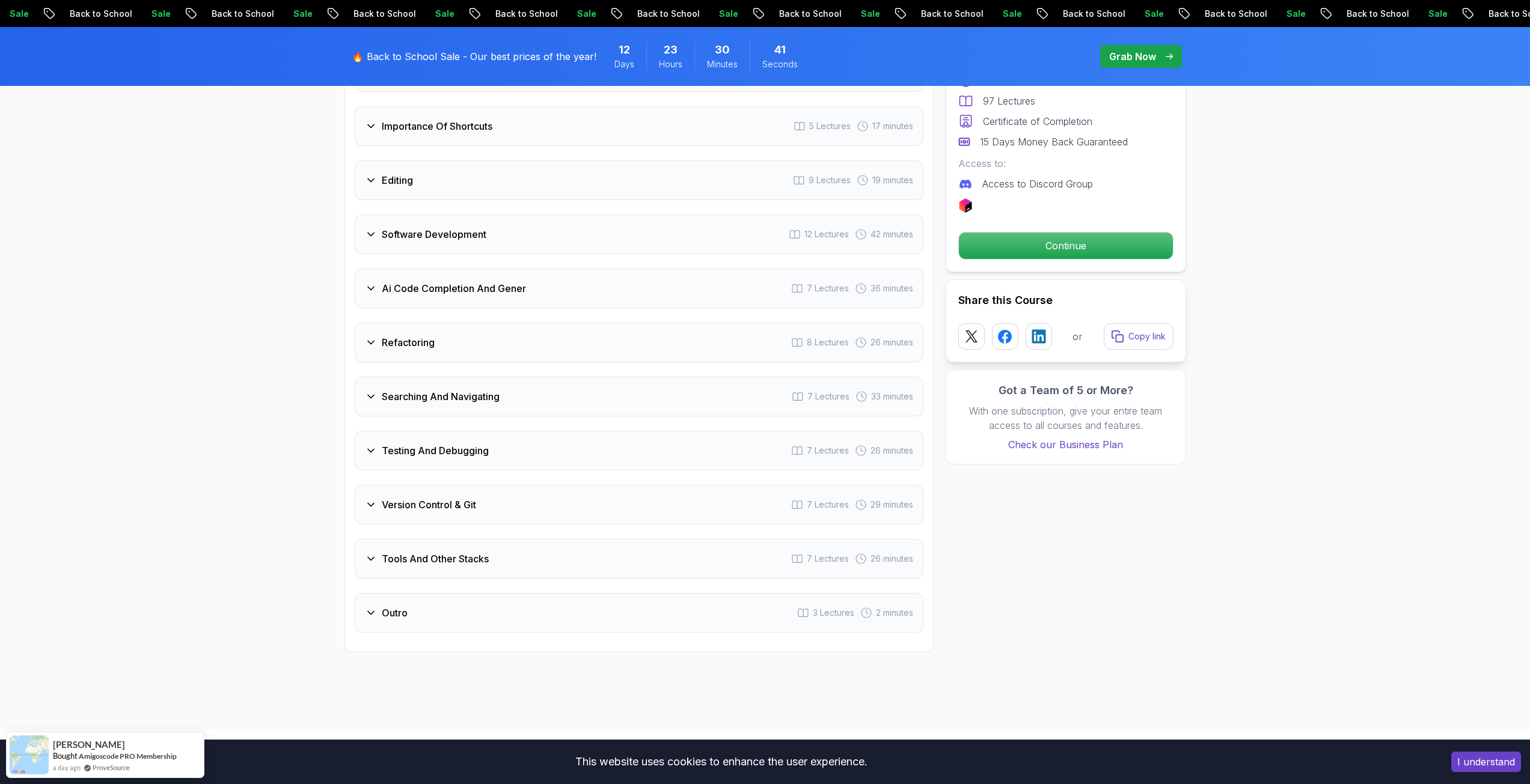
click at [438, 226] on div "Software Development 12 Lectures 42 minutes" at bounding box center [639, 234] width 569 height 40
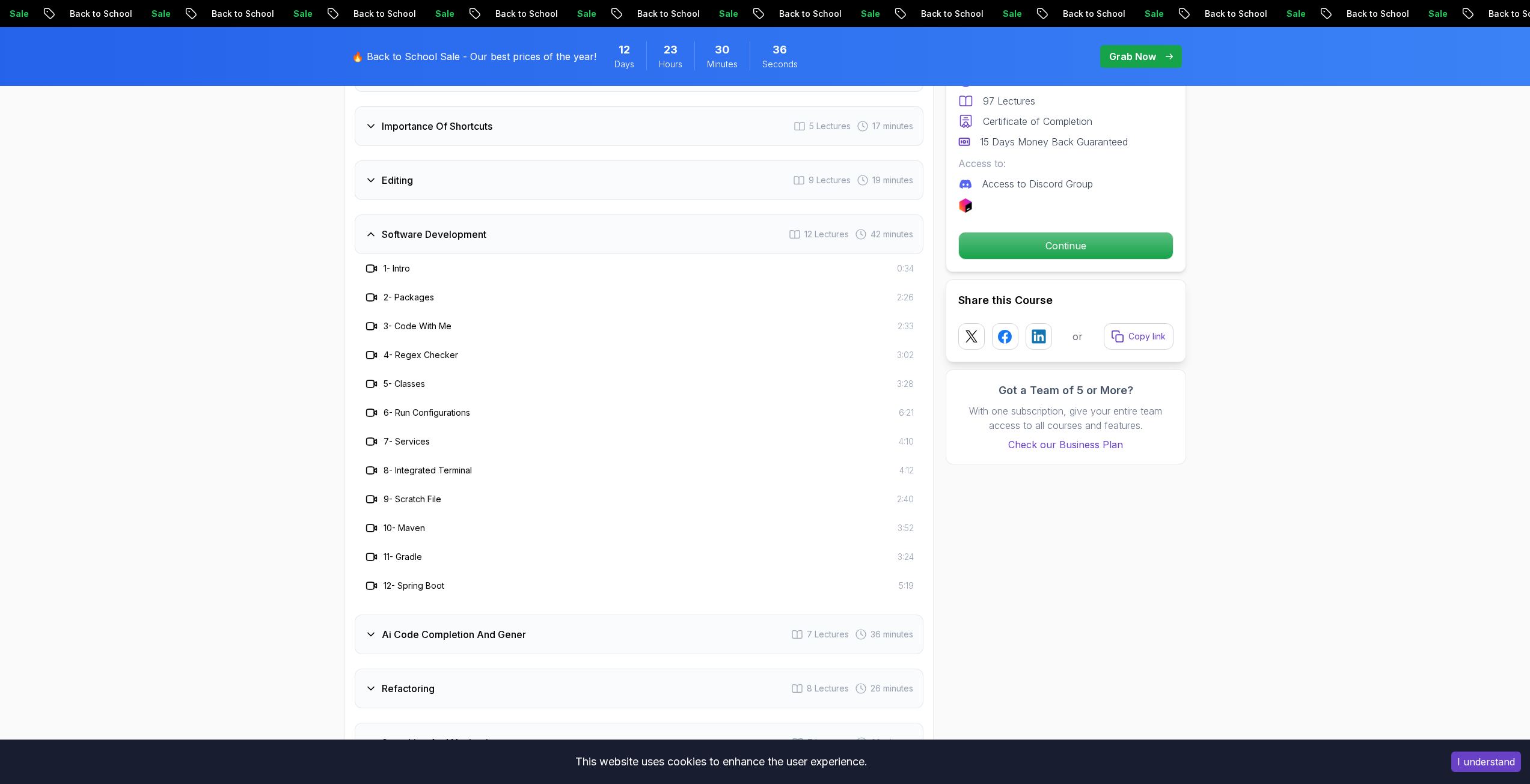
click at [438, 226] on div "Software Development 12 Lectures 42 minutes" at bounding box center [639, 234] width 569 height 40
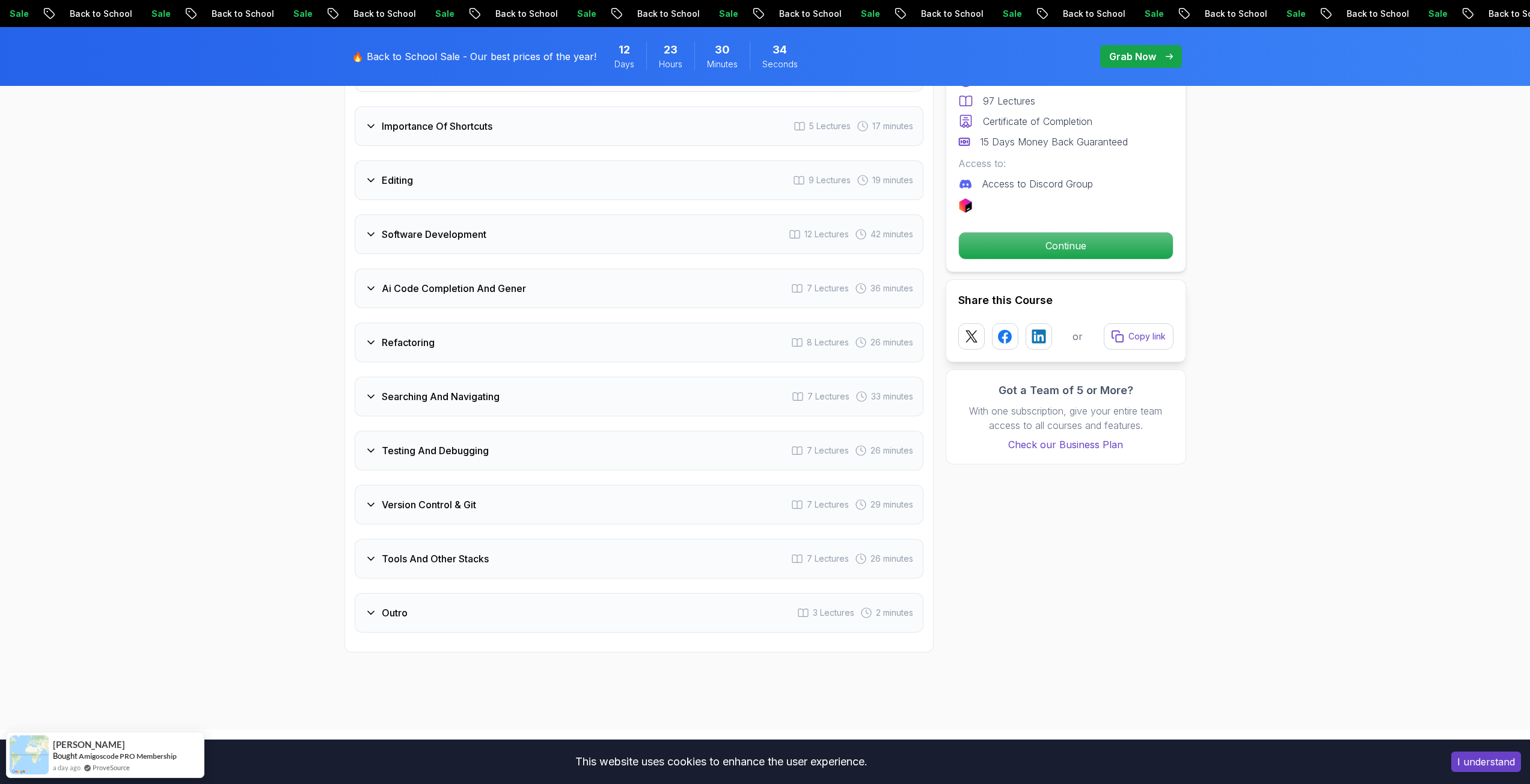
click at [447, 119] on h3 "Importance Of Shortcuts" at bounding box center [436, 126] width 110 height 15
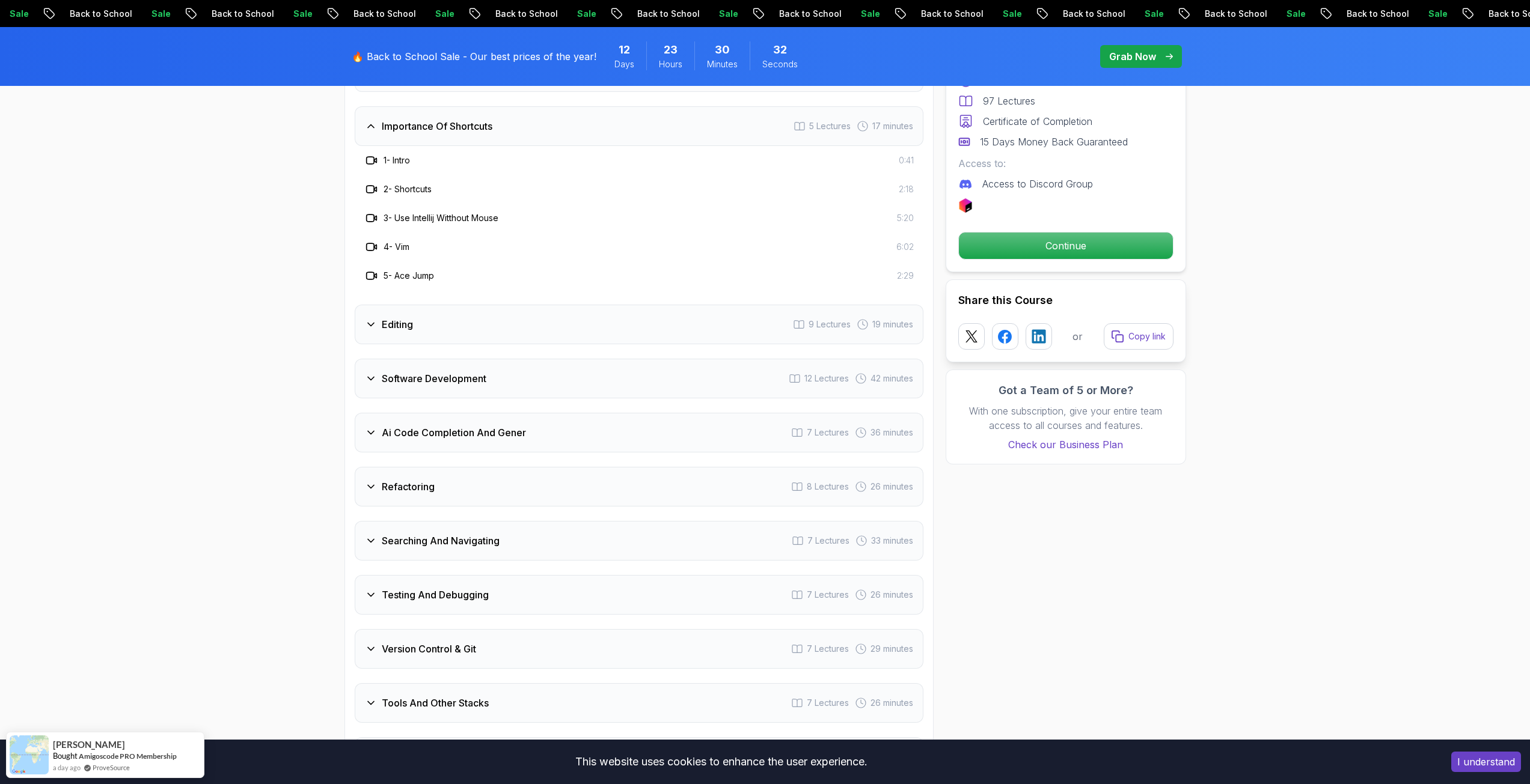
click at [447, 119] on h3 "Importance Of Shortcuts" at bounding box center [436, 126] width 110 height 15
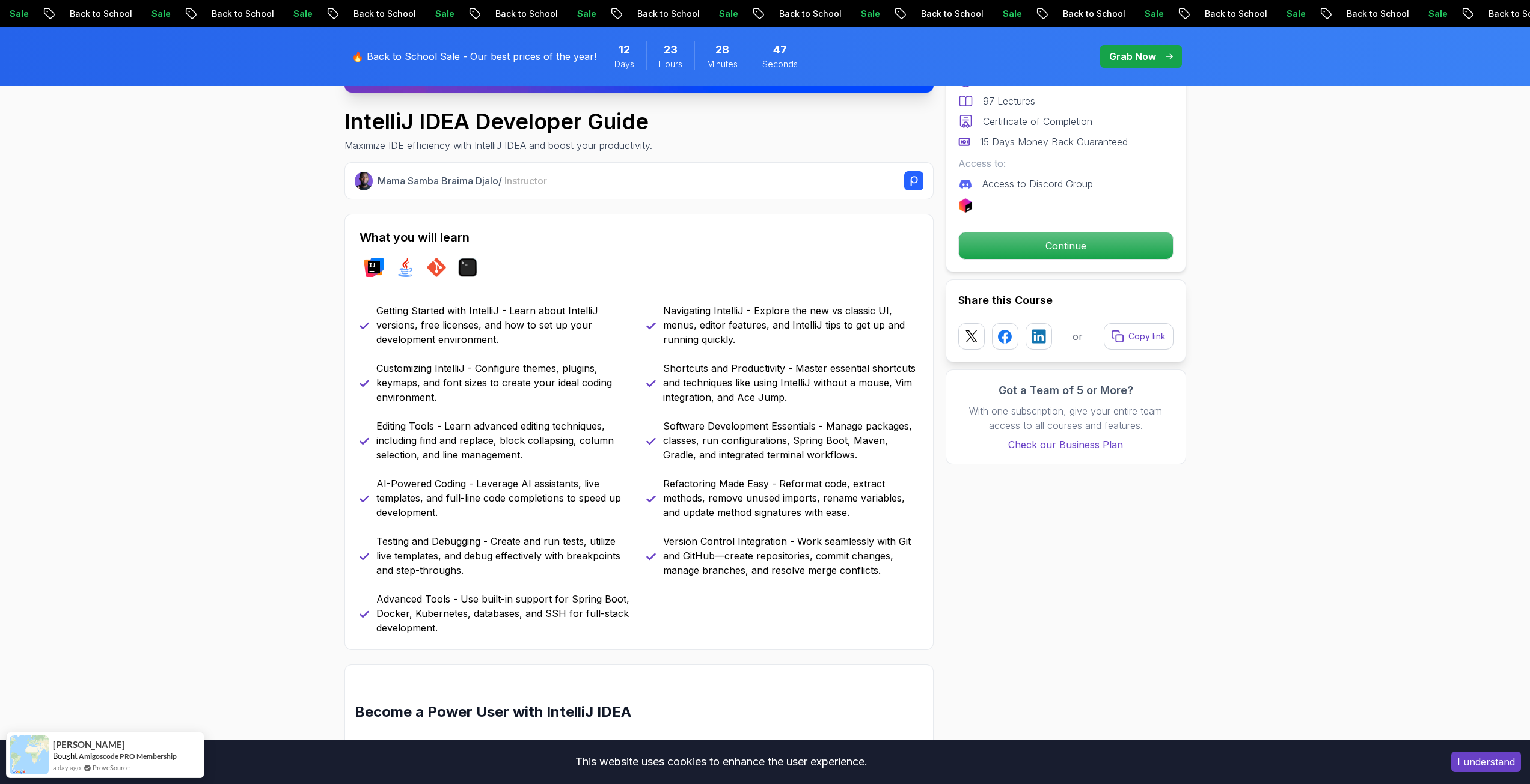
scroll to position [421, 0]
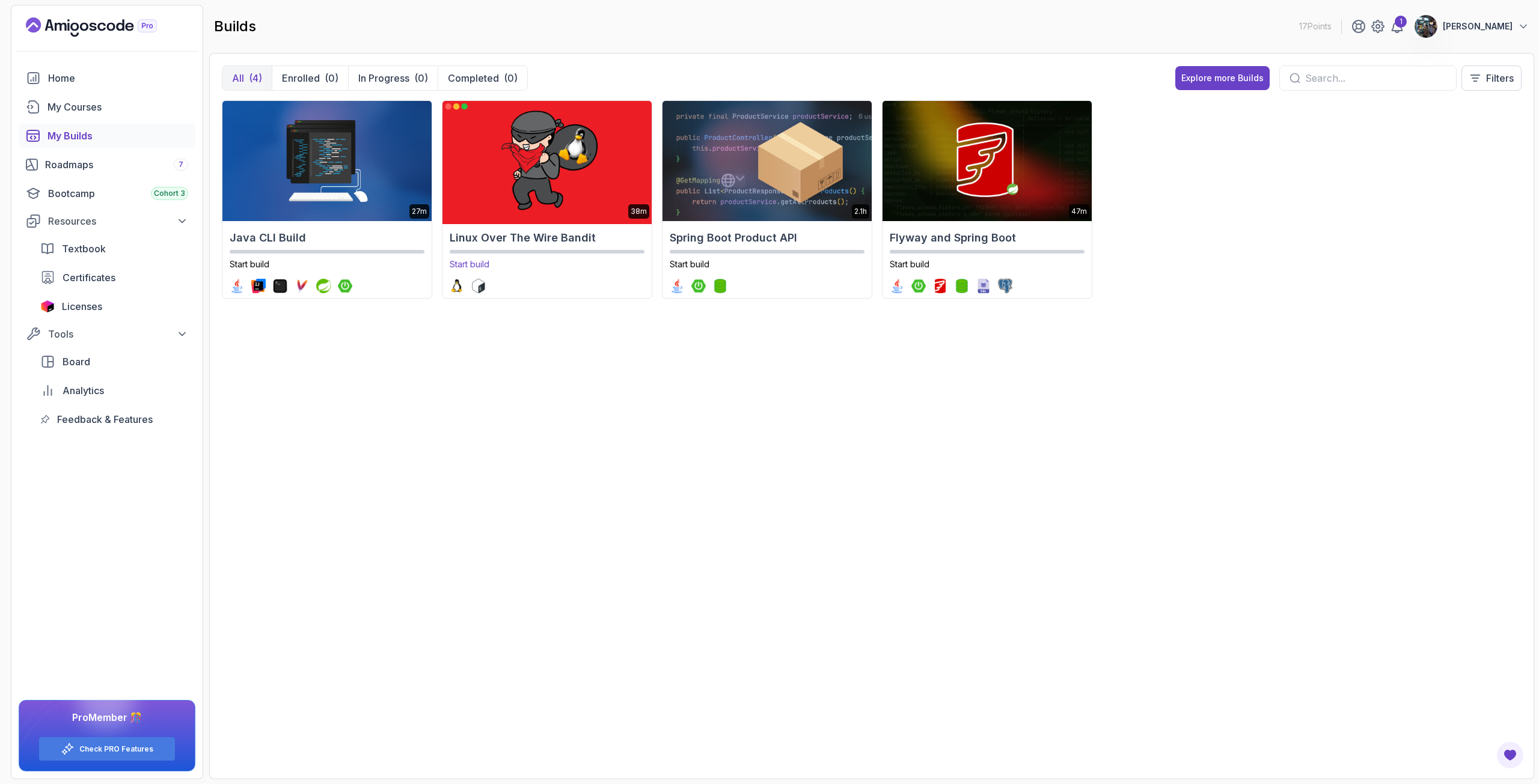
click at [528, 189] on img at bounding box center [547, 161] width 219 height 126
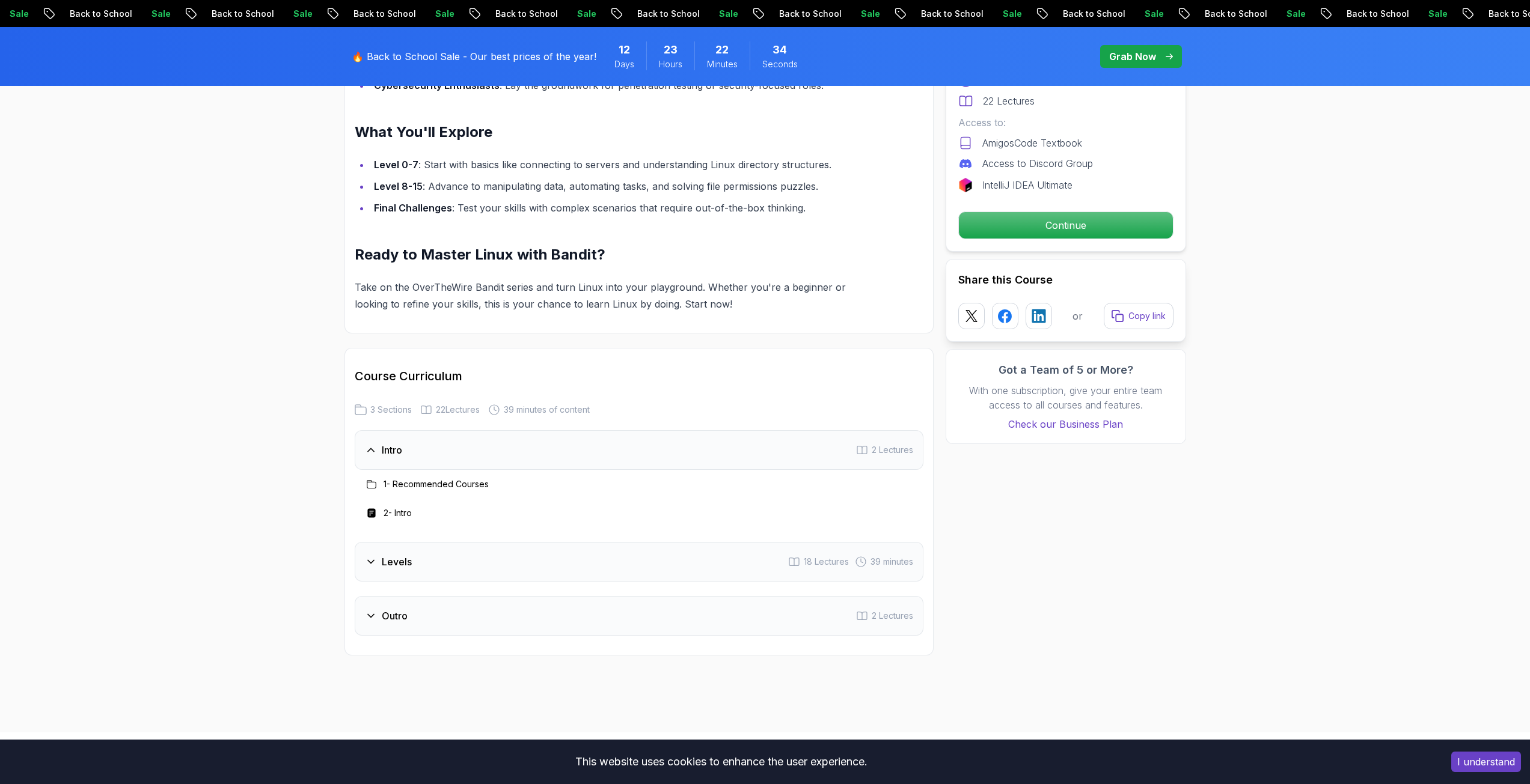
scroll to position [1142, 0]
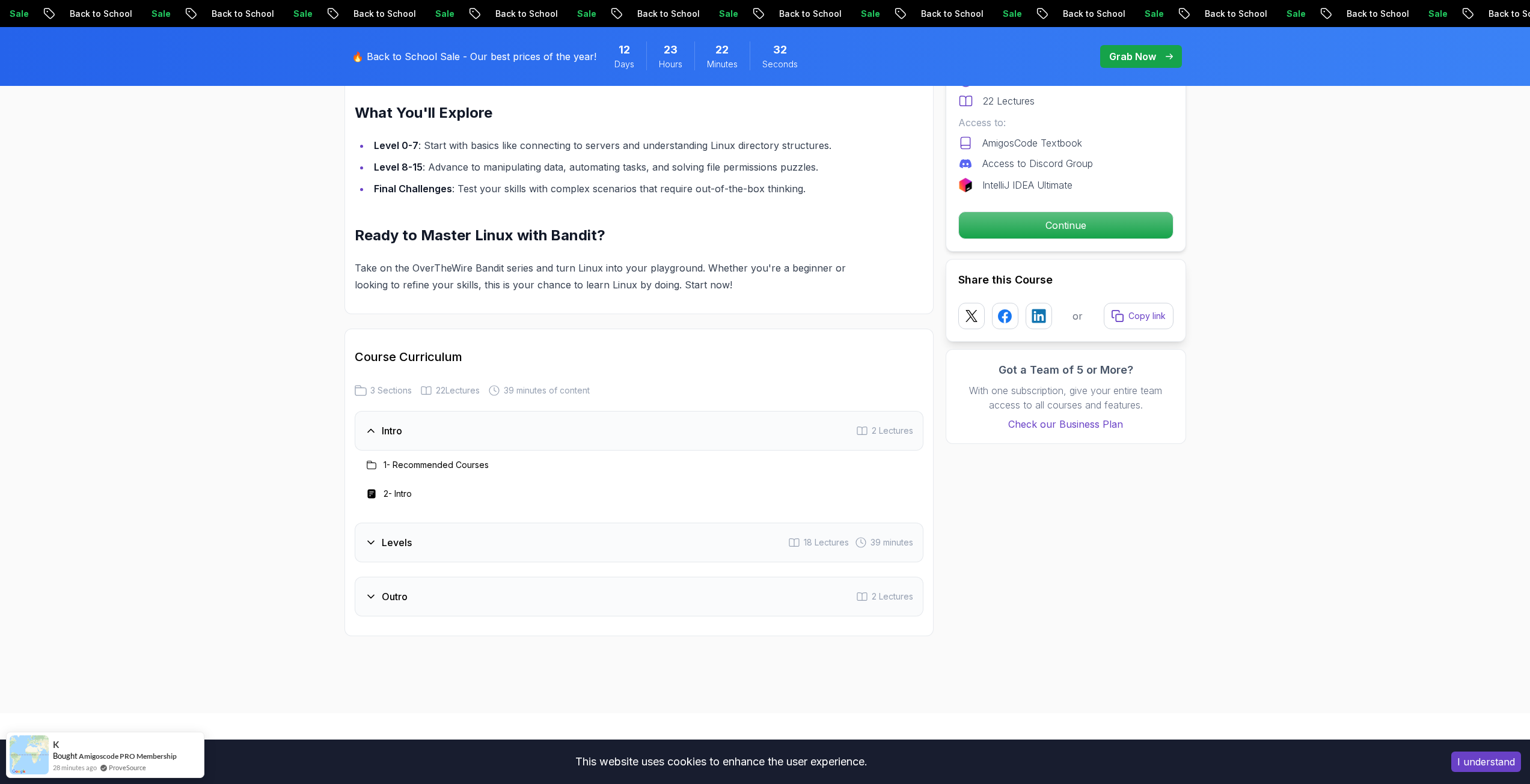
click at [446, 539] on div "Levels 18 Lectures 39 minutes" at bounding box center [639, 542] width 569 height 40
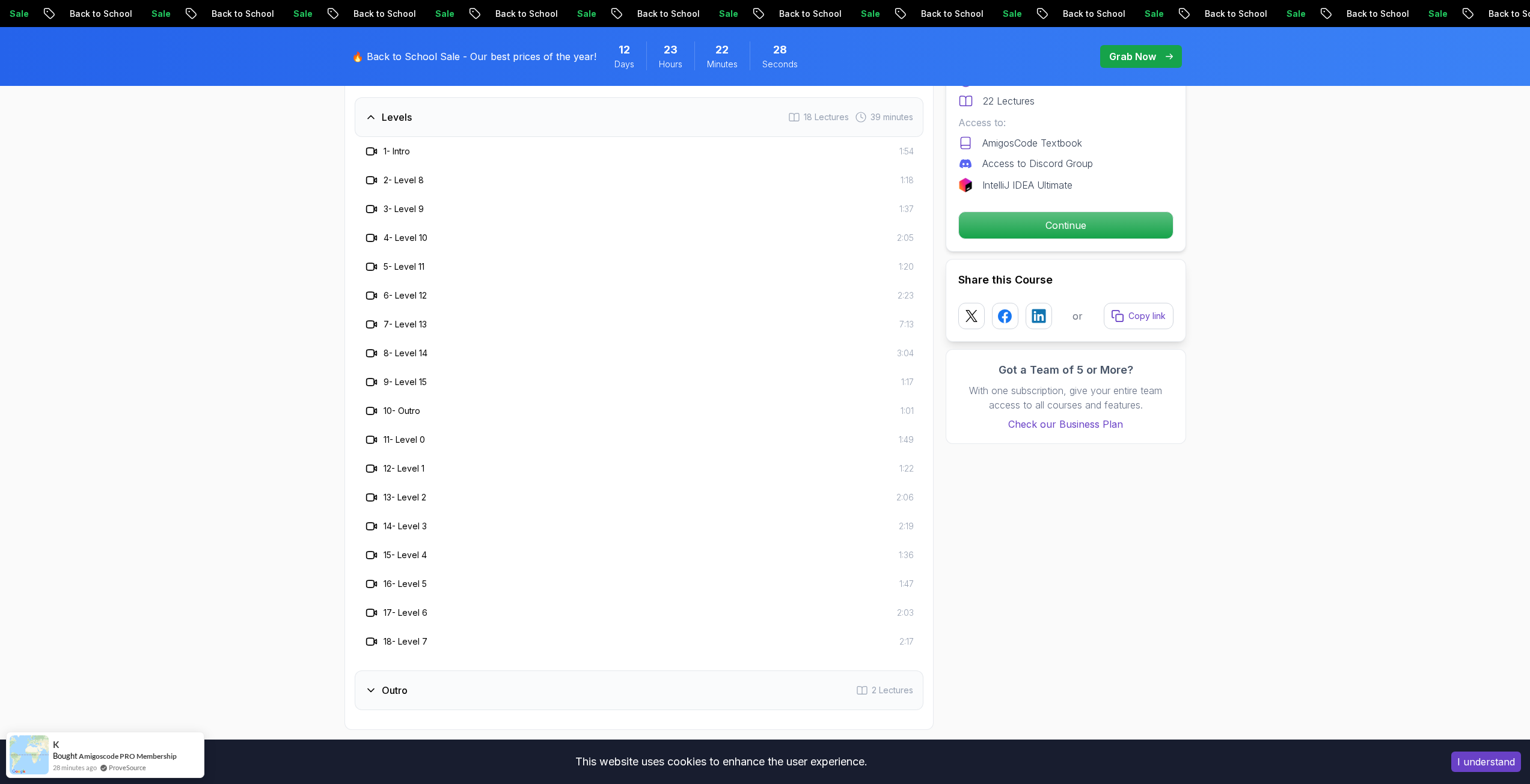
scroll to position [1622, 0]
click at [403, 580] on h3 "Outro" at bounding box center [394, 577] width 26 height 15
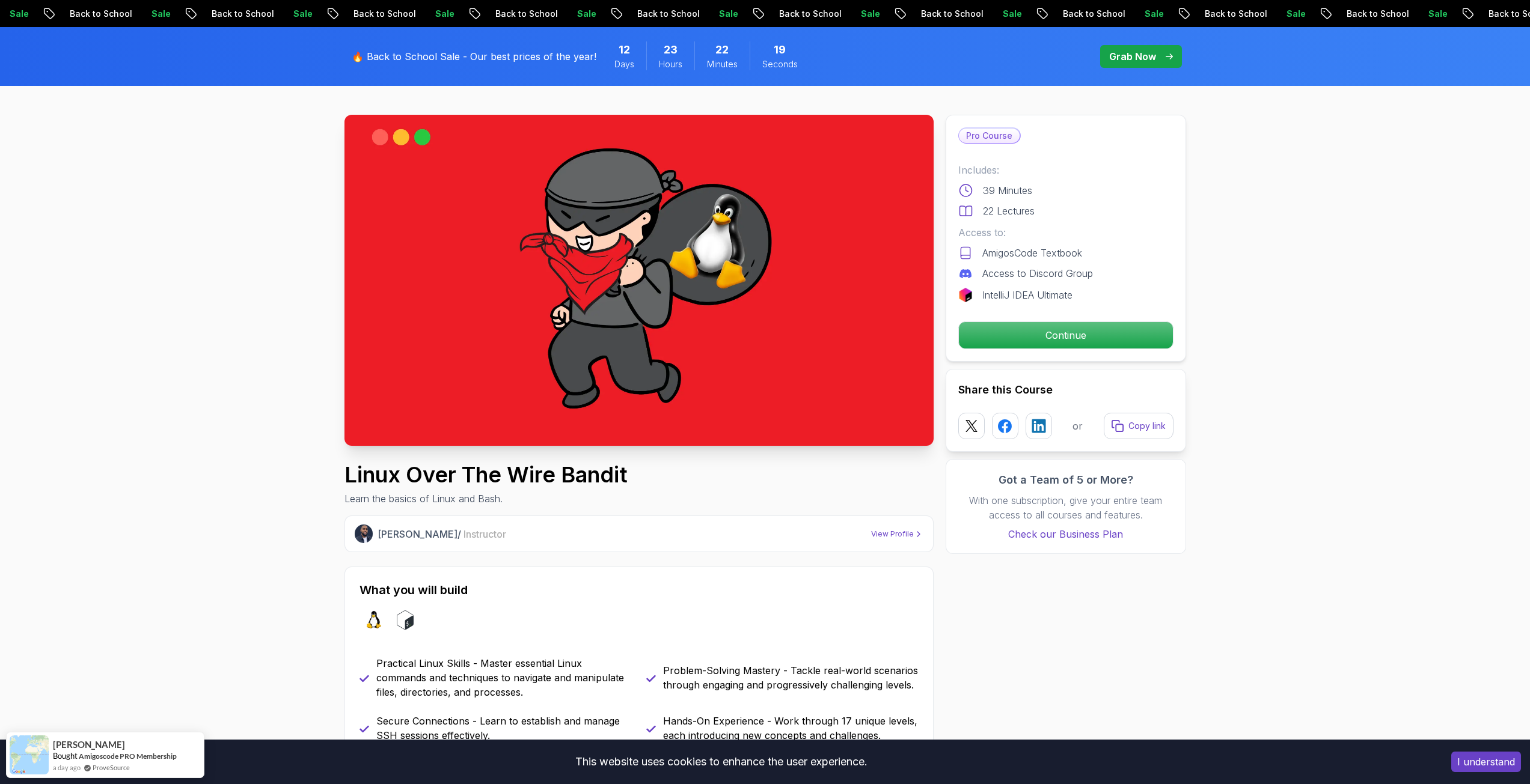
scroll to position [0, 0]
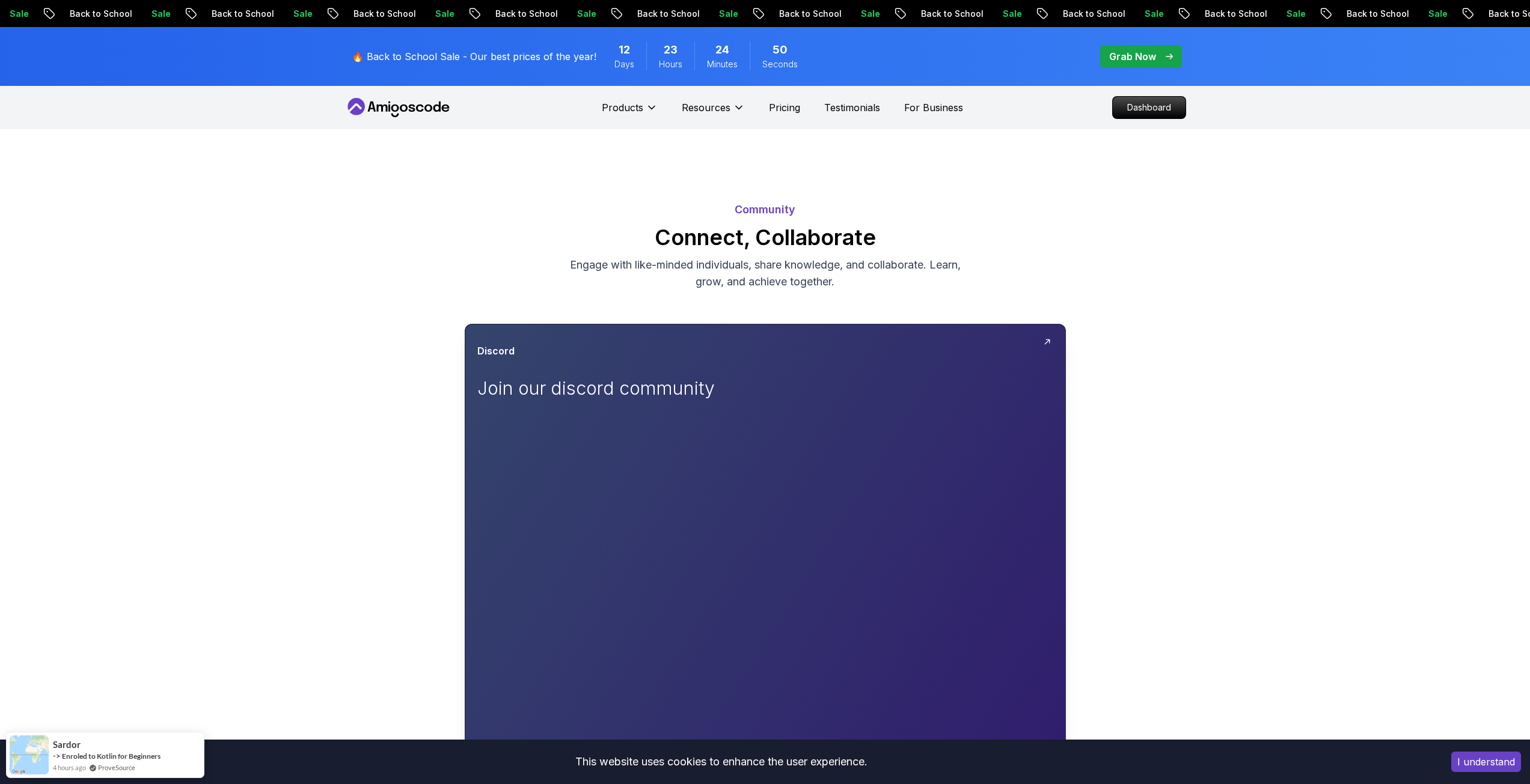
click at [553, 390] on p "Join our discord community" at bounding box center [612, 387] width 270 height 21
